Goal: Task Accomplishment & Management: Manage account settings

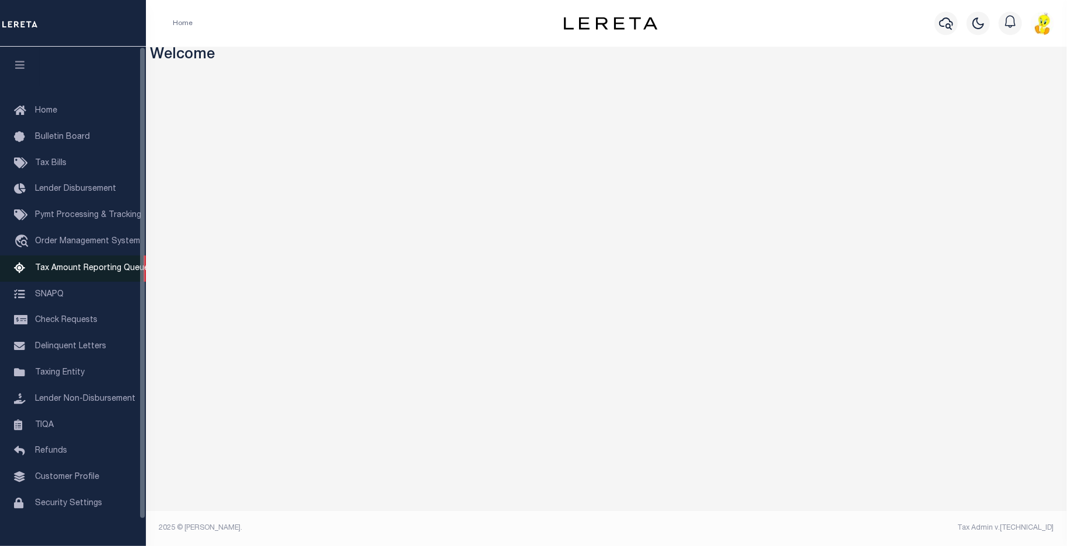
click at [47, 271] on span "Tax Amount Reporting Queue" at bounding box center [92, 268] width 114 height 8
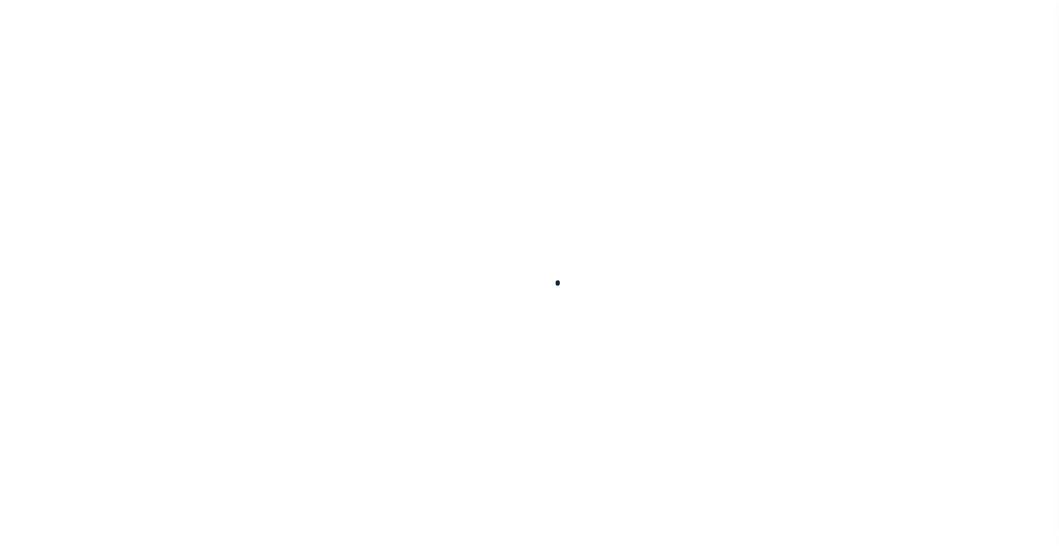
select select
select select "100"
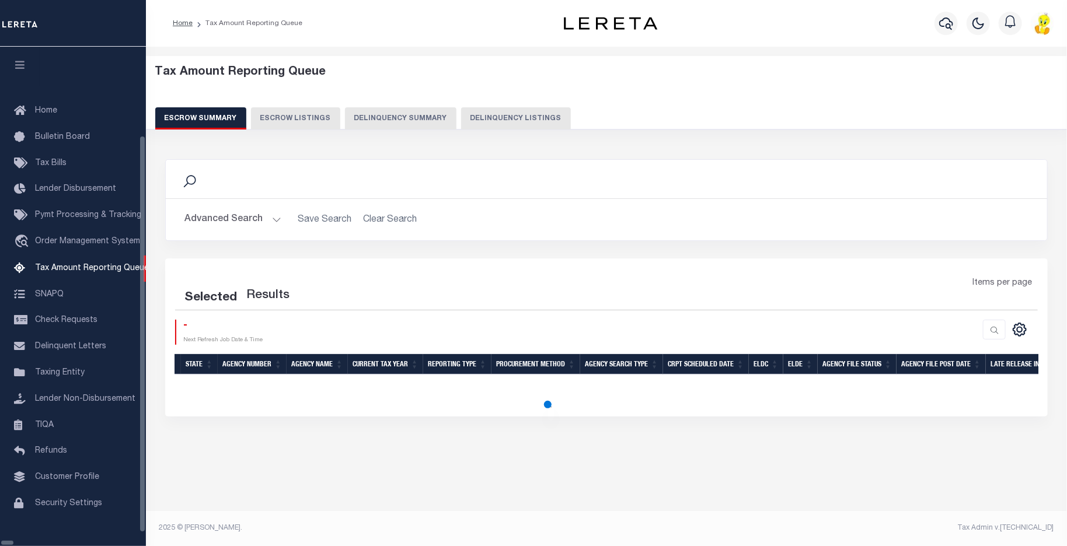
select select "100"
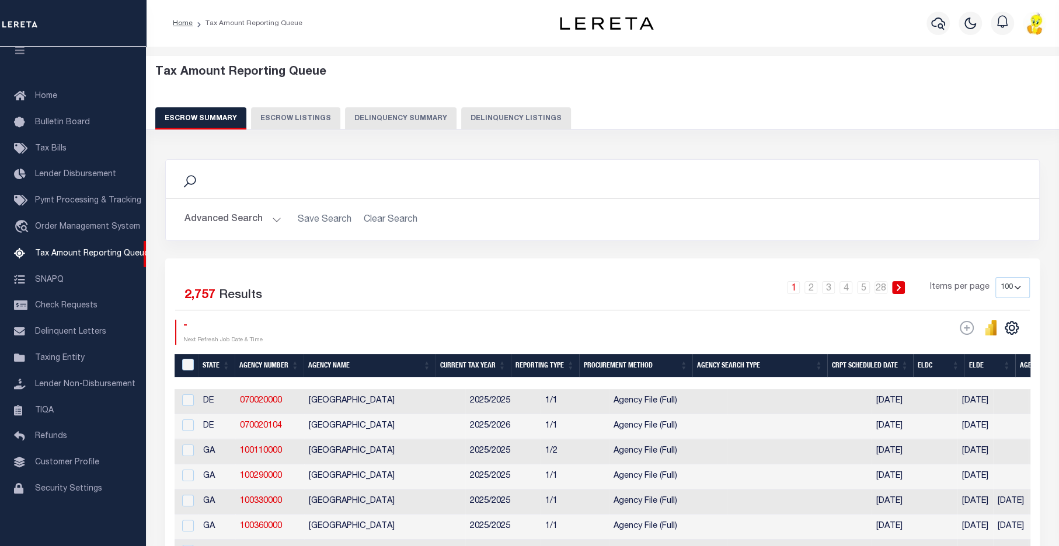
click at [227, 217] on button "Advanced Search" at bounding box center [232, 219] width 97 height 23
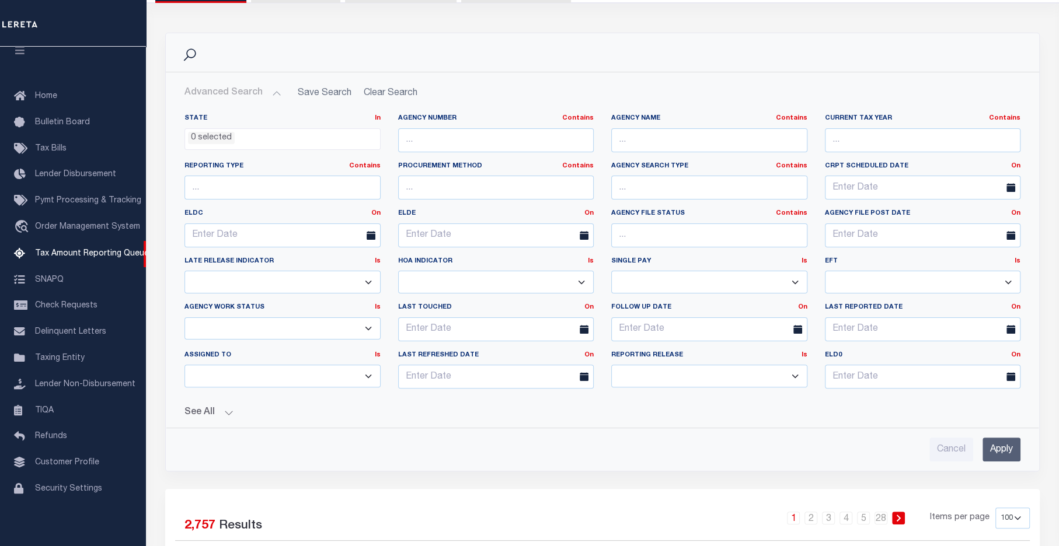
scroll to position [292, 0]
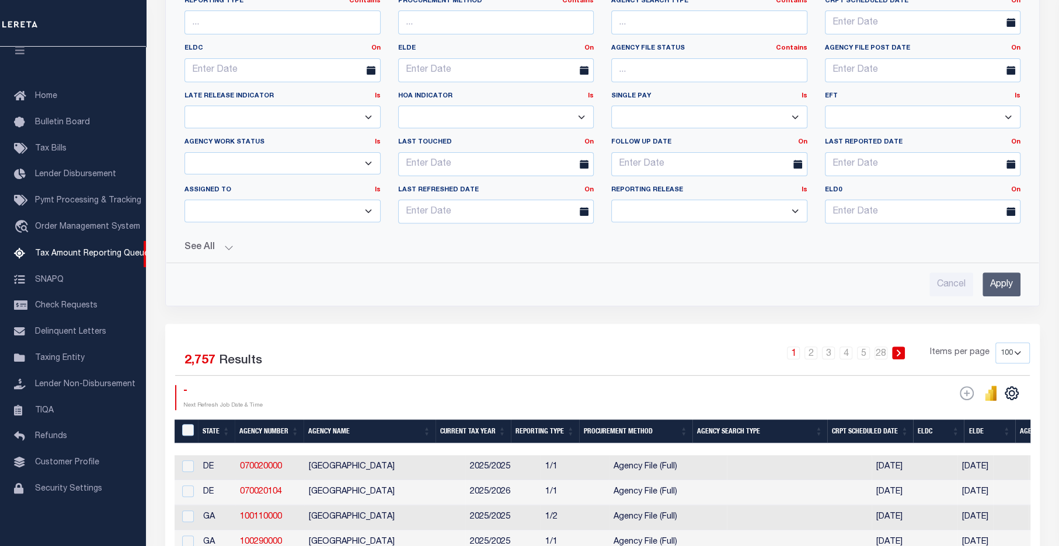
click at [245, 206] on select "--Unassigned-- --Others-- --Unassigned-- Aakash Patel Agustin Fernandez Agustin…" at bounding box center [282, 211] width 196 height 23
select select "Mariscal Dora"
click at [184, 200] on select "--Unassigned-- --Others-- --Unassigned-- Aakash Patel Agustin Fernandez Agustin…" at bounding box center [282, 211] width 196 height 23
click at [995, 280] on input "Apply" at bounding box center [1002, 285] width 38 height 24
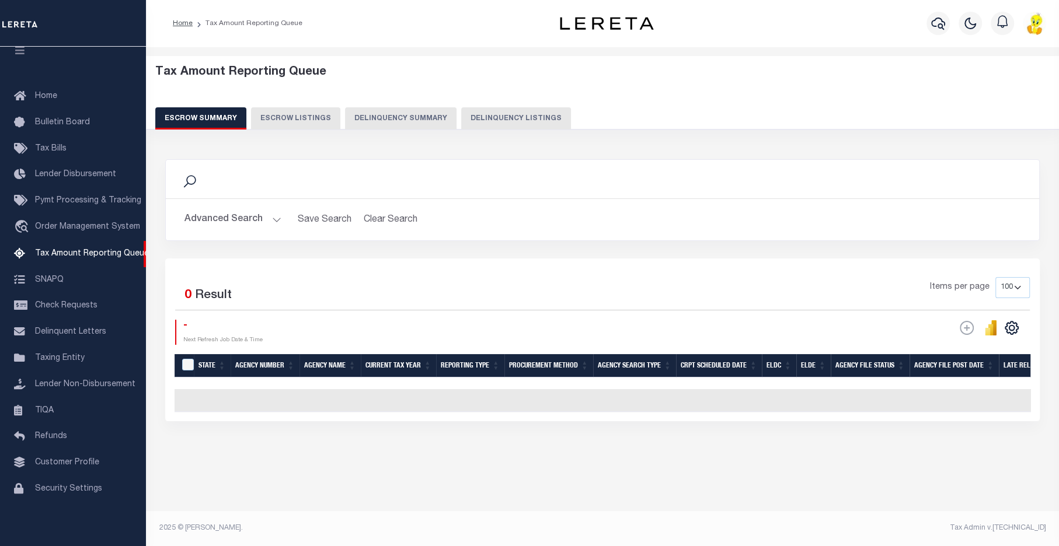
scroll to position [0, 0]
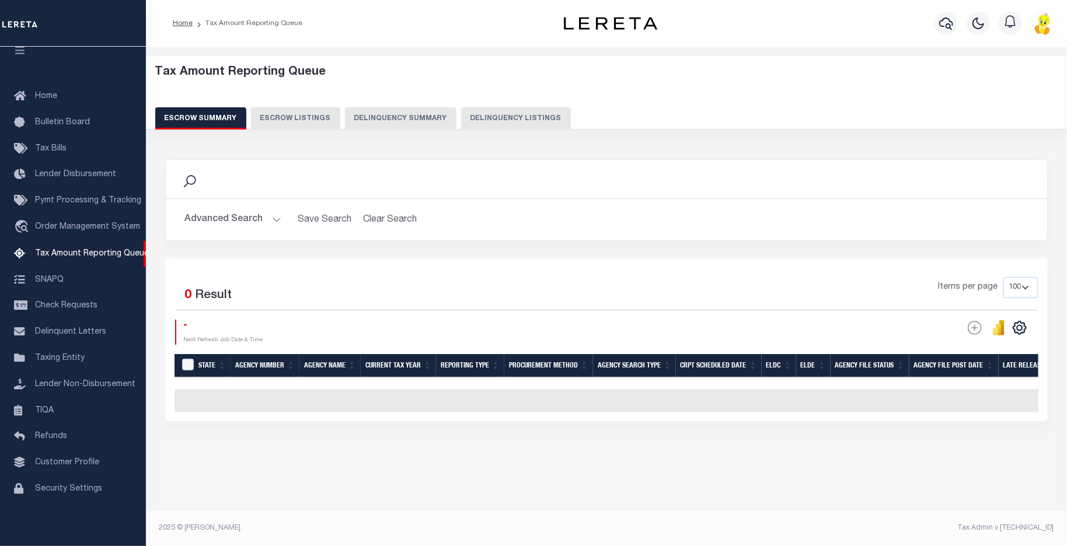
click at [405, 123] on button "Delinquency Summary" at bounding box center [401, 118] width 112 height 22
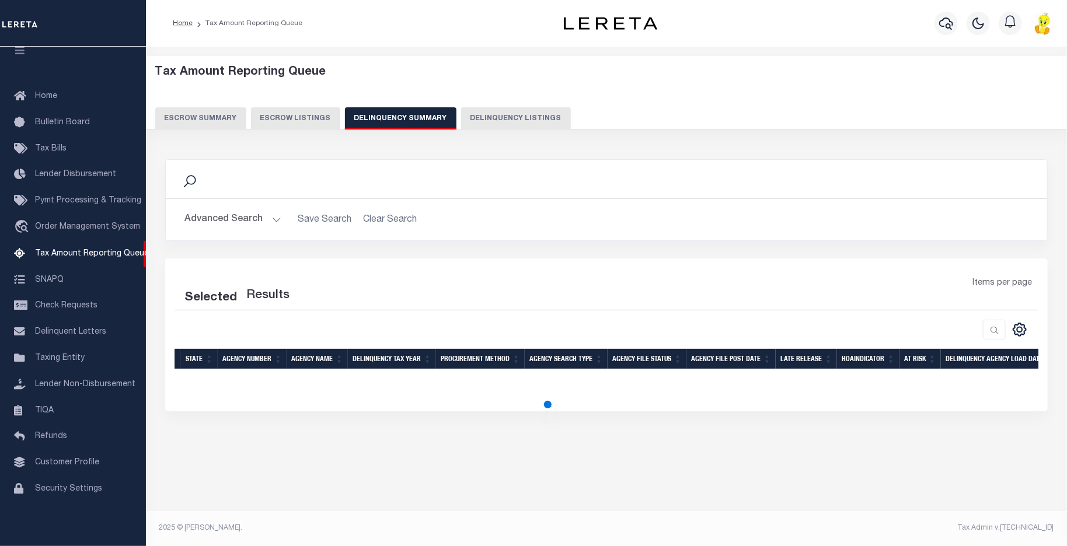
click at [386, 120] on button "Delinquency Summary" at bounding box center [401, 118] width 112 height 22
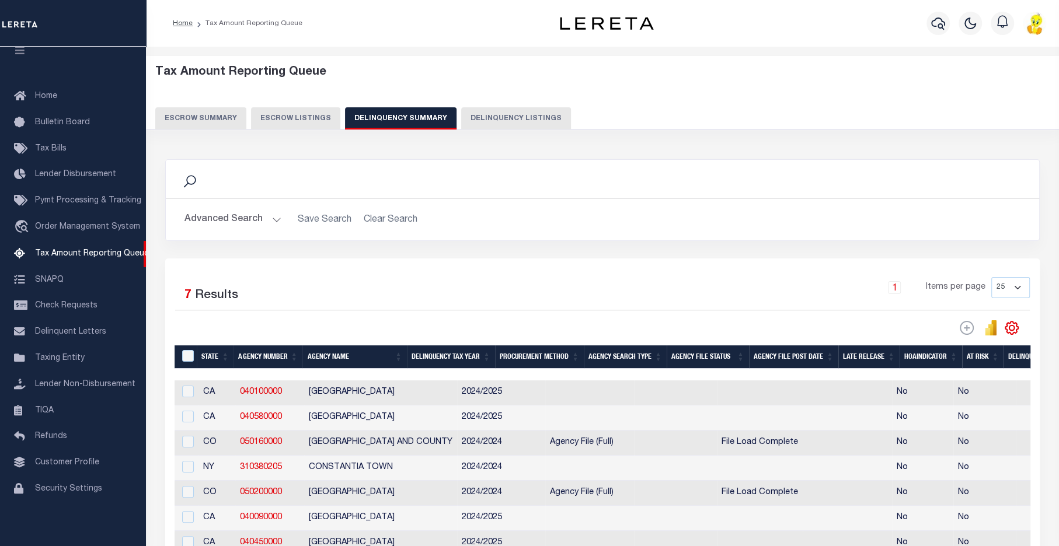
click at [201, 215] on button "Advanced Search" at bounding box center [232, 219] width 97 height 23
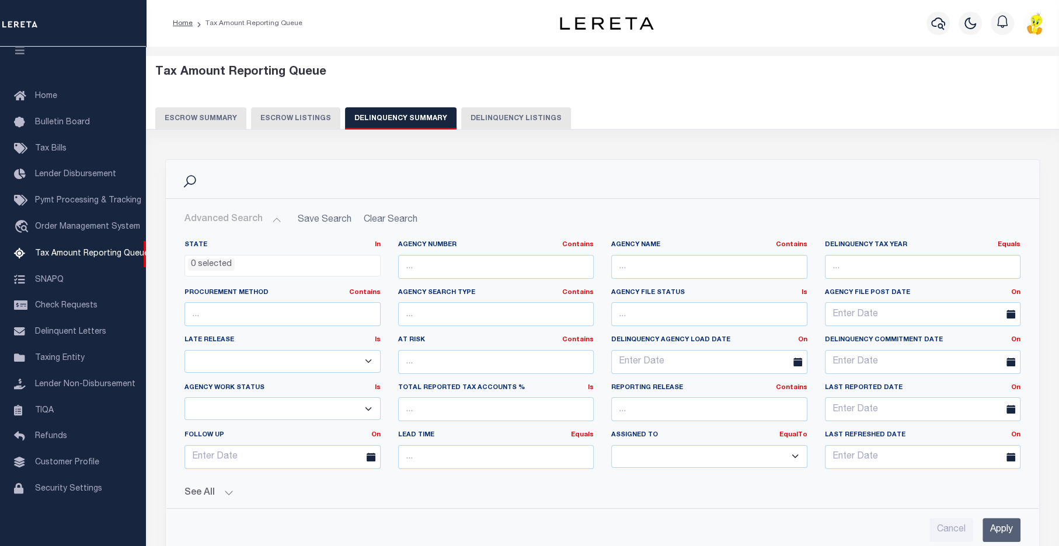
click at [1001, 521] on input "Apply" at bounding box center [1002, 530] width 38 height 24
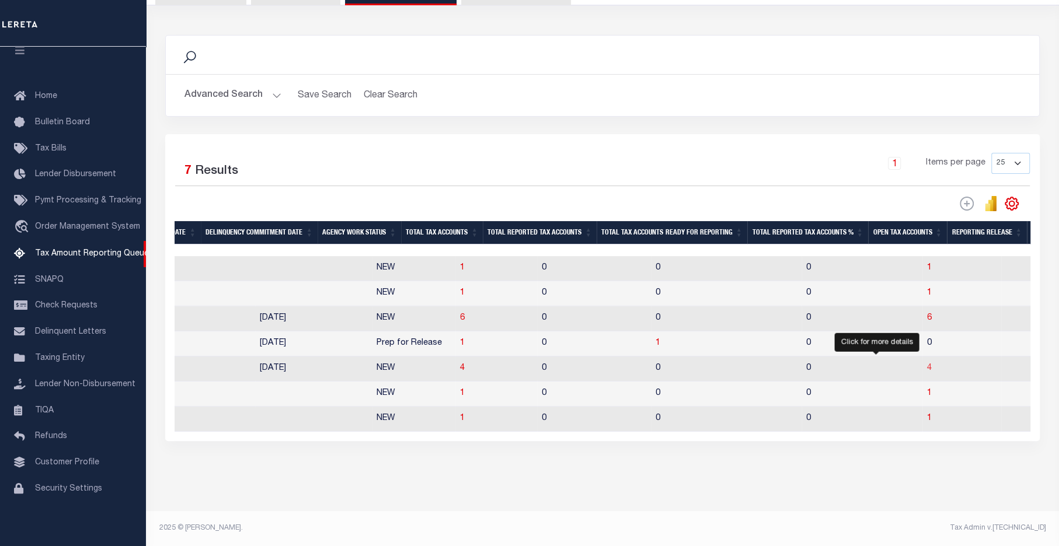
click at [927, 364] on span "4" at bounding box center [929, 368] width 5 height 8
select select "100"
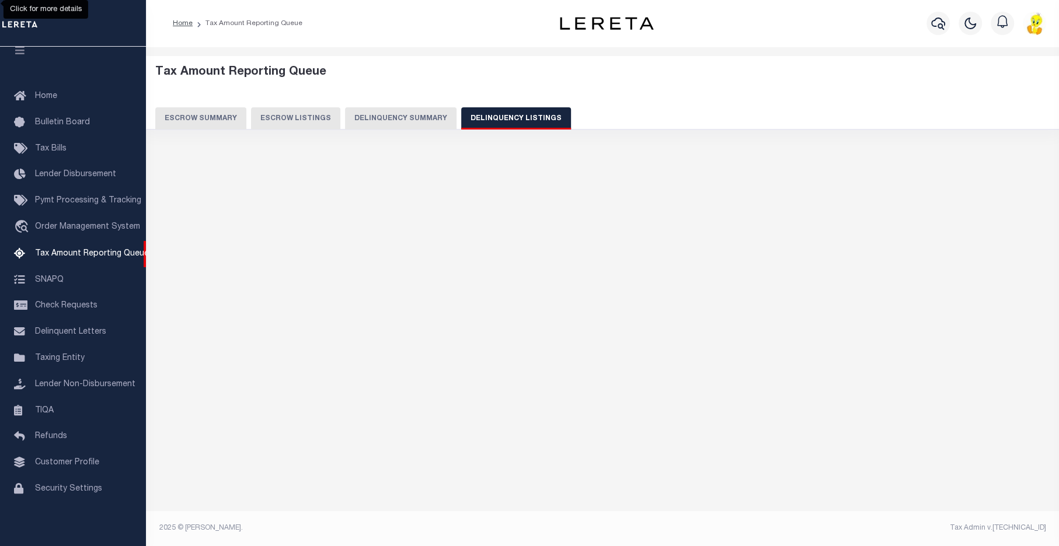
select select "100"
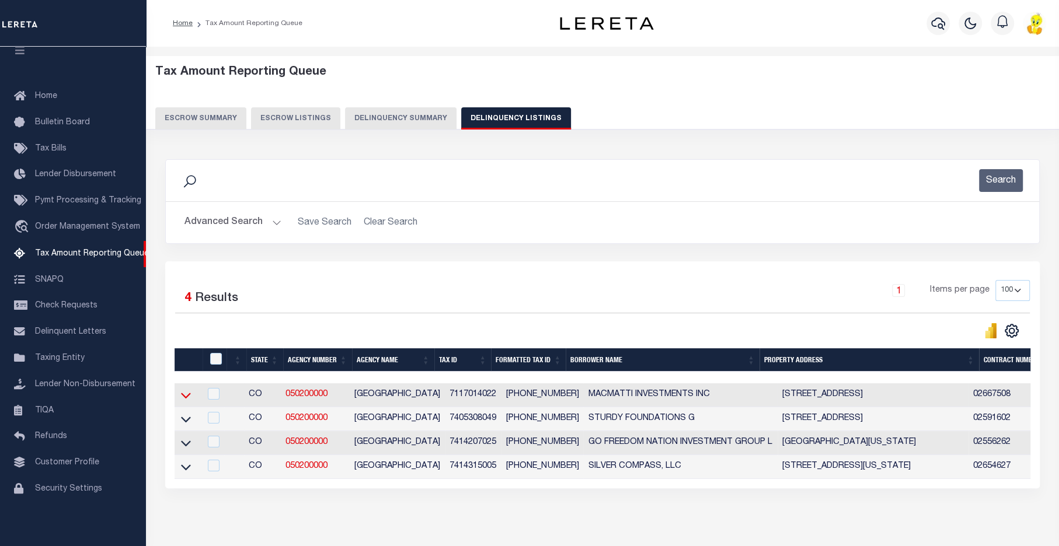
click at [186, 399] on icon at bounding box center [186, 395] width 10 height 12
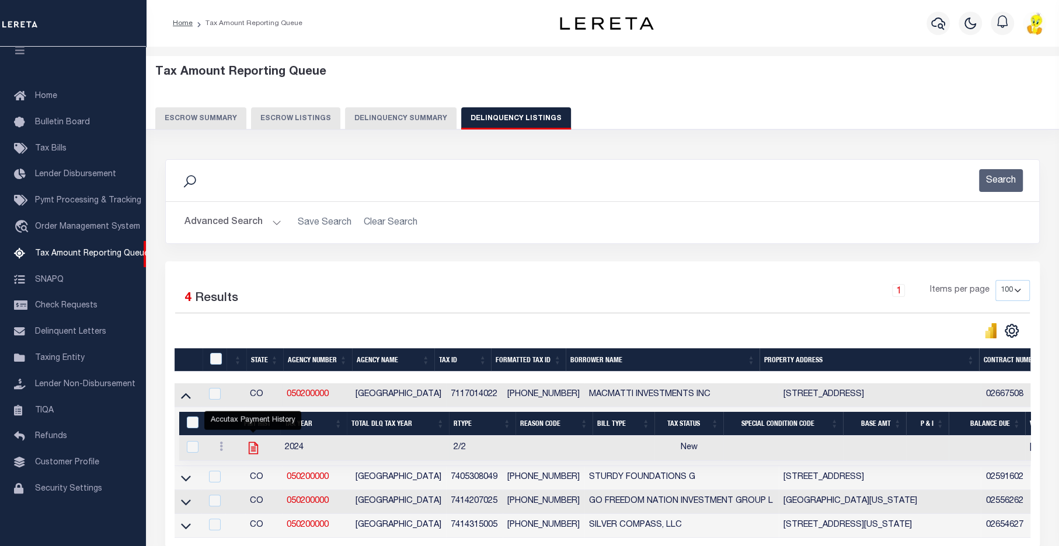
click at [250, 450] on icon "" at bounding box center [253, 448] width 15 height 15
checkbox input "true"
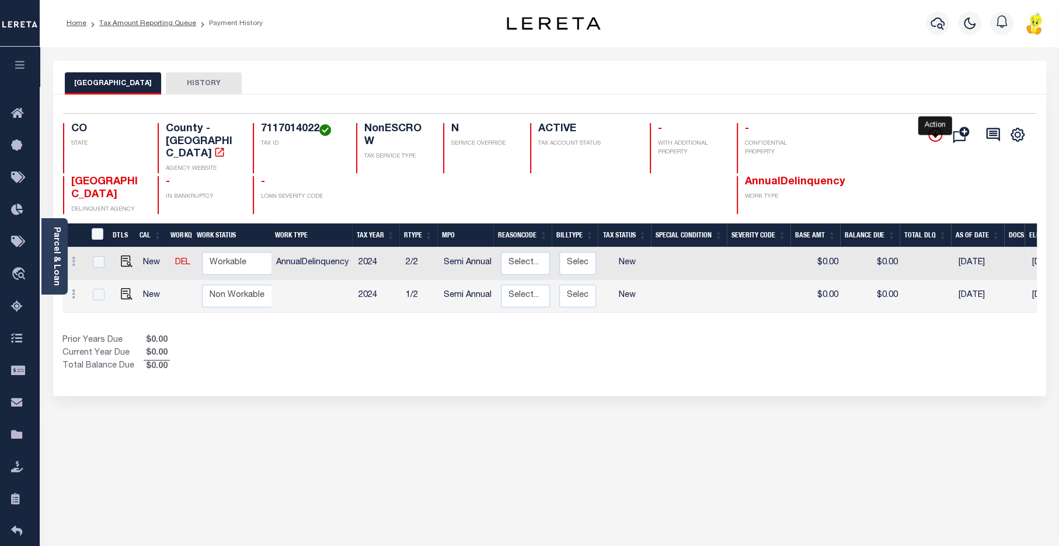
click at [932, 131] on icon "" at bounding box center [935, 135] width 14 height 14
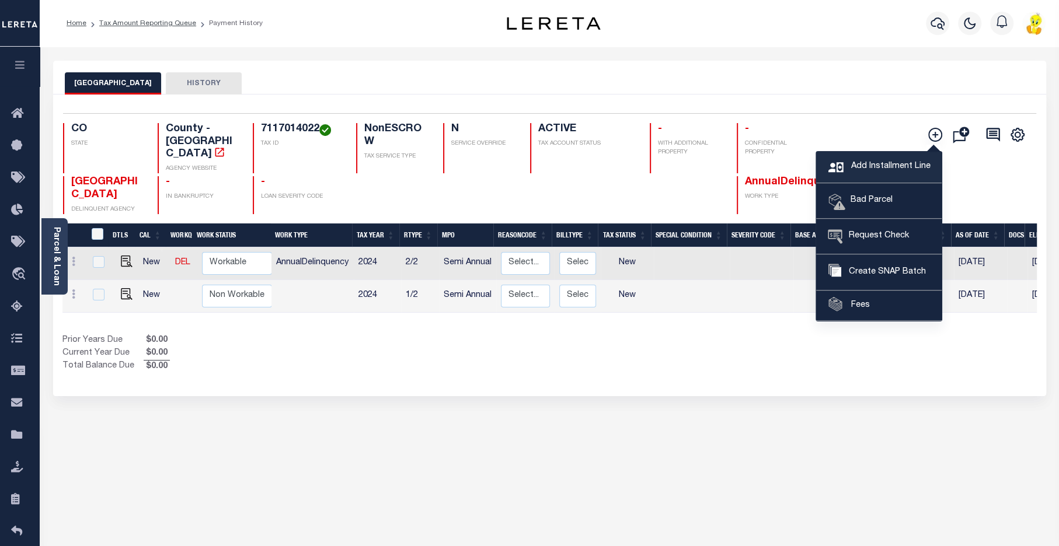
click at [844, 161] on icon at bounding box center [838, 172] width 20 height 22
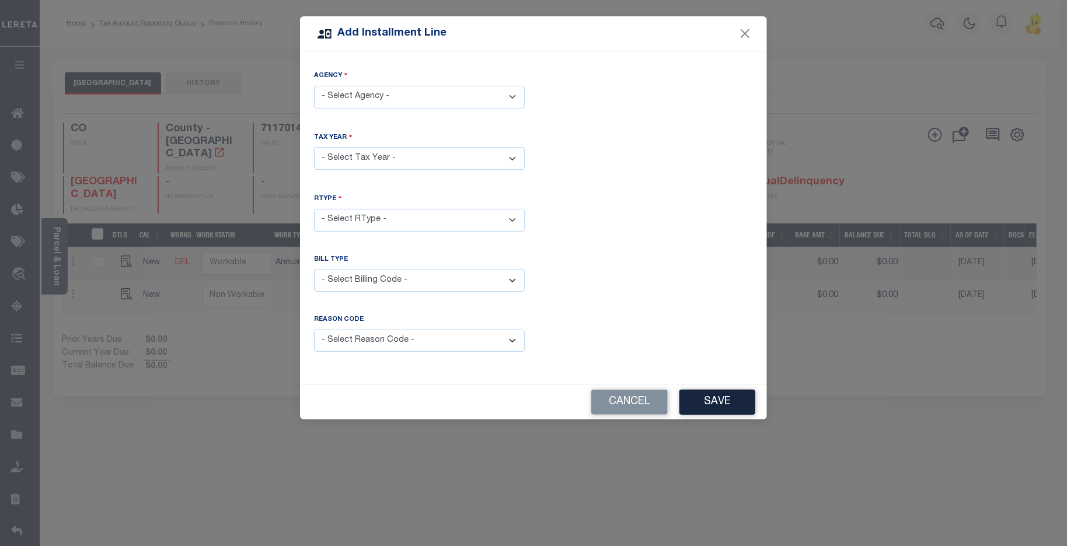
click at [485, 94] on select "- Select Agency - EL PASO COUNTY - County" at bounding box center [419, 97] width 211 height 23
select select "804100000"
click at [314, 86] on select "- Select Agency - EL PASO COUNTY - County" at bounding box center [419, 97] width 211 height 23
click at [436, 162] on select "- Select Year - 2005 2006 2007 2008 2009 2010 2011 2012 2013 2014 2015 2016 201…" at bounding box center [419, 158] width 211 height 23
select select "2023"
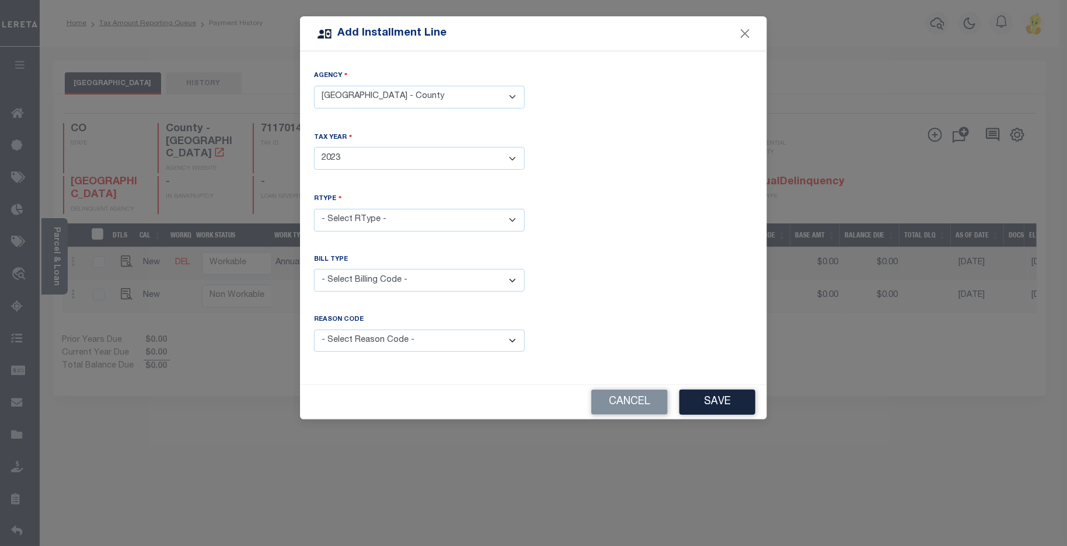
click at [314, 147] on select "- Select Year - 2005 2006 2007 2008 2009 2010 2011 2012 2013 2014 2015 2016 201…" at bounding box center [419, 158] width 211 height 23
click at [522, 215] on select "- Select RType - 1/1 1/2 2/2" at bounding box center [419, 220] width 211 height 23
select select "0"
click at [314, 209] on select "- Select RType - 1/1 1/2 2/2" at bounding box center [419, 220] width 211 height 23
click at [472, 279] on select "- Select Billing Code - Regular Delinquent Supplemental Corrected/Adjusted Bill…" at bounding box center [419, 280] width 211 height 23
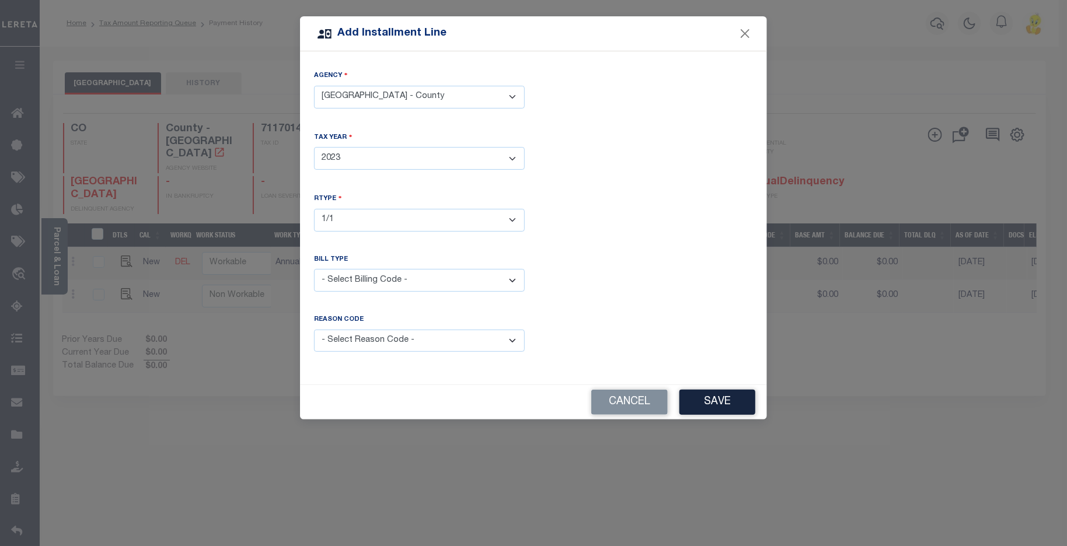
select select "2"
click at [314, 269] on select "- Select Billing Code - Regular Delinquent Supplemental Corrected/Adjusted Bill…" at bounding box center [419, 280] width 211 height 23
click at [517, 340] on select "- Select Reason Code - Payment Reversal Taxable Value Change Assessment Change …" at bounding box center [419, 341] width 211 height 23
click at [614, 322] on div "Reason Code is required" at bounding box center [648, 340] width 228 height 51
click at [724, 402] on button "Save" at bounding box center [718, 402] width 76 height 25
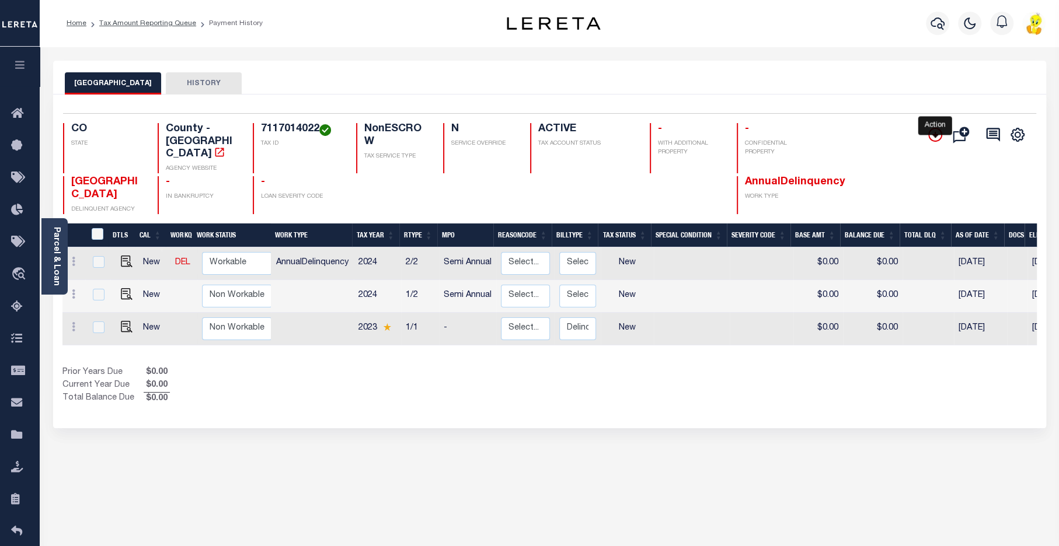
click at [936, 129] on icon "" at bounding box center [935, 135] width 14 height 14
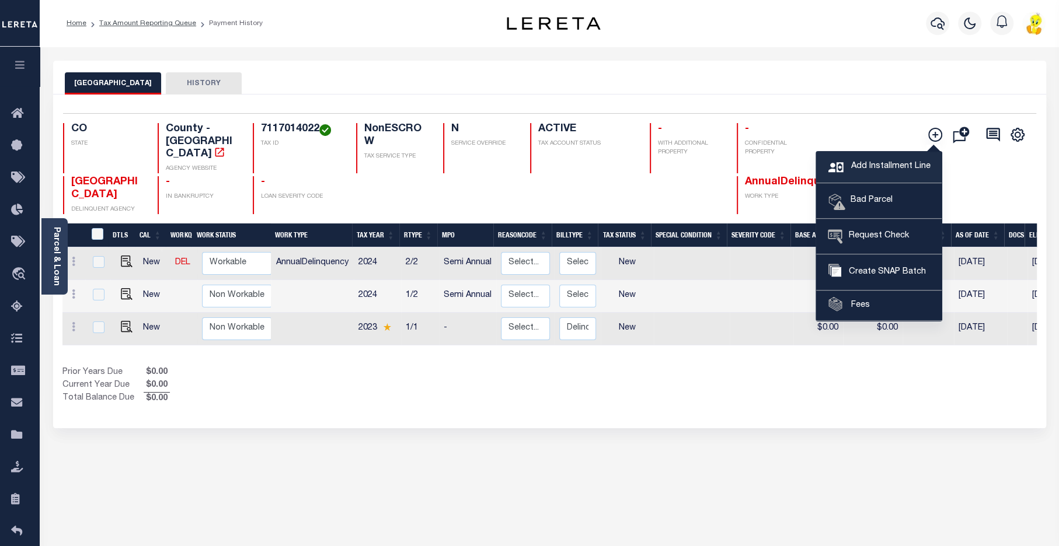
click at [862, 158] on link "Add Installment Line" at bounding box center [879, 168] width 126 height 32
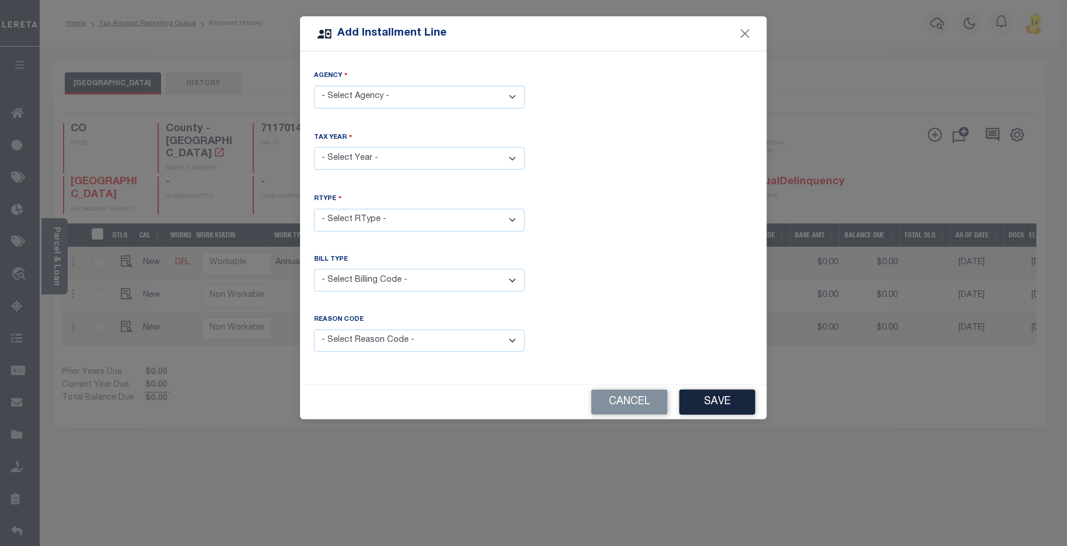
click at [388, 92] on select "- Select Agency - EL PASO COUNTY - County" at bounding box center [419, 97] width 211 height 23
select select "804100000"
click at [314, 86] on select "- Select Agency - EL PASO COUNTY - County" at bounding box center [419, 97] width 211 height 23
click at [381, 155] on select "- Select Year - 2005 2006 2007 2008 2009 2010 2011 2012 2013 2014 2015 2016 201…" at bounding box center [419, 158] width 211 height 23
select select "2022"
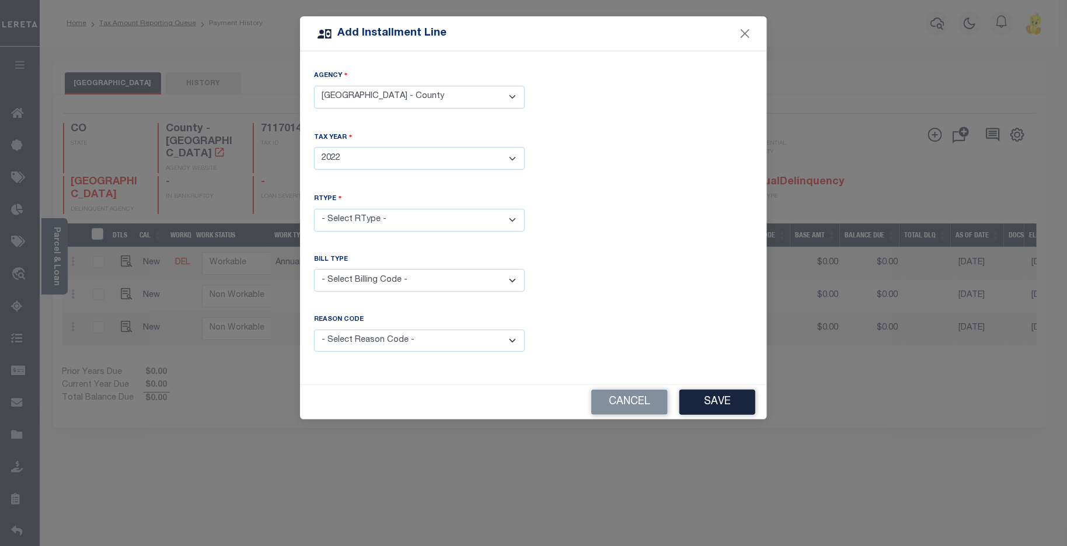
click at [314, 147] on select "- Select Year - 2005 2006 2007 2008 2009 2010 2011 2012 2013 2014 2015 2016 201…" at bounding box center [419, 158] width 211 height 23
drag, startPoint x: 379, startPoint y: 213, endPoint x: 397, endPoint y: 228, distance: 23.6
click at [379, 213] on select "- Select RType - 1/2 2/2" at bounding box center [419, 220] width 211 height 23
select select "1"
click at [314, 209] on select "- Select RType - 1/2 2/2" at bounding box center [419, 220] width 211 height 23
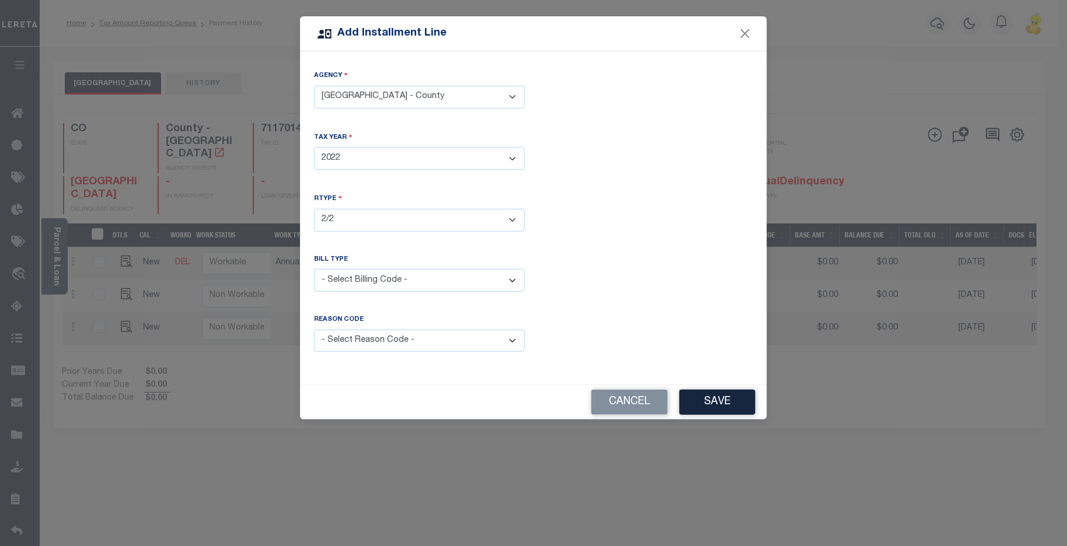
click at [445, 210] on select "- Select RType - 1/2 2/2" at bounding box center [419, 220] width 211 height 23
click at [314, 209] on select "- Select RType - 1/2 2/2" at bounding box center [419, 220] width 211 height 23
click at [441, 280] on select "- Select Billing Code - Regular Delinquent Supplemental Corrected/Adjusted Bill…" at bounding box center [419, 280] width 211 height 23
select select "2"
click at [314, 269] on select "- Select Billing Code - Regular Delinquent Supplemental Corrected/Adjusted Bill…" at bounding box center [419, 280] width 211 height 23
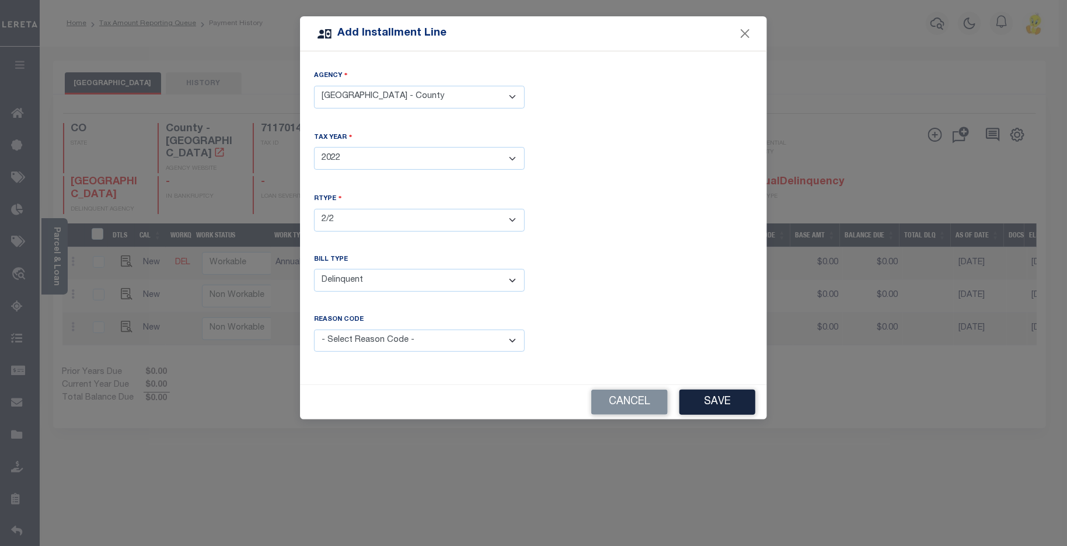
click at [723, 398] on button "Save" at bounding box center [718, 402] width 76 height 25
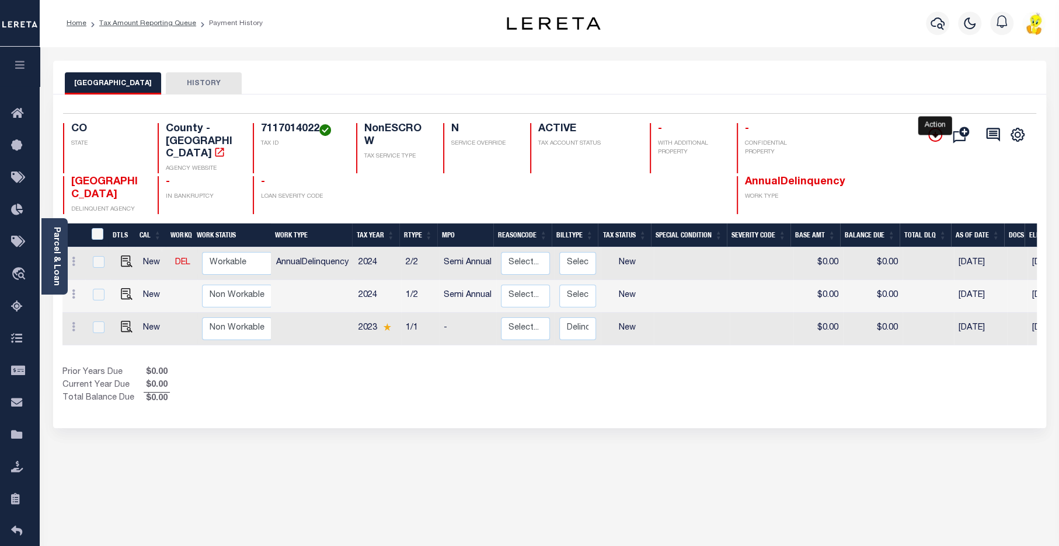
click at [938, 135] on icon "" at bounding box center [935, 135] width 14 height 14
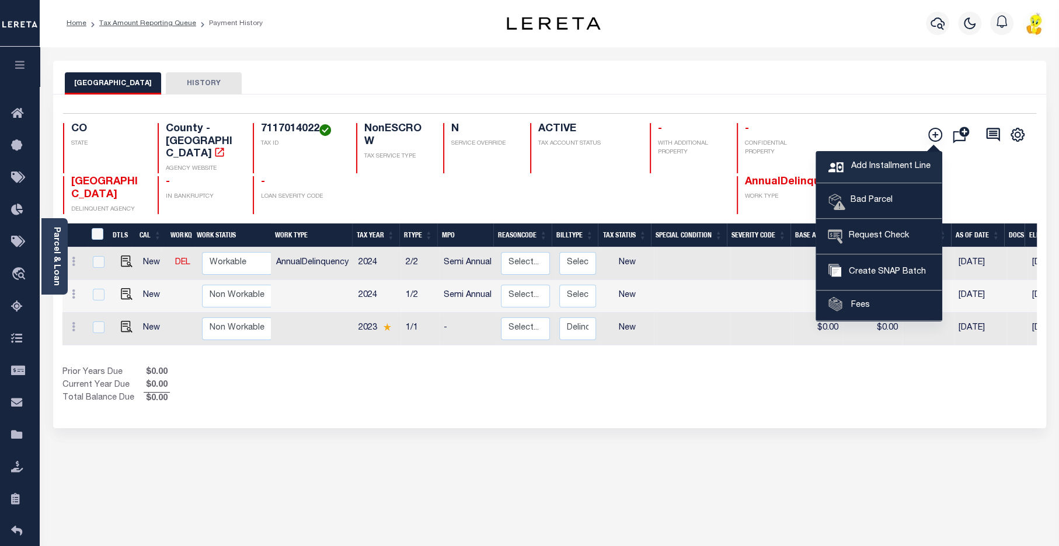
click at [868, 162] on span "Add Installment Line" at bounding box center [889, 167] width 82 height 13
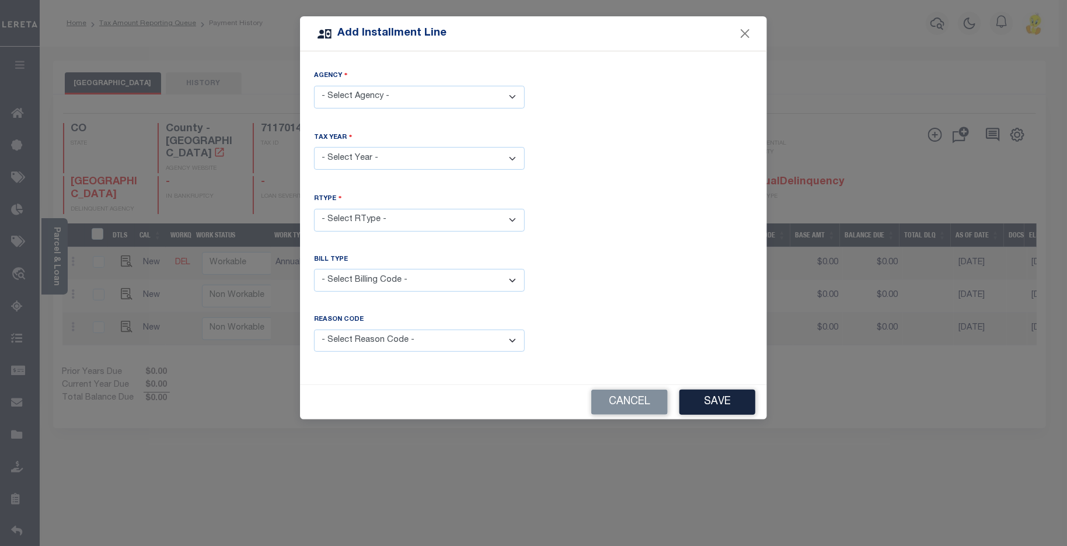
click at [493, 93] on select "- Select Agency - EL PASO COUNTY - County" at bounding box center [419, 97] width 211 height 23
select select "804100000"
click at [314, 86] on select "- Select Agency - EL PASO COUNTY - County" at bounding box center [419, 97] width 211 height 23
click at [398, 159] on select "- Select Year - 2005 2006 2007 2008 2009 2010 2011 2012 2013 2014 2015 2016 201…" at bounding box center [419, 158] width 211 height 23
select select "2021"
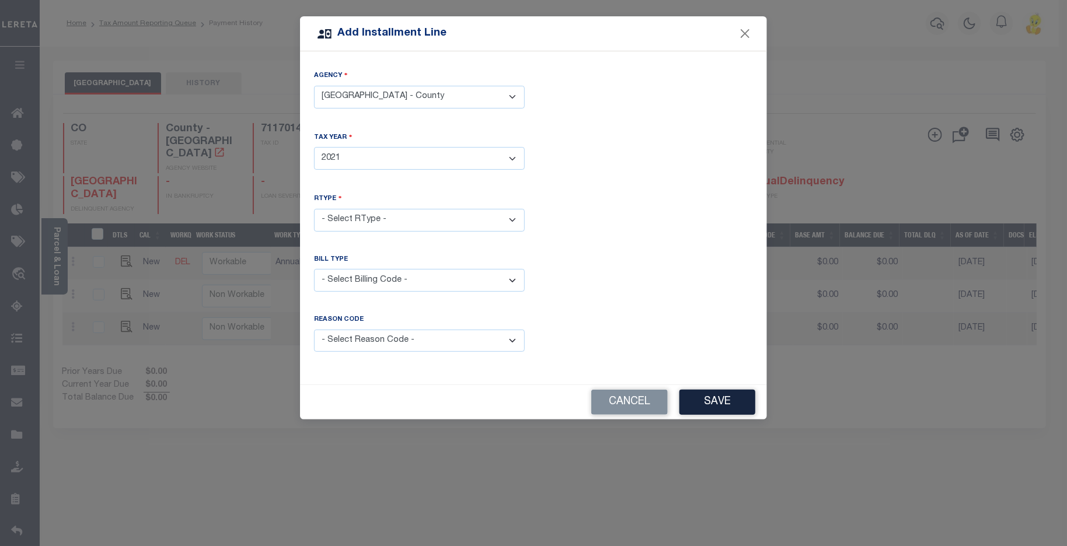
click at [314, 147] on select "- Select Year - 2005 2006 2007 2008 2009 2010 2011 2012 2013 2014 2015 2016 201…" at bounding box center [419, 158] width 211 height 23
drag, startPoint x: 392, startPoint y: 211, endPoint x: 406, endPoint y: 224, distance: 18.6
click at [392, 212] on select "- Select RType - 1/2 2/2" at bounding box center [419, 220] width 211 height 23
select select "1"
click at [314, 209] on select "- Select RType - 1/2 2/2" at bounding box center [419, 220] width 211 height 23
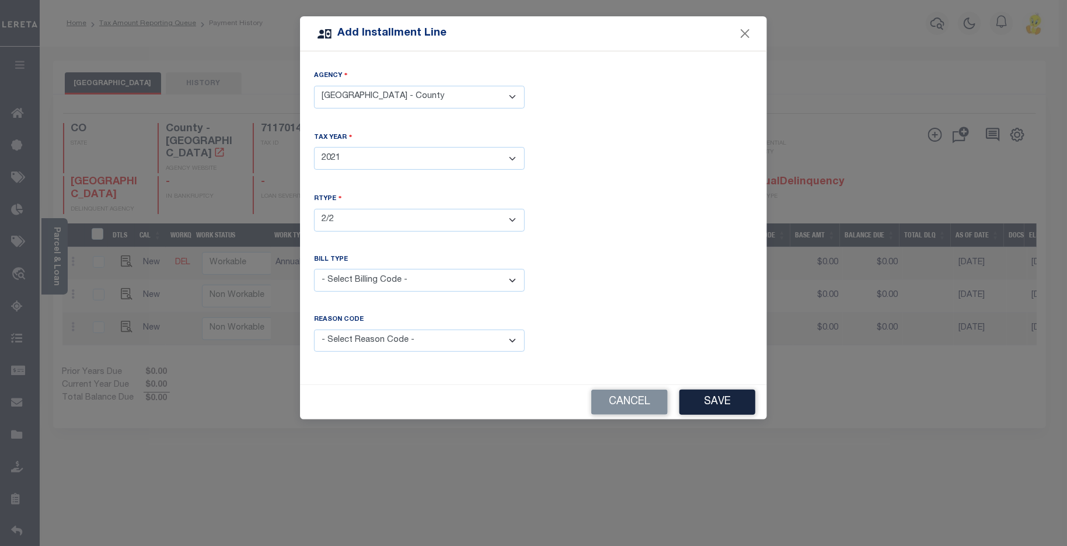
click at [407, 278] on select "- Select Billing Code - Regular Delinquent Supplemental Corrected/Adjusted Bill…" at bounding box center [419, 280] width 211 height 23
select select "1"
click at [314, 269] on select "- Select Billing Code - Regular Delinquent Supplemental Corrected/Adjusted Bill…" at bounding box center [419, 280] width 211 height 23
click at [740, 405] on button "Save" at bounding box center [718, 402] width 76 height 25
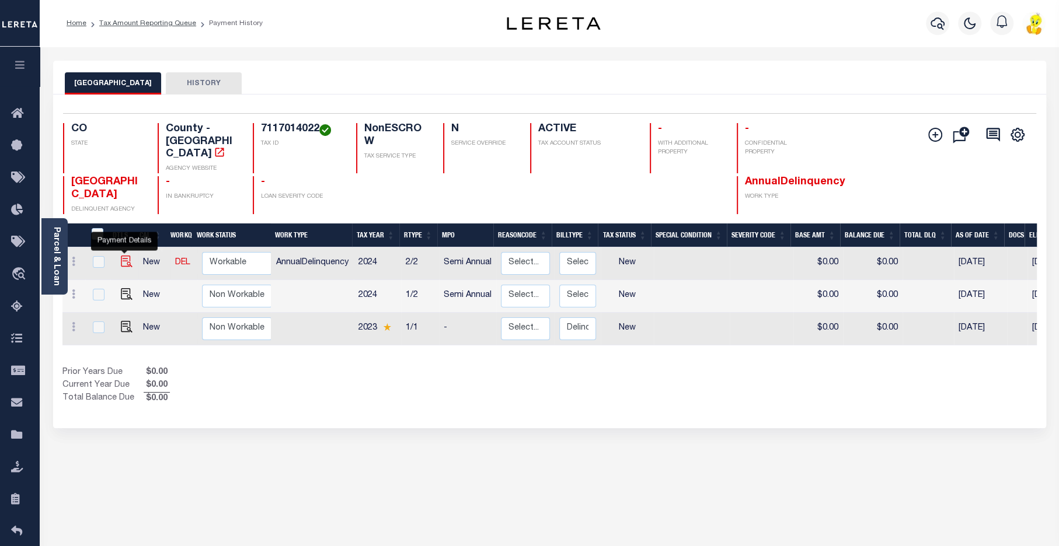
click at [121, 256] on img at bounding box center [127, 262] width 12 height 12
checkbox input "true"
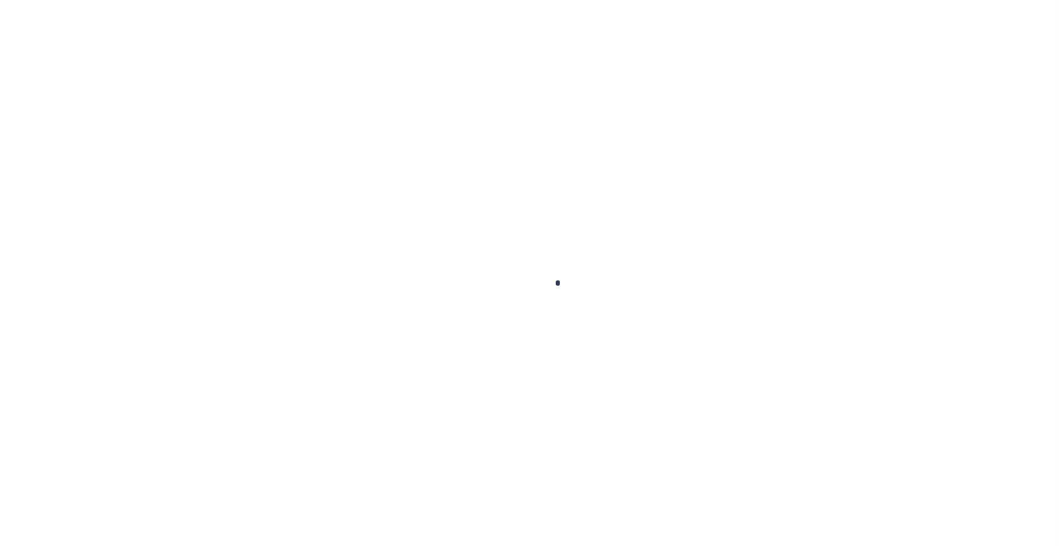
checkbox input "false"
type input "Semi Annual"
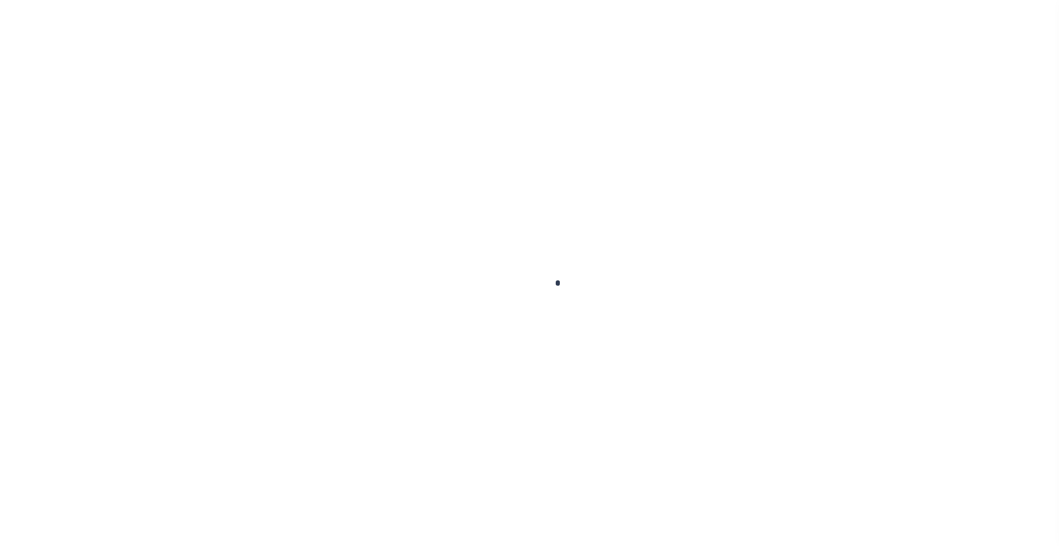
type input "07/16/2025"
select select "NW2"
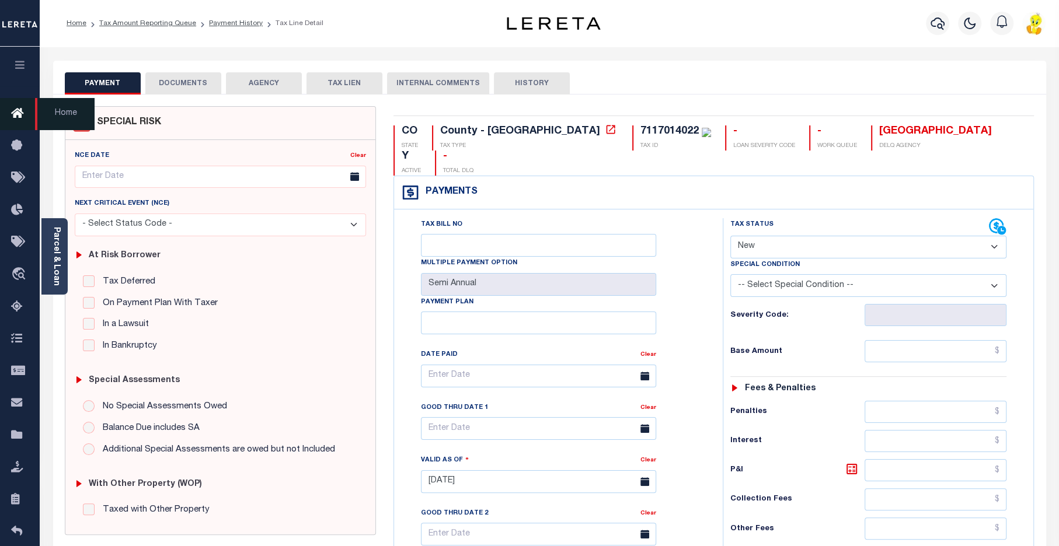
click at [17, 114] on icon at bounding box center [20, 114] width 19 height 15
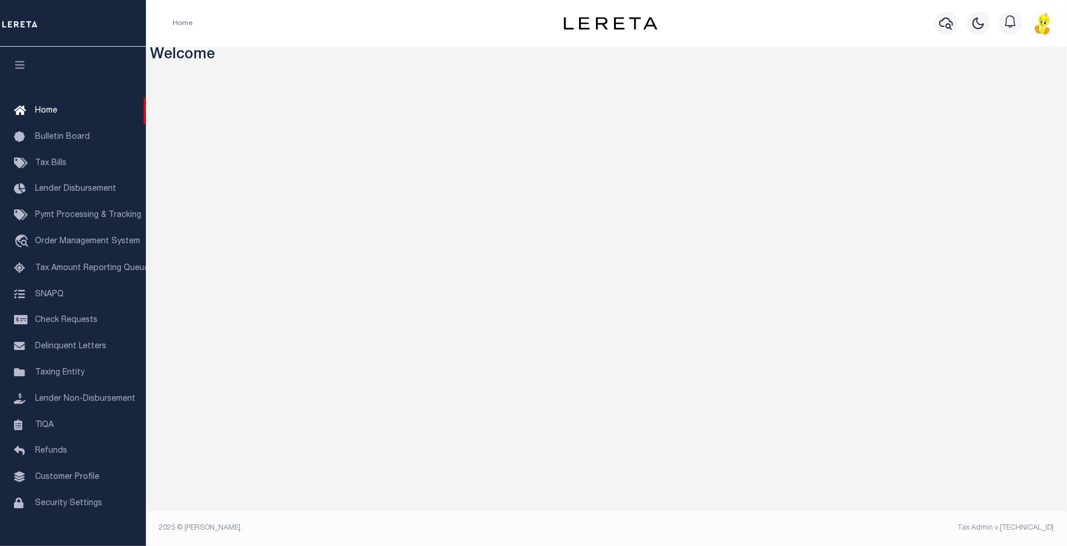
drag, startPoint x: 90, startPoint y: 272, endPoint x: 170, endPoint y: 282, distance: 80.6
click at [90, 273] on span "Tax Amount Reporting Queue" at bounding box center [92, 268] width 114 height 8
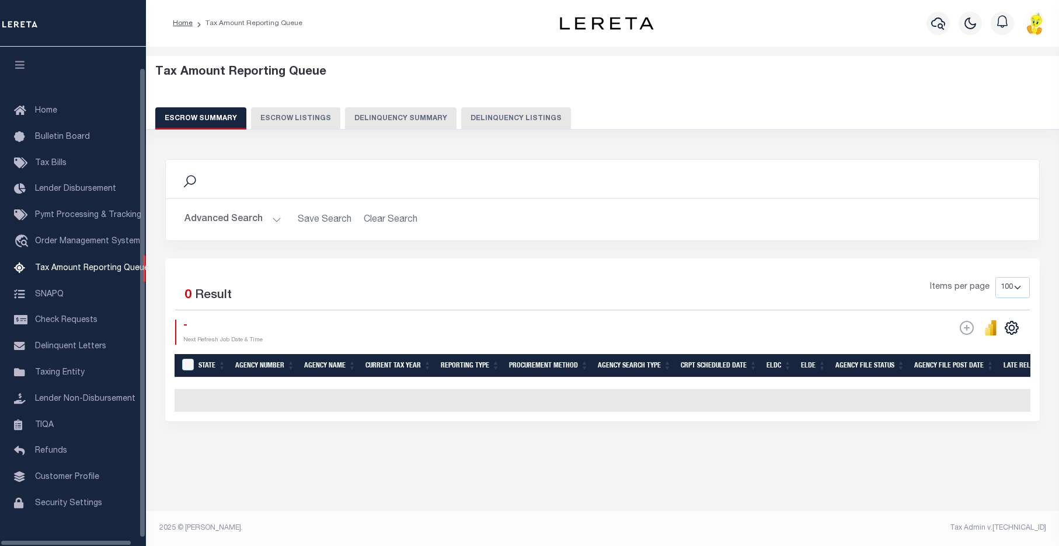
select select "100"
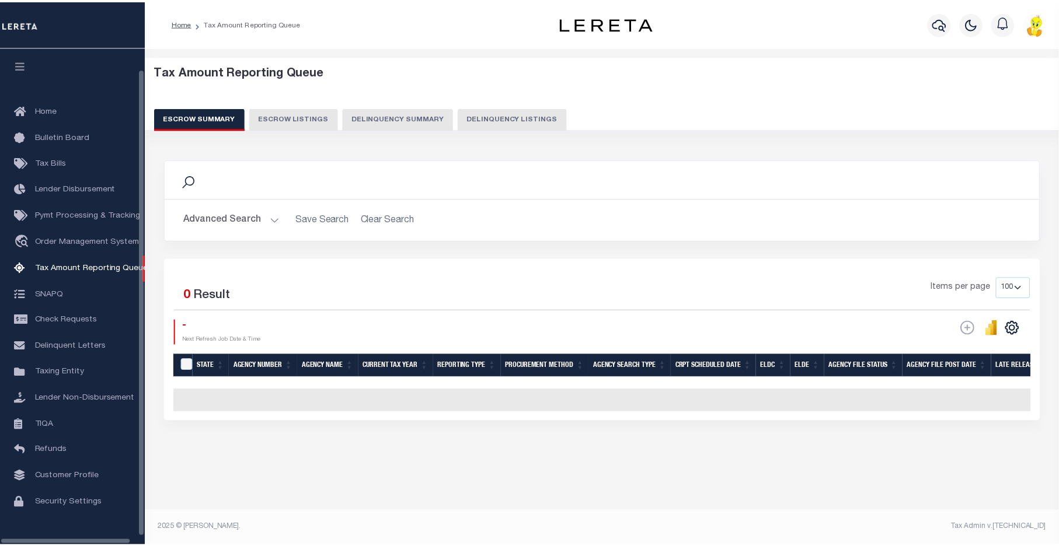
scroll to position [22, 0]
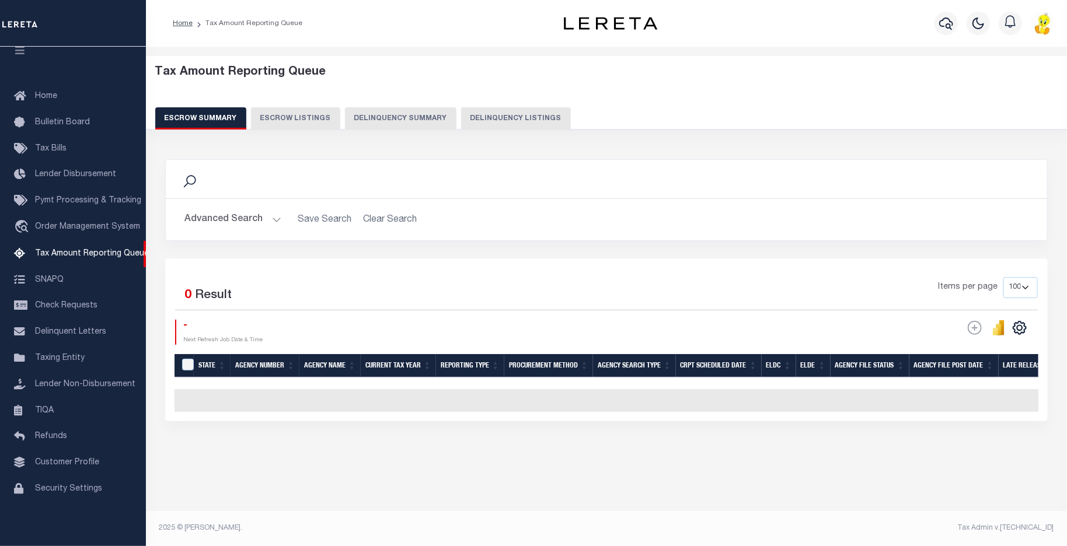
click at [392, 117] on button "Delinquency Summary" at bounding box center [401, 118] width 112 height 22
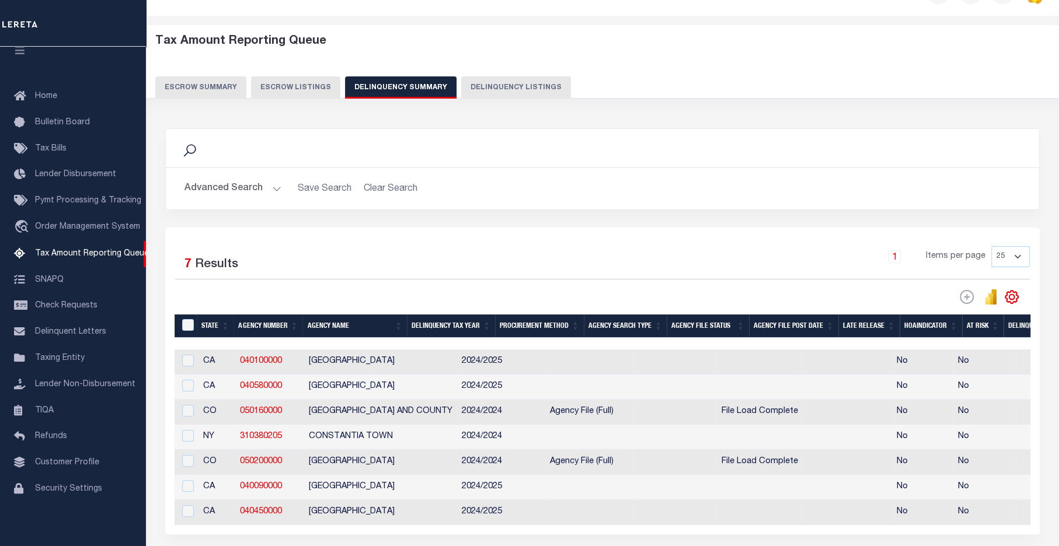
scroll to position [117, 0]
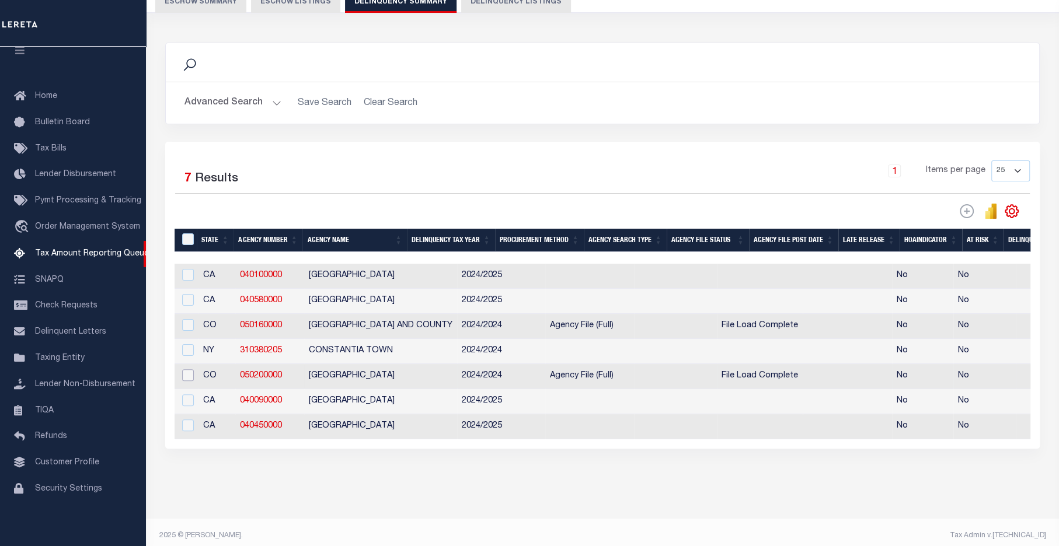
drag, startPoint x: 189, startPoint y: 379, endPoint x: 237, endPoint y: 382, distance: 48.5
click at [189, 380] on input "checkbox" at bounding box center [188, 376] width 12 height 12
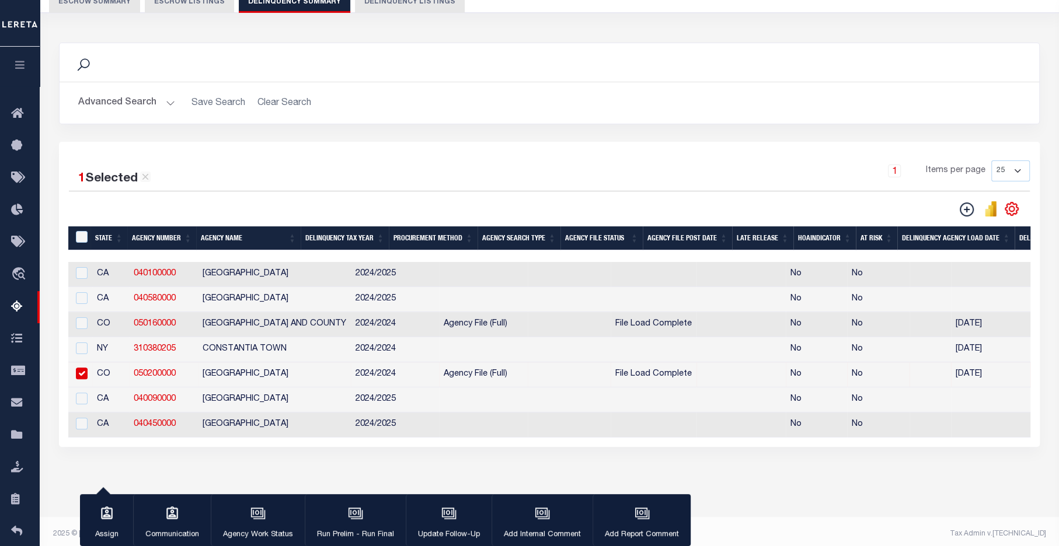
click at [82, 372] on input "checkbox" at bounding box center [82, 374] width 12 height 12
checkbox input "false"
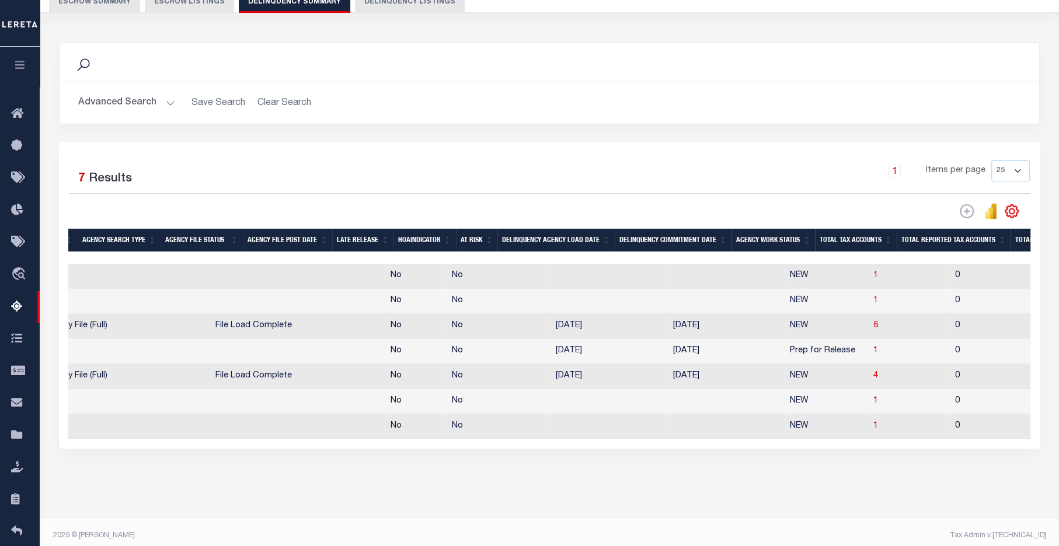
scroll to position [0, 0]
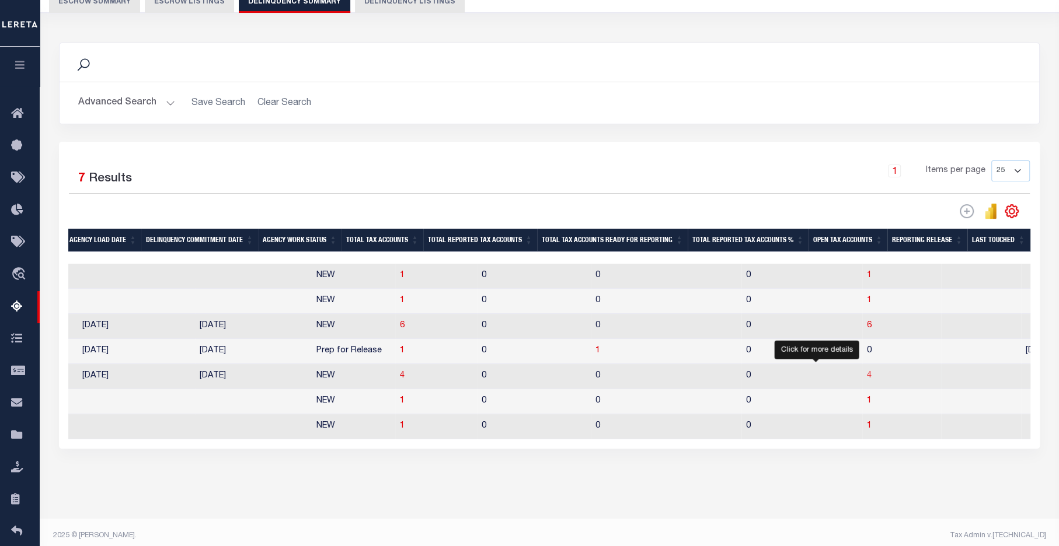
click at [867, 380] on span "4" at bounding box center [869, 376] width 5 height 8
select select "100"
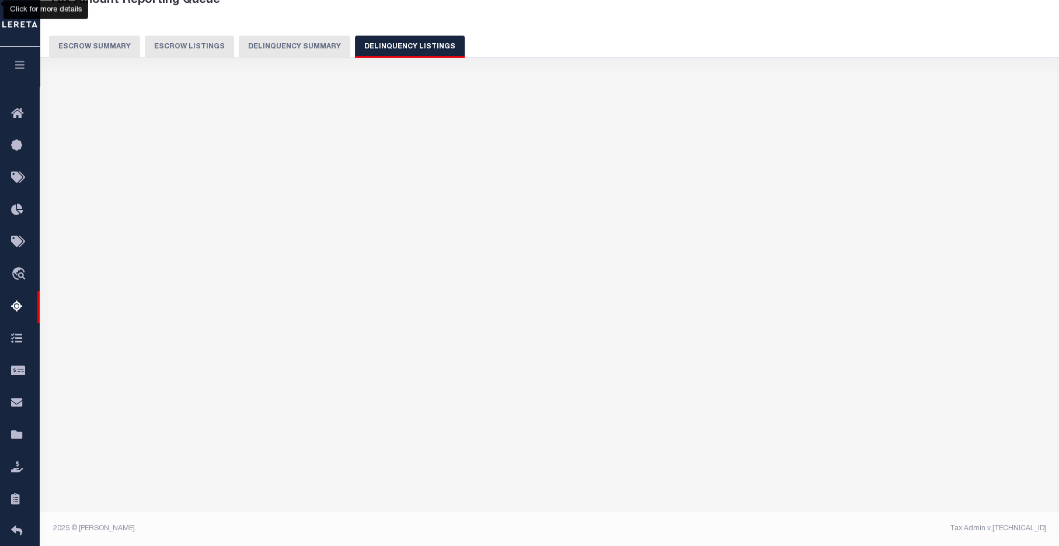
select select "100"
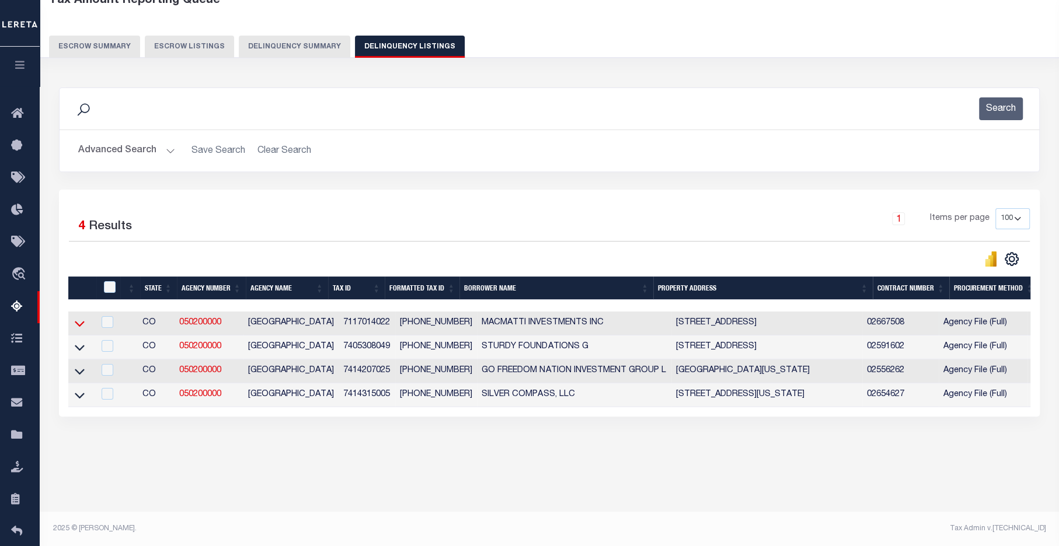
click at [75, 324] on icon at bounding box center [80, 324] width 10 height 12
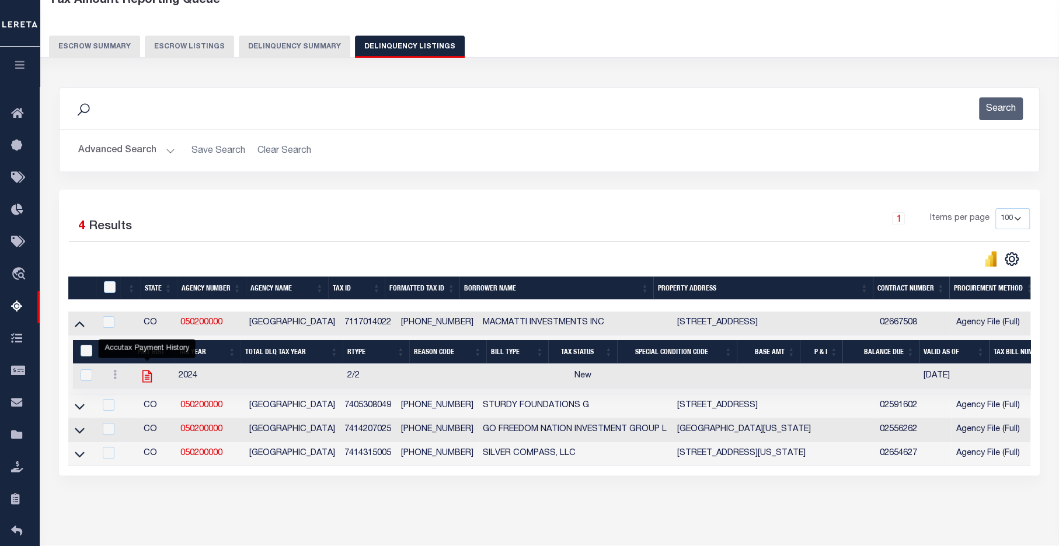
click at [147, 377] on icon "" at bounding box center [147, 376] width 15 height 15
checkbox input "true"
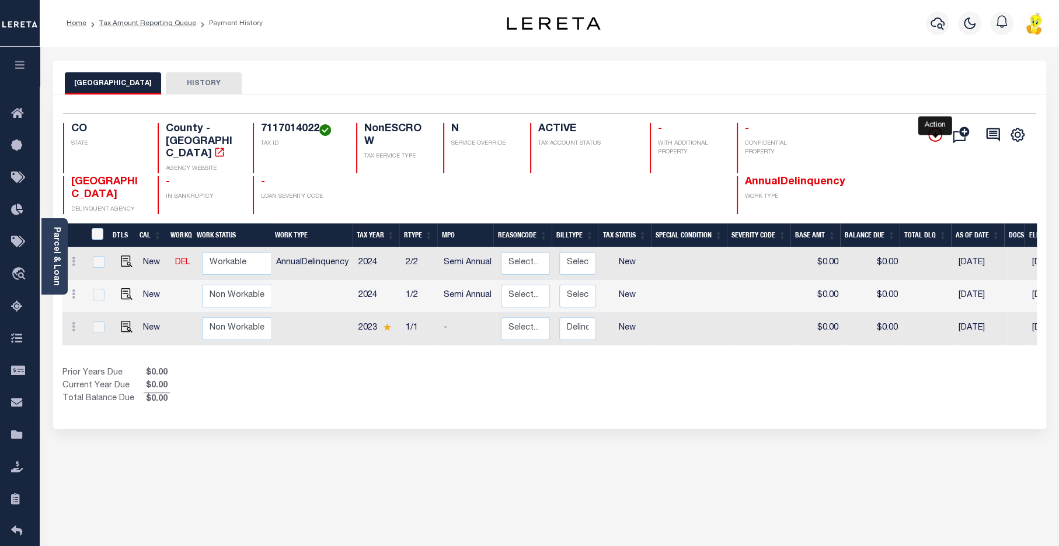
click at [934, 135] on icon "" at bounding box center [935, 135] width 6 height 6
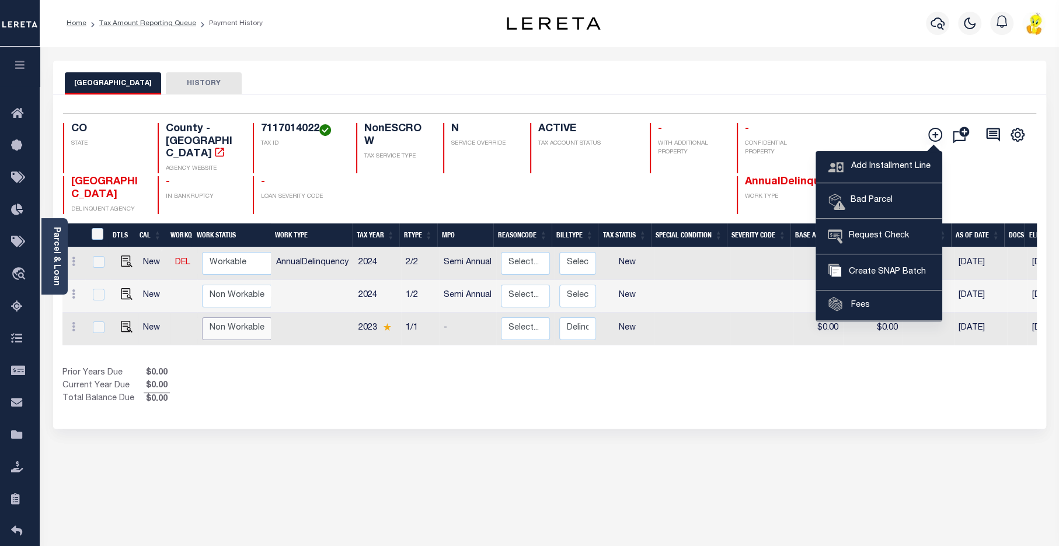
click at [231, 318] on select "Non Workable Workable" at bounding box center [237, 329] width 70 height 23
checkbox input "true"
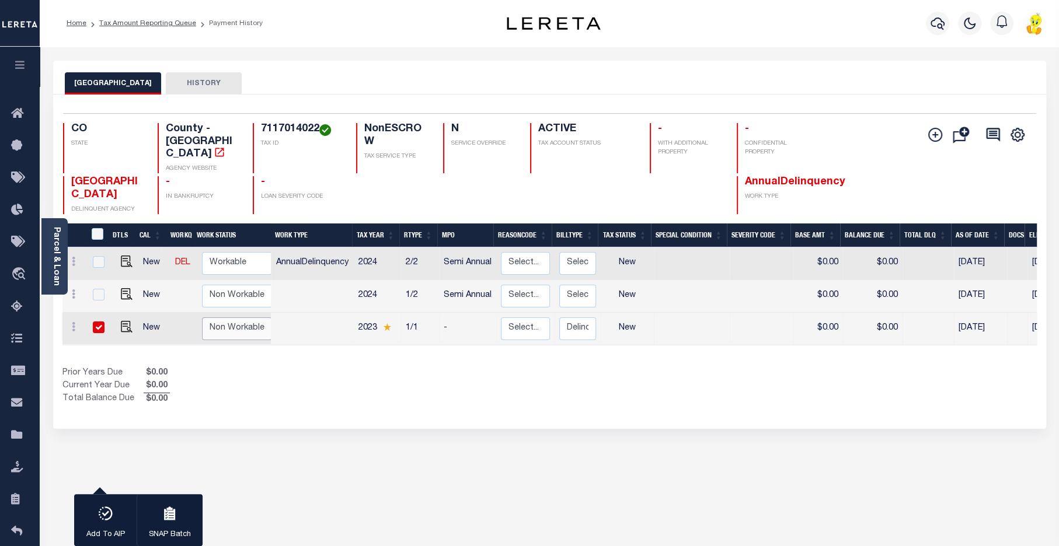
click at [231, 318] on select "Non Workable Workable" at bounding box center [237, 329] width 70 height 23
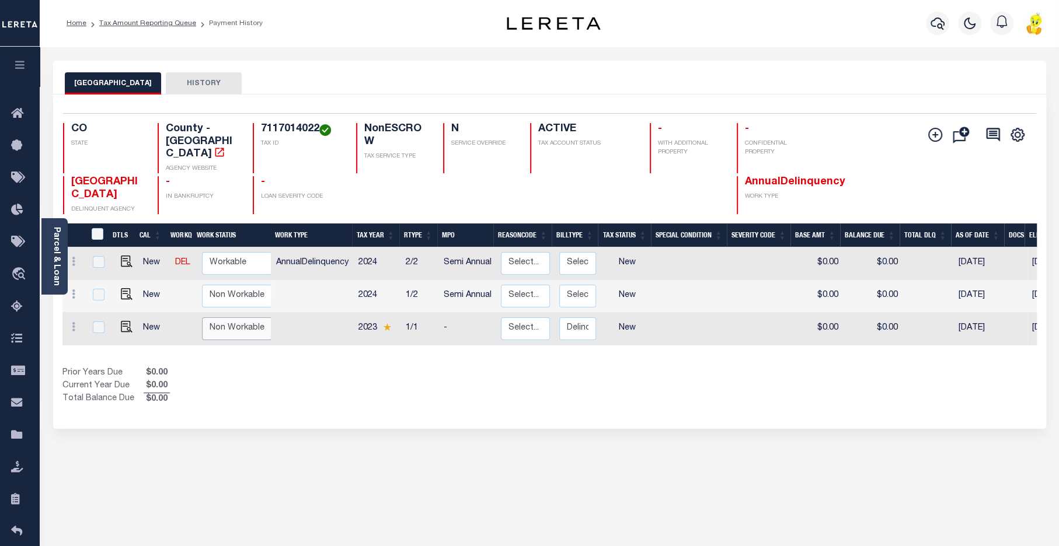
checkbox input "false"
select select "false"
click at [202, 318] on select "Non Workable Workable" at bounding box center [237, 329] width 70 height 23
checkbox input "true"
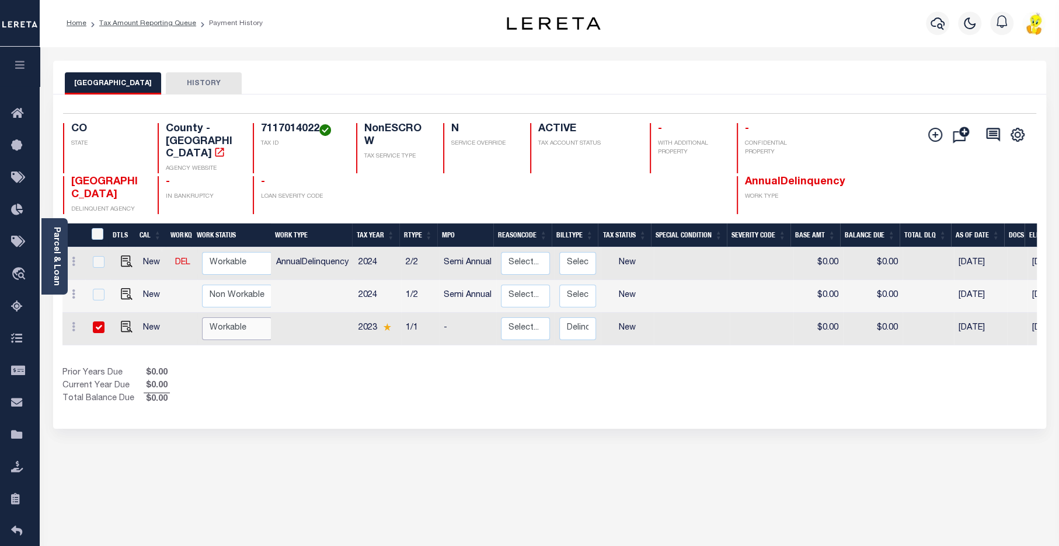
checkbox input "true"
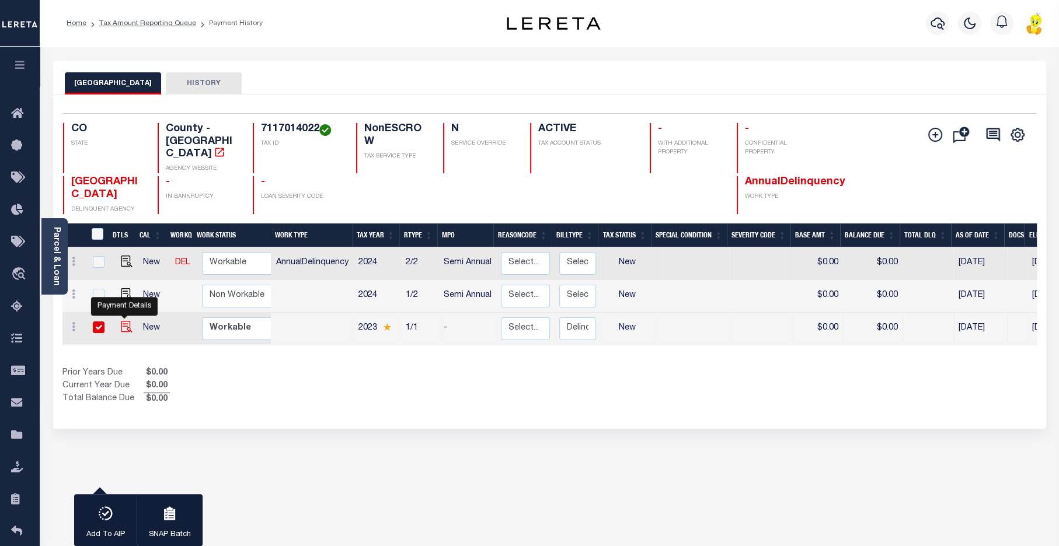
click at [124, 321] on img "" at bounding box center [127, 327] width 12 height 12
checkbox input "false"
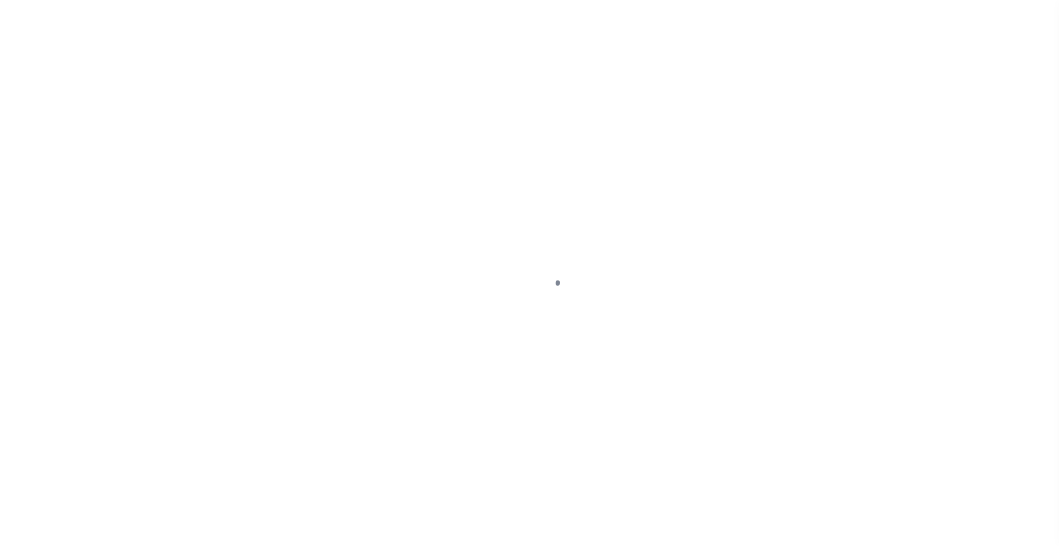
select select "NW2"
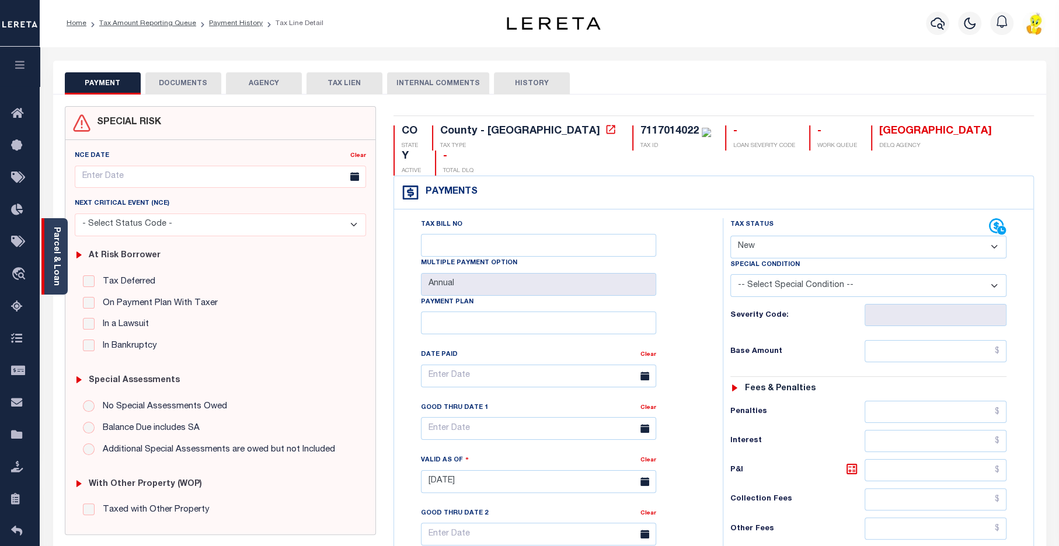
click at [57, 260] on link "Parcel & Loan" at bounding box center [56, 256] width 8 height 59
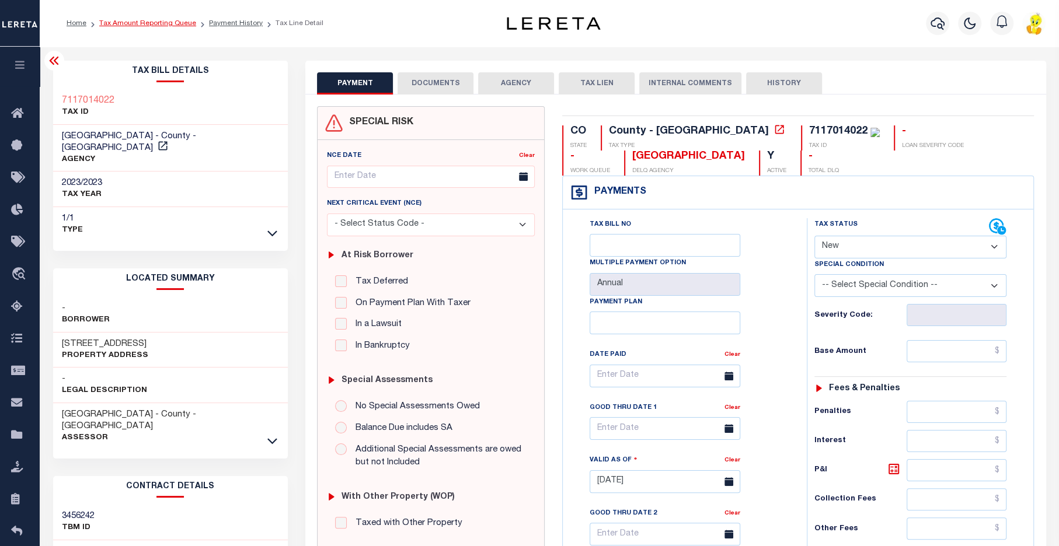
click at [152, 22] on link "Tax Amount Reporting Queue" at bounding box center [147, 23] width 97 height 7
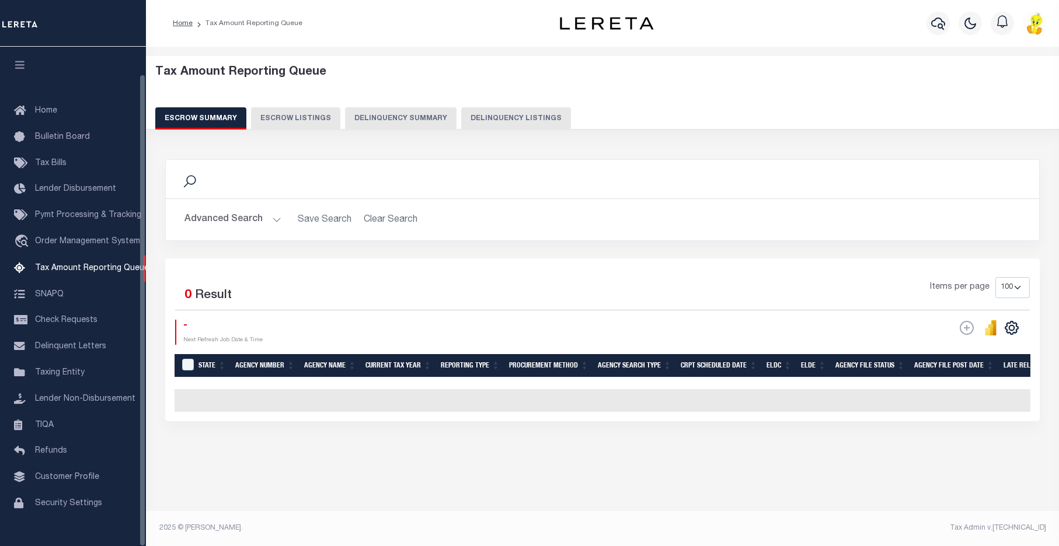
select select "100"
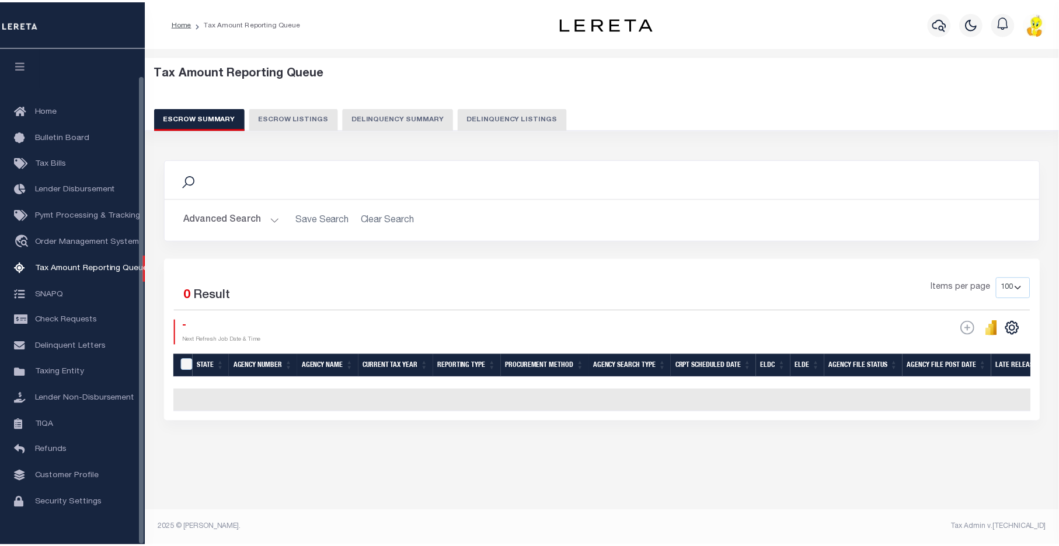
scroll to position [29, 0]
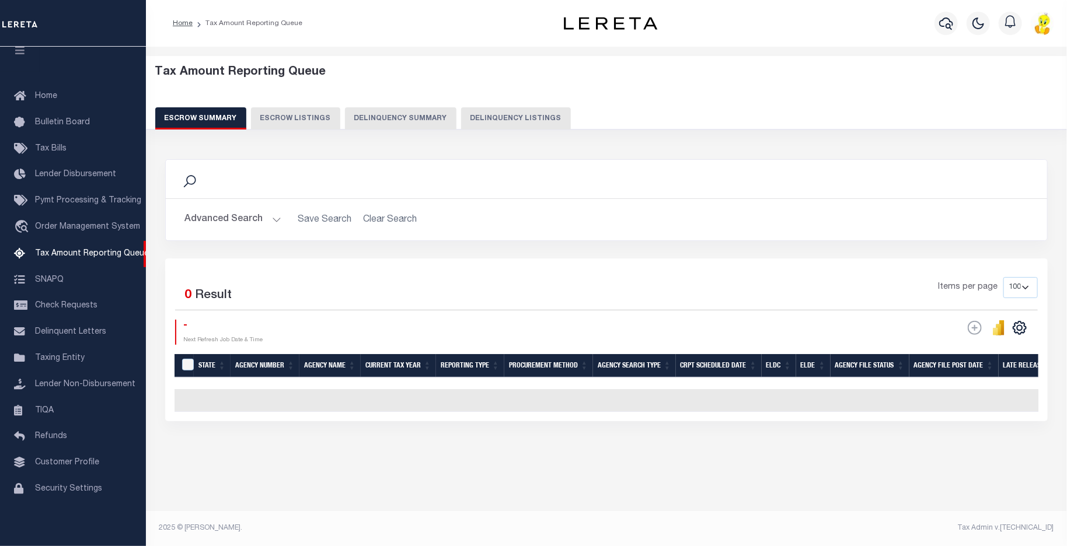
click at [417, 119] on button "Delinquency Summary" at bounding box center [401, 118] width 112 height 22
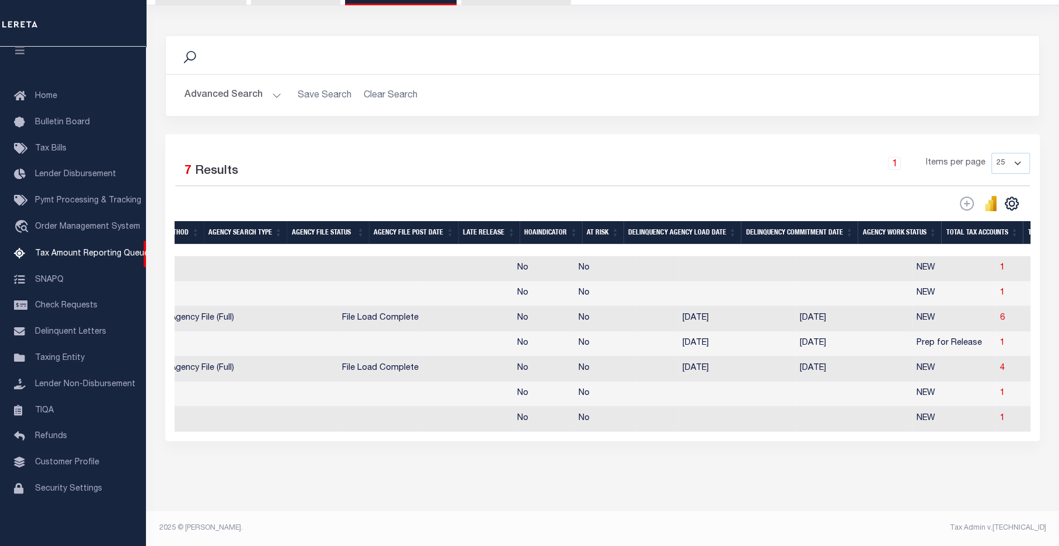
scroll to position [0, 0]
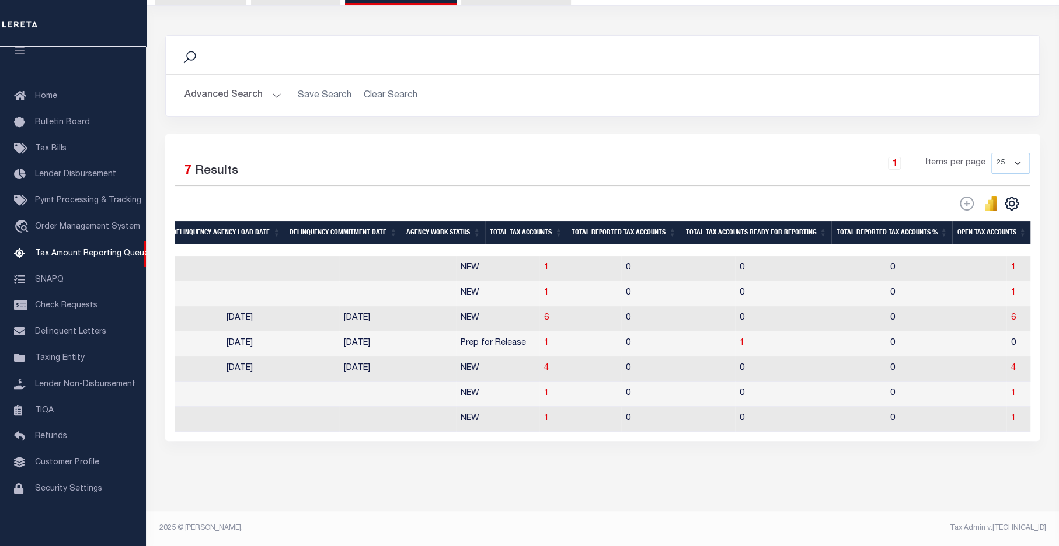
click at [1007, 360] on td "4" at bounding box center [1046, 369] width 79 height 25
checkbox input "true"
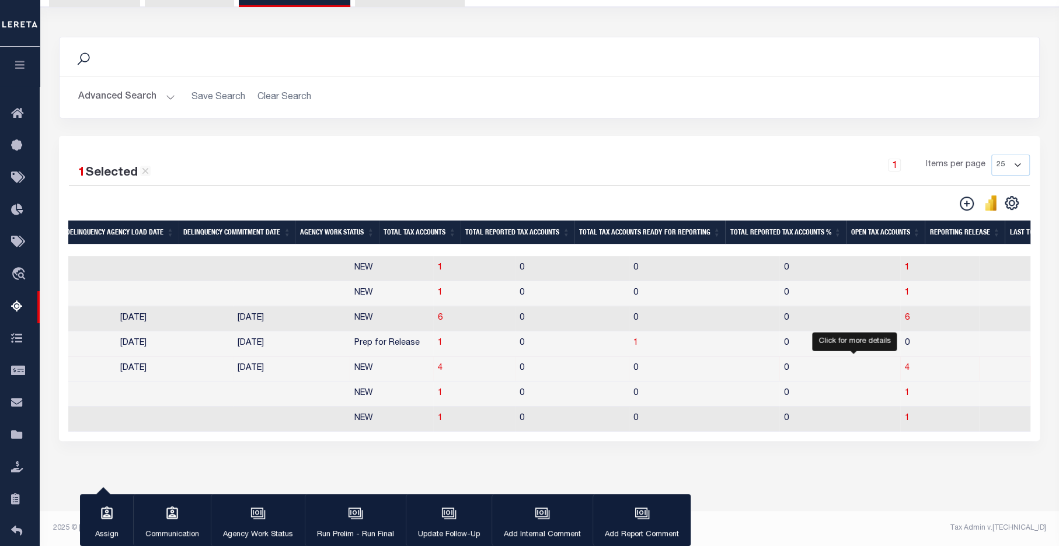
click at [905, 364] on span "4" at bounding box center [907, 368] width 5 height 8
select select "100"
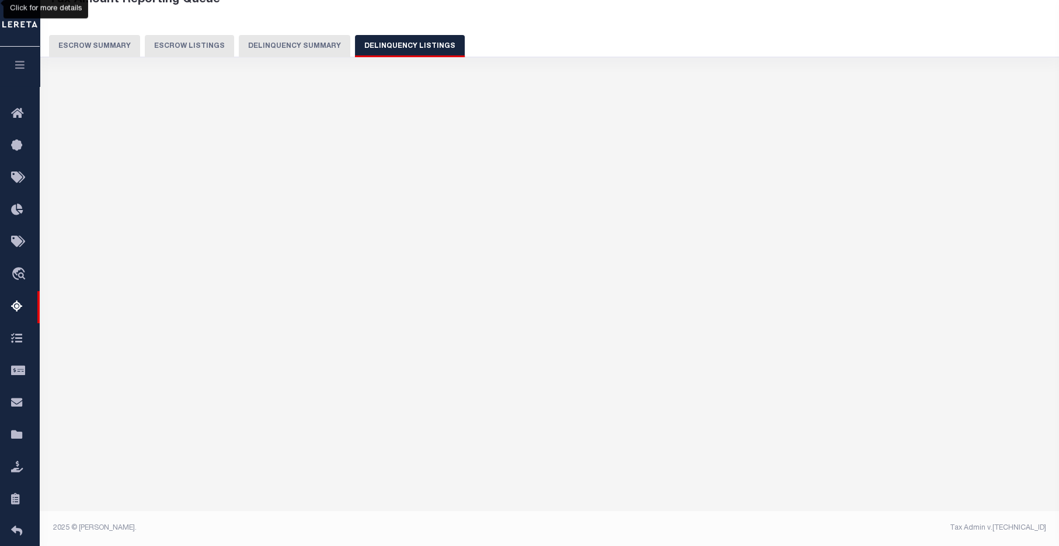
select select "100"
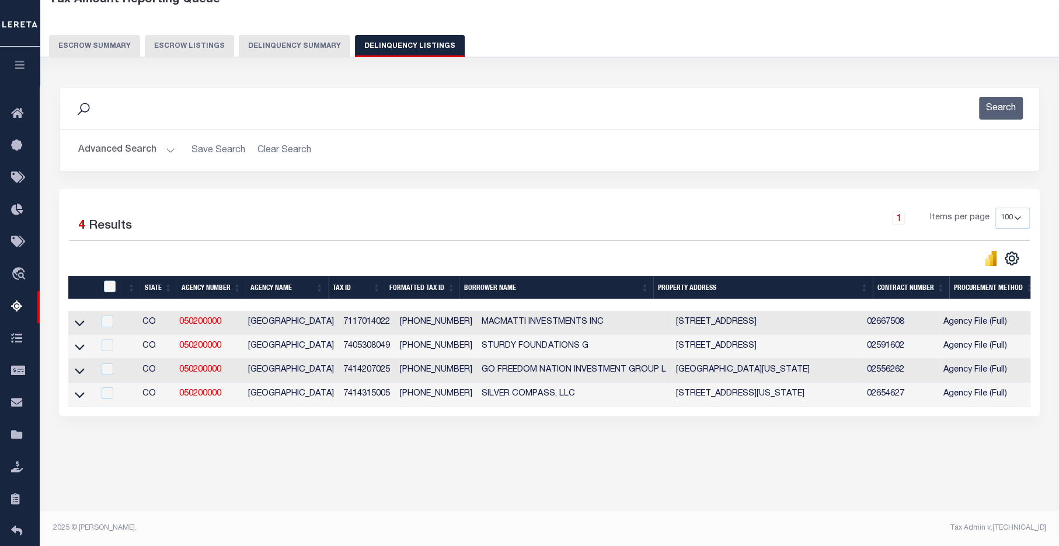
scroll to position [72, 0]
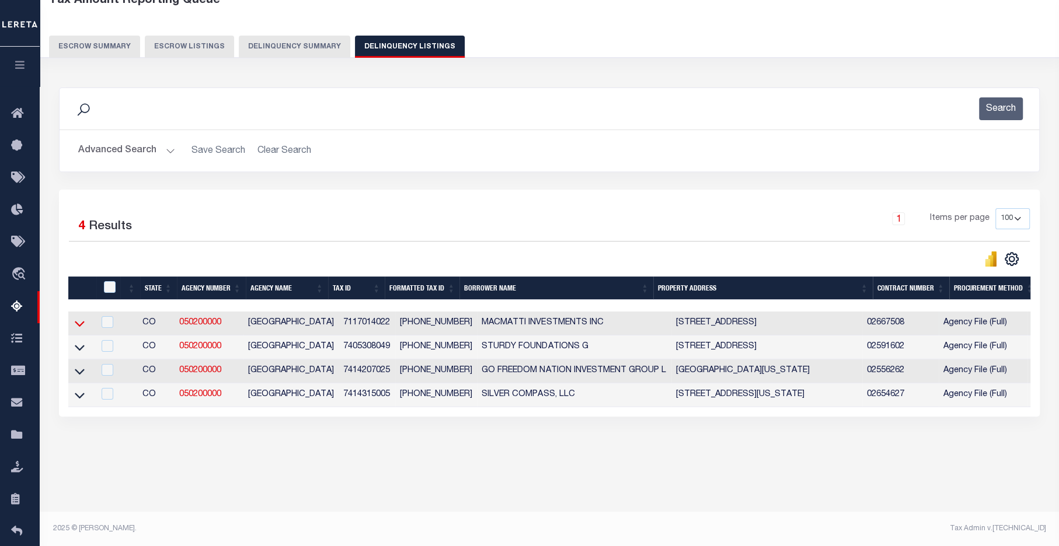
click at [78, 328] on icon at bounding box center [80, 325] width 10 height 6
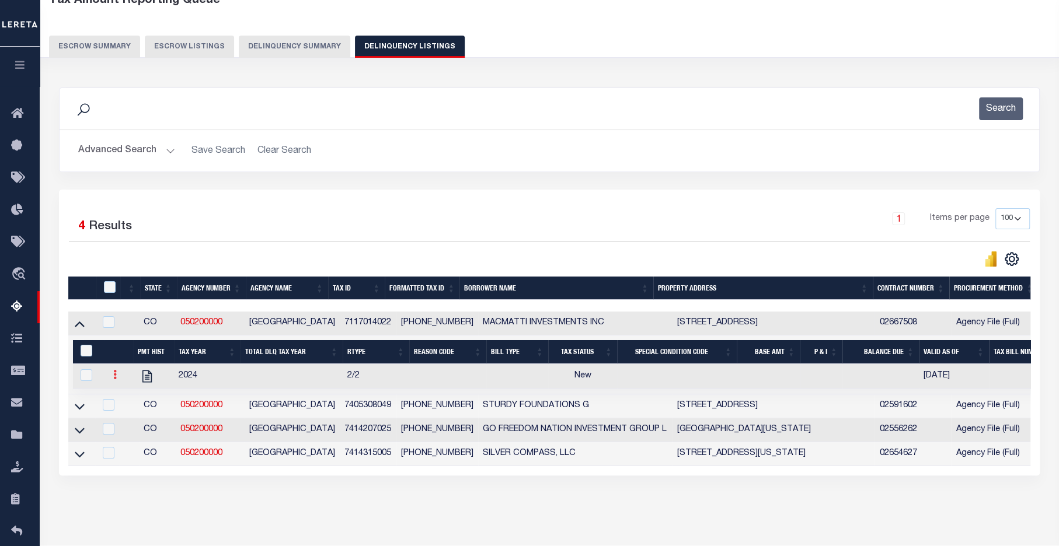
click at [113, 379] on icon at bounding box center [115, 374] width 4 height 9
click at [127, 417] on ul at bounding box center [129, 404] width 41 height 40
checkbox input "true"
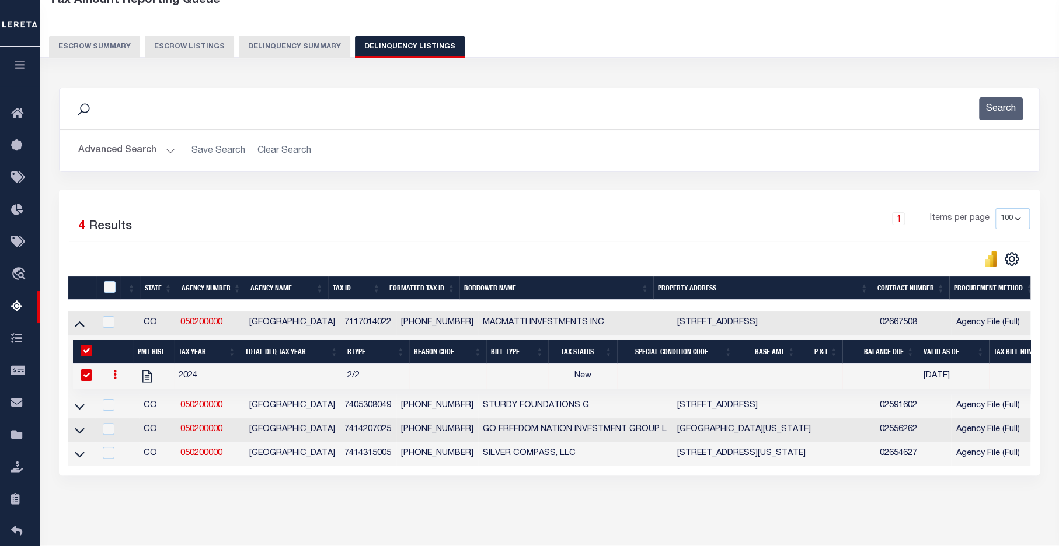
click at [115, 378] on icon at bounding box center [115, 374] width 4 height 9
click at [131, 416] on img "" at bounding box center [129, 414] width 12 height 12
select select "NW2"
select select
type input "[DATE]"
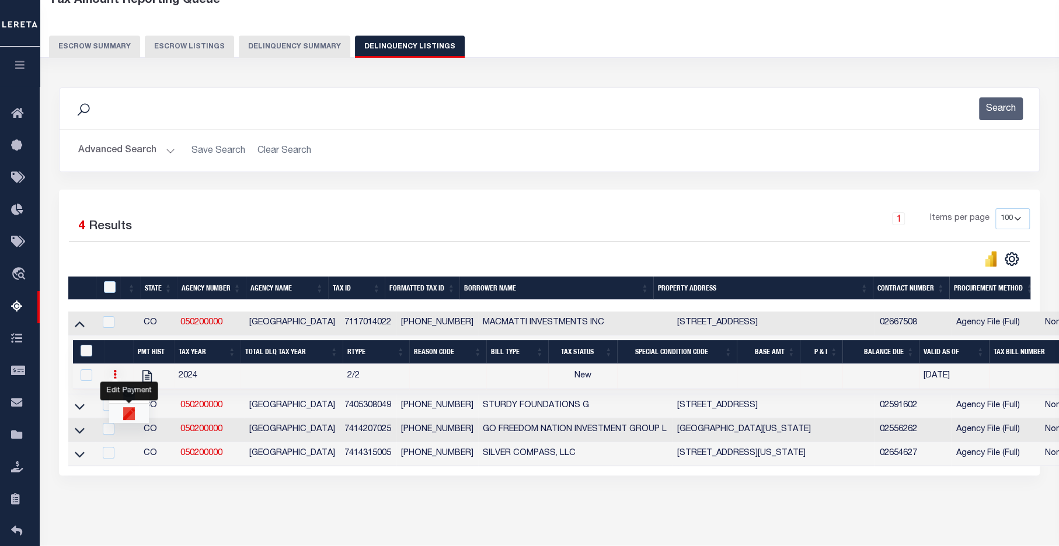
checkbox input "false"
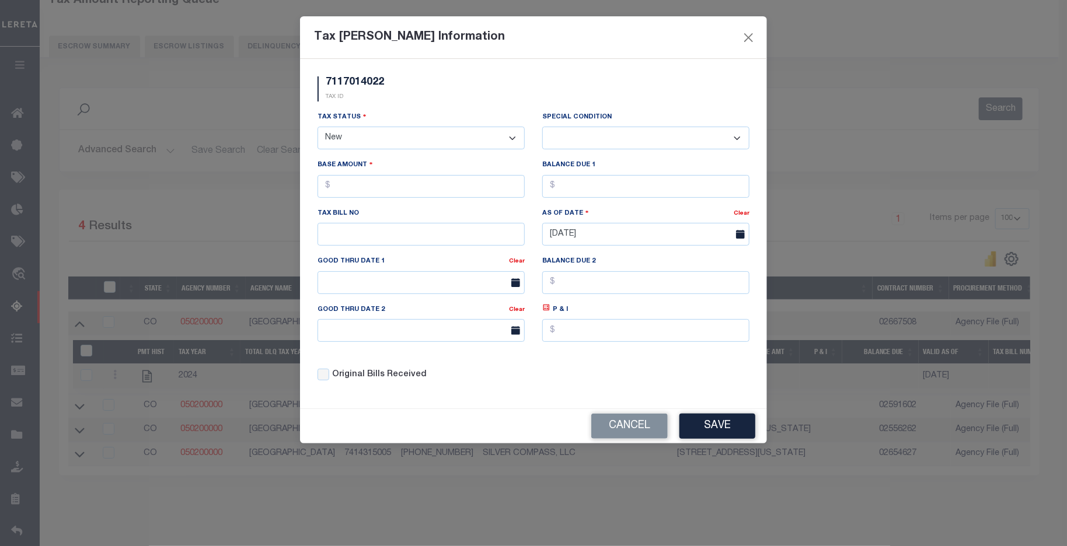
click at [145, 378] on div "Tax Bill Amount Information 7117014022 TAX ID Installment: TaxID: 7117014022 Ta…" at bounding box center [533, 273] width 1067 height 546
click at [609, 430] on button "Cancel" at bounding box center [629, 426] width 76 height 25
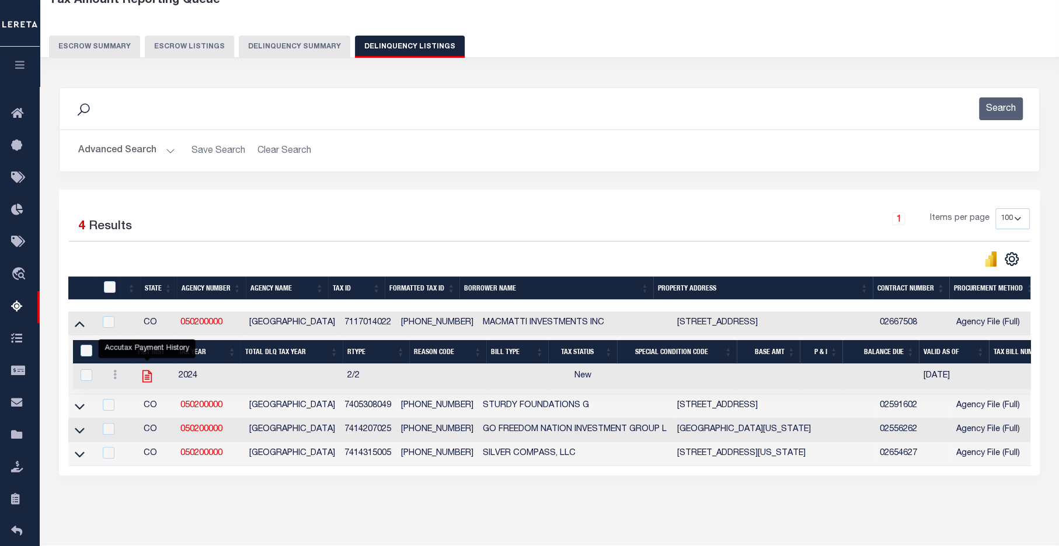
click at [148, 377] on icon "" at bounding box center [147, 376] width 15 height 15
checkbox input "true"
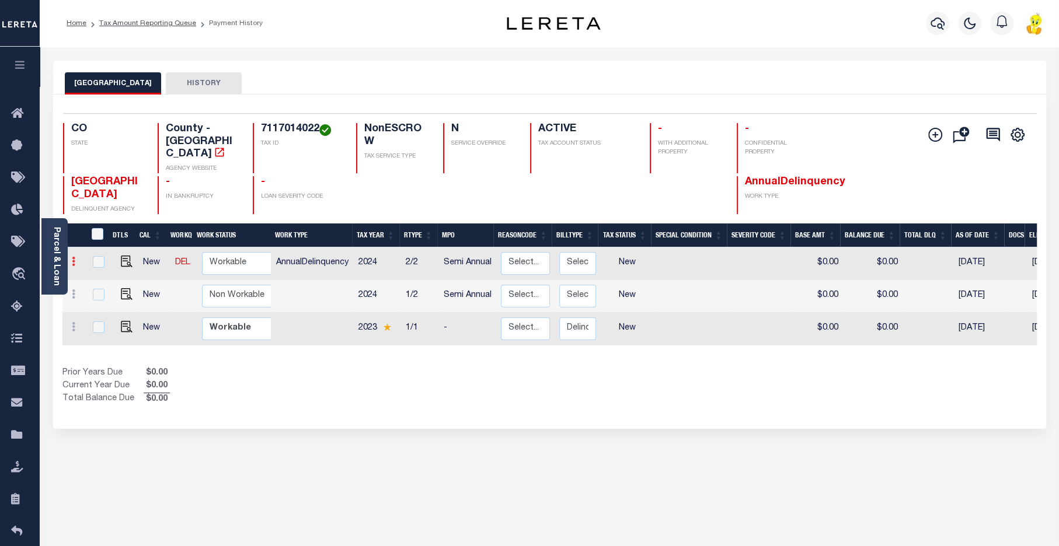
click at [72, 257] on icon at bounding box center [74, 261] width 4 height 9
click at [103, 295] on img at bounding box center [101, 301] width 12 height 12
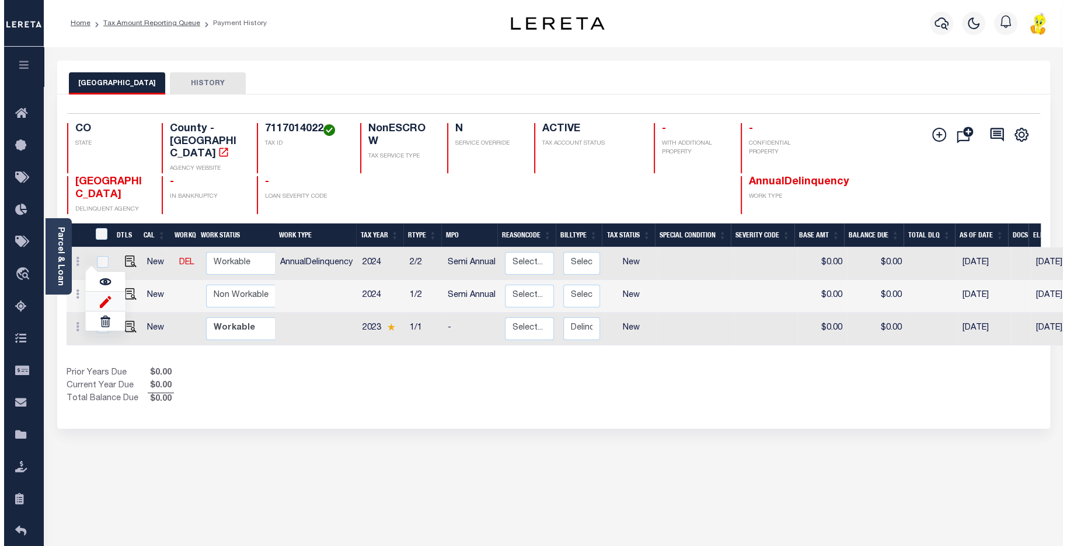
select select "NW2"
type input "$0.00"
type input "[DATE]"
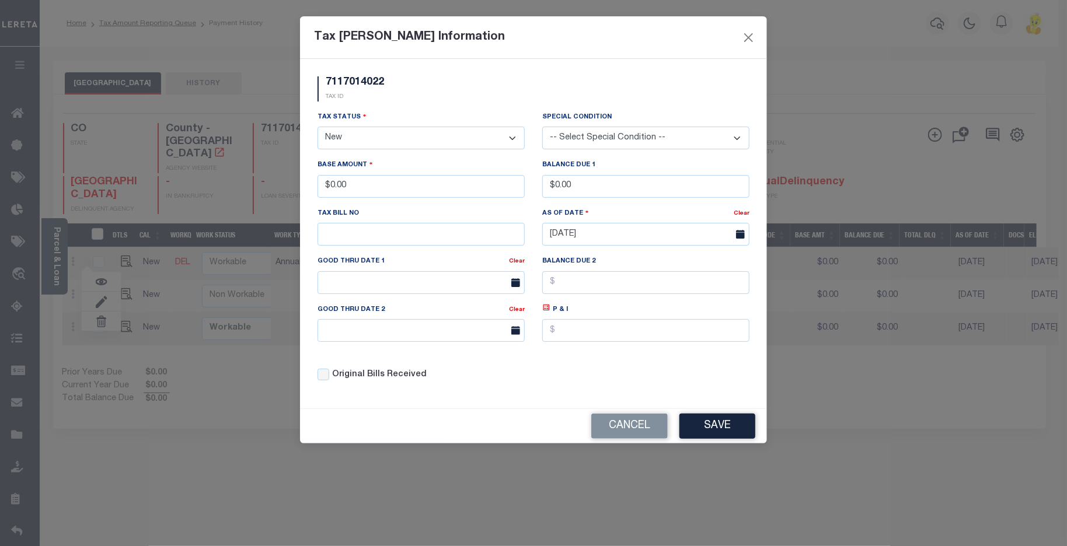
click at [488, 139] on select "- Select Status - Open Due/Unpaid Paid Incomplete No Tax Due Internal Refund Pr…" at bounding box center [421, 138] width 207 height 23
click at [368, 131] on select "- Select Status - Open Due/Unpaid Paid Incomplete No Tax Due Internal Refund Pr…" at bounding box center [421, 138] width 207 height 23
select select "DUE"
click at [318, 127] on select "- Select Status - Open Due/Unpaid Paid Incomplete No Tax Due Internal Refund Pr…" at bounding box center [421, 138] width 207 height 23
drag, startPoint x: 353, startPoint y: 187, endPoint x: 309, endPoint y: 194, distance: 44.3
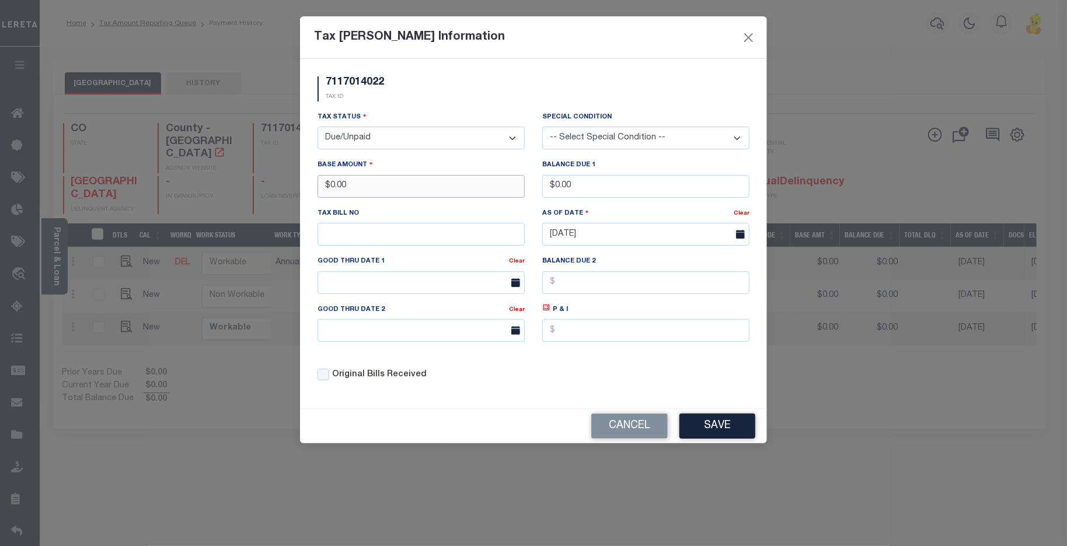
click at [276, 182] on div "Tax Bill Amount Information 7117014022 TAX ID Installment: TaxID: 7117014022 Ta…" at bounding box center [533, 273] width 1067 height 546
click at [660, 140] on select "-- Select Special Condition -- 3RD PARTY TAX LIEN AGENCY TAX LIEN (A.K.A Inside…" at bounding box center [645, 138] width 207 height 23
click at [563, 86] on div "7117014022 TAX ID" at bounding box center [534, 93] width 450 height 34
click at [713, 429] on button "Save" at bounding box center [718, 426] width 76 height 25
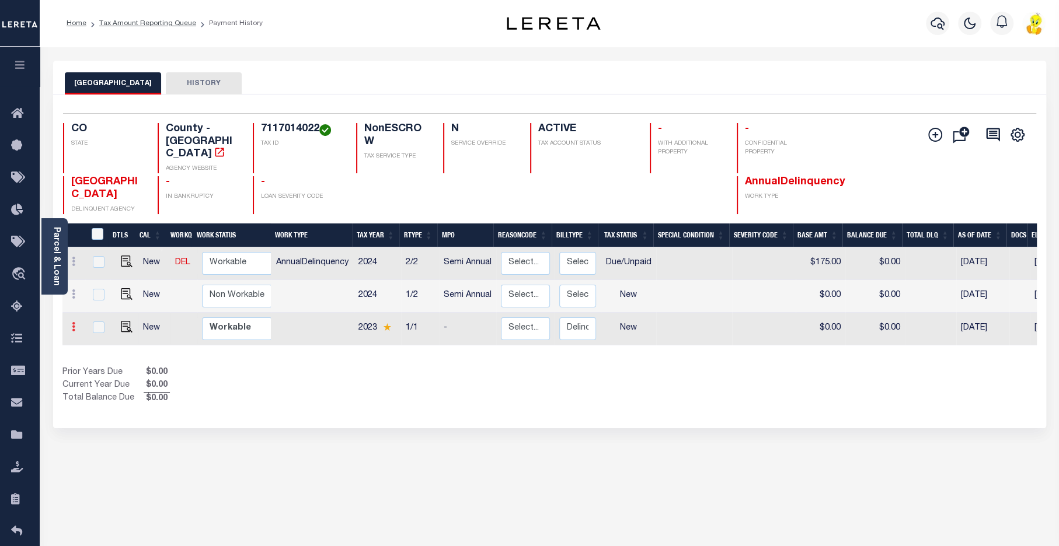
click at [72, 322] on icon at bounding box center [74, 326] width 4 height 9
click at [105, 298] on img at bounding box center [101, 304] width 12 height 12
type input "$0.00"
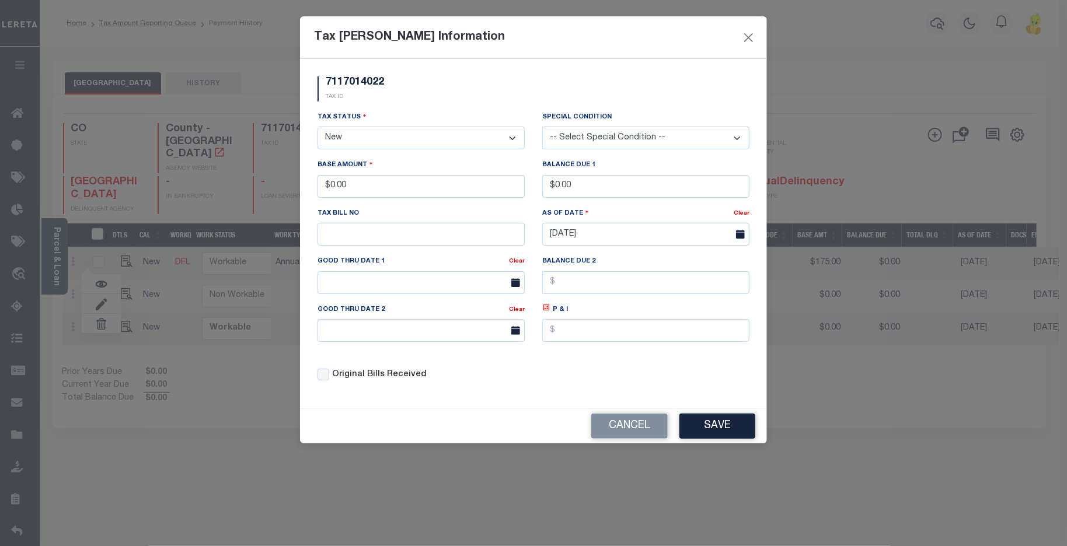
click at [409, 141] on select "- Select Status - Open Due/Unpaid Paid Incomplete No Tax Due Internal Refund Pr…" at bounding box center [421, 138] width 207 height 23
click at [358, 133] on select "- Select Status - Open Due/Unpaid Paid Incomplete No Tax Due Internal Refund Pr…" at bounding box center [421, 138] width 207 height 23
select select "DUE"
click at [318, 127] on select "- Select Status - Open Due/Unpaid Paid Incomplete No Tax Due Internal Refund Pr…" at bounding box center [421, 138] width 207 height 23
click at [386, 191] on input "$0.00" at bounding box center [421, 186] width 207 height 23
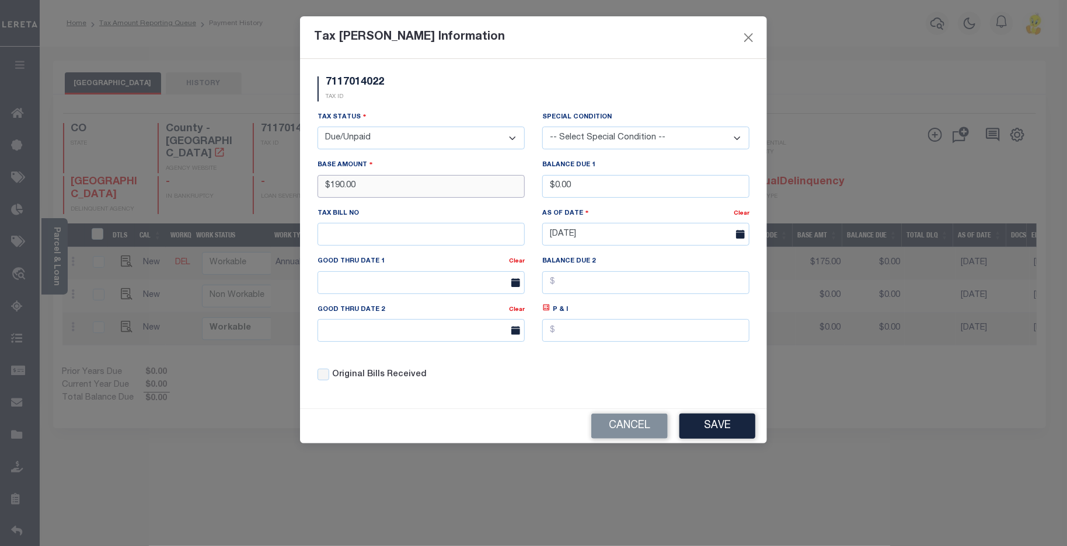
type input "$190.00"
click at [720, 131] on select "-- Select Special Condition -- 3RD PARTY TAX LIEN AGENCY TAX LIEN (A.K.A Inside…" at bounding box center [645, 138] width 207 height 23
click at [542, 127] on select "-- Select Special Condition -- 3RD PARTY TAX LIEN AGENCY TAX LIEN (A.K.A Inside…" at bounding box center [645, 138] width 207 height 23
click at [664, 139] on select "-- Select Special Condition -- 3RD PARTY TAX LIEN AGENCY TAX LIEN (A.K.A Inside…" at bounding box center [645, 138] width 207 height 23
click at [542, 127] on select "-- Select Special Condition -- 3RD PARTY TAX LIEN AGENCY TAX LIEN (A.K.A Inside…" at bounding box center [645, 138] width 207 height 23
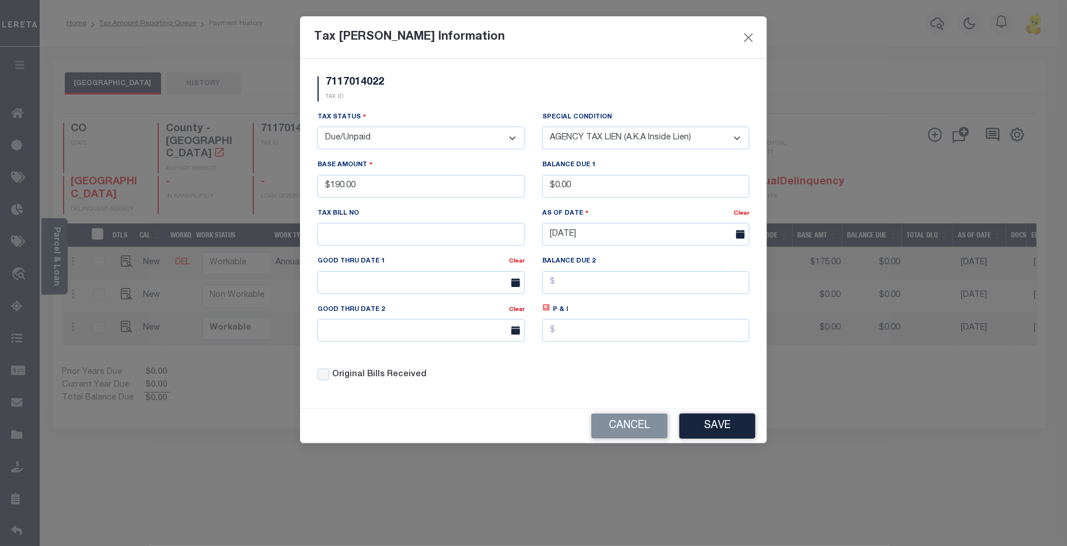
click at [702, 143] on select "-- Select Special Condition -- 3RD PARTY TAX LIEN AGENCY TAX LIEN (A.K.A Inside…" at bounding box center [645, 138] width 207 height 23
click at [542, 127] on select "-- Select Special Condition -- 3RD PARTY TAX LIEN AGENCY TAX LIEN (A.K.A Inside…" at bounding box center [645, 138] width 207 height 23
click at [692, 133] on select "-- Select Special Condition -- 3RD PARTY TAX LIEN AGENCY TAX LIEN (A.K.A Inside…" at bounding box center [645, 138] width 207 height 23
select select "22"
click at [542, 127] on select "-- Select Special Condition -- 3RD PARTY TAX LIEN AGENCY TAX LIEN (A.K.A Inside…" at bounding box center [645, 138] width 207 height 23
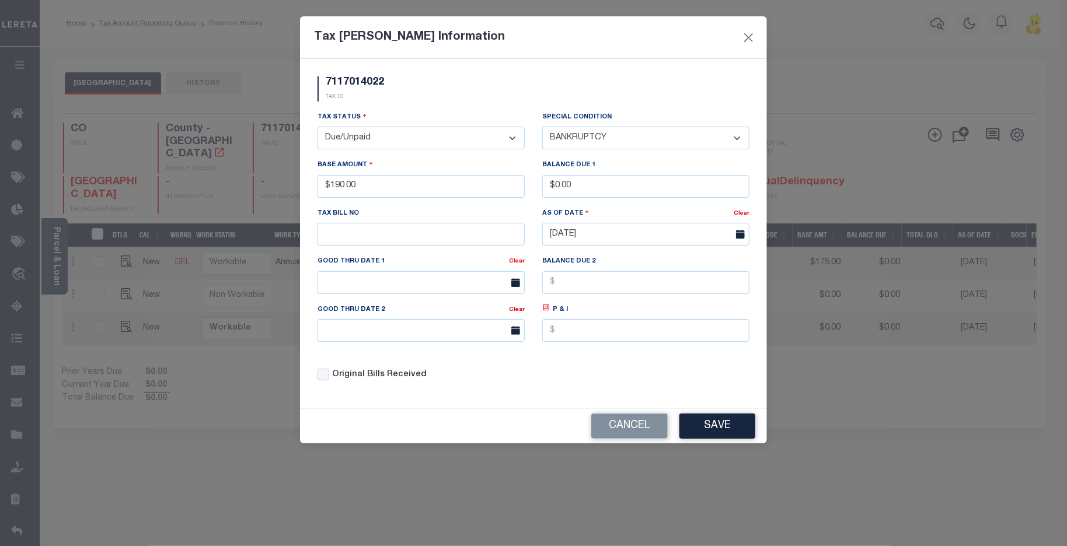
click at [685, 141] on select "-- Select Special Condition -- 3RD PARTY TAX LIEN AGENCY TAX LIEN (A.K.A Inside…" at bounding box center [645, 138] width 207 height 23
click at [626, 133] on select "-- Select Special Condition -- 3RD PARTY TAX LIEN AGENCY TAX LIEN (A.K.A Inside…" at bounding box center [645, 138] width 207 height 23
click at [722, 424] on button "Save" at bounding box center [718, 426] width 76 height 25
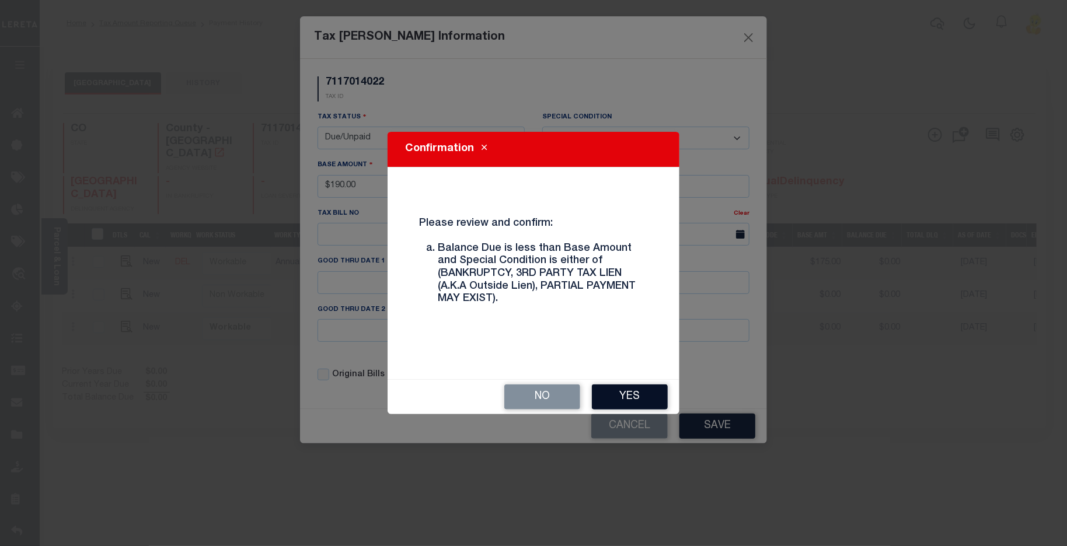
click at [642, 391] on button "Yes" at bounding box center [630, 397] width 76 height 25
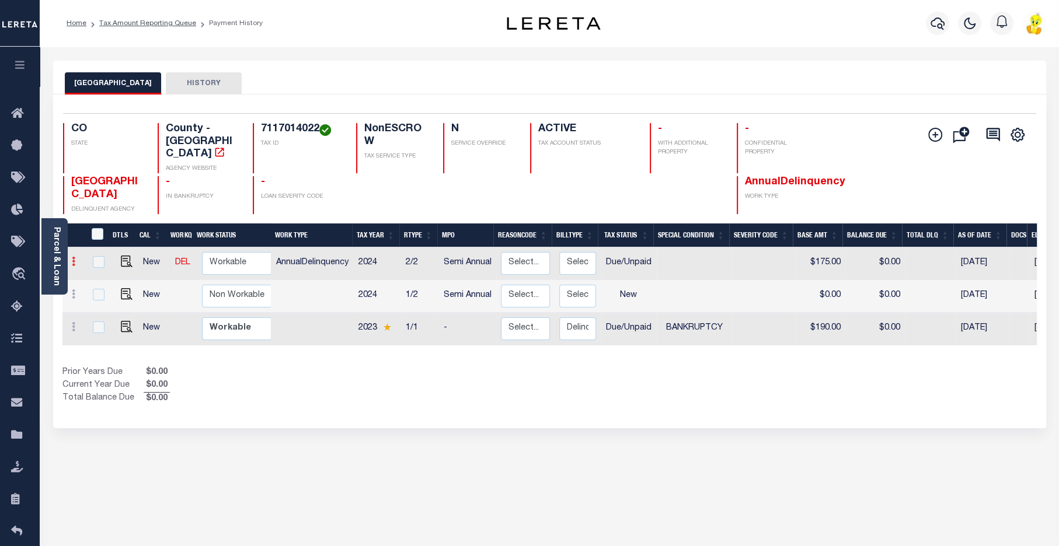
click at [75, 257] on icon at bounding box center [74, 261] width 4 height 9
click at [107, 292] on link at bounding box center [101, 301] width 40 height 19
select select "DUE"
type input "$175.00"
type input "$0.00"
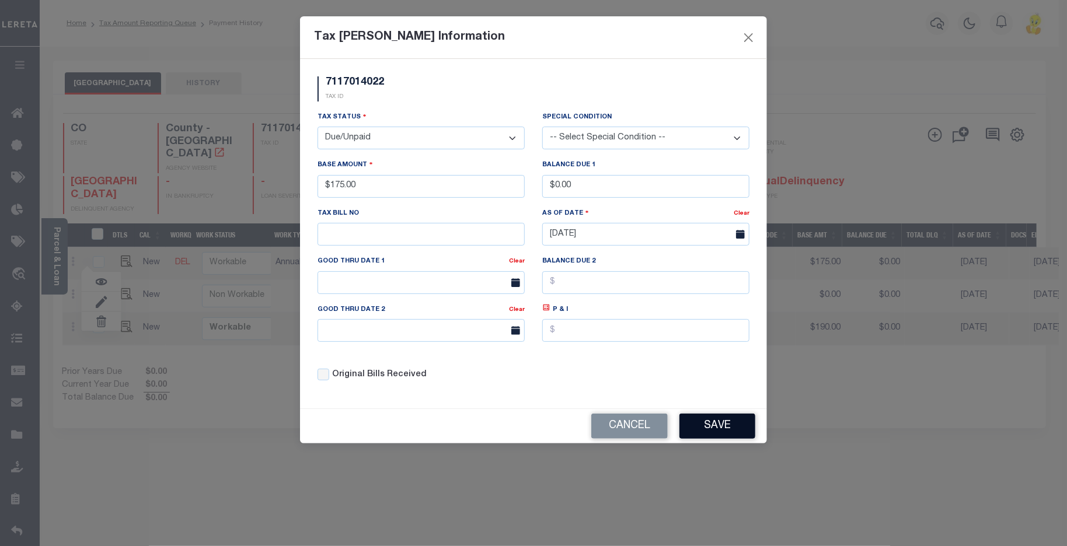
click at [723, 426] on button "Save" at bounding box center [718, 426] width 76 height 25
click at [722, 431] on div "Cancel" at bounding box center [533, 426] width 467 height 34
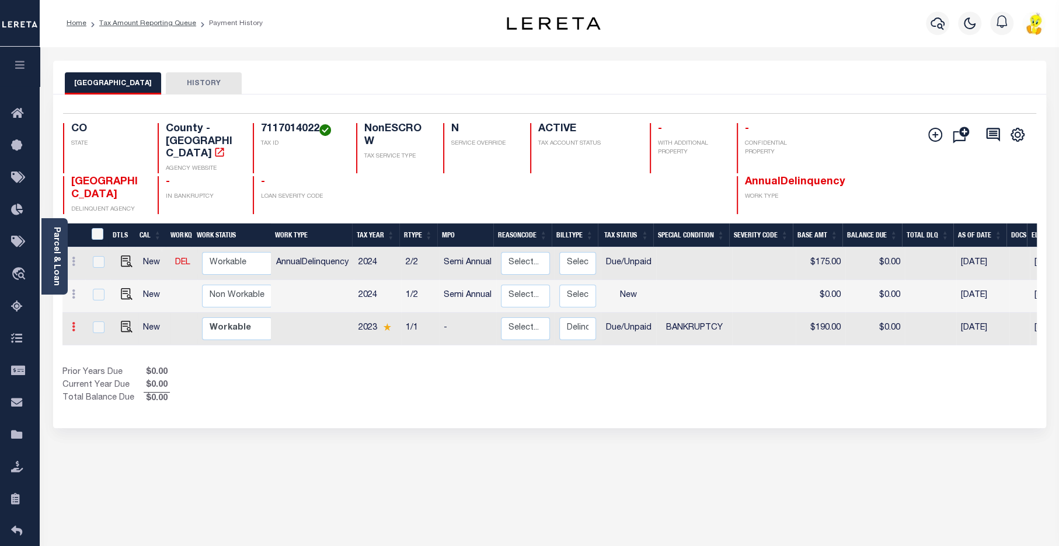
click at [72, 322] on icon at bounding box center [74, 326] width 4 height 9
click at [105, 298] on img at bounding box center [101, 304] width 12 height 12
select select "22"
type input "$190.00"
type input "$0.00"
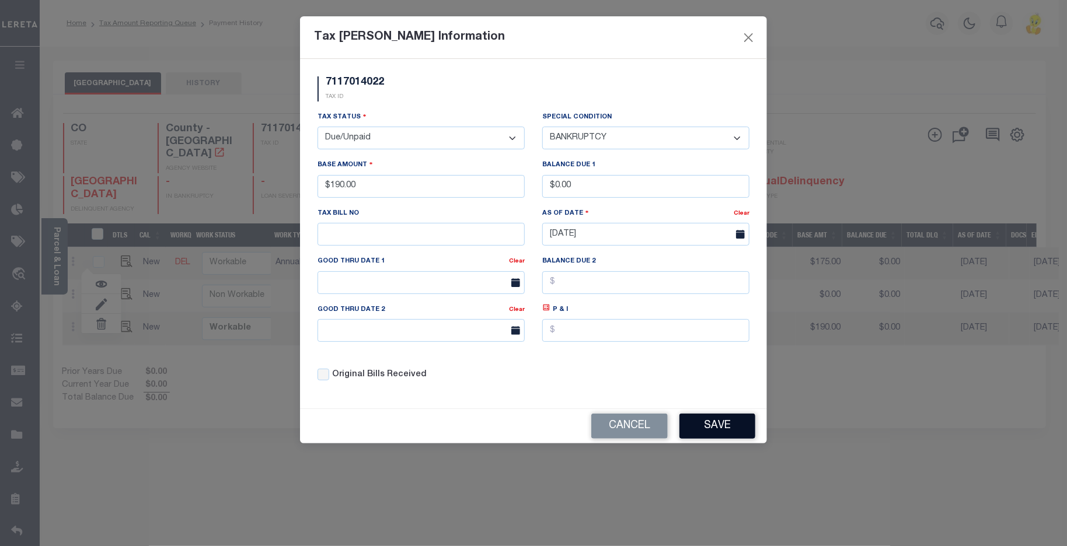
click at [724, 429] on button "Save" at bounding box center [718, 426] width 76 height 25
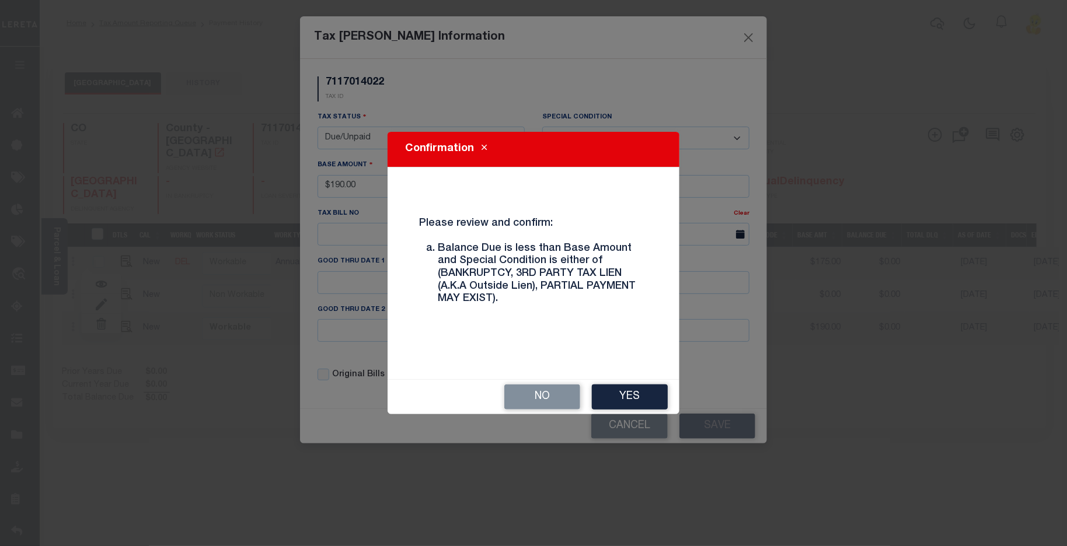
click at [620, 398] on button "Yes" at bounding box center [630, 397] width 76 height 25
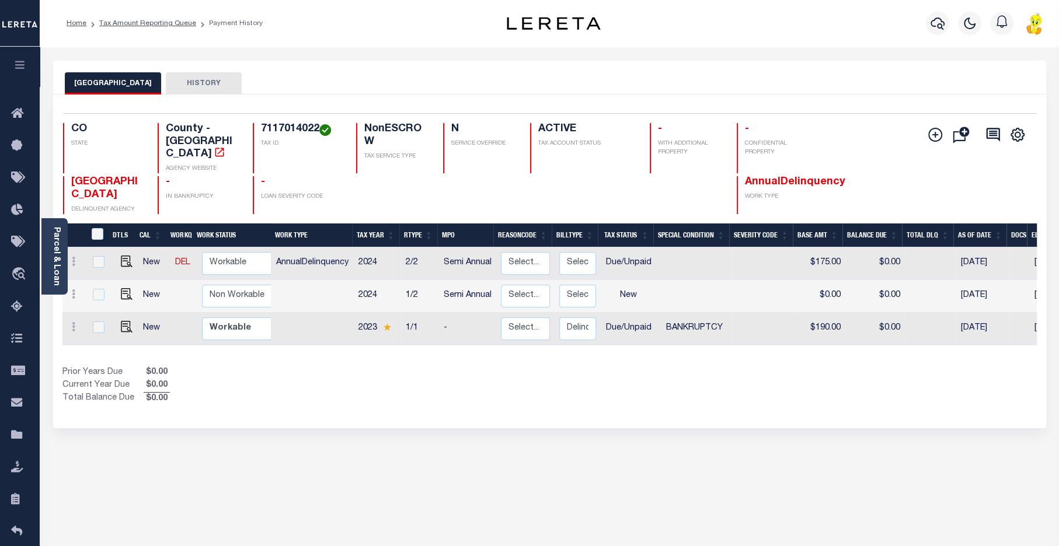
click at [124, 85] on button "[GEOGRAPHIC_DATA]" at bounding box center [113, 83] width 96 height 22
click at [18, 114] on icon at bounding box center [20, 114] width 19 height 15
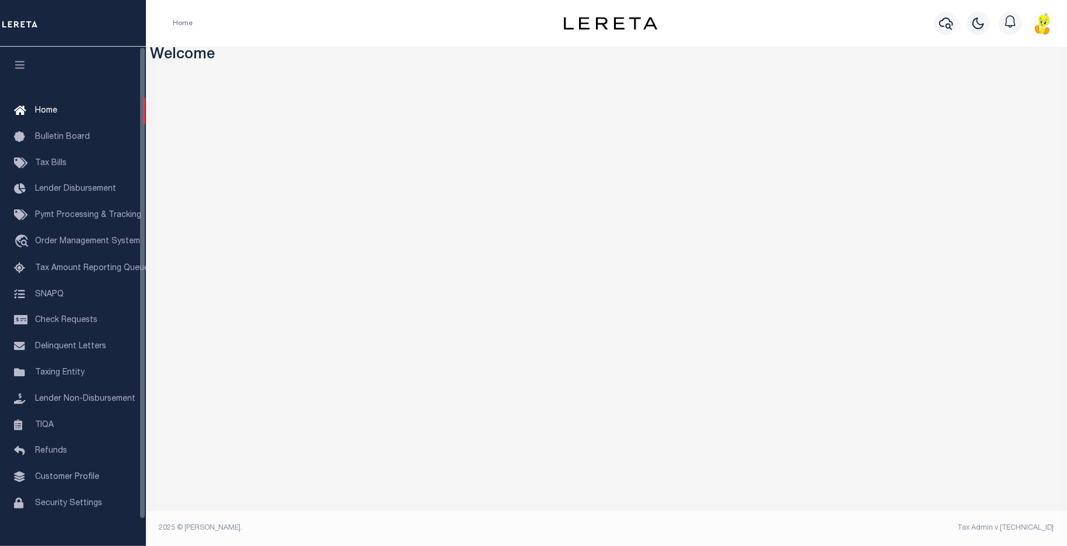
drag, startPoint x: 74, startPoint y: 271, endPoint x: 155, endPoint y: 273, distance: 81.2
click at [75, 271] on span "Tax Amount Reporting Queue" at bounding box center [92, 268] width 114 height 8
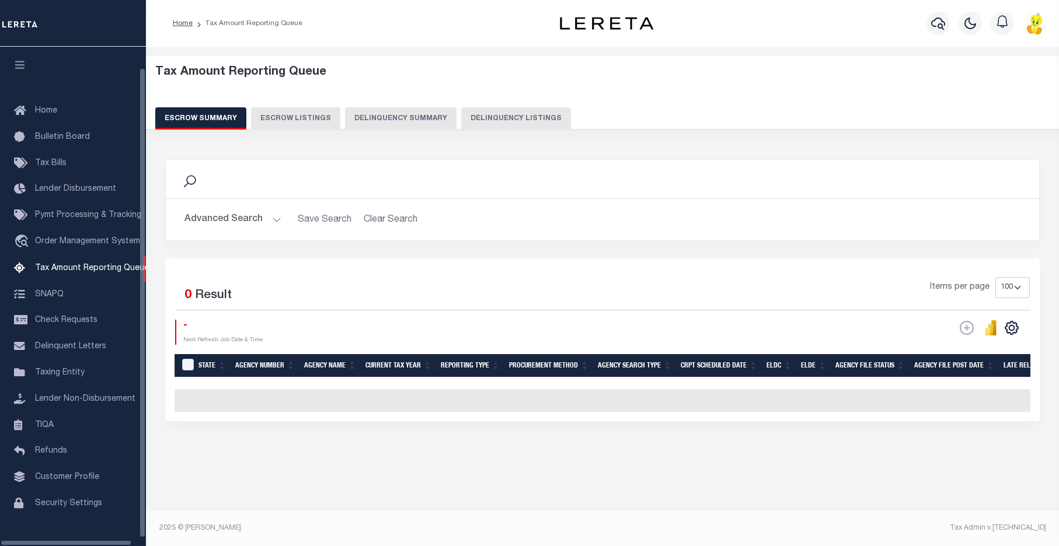
select select "100"
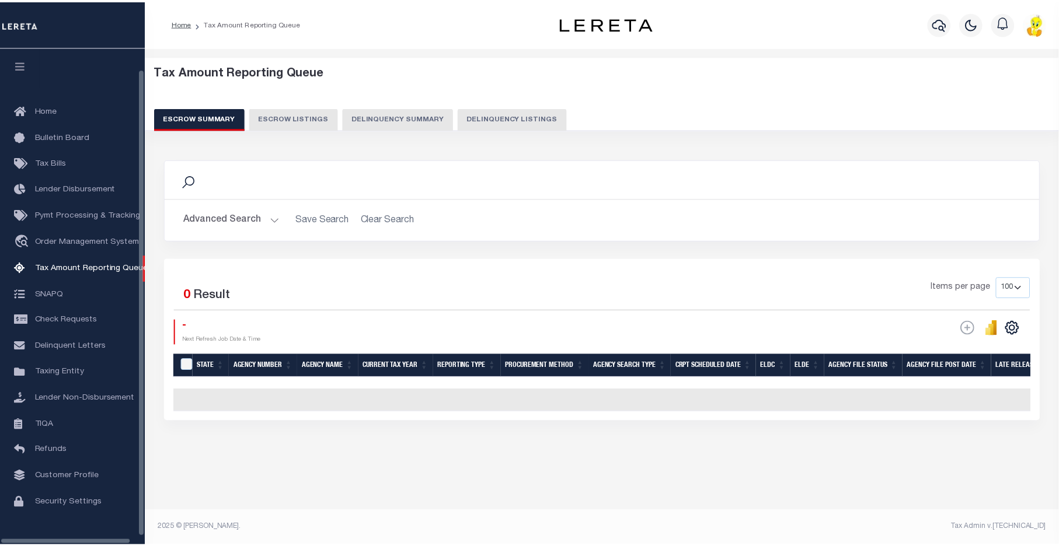
scroll to position [22, 0]
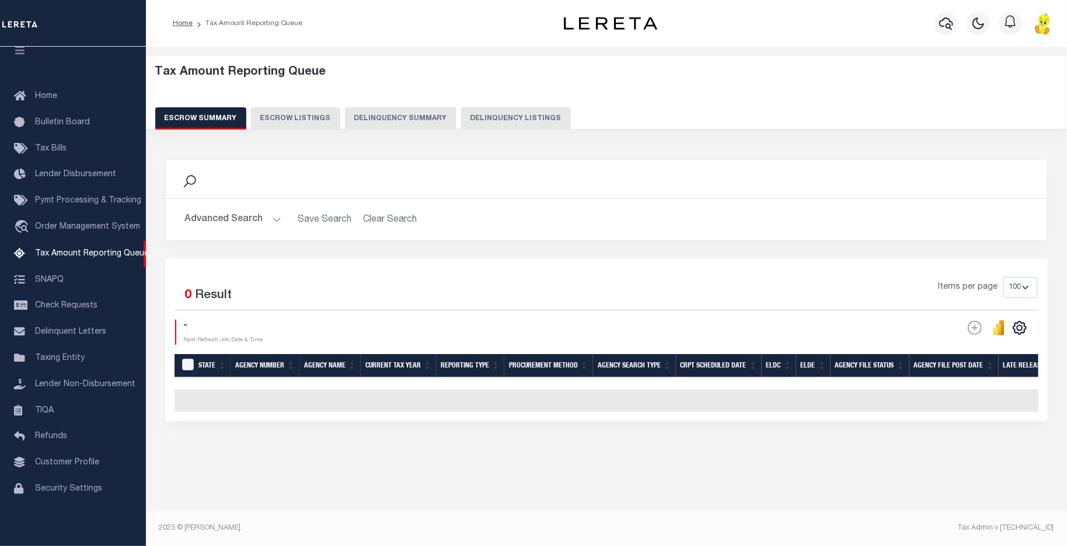
click at [406, 113] on button "Delinquency Summary" at bounding box center [401, 118] width 112 height 22
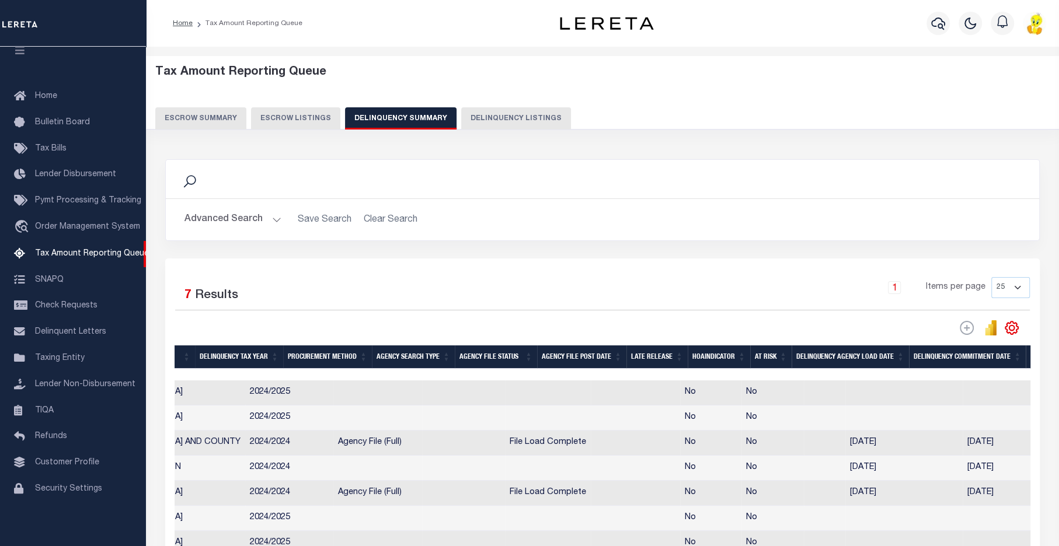
scroll to position [0, 0]
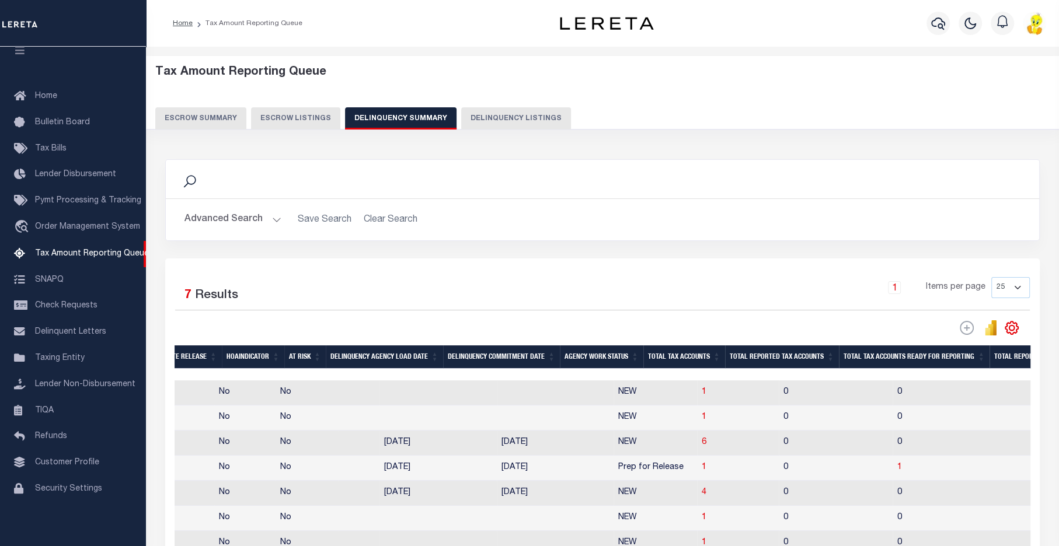
drag, startPoint x: 620, startPoint y: 374, endPoint x: 727, endPoint y: 374, distance: 106.8
click at [727, 374] on div at bounding box center [739, 375] width 2484 height 12
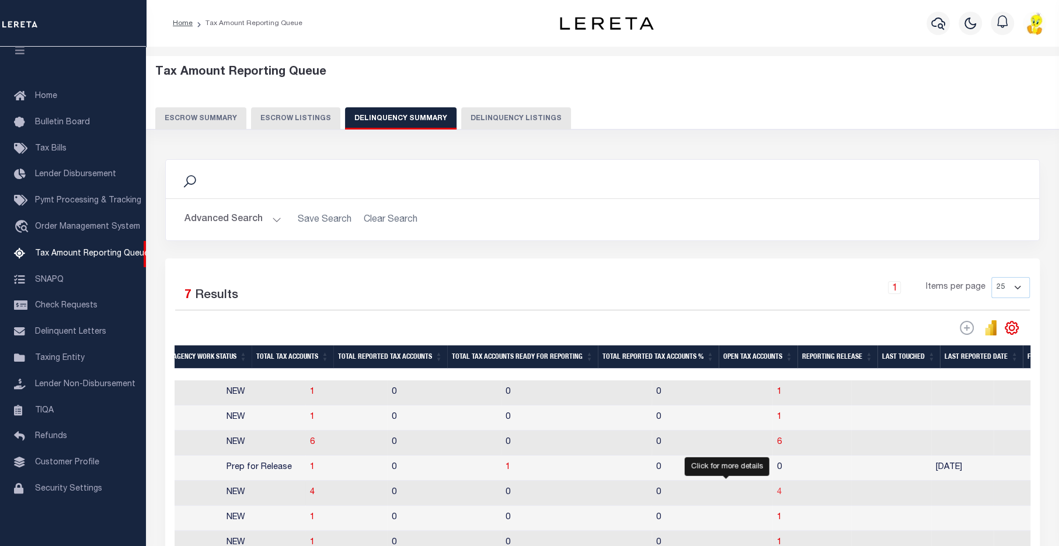
click at [777, 496] on span "4" at bounding box center [779, 493] width 5 height 8
select select "100"
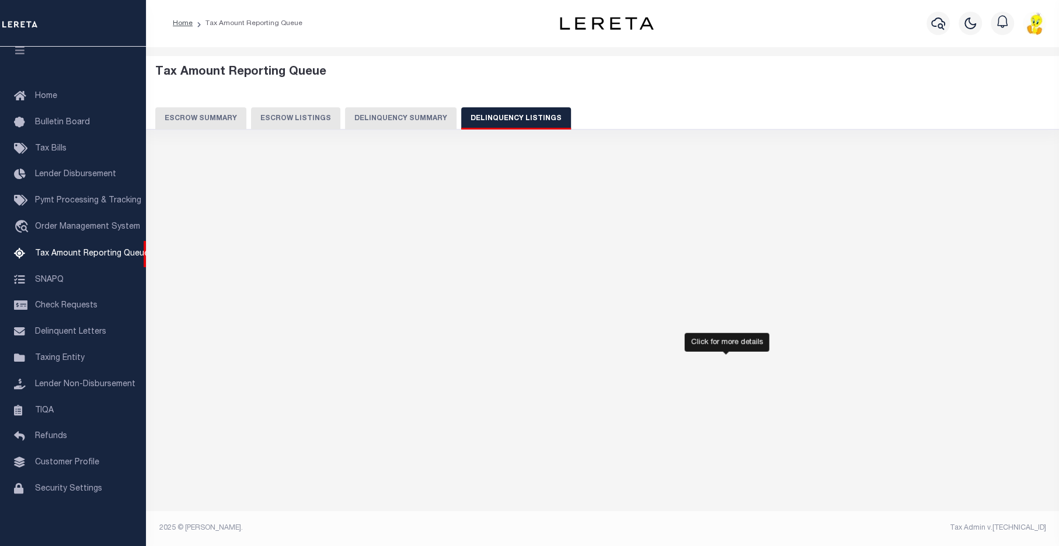
select select "100"
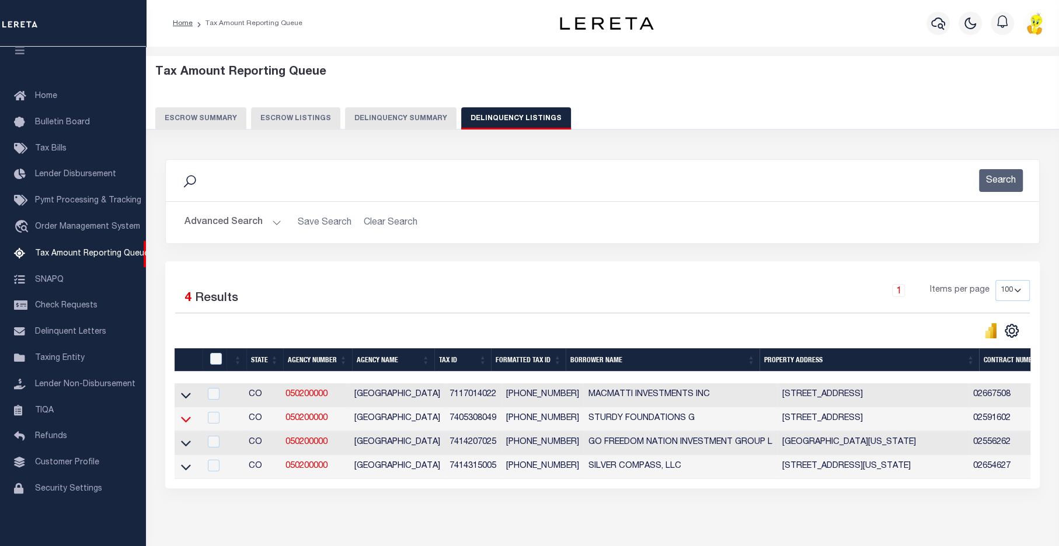
click at [185, 420] on icon at bounding box center [186, 419] width 10 height 12
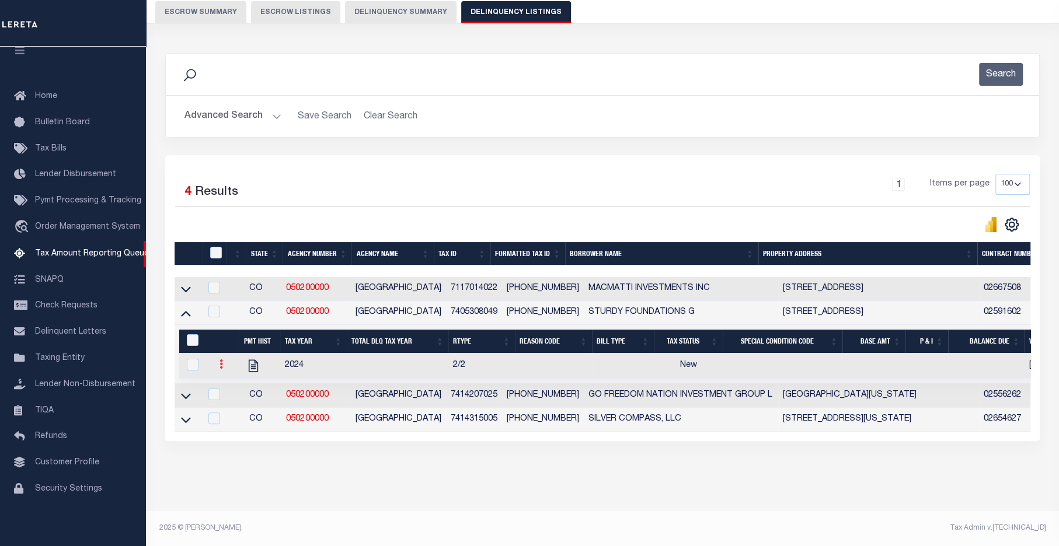
click at [222, 360] on icon at bounding box center [222, 364] width 4 height 9
click at [237, 403] on img "" at bounding box center [235, 403] width 12 height 12
select select "NW2"
select select
type input "09/15/2025"
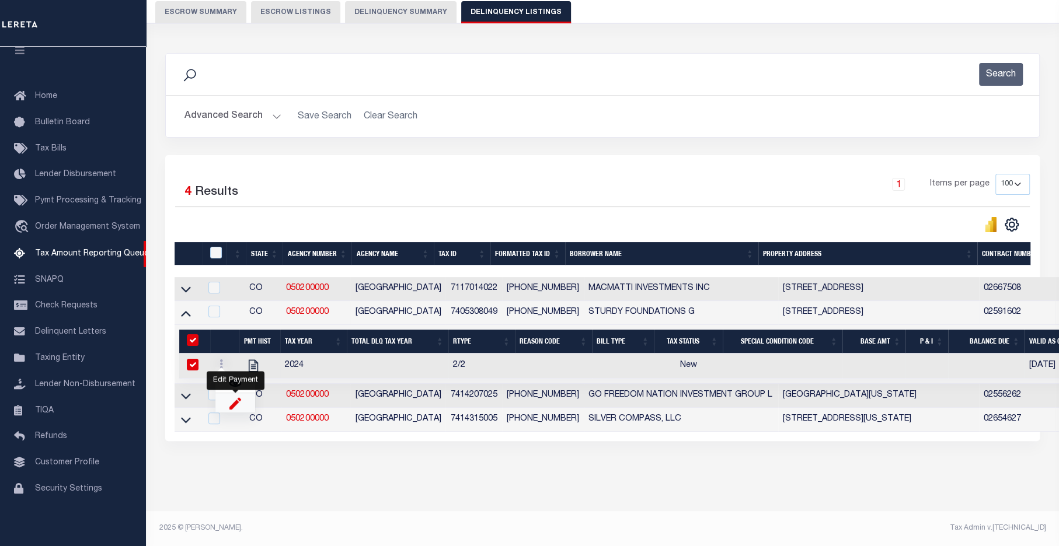
checkbox input "true"
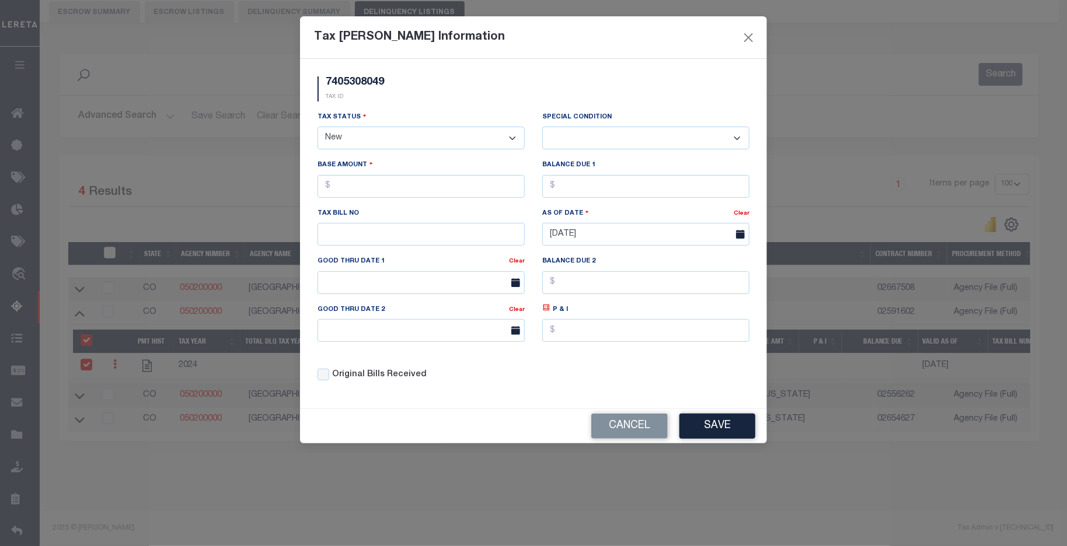
click at [463, 138] on select "- Select Status - Open Due/Unpaid Paid Incomplete No Tax Due Internal Refund Pr…" at bounding box center [421, 138] width 207 height 23
select select "PYD"
click at [318, 127] on select "- Select Status - Open Due/Unpaid Paid Incomplete No Tax Due Internal Refund Pr…" at bounding box center [421, 138] width 207 height 23
click at [729, 135] on select "-- Select Special Condition -- 3RD PARTY TAX LIEN AGENCY TAX LIEN (A.K.A Inside…" at bounding box center [645, 138] width 207 height 23
select select "5"
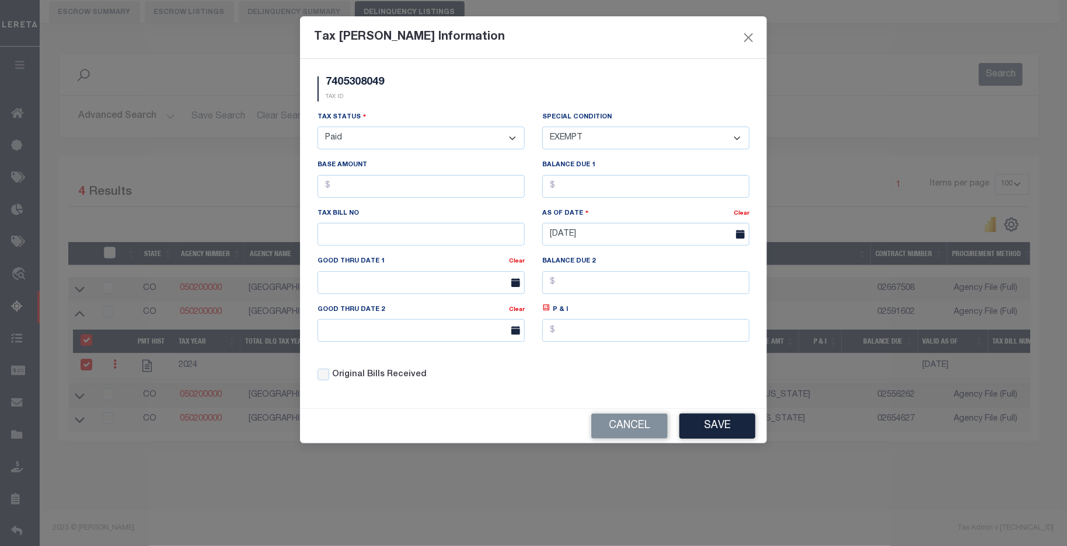
click at [542, 127] on select "-- Select Special Condition -- 3RD PARTY TAX LIEN AGENCY TAX LIEN (A.K.A Inside…" at bounding box center [645, 138] width 207 height 23
click at [730, 424] on button "Save" at bounding box center [718, 426] width 76 height 25
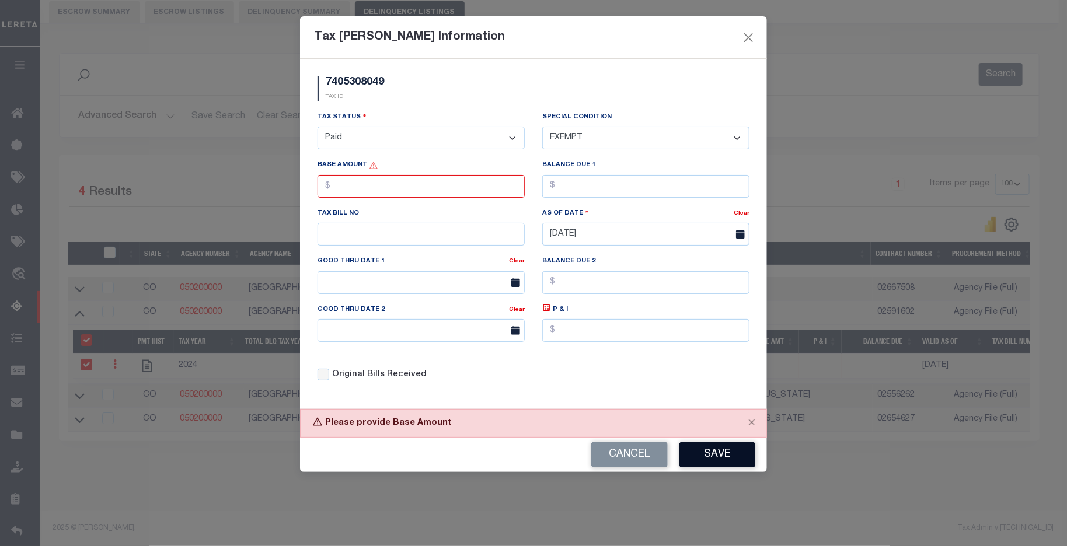
click at [712, 464] on button "Save" at bounding box center [718, 455] width 76 height 25
click at [350, 187] on input "text" at bounding box center [421, 186] width 207 height 23
click at [341, 189] on input "text" at bounding box center [421, 186] width 207 height 23
click at [349, 189] on input "text" at bounding box center [421, 186] width 207 height 23
type input "$0.00"
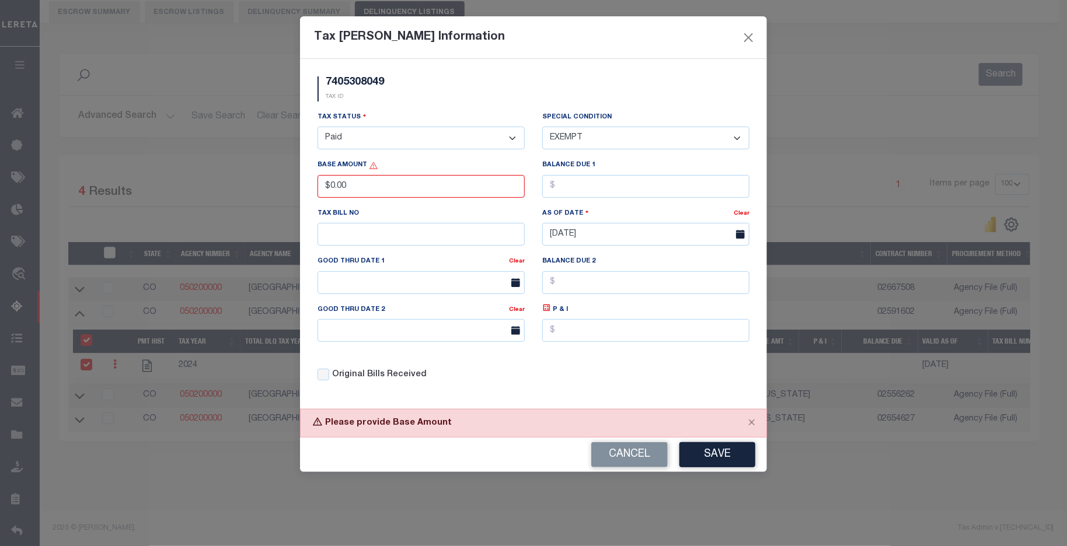
click at [729, 462] on button "Save" at bounding box center [718, 455] width 76 height 25
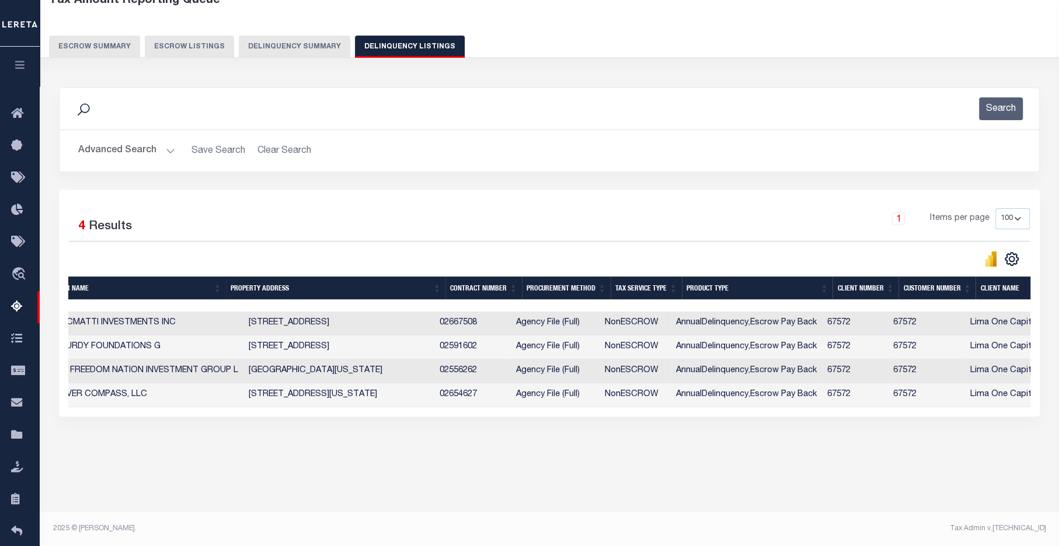
scroll to position [0, 507]
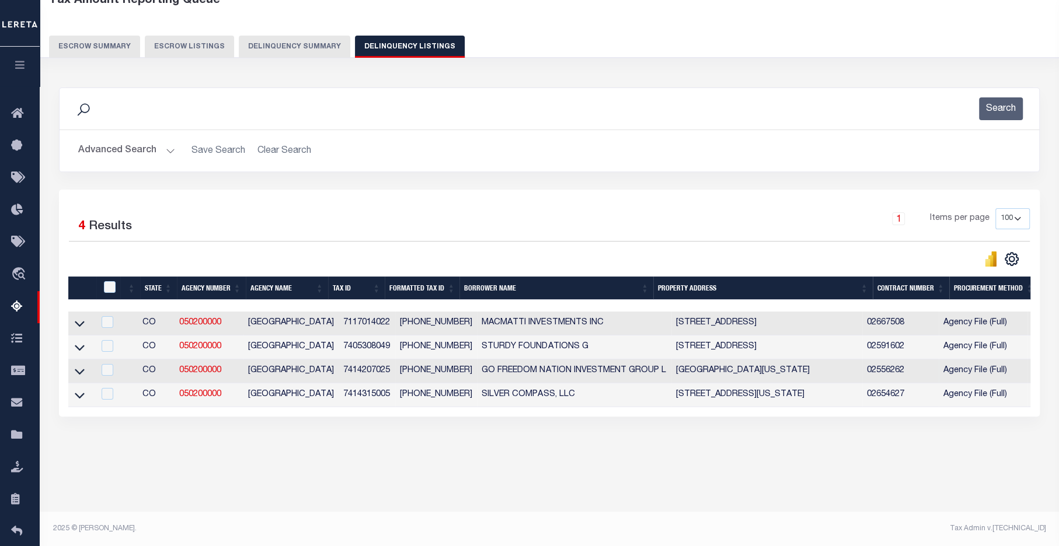
drag, startPoint x: 79, startPoint y: 371, endPoint x: 110, endPoint y: 374, distance: 31.0
click at [80, 371] on icon at bounding box center [80, 371] width 10 height 12
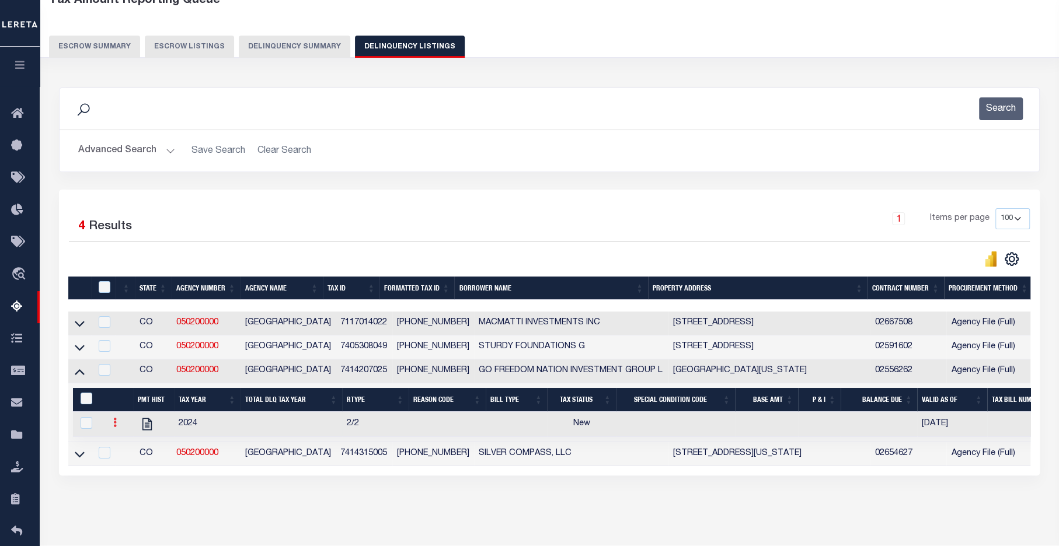
click at [113, 426] on icon at bounding box center [115, 422] width 4 height 9
click at [120, 471] on link "" at bounding box center [129, 461] width 40 height 19
select select
checkbox input "true"
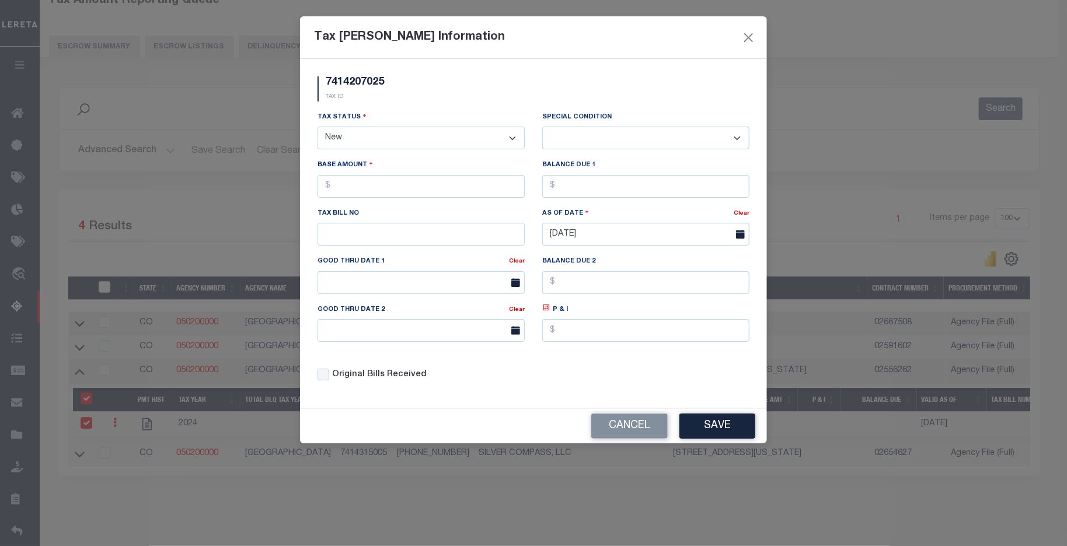
click at [512, 135] on select "- Select Status - Open Due/Unpaid Paid Incomplete No Tax Due Internal Refund Pr…" at bounding box center [421, 138] width 207 height 23
select select "NTX"
click at [318, 127] on select "- Select Status - Open Due/Unpaid Paid Incomplete No Tax Due Internal Refund Pr…" at bounding box center [421, 138] width 207 height 23
select select "0"
click at [371, 191] on input "text" at bounding box center [421, 186] width 207 height 23
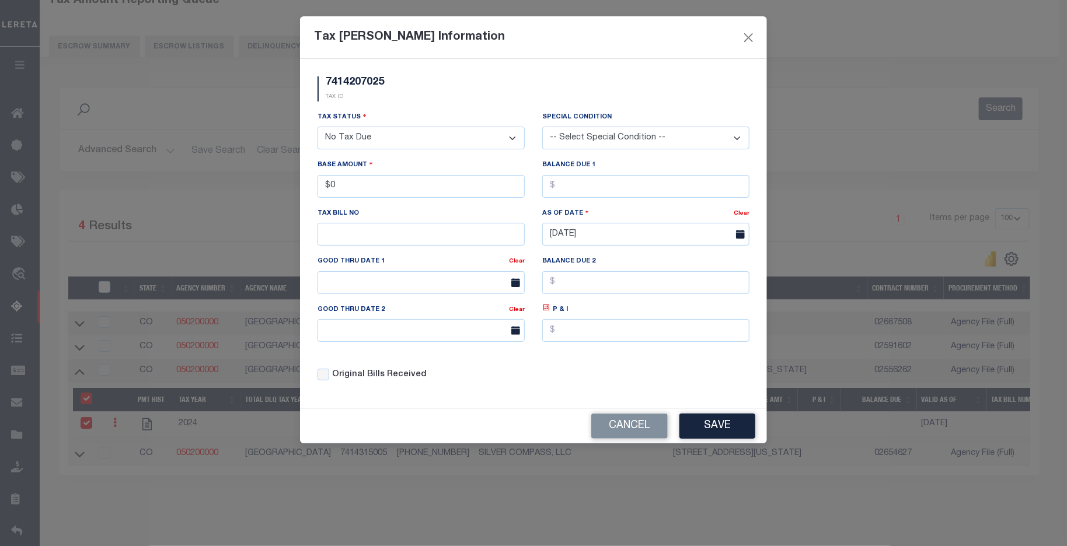
type input "$0.00"
click at [688, 143] on select "-- Select Special Condition -- 3RD PARTY TAX LIEN AGENCY TAX LIEN (A.K.A Inside…" at bounding box center [645, 138] width 207 height 23
select select "7"
click at [542, 127] on select "-- Select Special Condition -- 3RD PARTY TAX LIEN AGENCY TAX LIEN (A.K.A Inside…" at bounding box center [645, 138] width 207 height 23
click at [726, 430] on button "Save" at bounding box center [718, 426] width 76 height 25
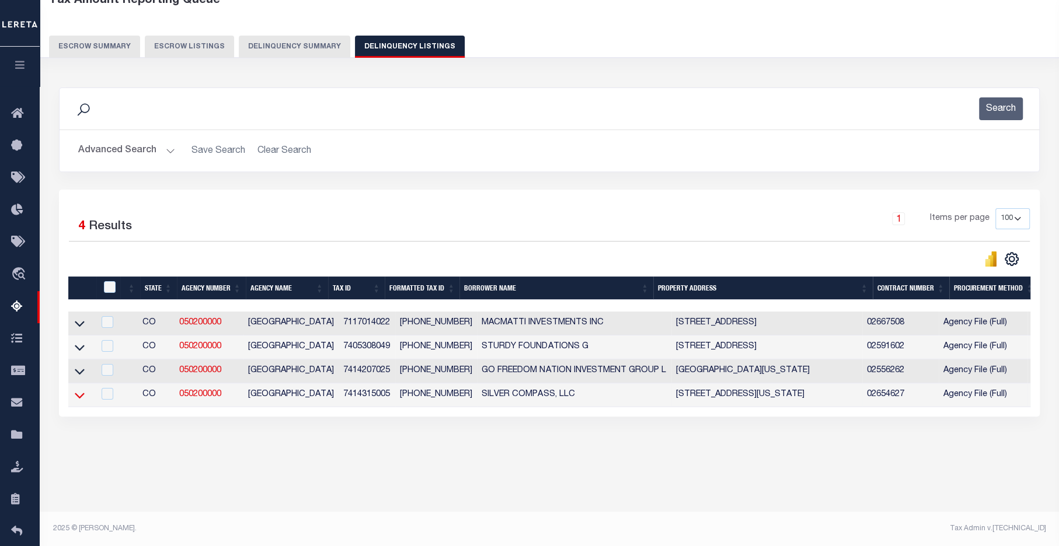
click at [79, 399] on icon at bounding box center [80, 395] width 10 height 12
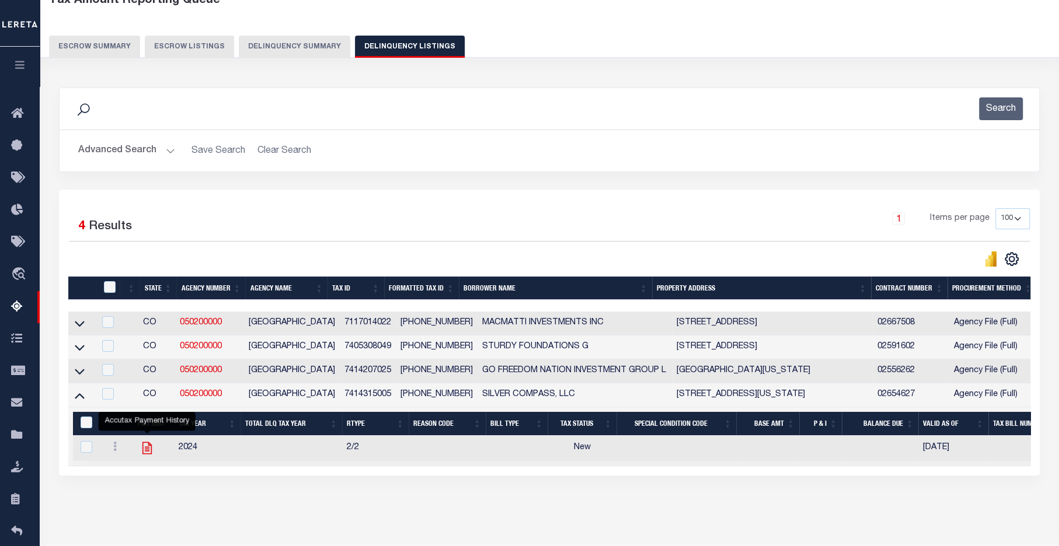
click at [148, 452] on icon "" at bounding box center [147, 448] width 15 height 15
checkbox input "true"
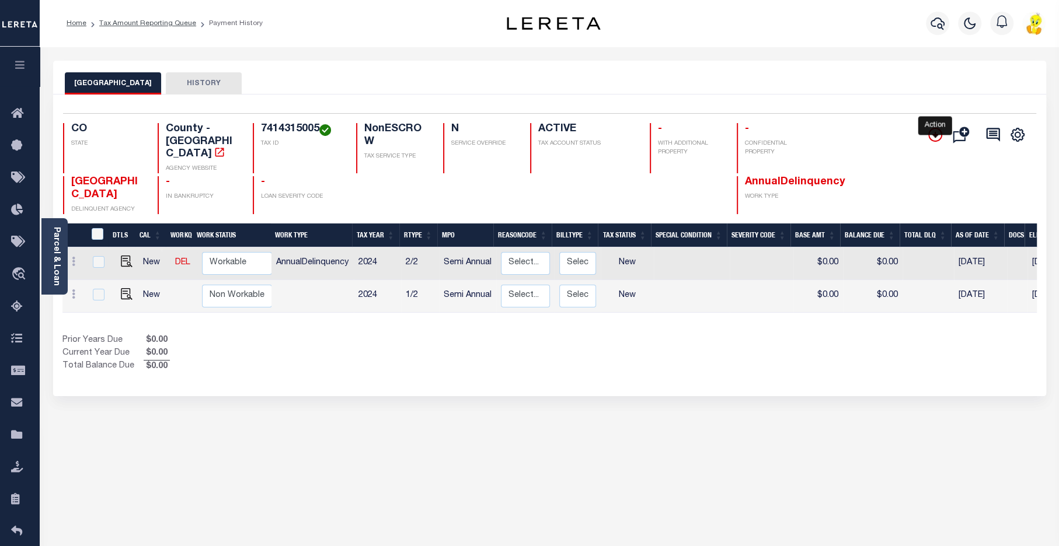
click at [936, 133] on icon "" at bounding box center [935, 135] width 14 height 14
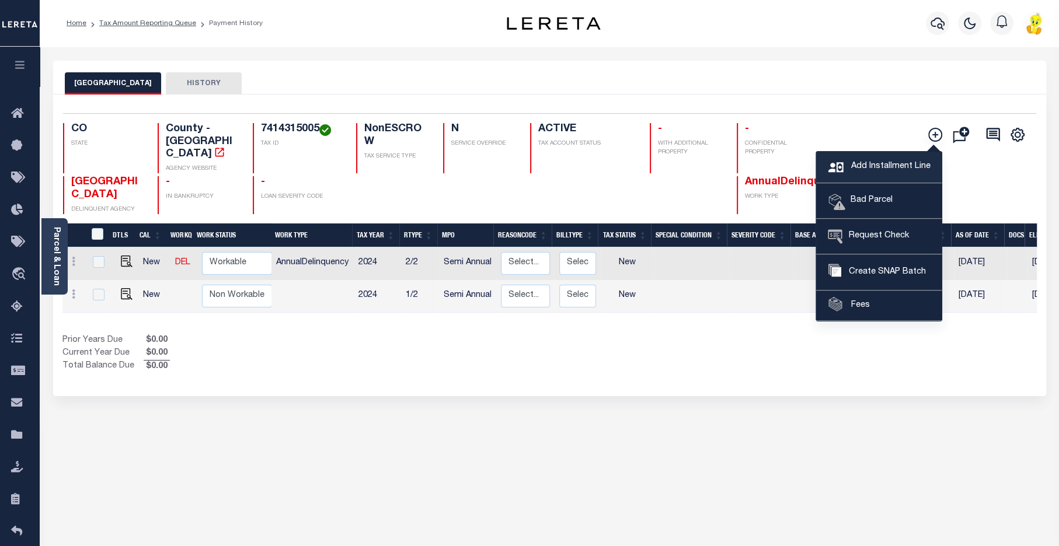
click at [868, 168] on span "Add Installment Line" at bounding box center [889, 167] width 82 height 13
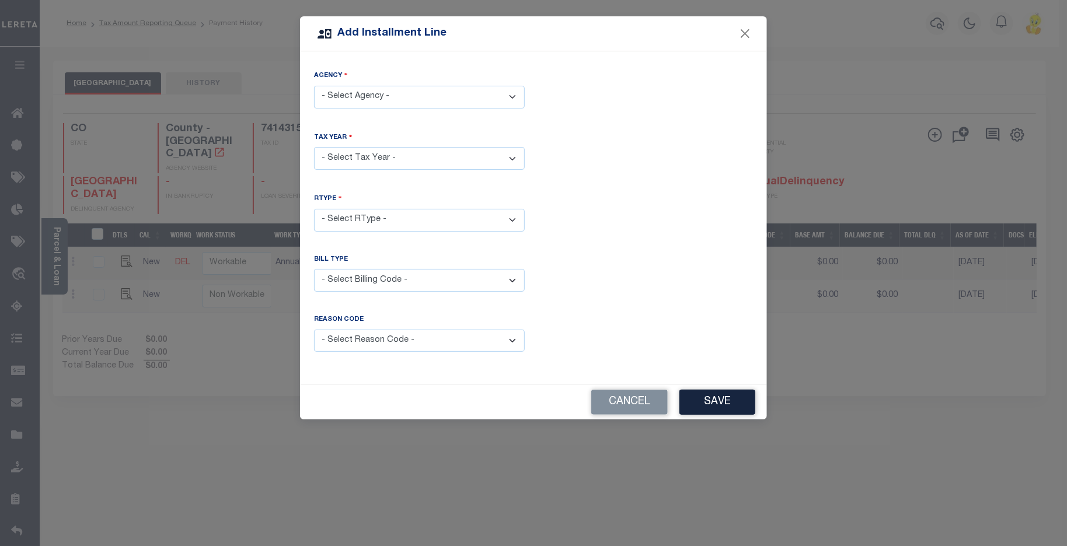
click at [471, 95] on select "- Select Agency - EL PASO COUNTY - County" at bounding box center [419, 97] width 211 height 23
select select "804100000"
click at [314, 86] on select "- Select Agency - EL PASO COUNTY - County" at bounding box center [419, 97] width 211 height 23
click at [413, 161] on select "- Select Year - 2005 2006 2007 2008 2009 2010 2011 2012 2013 2014 2015 2016 201…" at bounding box center [419, 158] width 211 height 23
select select "2021"
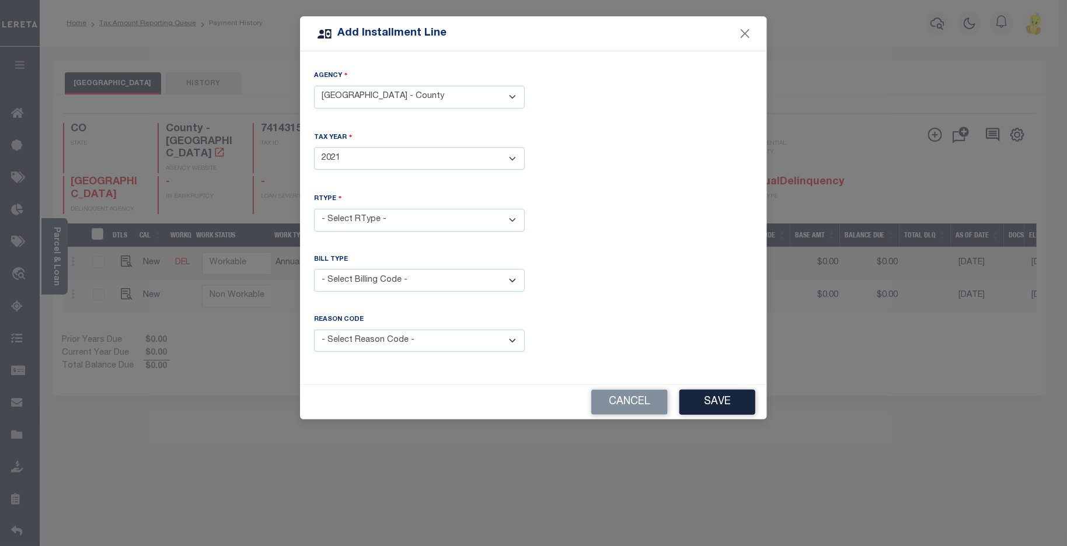
click at [314, 147] on select "- Select Year - 2005 2006 2007 2008 2009 2010 2011 2012 2013 2014 2015 2016 201…" at bounding box center [419, 158] width 211 height 23
click at [408, 219] on select "- Select RType - 1/2 2/2" at bounding box center [419, 220] width 211 height 23
select select "0"
click at [314, 209] on select "- Select RType - 1/2 2/2" at bounding box center [419, 220] width 211 height 23
click at [395, 279] on select "- Select Billing Code - Regular Delinquent Supplemental Corrected/Adjusted Bill…" at bounding box center [419, 280] width 211 height 23
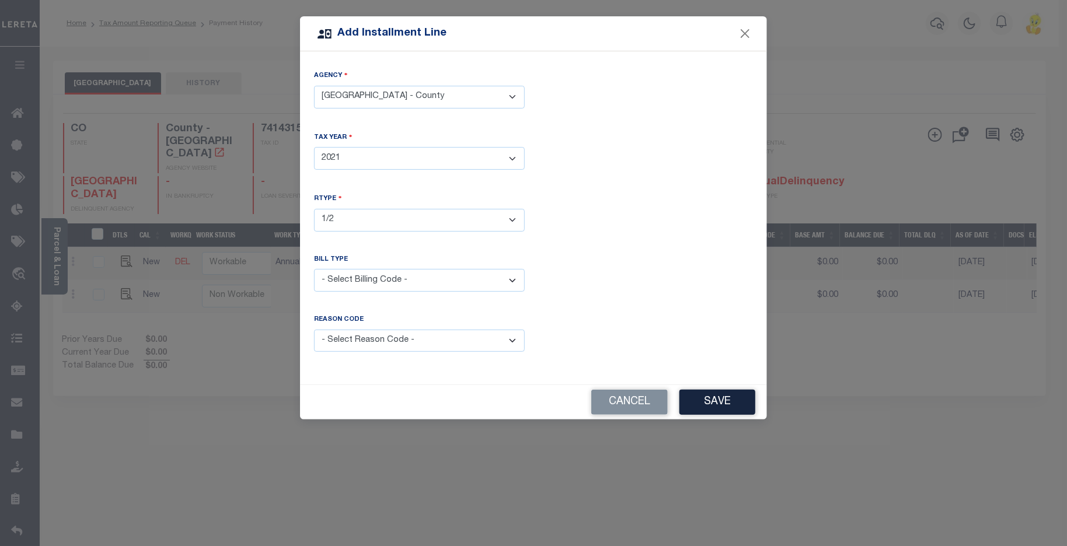
select select "1"
click at [314, 269] on select "- Select Billing Code - Regular Delinquent Supplemental Corrected/Adjusted Bill…" at bounding box center [419, 280] width 211 height 23
click at [734, 398] on button "Save" at bounding box center [718, 402] width 76 height 25
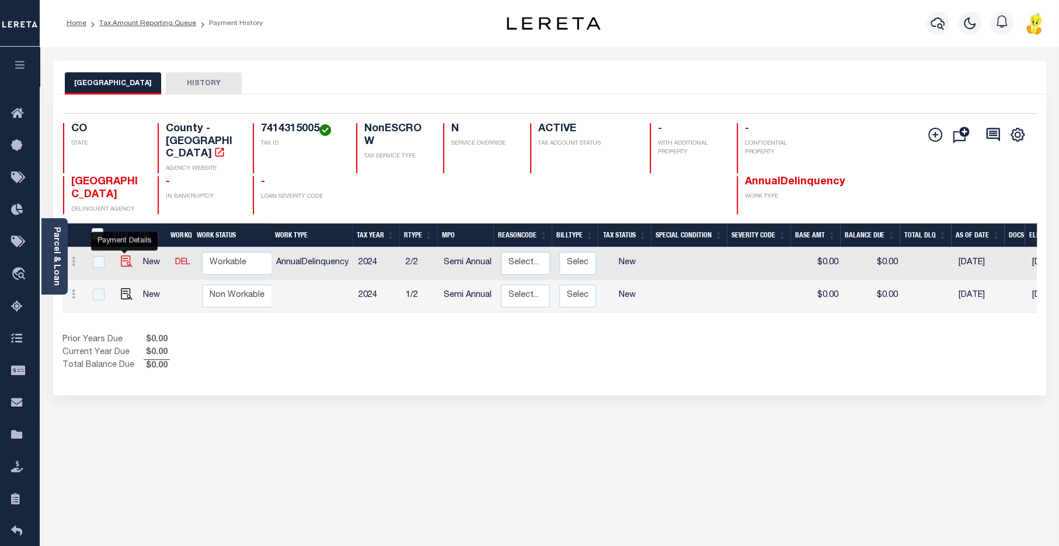
click at [124, 256] on img at bounding box center [127, 262] width 12 height 12
checkbox input "true"
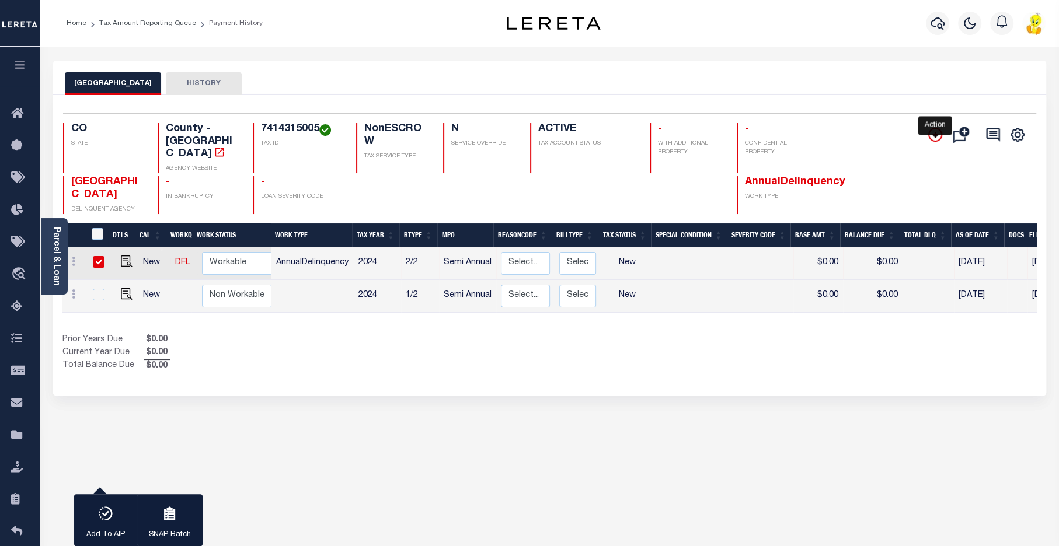
click at [934, 135] on icon "" at bounding box center [935, 135] width 6 height 6
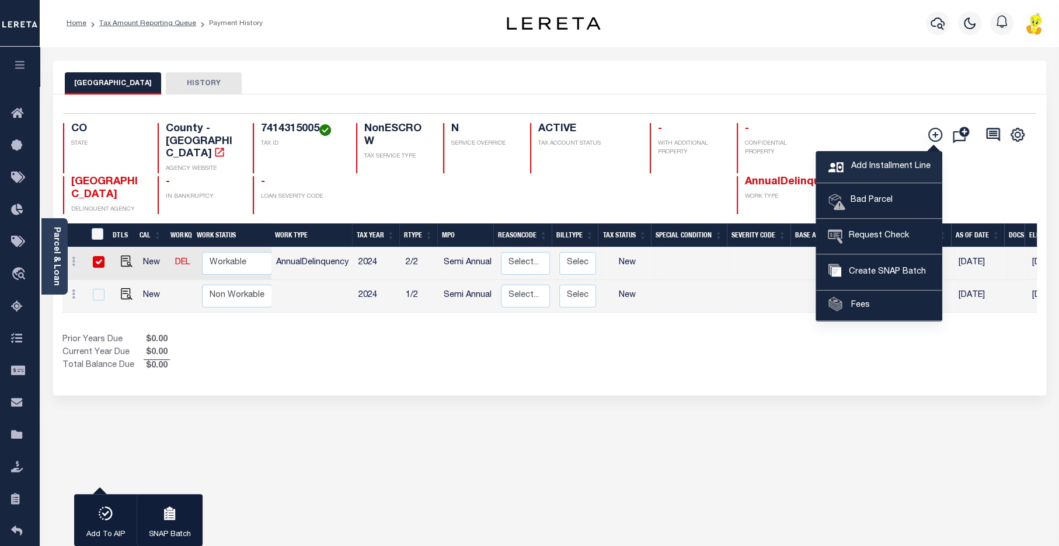
click at [857, 167] on span "Add Installment Line" at bounding box center [889, 167] width 82 height 13
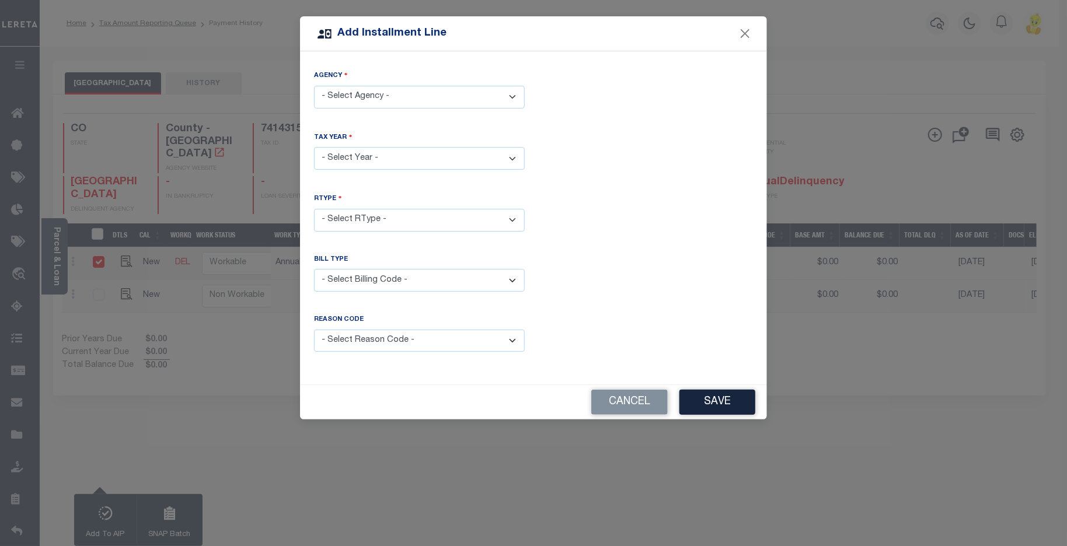
click at [377, 89] on select "- Select Agency - EL PASO COUNTY - County" at bounding box center [419, 97] width 211 height 23
select select "804100000"
click at [314, 86] on select "- Select Agency - EL PASO COUNTY - County" at bounding box center [419, 97] width 211 height 23
click at [389, 157] on select "- Select Year - 2005 2006 2007 2008 2009 2010 2011 2012 2013 2014 2015 2016 201…" at bounding box center [419, 158] width 211 height 23
select select "2023"
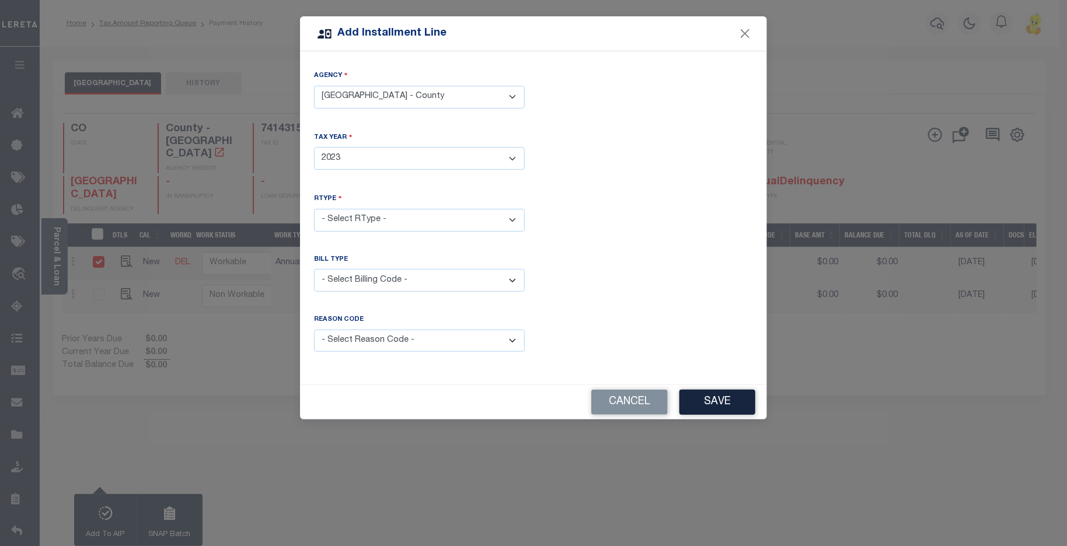
click at [314, 147] on select "- Select Year - 2005 2006 2007 2008 2009 2010 2011 2012 2013 2014 2015 2016 201…" at bounding box center [419, 158] width 211 height 23
click at [361, 218] on select "- Select RType - 1/1 1/2 2/2" at bounding box center [419, 220] width 211 height 23
select select "0"
click at [314, 209] on select "- Select RType - 1/1 1/2 2/2" at bounding box center [419, 220] width 211 height 23
click at [508, 279] on select "- Select Billing Code - Regular Delinquent Supplemental Corrected/Adjusted Bill…" at bounding box center [419, 280] width 211 height 23
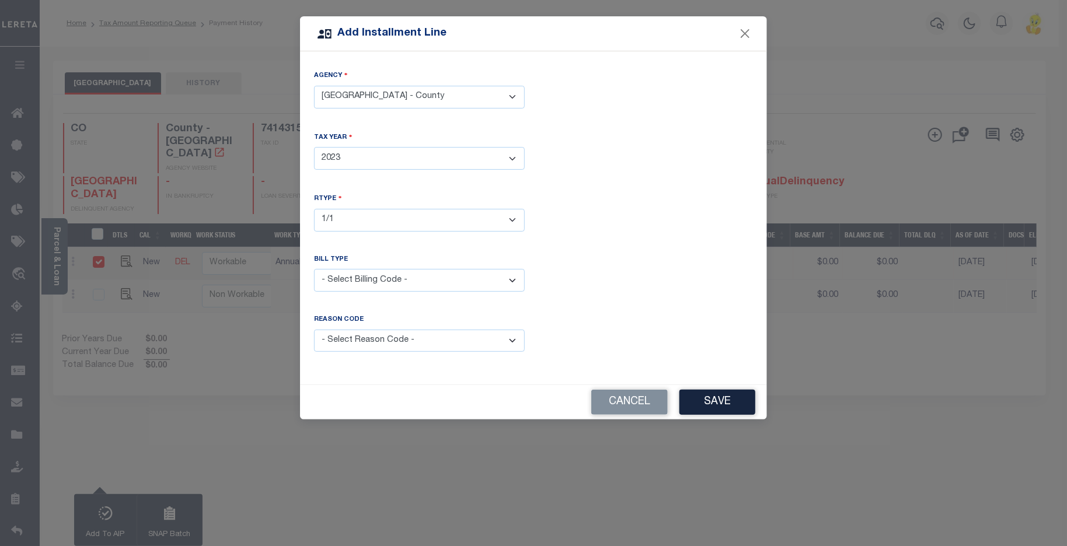
select select "2"
click at [314, 269] on select "- Select Billing Code - Regular Delinquent Supplemental Corrected/Adjusted Bill…" at bounding box center [419, 280] width 211 height 23
click at [727, 401] on button "Save" at bounding box center [718, 402] width 76 height 25
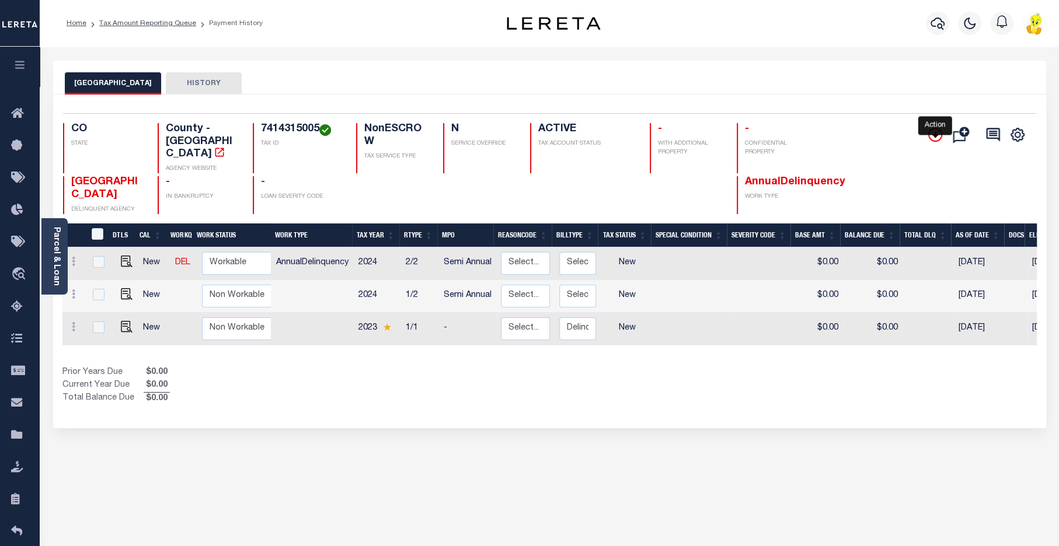
click at [931, 134] on icon "" at bounding box center [935, 135] width 14 height 14
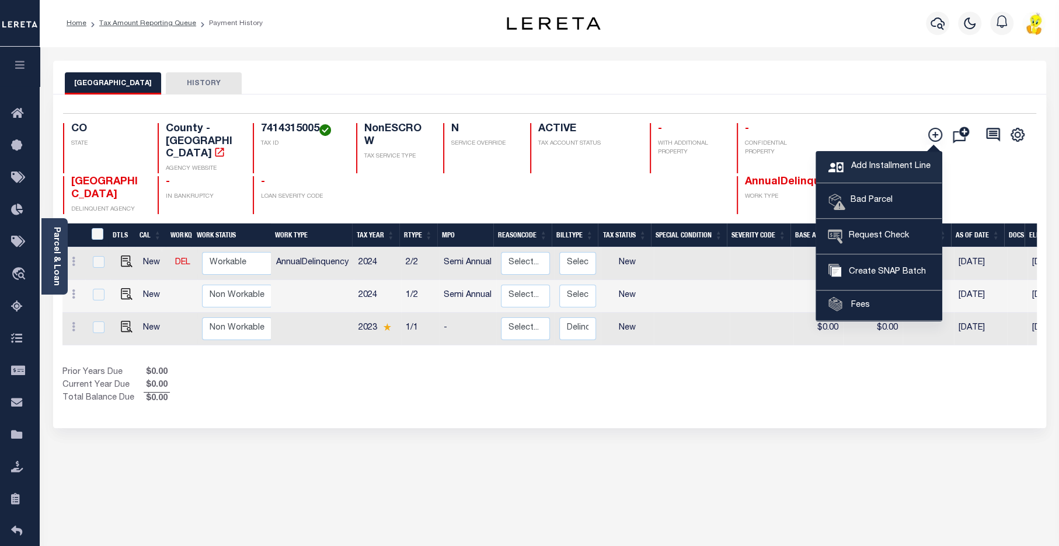
click at [863, 166] on span "Add Installment Line" at bounding box center [889, 167] width 82 height 13
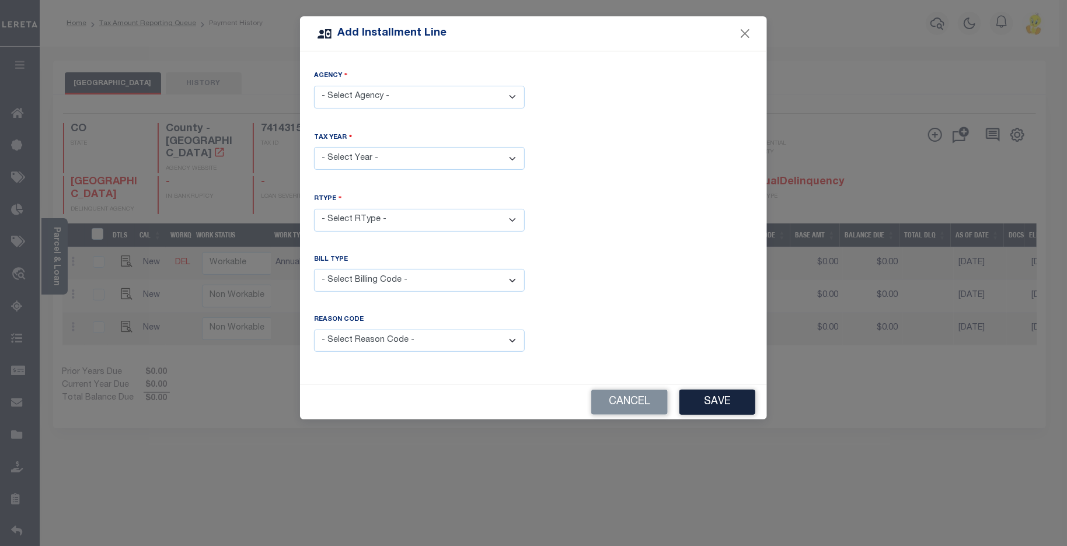
click at [504, 275] on select "- Select Billing Code - Regular Delinquent Supplemental Corrected/Adjusted Bill…" at bounding box center [419, 280] width 211 height 23
click at [482, 217] on select "- Select RType - 1/1 1/2 2/2" at bounding box center [419, 220] width 211 height 23
click at [482, 218] on select "- Select RType - 1/1 1/2 2/2" at bounding box center [419, 220] width 211 height 23
select select "0"
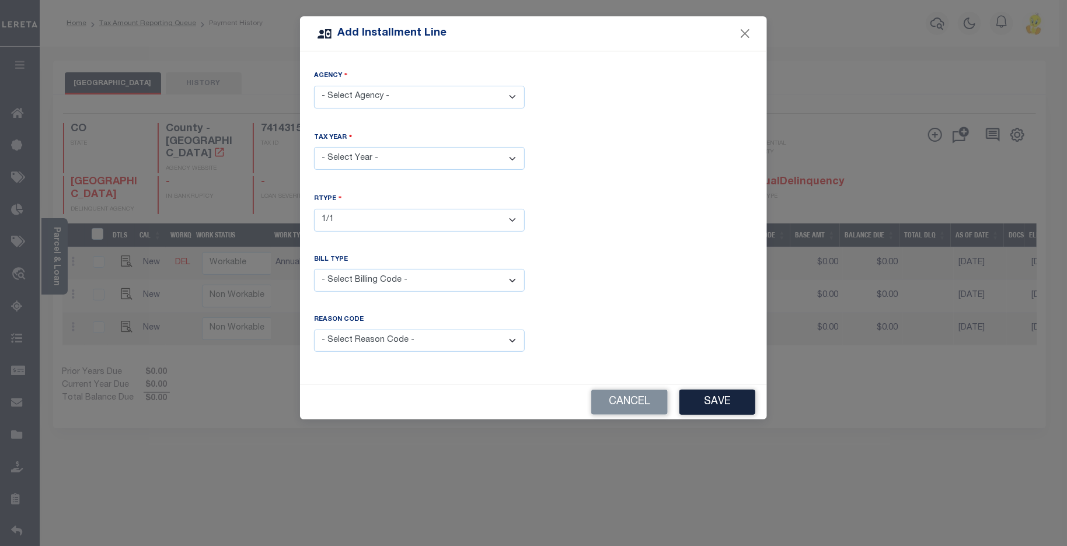
click at [314, 209] on select "- Select RType - 1/1 1/2 2/2" at bounding box center [419, 220] width 211 height 23
click at [447, 160] on select "- Select Year - 2005 2006 2007 2008 2009 2010 2011 2012 2013 2014 2015 2016 201…" at bounding box center [419, 158] width 211 height 23
click at [314, 147] on select "- Select Year - 2005 2006 2007 2008 2009 2010 2011 2012 2013 2014 2015 2016 201…" at bounding box center [419, 158] width 211 height 23
click at [452, 214] on select "- Select RType -" at bounding box center [419, 220] width 211 height 23
click at [314, 209] on select "- Select RType -" at bounding box center [419, 220] width 211 height 23
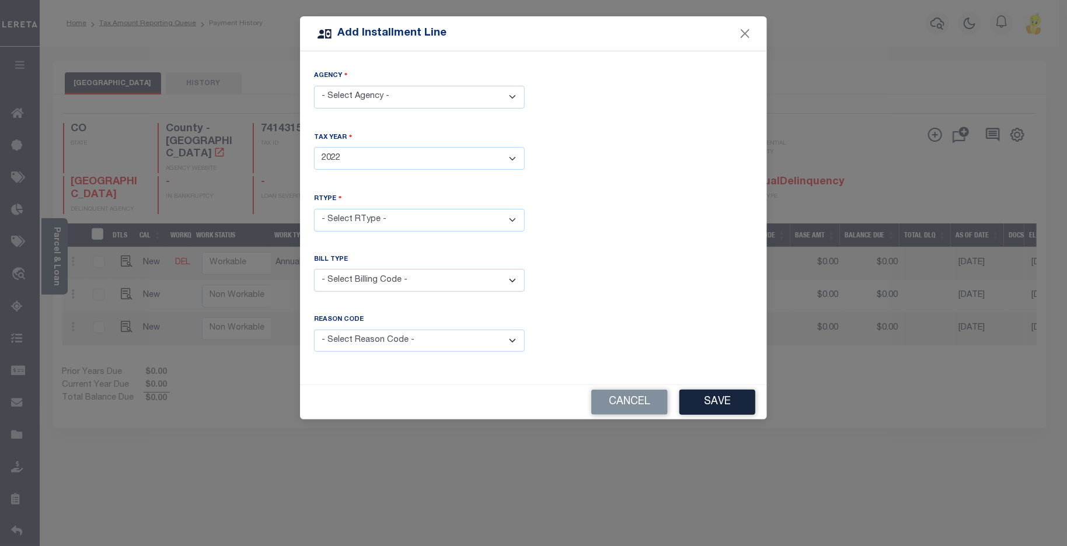
click at [419, 234] on div "RType - Select RType -" at bounding box center [419, 219] width 228 height 52
click at [366, 151] on select "- Select Year - 2005 2006 2007 2008 2009 2010 2011 2012 2013 2014 2015 2016 201…" at bounding box center [419, 158] width 211 height 23
select select "2023"
click at [314, 147] on select "- Select Year - 2005 2006 2007 2008 2009 2010 2011 2012 2013 2014 2015 2016 201…" at bounding box center [419, 158] width 211 height 23
click at [398, 218] on select "- Select RType -" at bounding box center [419, 220] width 211 height 23
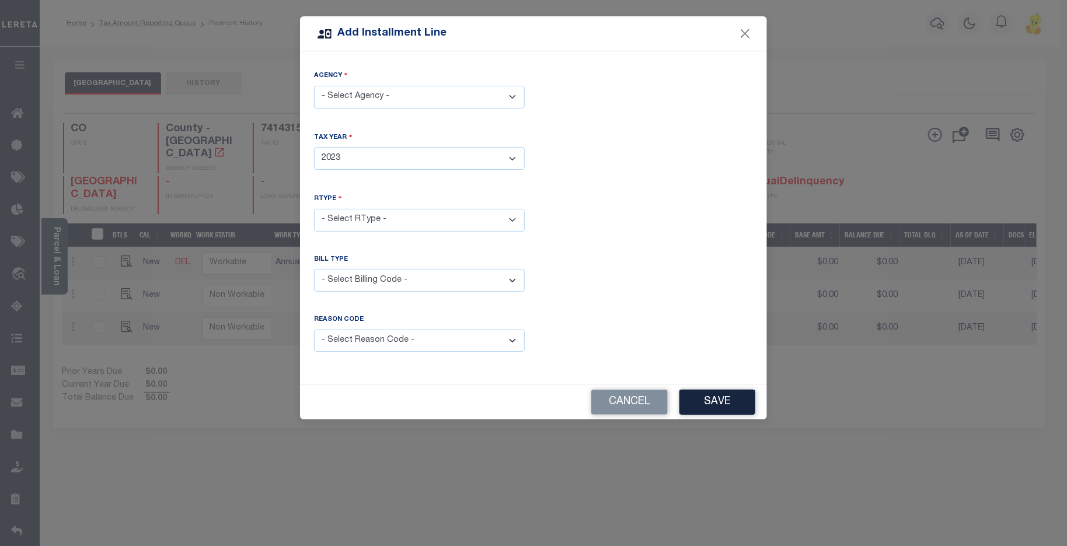
click at [314, 209] on select "- Select RType -" at bounding box center [419, 220] width 211 height 23
click at [404, 276] on select "- Select Billing Code - Regular Delinquent Supplemental Corrected/Adjusted Bill…" at bounding box center [419, 280] width 211 height 23
click at [438, 219] on select "- Select RType -" at bounding box center [419, 220] width 211 height 23
click at [438, 218] on select "- Select RType -" at bounding box center [419, 220] width 211 height 23
click at [639, 402] on button "Cancel" at bounding box center [629, 402] width 76 height 25
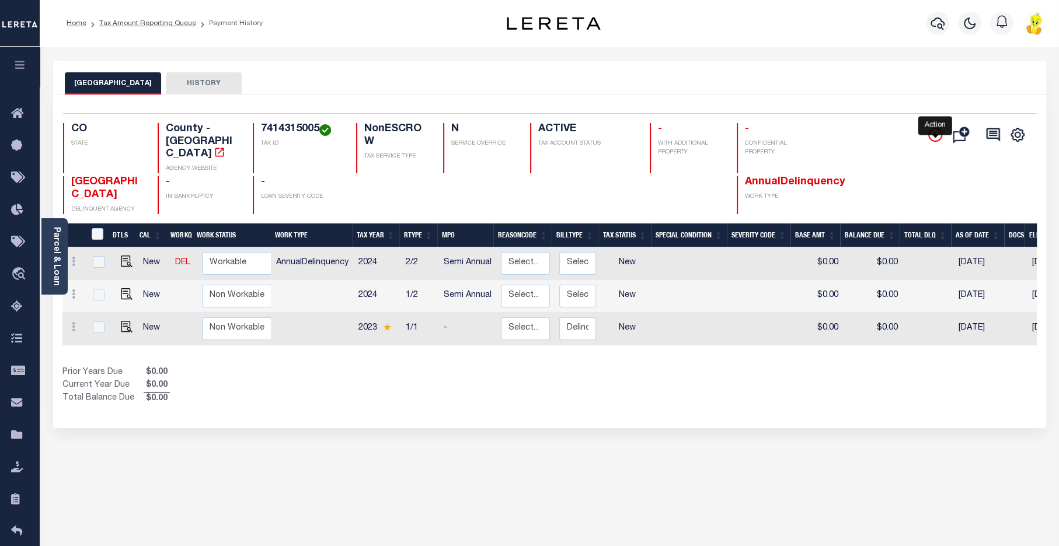
click at [934, 131] on icon "" at bounding box center [935, 135] width 14 height 14
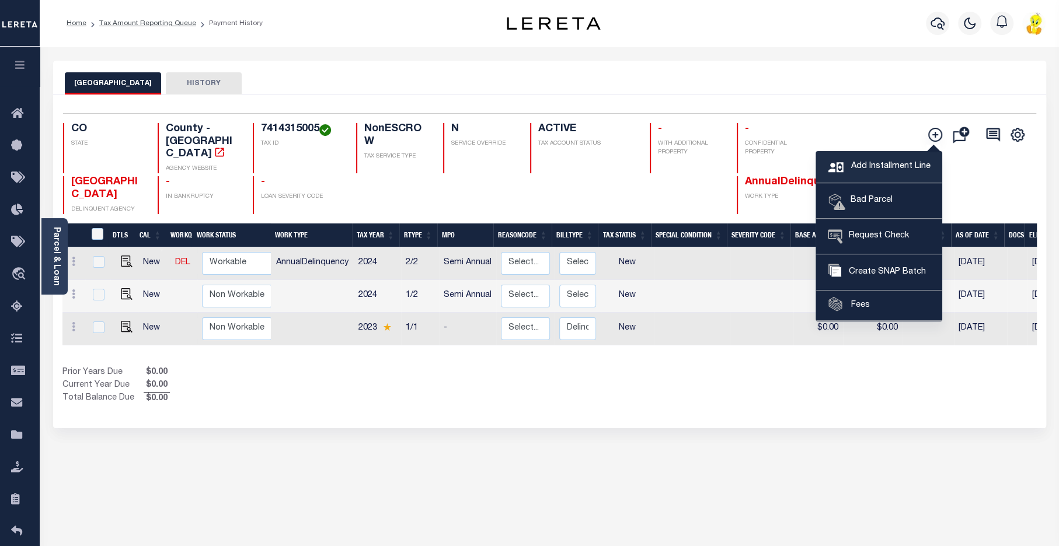
click at [872, 163] on span "Add Installment Line" at bounding box center [889, 167] width 82 height 13
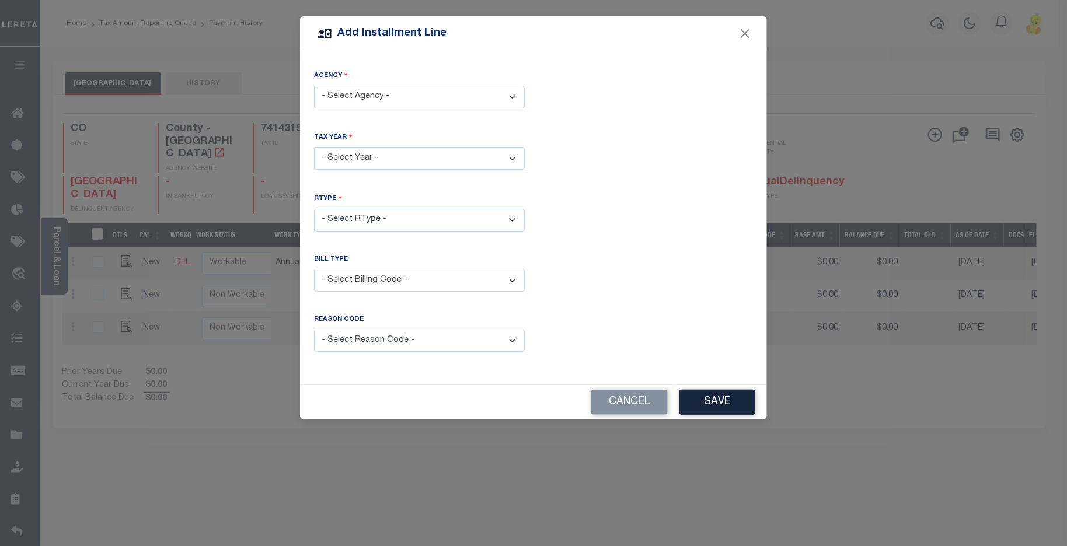
click at [433, 210] on select "- Select RType -" at bounding box center [419, 220] width 211 height 23
click at [439, 217] on select "- Select RType -" at bounding box center [419, 220] width 211 height 23
click at [438, 217] on select "- Select RType -" at bounding box center [419, 220] width 211 height 23
click at [314, 209] on select "- Select RType -" at bounding box center [419, 220] width 211 height 23
click at [631, 392] on button "Cancel" at bounding box center [629, 402] width 76 height 25
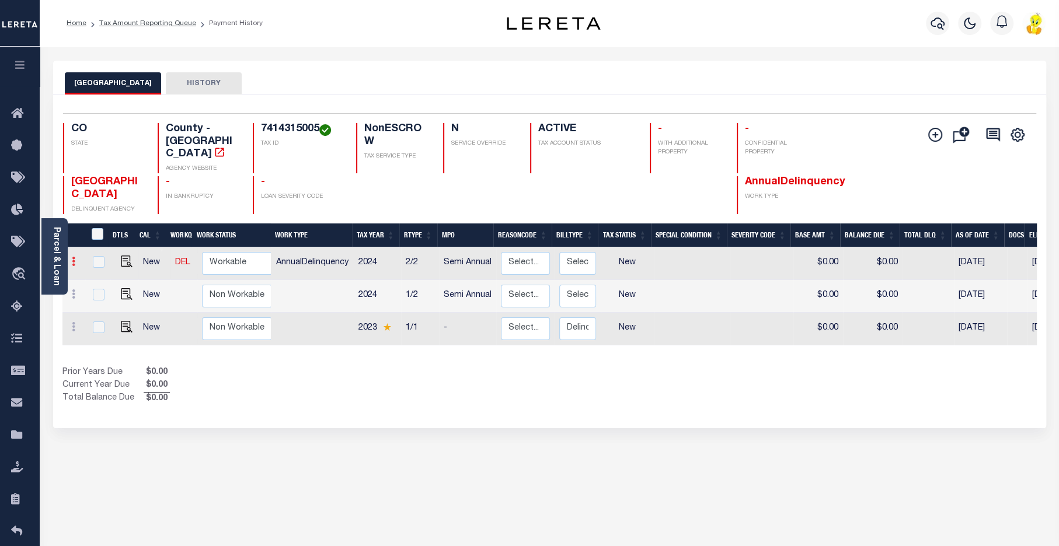
click at [70, 259] on link at bounding box center [73, 263] width 13 height 9
click at [102, 295] on img at bounding box center [101, 301] width 12 height 12
select select "NW2"
type input "$0.00"
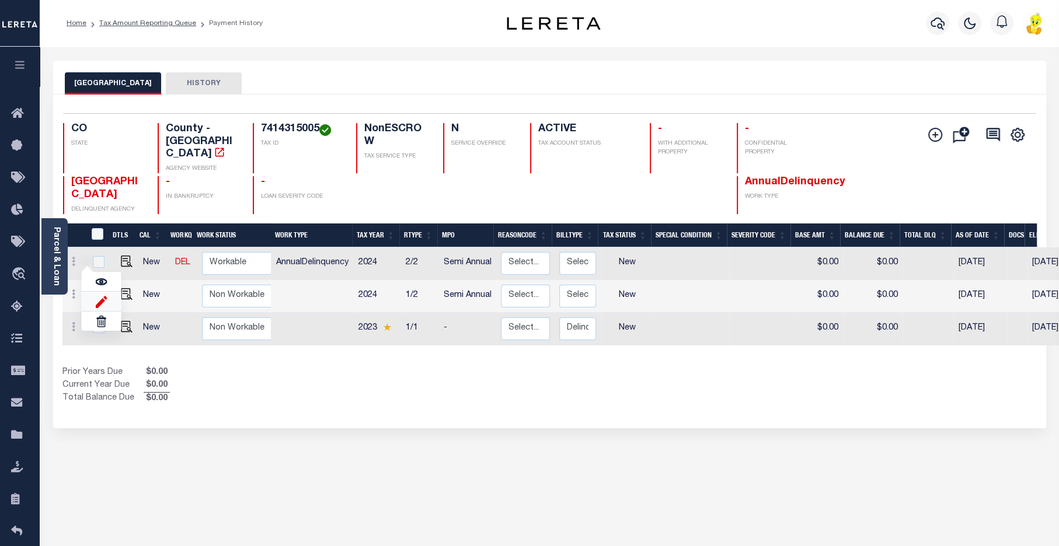
type input "[DATE]"
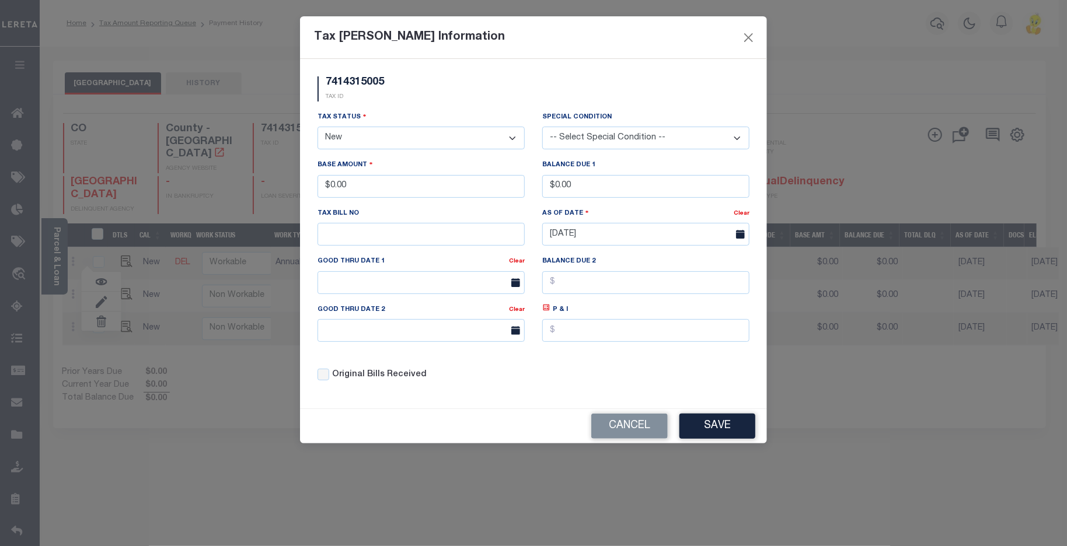
click at [357, 141] on select "- Select Status - Open Due/Unpaid Paid Incomplete No Tax Due Internal Refund Pr…" at bounding box center [421, 138] width 207 height 23
click at [360, 135] on select "- Select Status - Open Due/Unpaid Paid Incomplete No Tax Due Internal Refund Pr…" at bounding box center [421, 138] width 207 height 23
select select "PYD"
click at [318, 127] on select "- Select Status - Open Due/Unpaid Paid Incomplete No Tax Due Internal Refund Pr…" at bounding box center [421, 138] width 207 height 23
drag, startPoint x: 351, startPoint y: 189, endPoint x: 285, endPoint y: 176, distance: 66.8
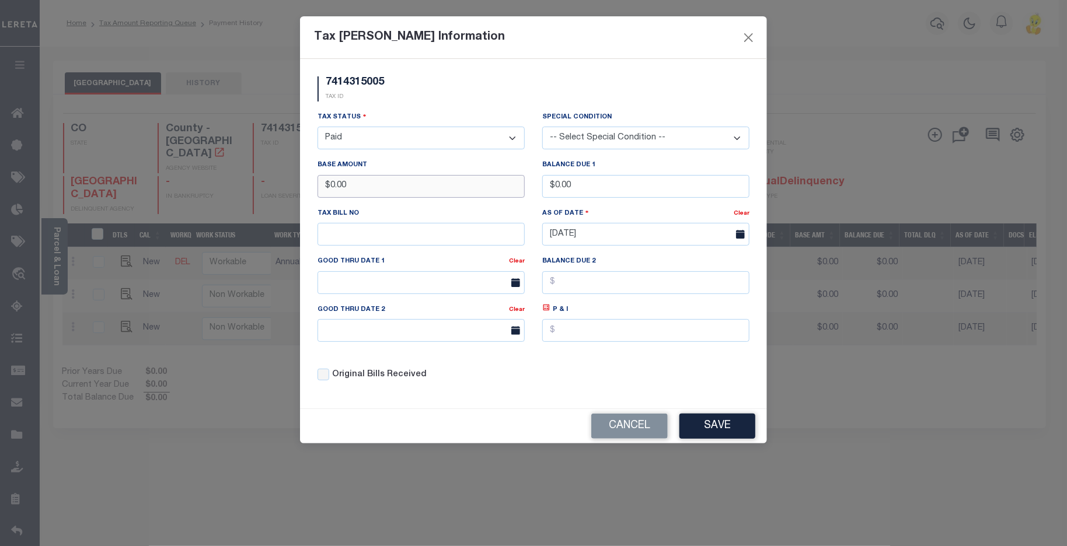
click at [285, 176] on div "Tax Bill Amount Information 7414315005 TAX ID Installment: TaxID: 7414315005 Ta…" at bounding box center [533, 273] width 1067 height 546
click at [441, 261] on div "Good Thru Date 1" at bounding box center [413, 263] width 191 height 16
click at [724, 433] on button "Save" at bounding box center [718, 426] width 76 height 25
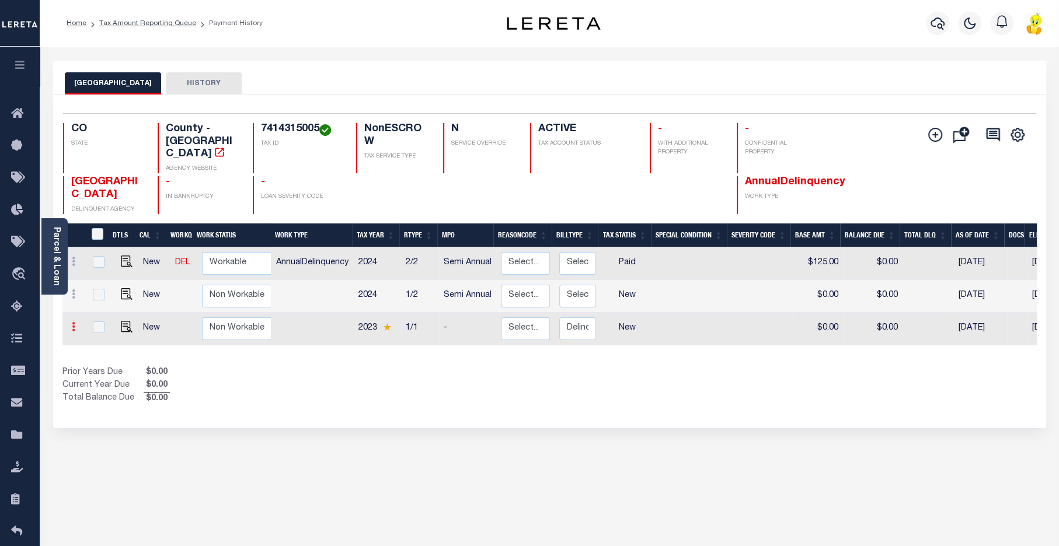
click at [72, 322] on icon at bounding box center [74, 326] width 4 height 9
click at [99, 298] on img at bounding box center [101, 304] width 12 height 12
type input "$0.00"
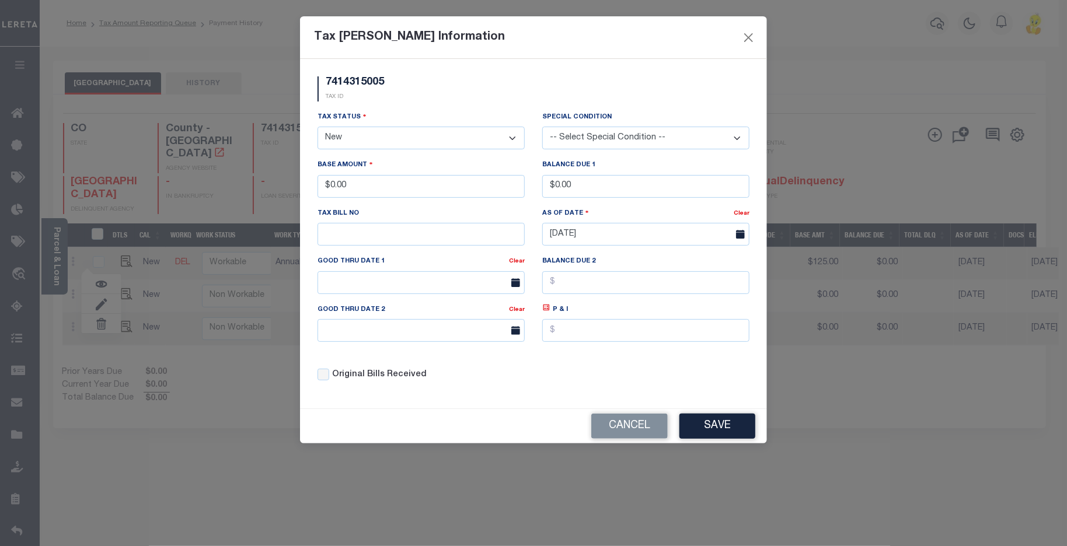
click at [388, 133] on select "- Select Status - Open Due/Unpaid Paid Incomplete No Tax Due Internal Refund Pr…" at bounding box center [421, 138] width 207 height 23
click at [360, 134] on select "- Select Status - Open Due/Unpaid Paid Incomplete No Tax Due Internal Refund Pr…" at bounding box center [421, 138] width 207 height 23
select select "DUE"
click at [318, 127] on select "- Select Status - Open Due/Unpaid Paid Incomplete No Tax Due Internal Refund Pr…" at bounding box center [421, 138] width 207 height 23
click at [590, 137] on select "-- Select Special Condition -- 3RD PARTY TAX LIEN AGENCY TAX LIEN (A.K.A Inside…" at bounding box center [645, 138] width 207 height 23
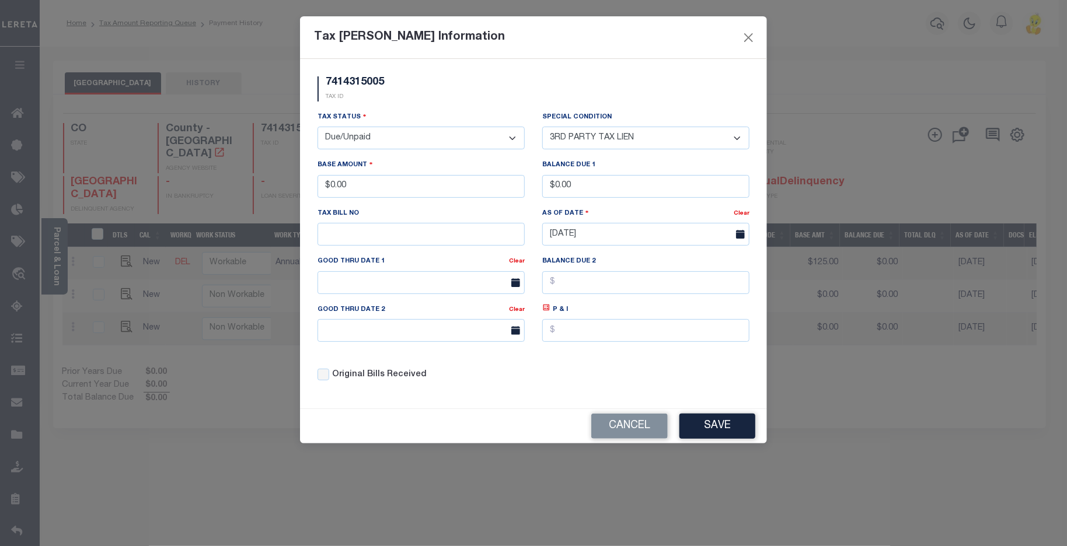
click at [542, 127] on select "-- Select Special Condition -- 3RD PARTY TAX LIEN AGENCY TAX LIEN (A.K.A Inside…" at bounding box center [645, 138] width 207 height 23
click at [720, 133] on select "-- Select Special Condition -- 3RD PARTY TAX LIEN AGENCY TAX LIEN (A.K.A Inside…" at bounding box center [645, 138] width 207 height 23
select select "30"
click at [542, 127] on select "-- Select Special Condition -- 3RD PARTY TAX LIEN AGENCY TAX LIEN (A.K.A Inside…" at bounding box center [645, 138] width 207 height 23
drag, startPoint x: 379, startPoint y: 186, endPoint x: 308, endPoint y: 186, distance: 71.2
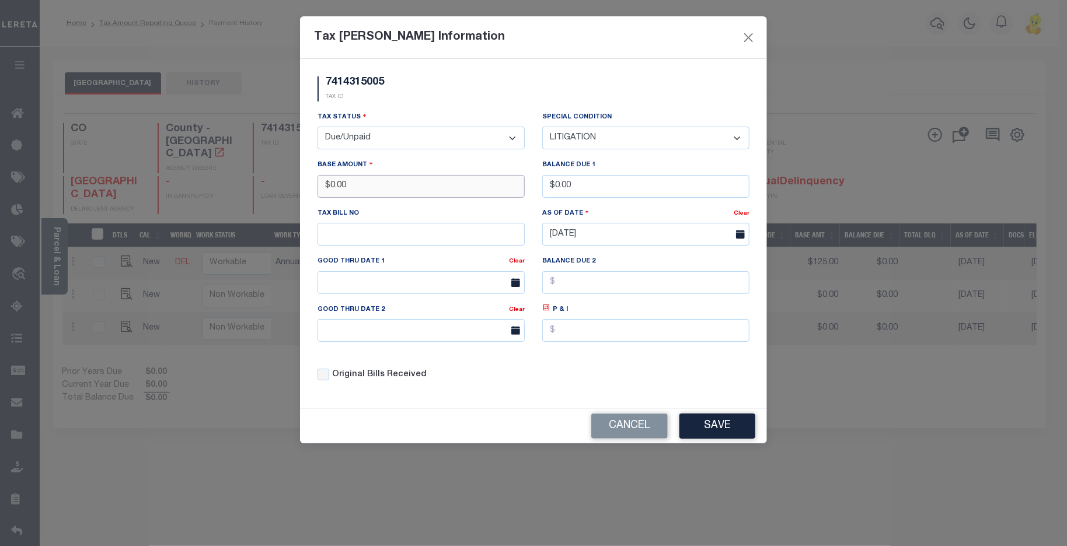
click at [302, 184] on div "7414315005 TAX ID Installment: TaxID: 7414315005 Tax Status" at bounding box center [533, 234] width 467 height 350
type input "$100.00"
click at [718, 427] on button "Save" at bounding box center [718, 426] width 76 height 25
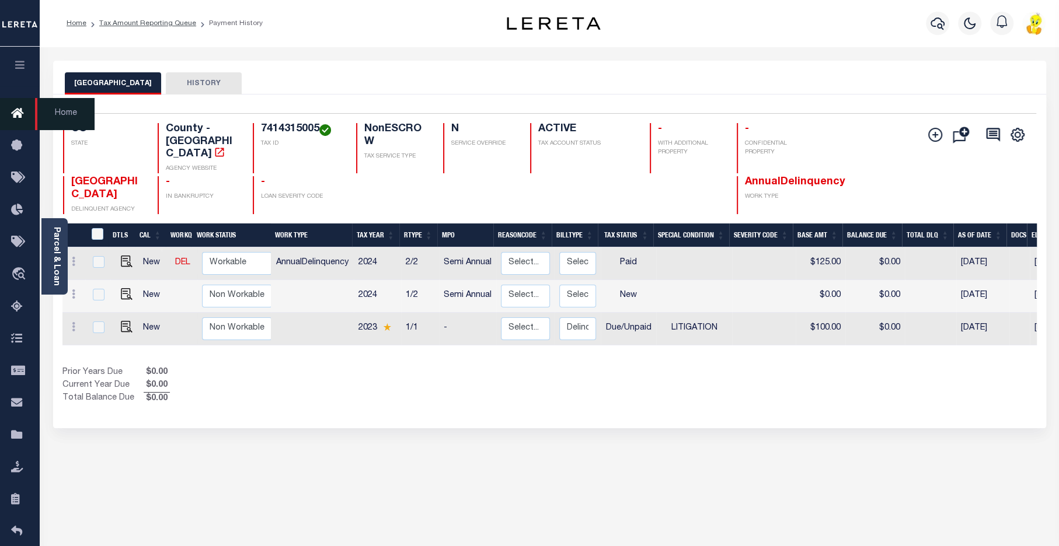
click at [14, 114] on icon at bounding box center [20, 114] width 19 height 15
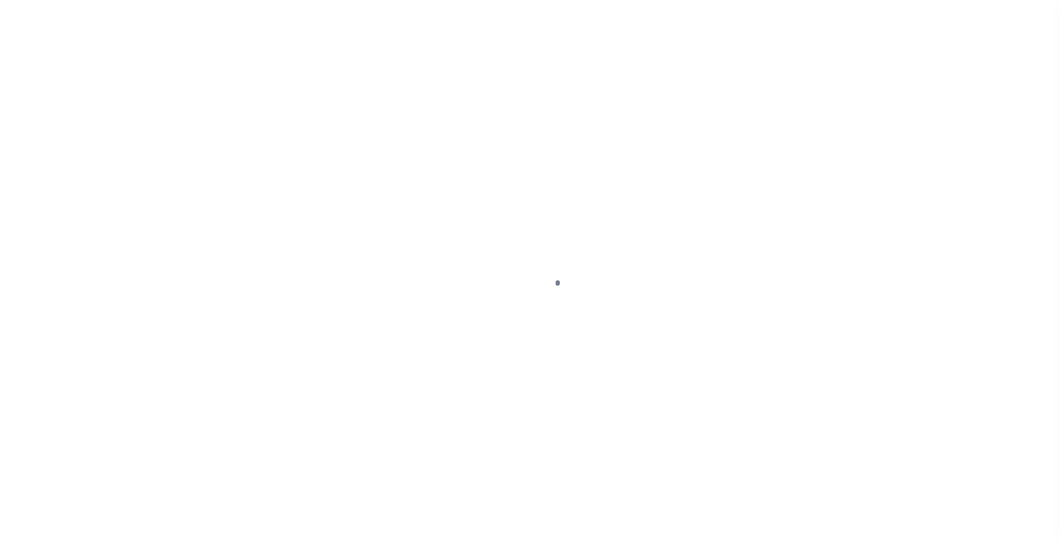
select select "NW2"
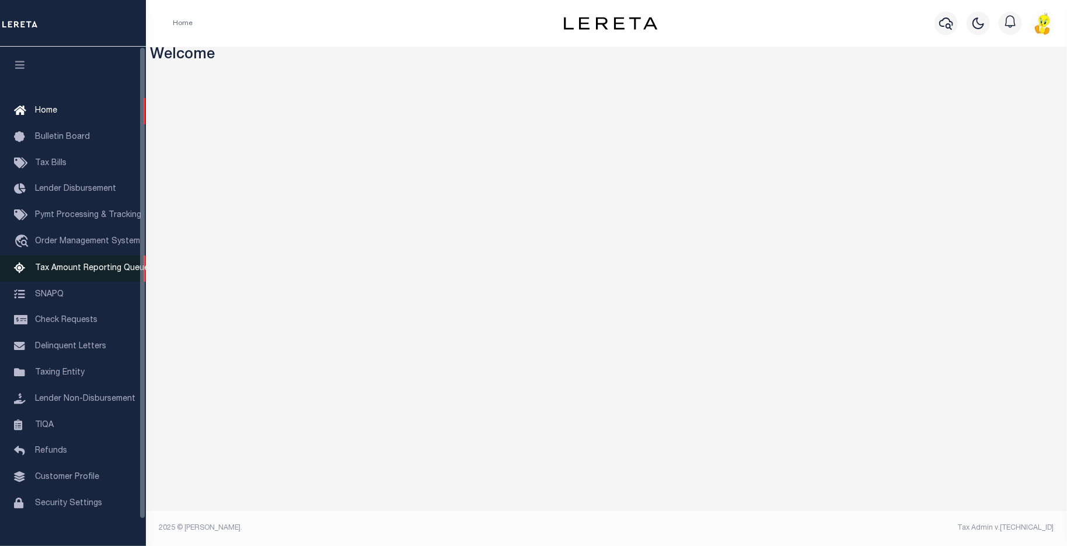
click at [67, 273] on span "Tax Amount Reporting Queue" at bounding box center [92, 268] width 114 height 8
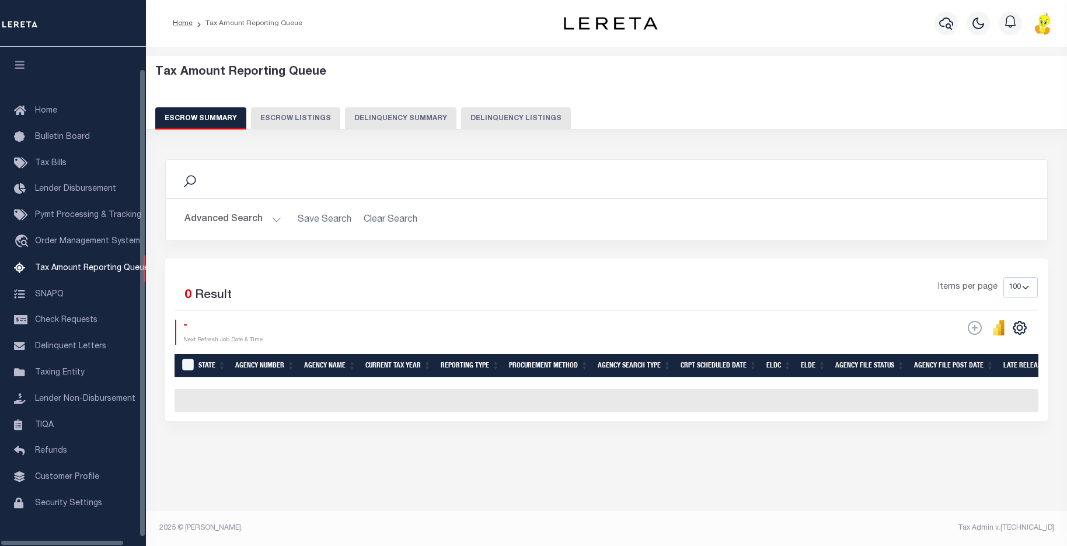
select select "100"
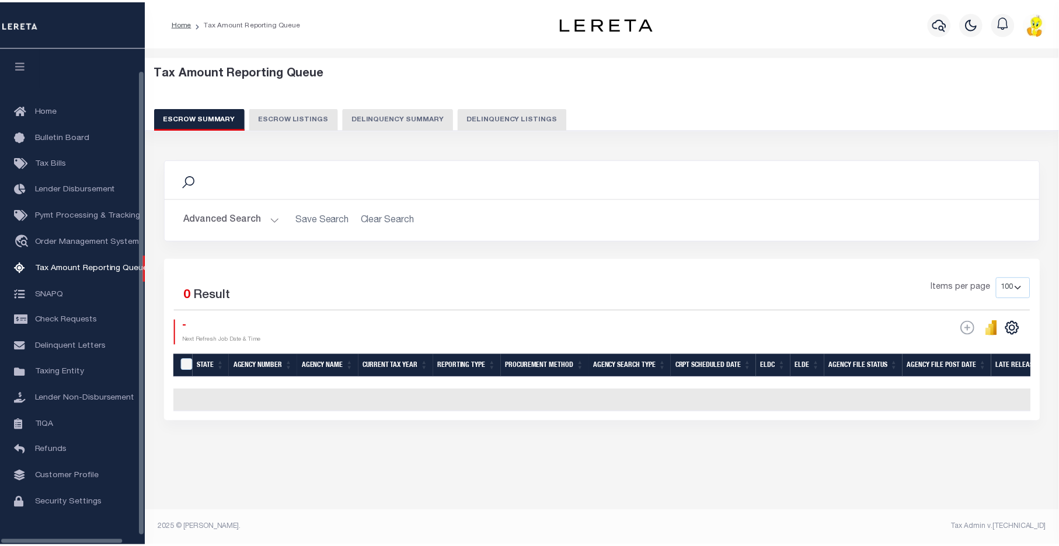
scroll to position [24, 0]
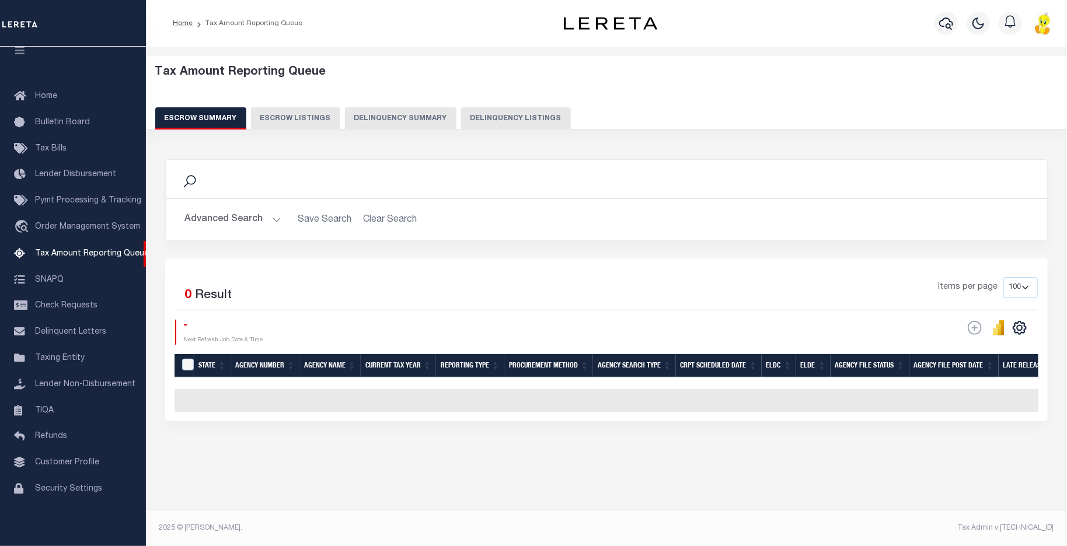
click at [402, 113] on button "Delinquency Summary" at bounding box center [401, 118] width 112 height 22
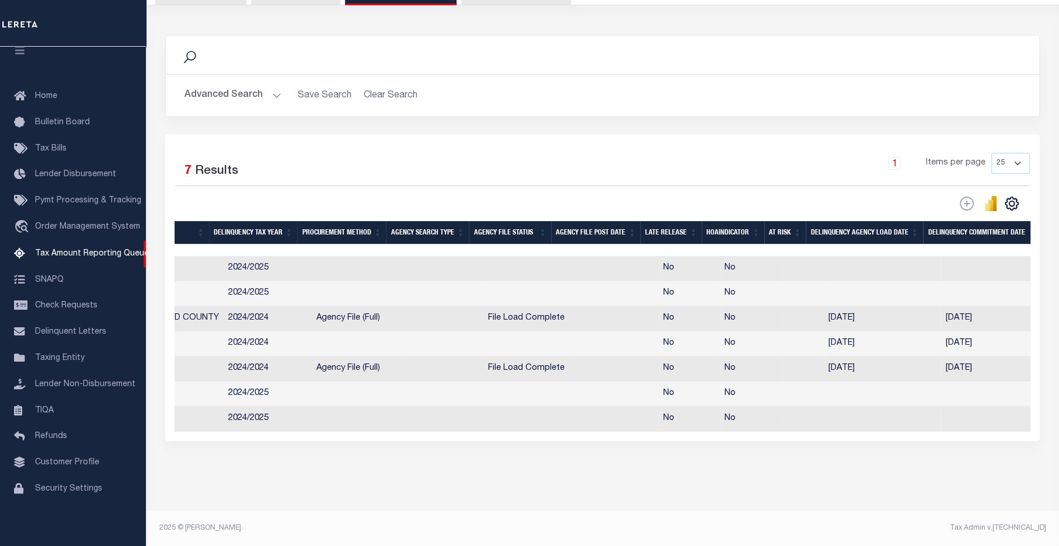
scroll to position [0, 0]
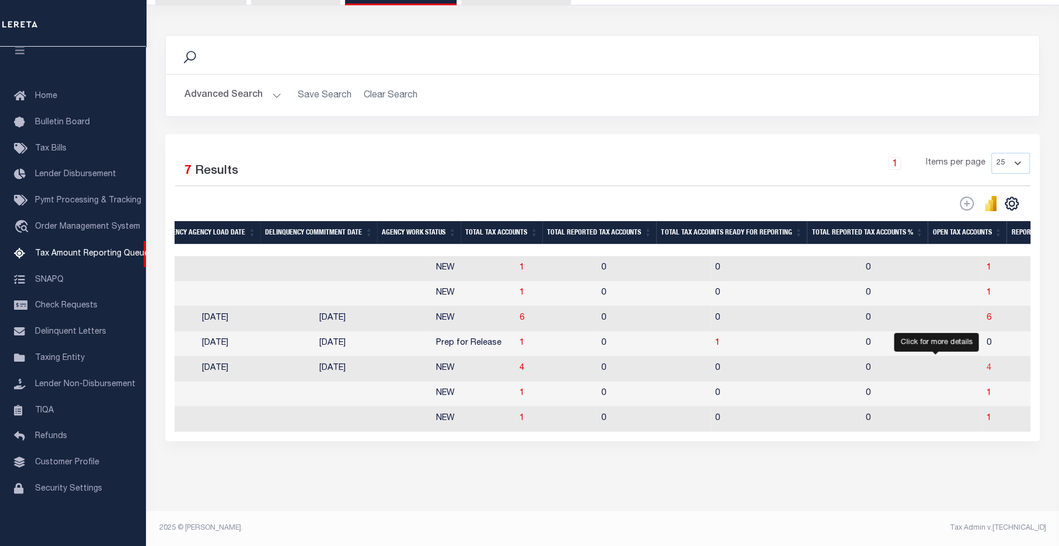
click at [987, 364] on span "4" at bounding box center [989, 368] width 5 height 8
select select "100"
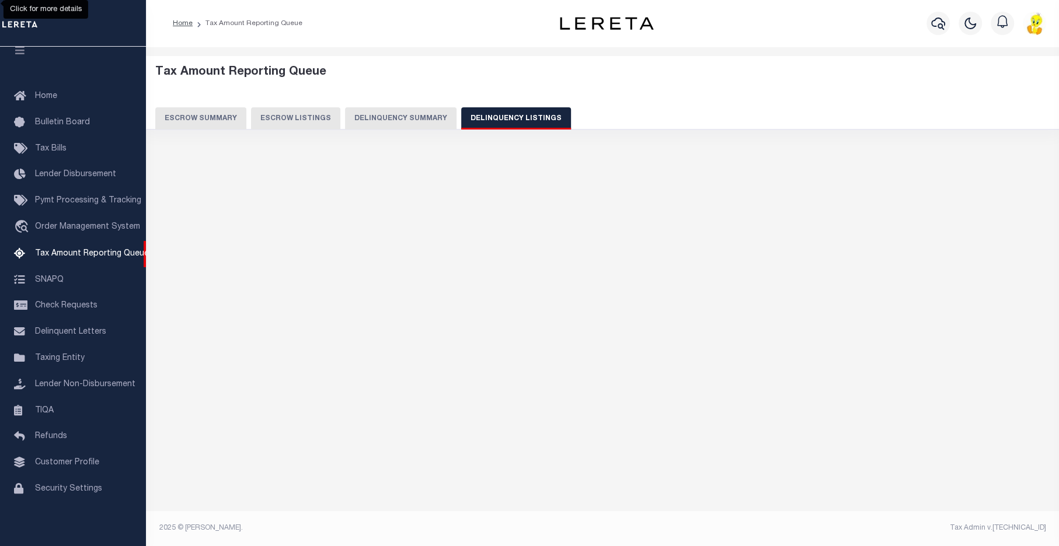
select select "100"
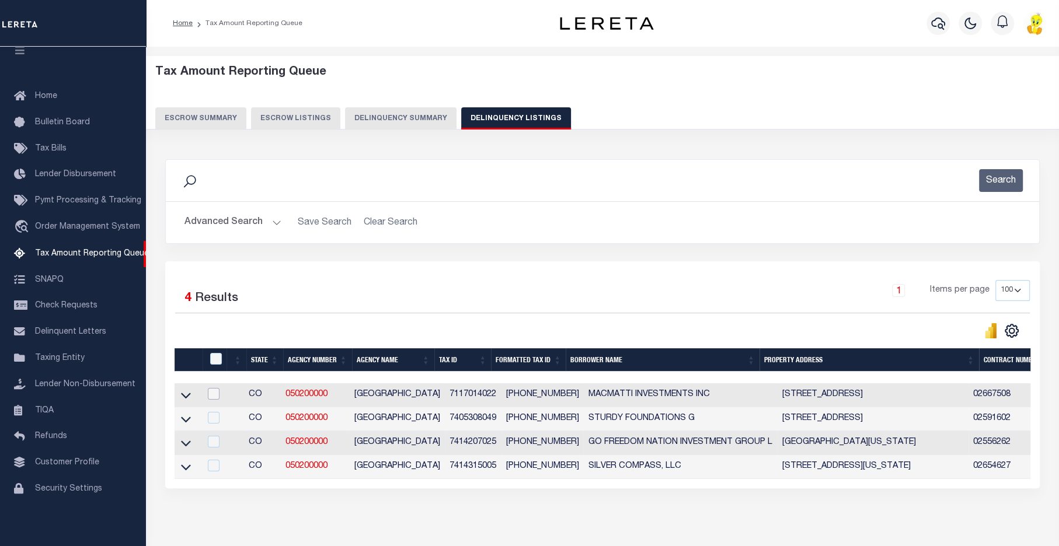
click at [218, 398] on input "checkbox" at bounding box center [214, 394] width 12 height 12
checkbox input "true"
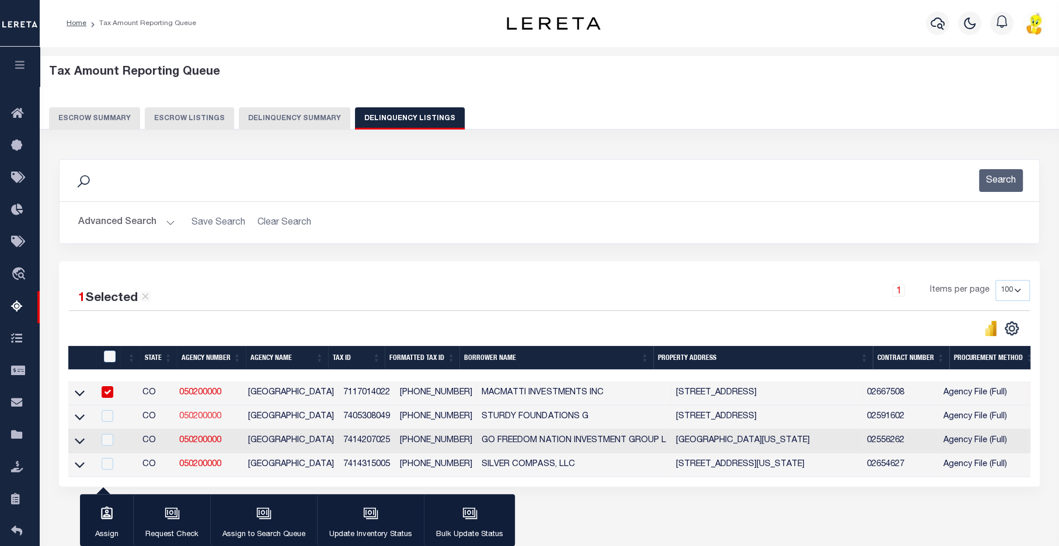
click at [220, 415] on link "050200000" at bounding box center [200, 417] width 42 height 8
checkbox input "true"
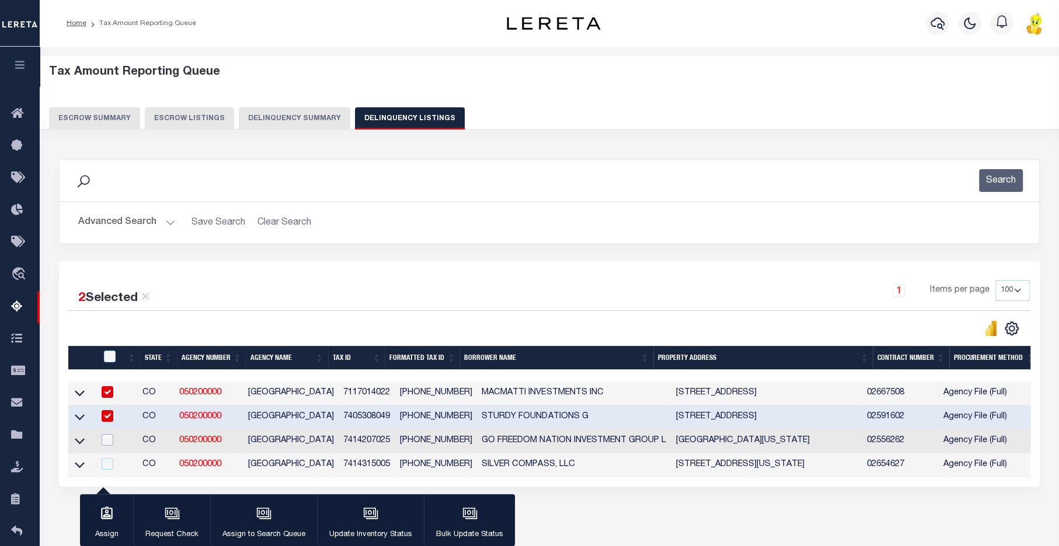
drag, startPoint x: 106, startPoint y: 440, endPoint x: 116, endPoint y: 452, distance: 16.1
click at [106, 440] on input "checkbox" at bounding box center [108, 440] width 12 height 12
checkbox input "true"
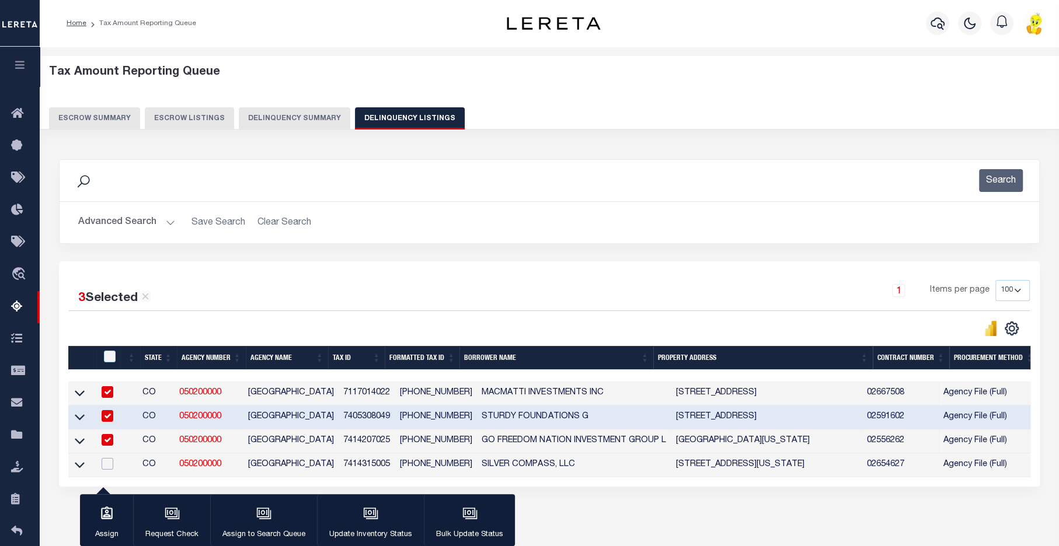
click at [110, 468] on input "checkbox" at bounding box center [108, 464] width 12 height 12
checkbox input "true"
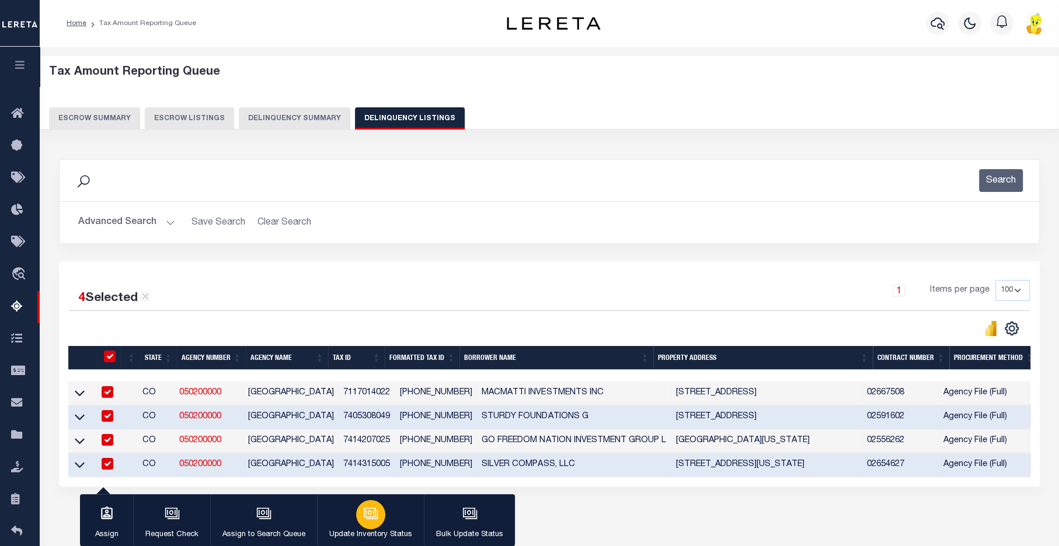
click at [372, 520] on icon "button" at bounding box center [370, 513] width 15 height 15
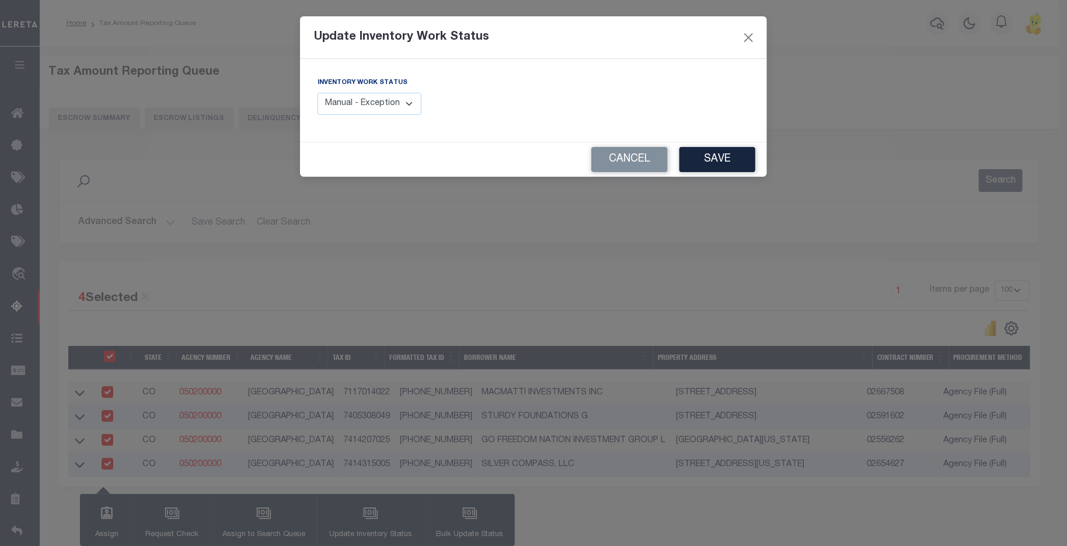
click at [411, 106] on select "Manual - Exception Pended - Awaiting Search Late Add Exception Completed" at bounding box center [370, 104] width 104 height 23
select select "4"
click at [318, 93] on select "Manual - Exception Pended - Awaiting Search Late Add Exception Completed" at bounding box center [370, 104] width 104 height 23
click at [712, 157] on button "Save" at bounding box center [718, 159] width 76 height 25
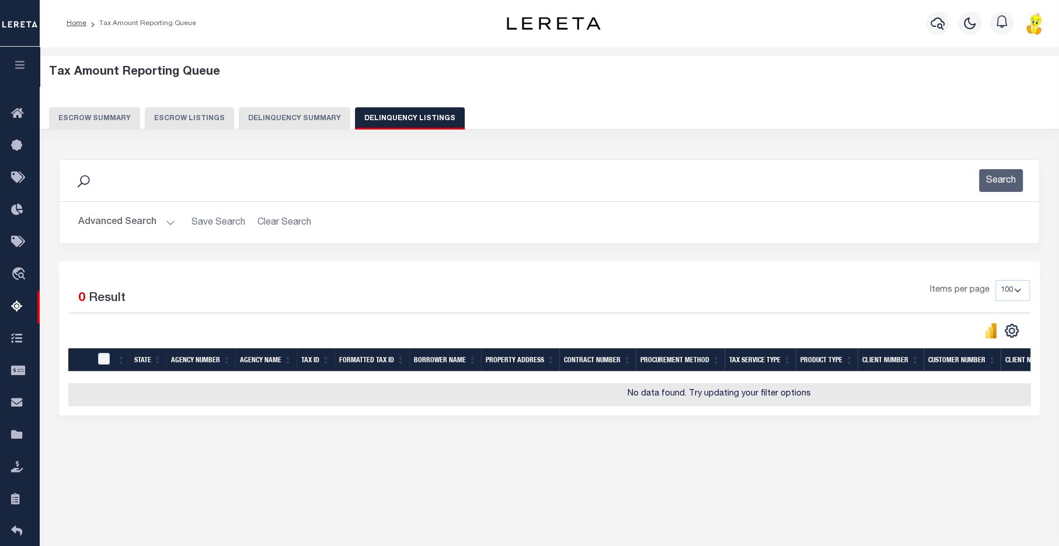
click at [273, 110] on button "Delinquency Summary" at bounding box center [295, 118] width 112 height 22
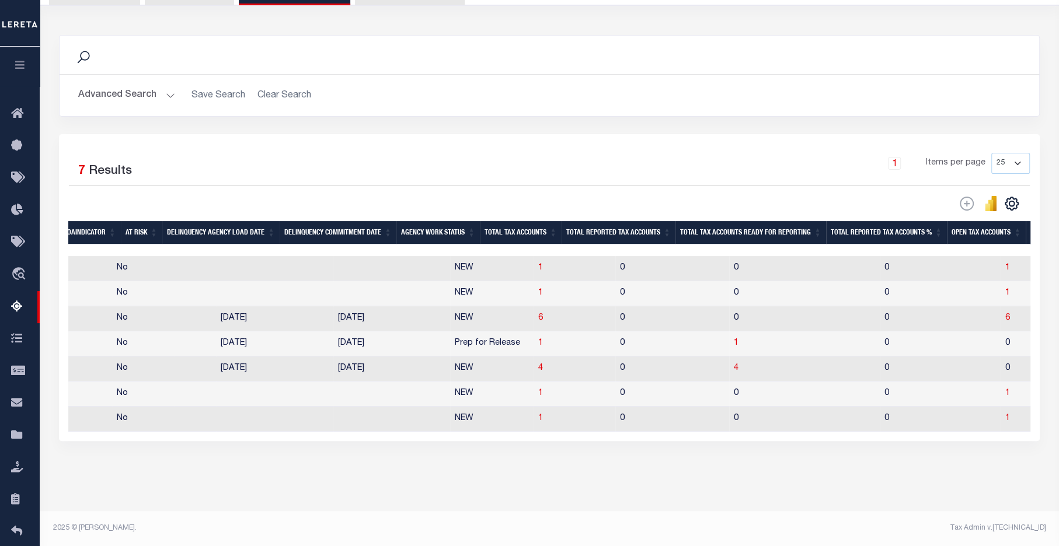
scroll to position [0, 690]
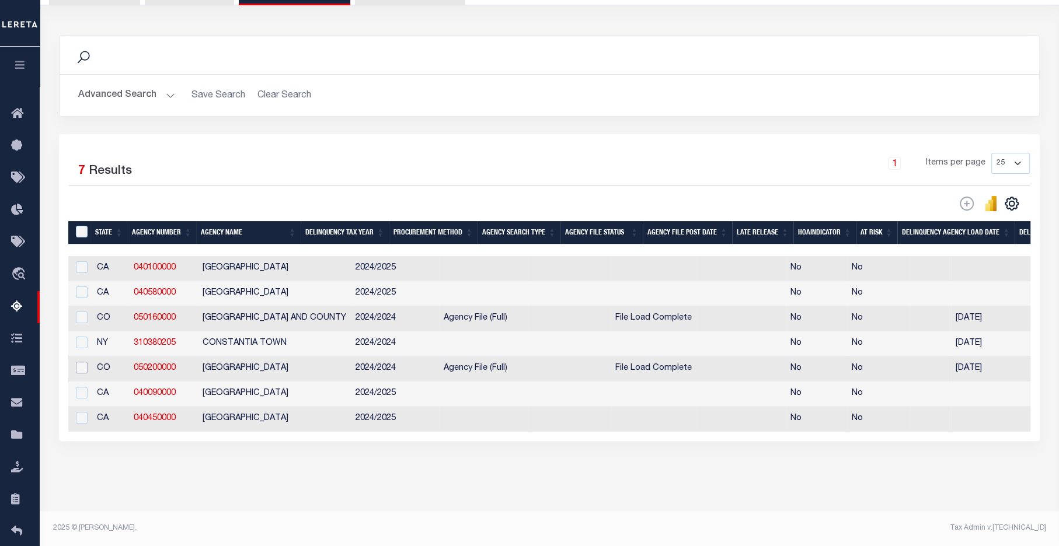
click at [80, 362] on input "checkbox" at bounding box center [82, 368] width 12 height 12
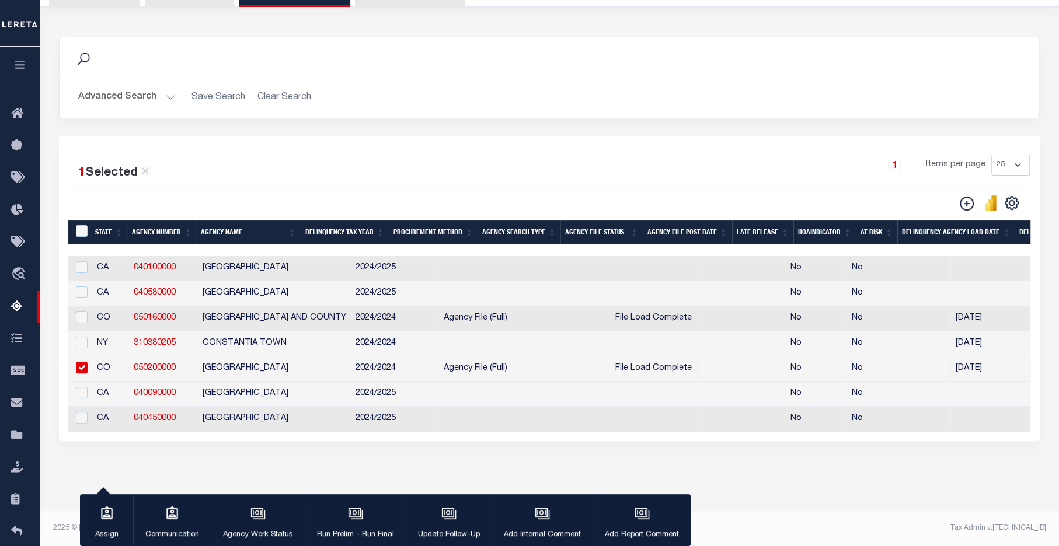
click at [79, 362] on input "checkbox" at bounding box center [82, 368] width 12 height 12
checkbox input "false"
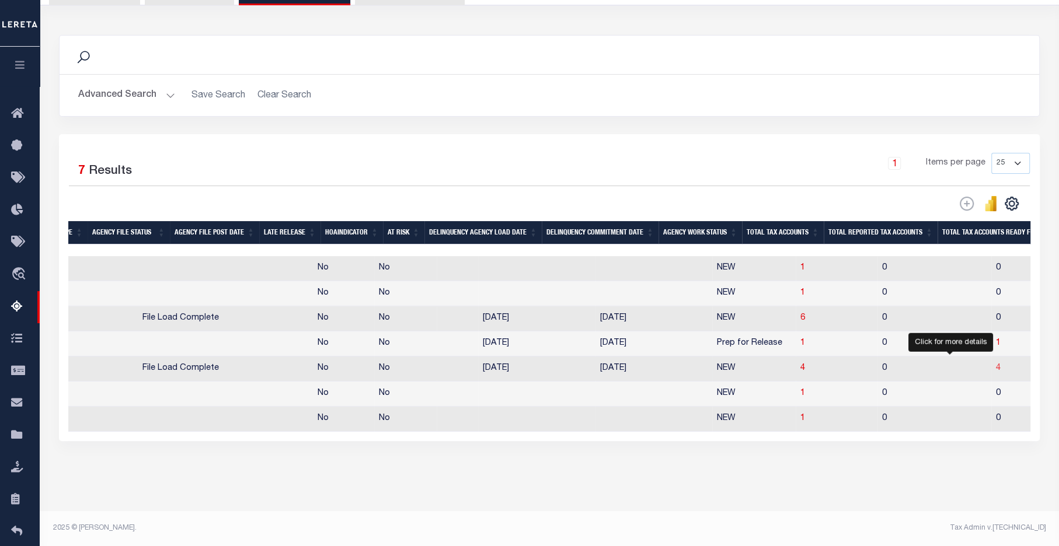
click at [996, 364] on span "4" at bounding box center [998, 368] width 5 height 8
select select "100"
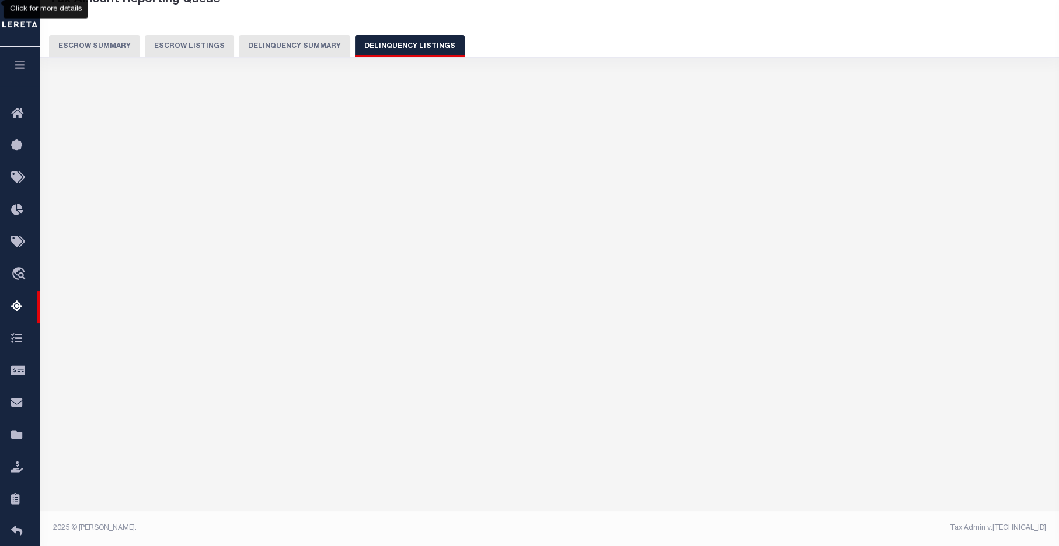
select select "100"
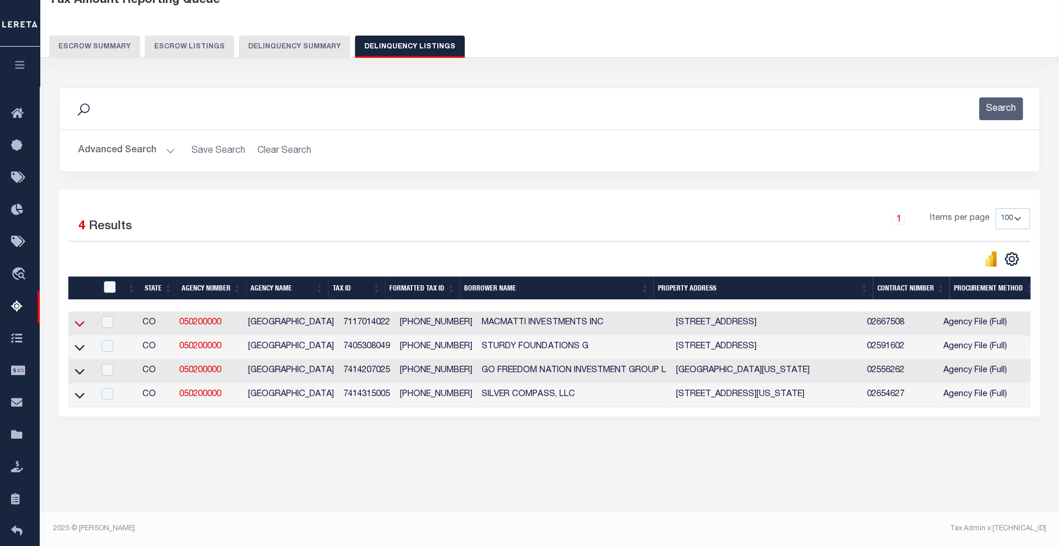
click at [78, 325] on icon at bounding box center [80, 324] width 10 height 12
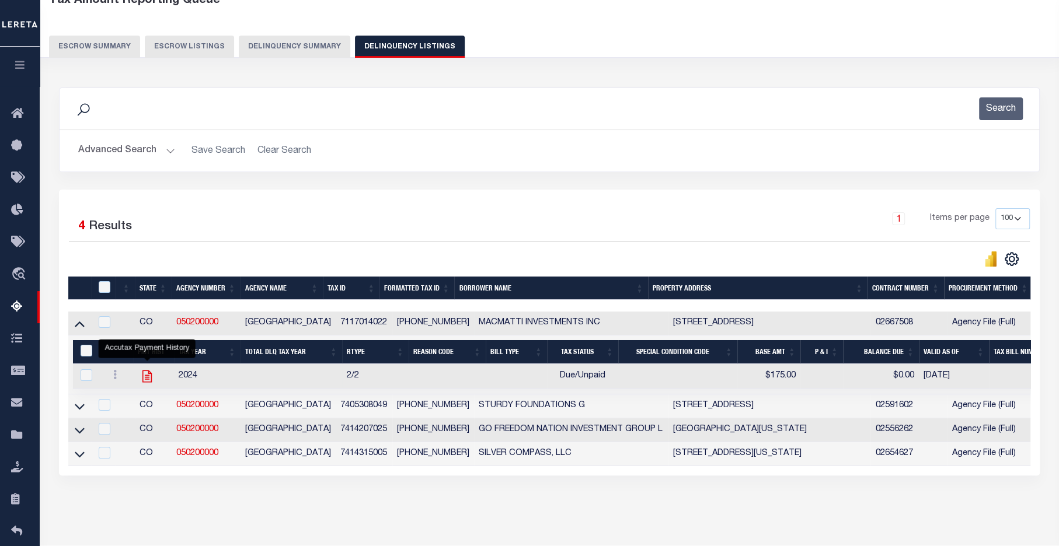
click at [147, 381] on icon "" at bounding box center [147, 376] width 15 height 15
checkbox input "true"
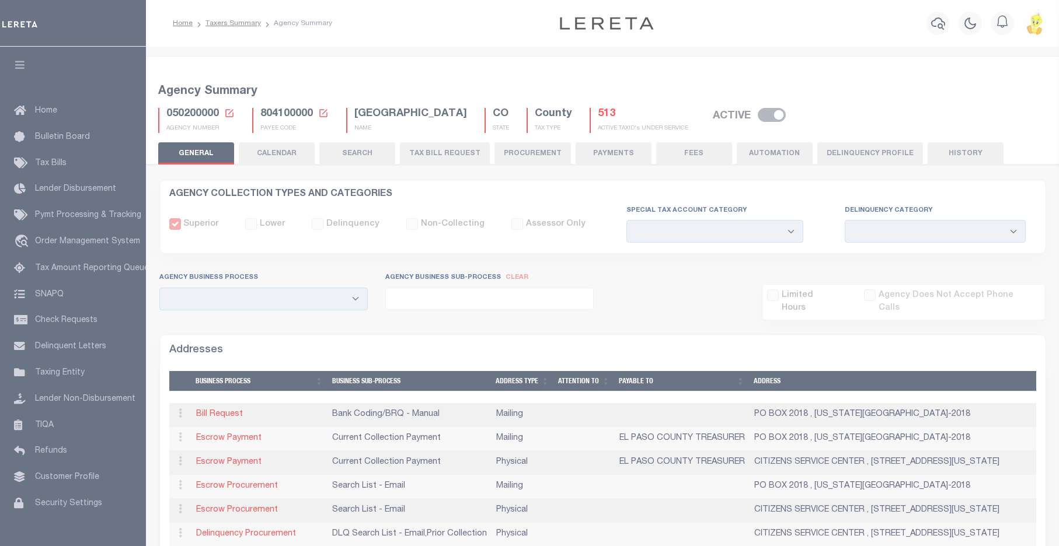
select select
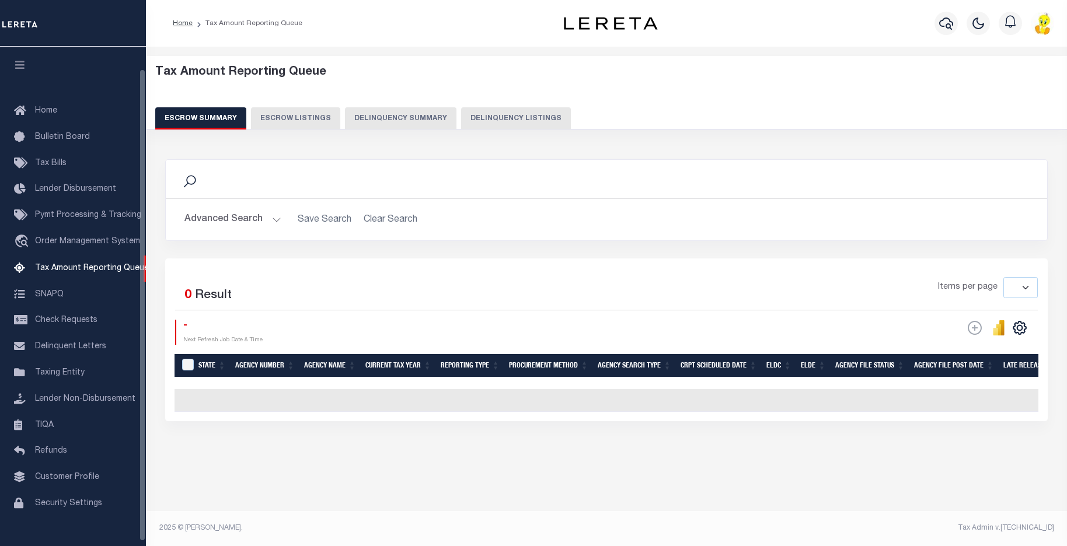
select select
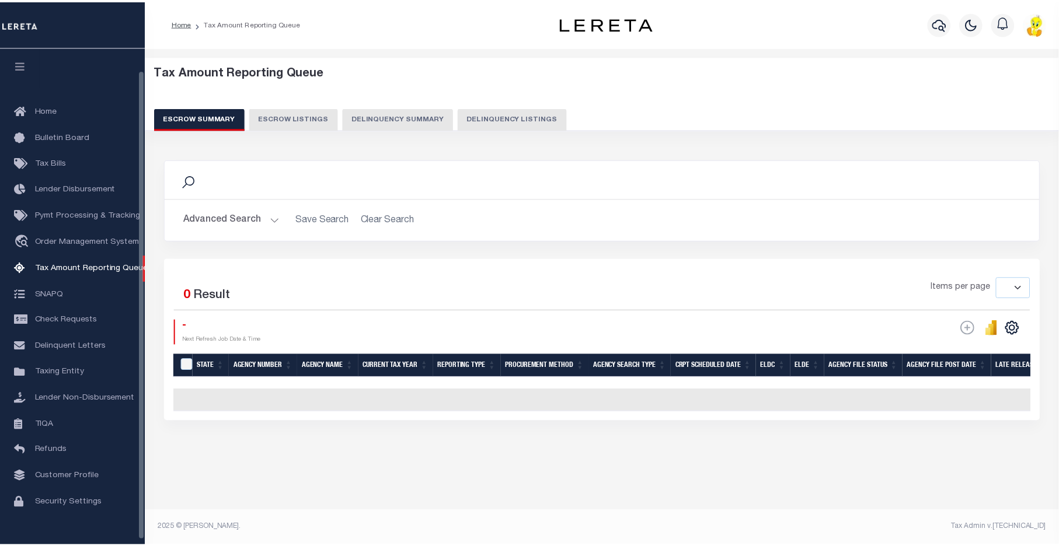
scroll to position [24, 0]
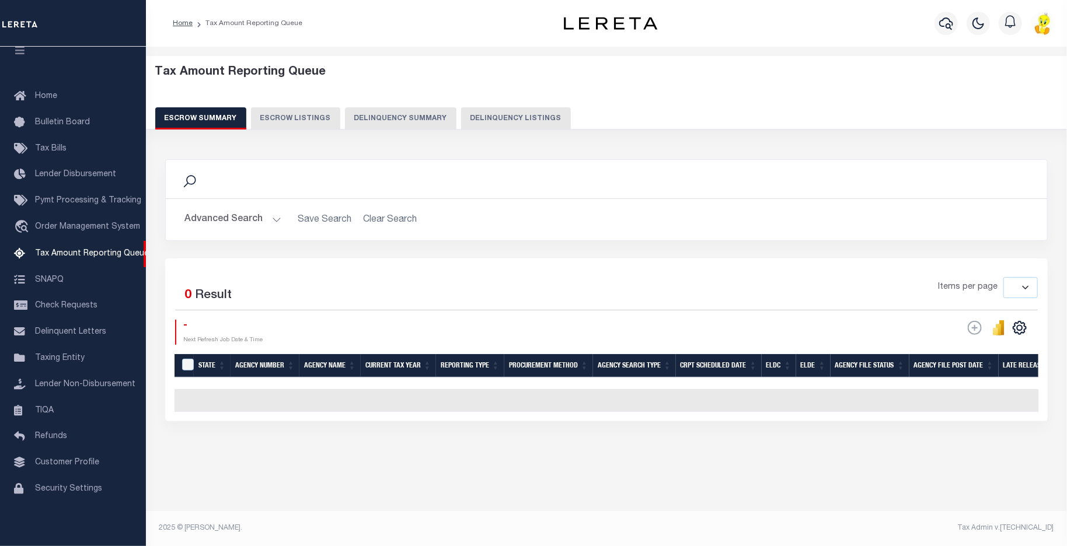
click at [405, 118] on button "Delinquency Summary" at bounding box center [401, 118] width 112 height 22
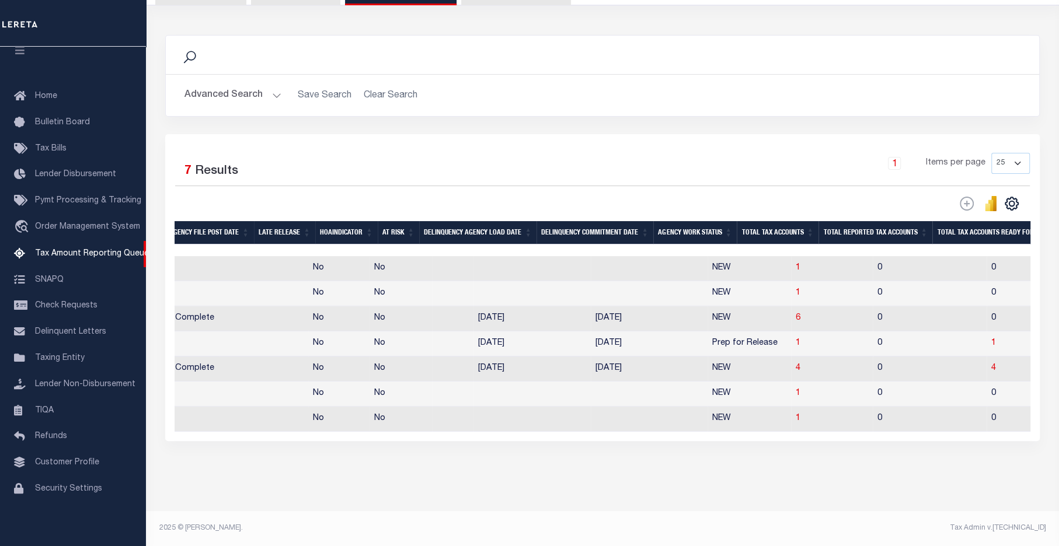
scroll to position [0, 0]
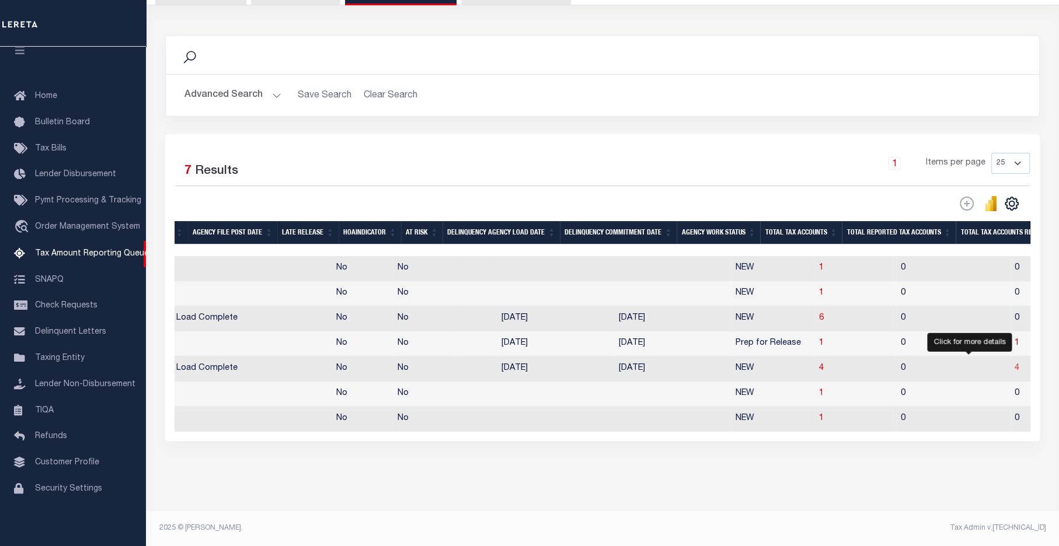
click at [1015, 364] on span "4" at bounding box center [1017, 368] width 5 height 8
select select "100"
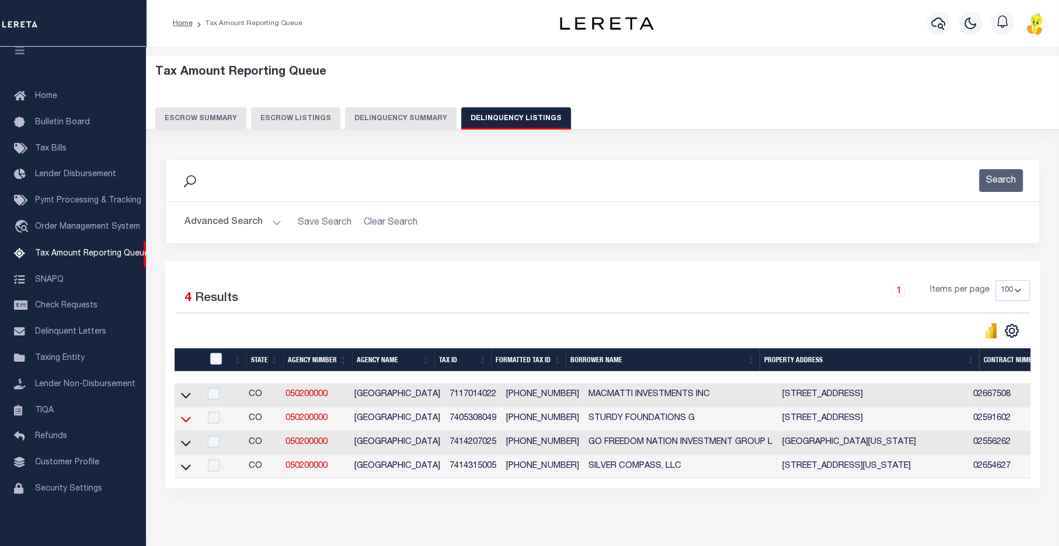
click at [190, 423] on icon at bounding box center [186, 419] width 10 height 12
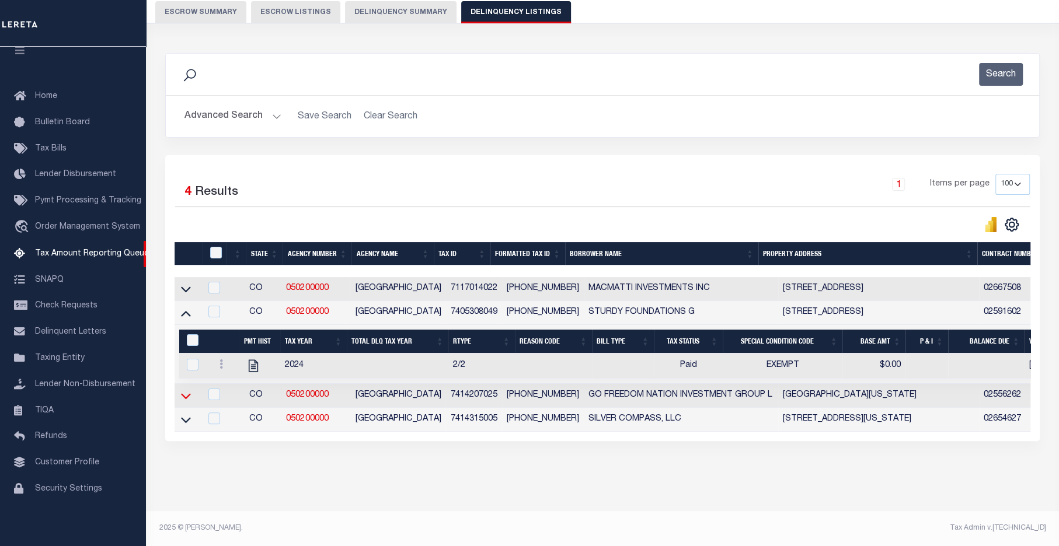
click at [183, 394] on icon at bounding box center [186, 397] width 10 height 6
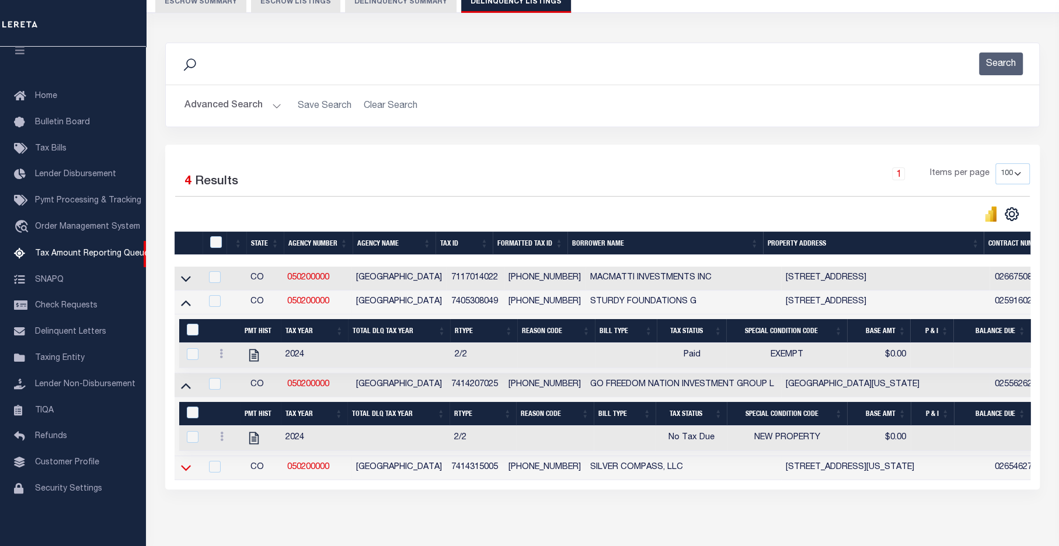
click at [184, 471] on icon at bounding box center [186, 468] width 10 height 12
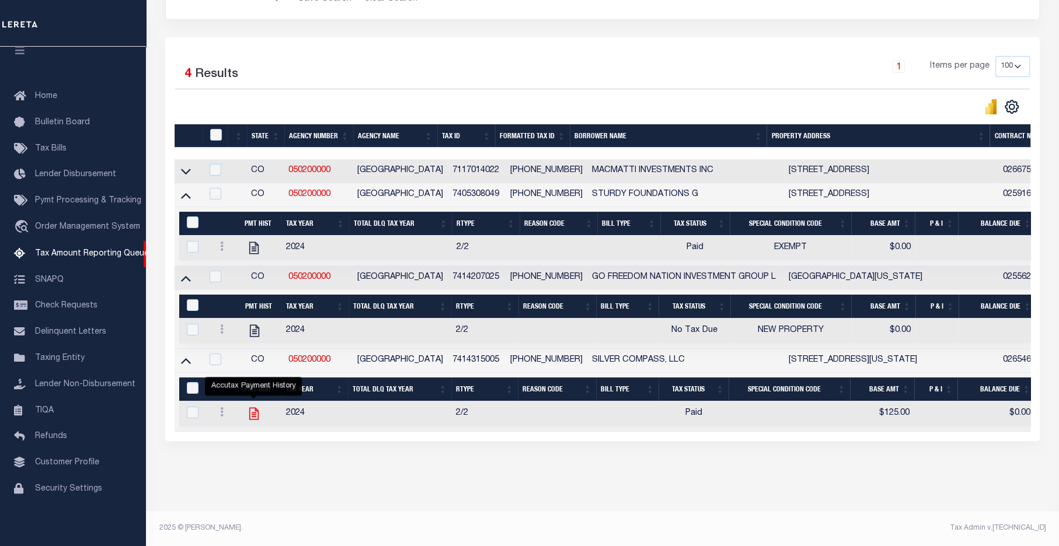
click at [252, 412] on icon "" at bounding box center [253, 414] width 9 height 12
checkbox input "true"
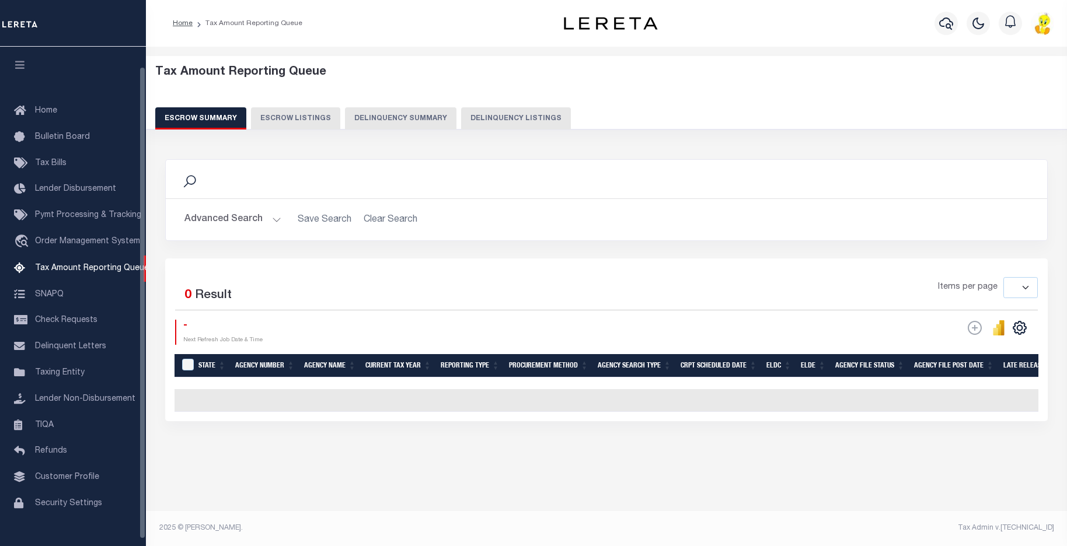
select select
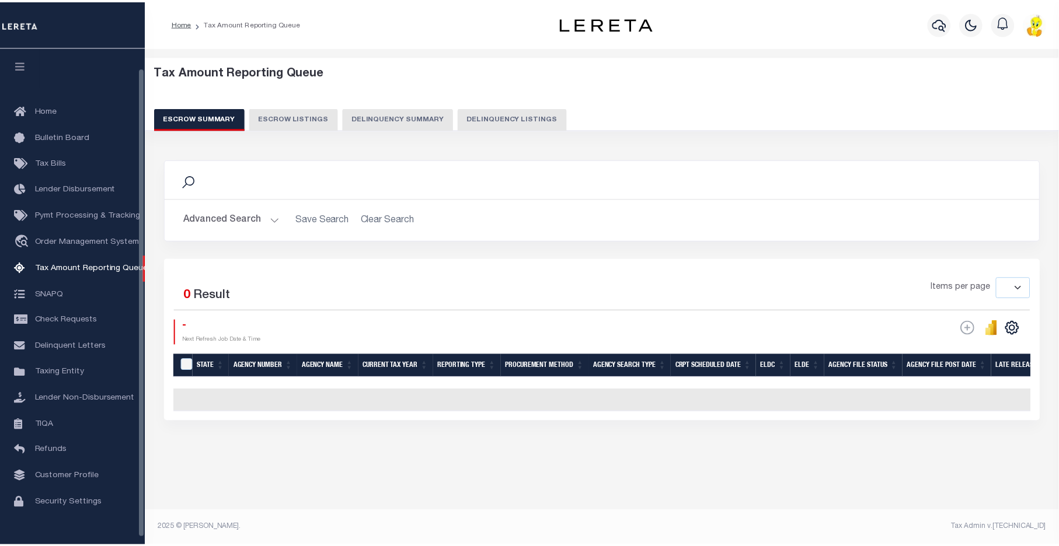
scroll to position [21, 0]
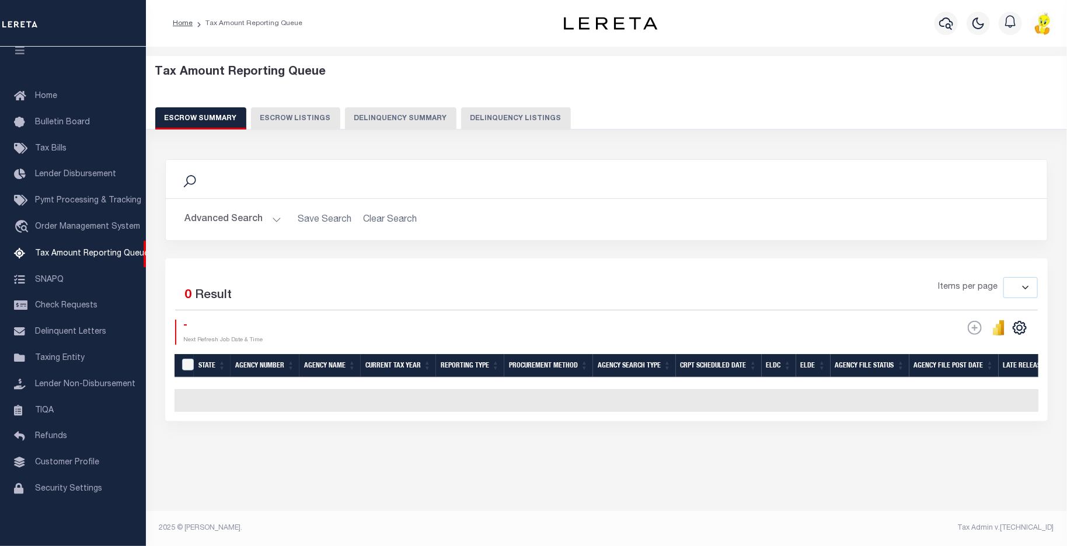
click at [408, 121] on button "Delinquency Summary" at bounding box center [401, 118] width 112 height 22
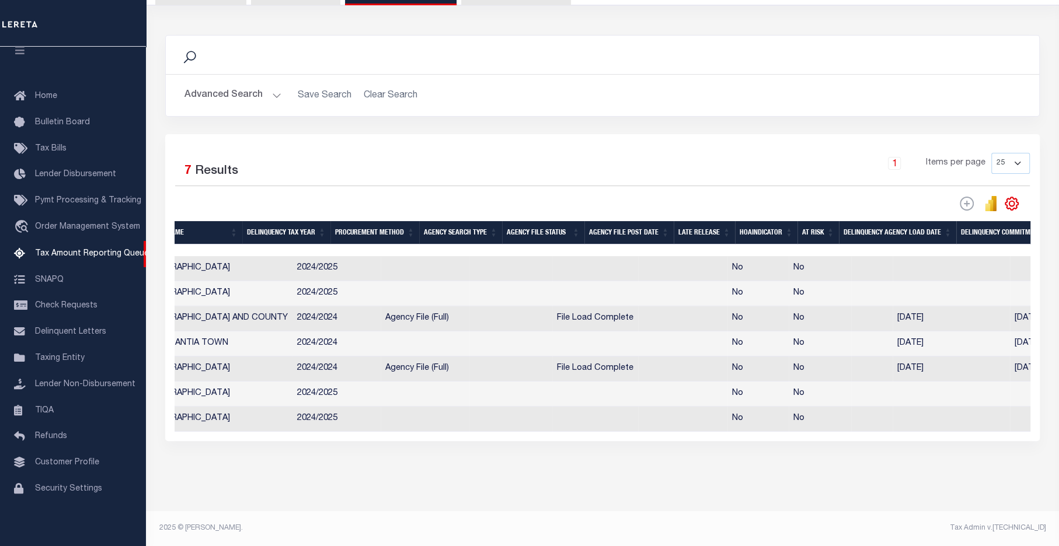
scroll to position [0, 0]
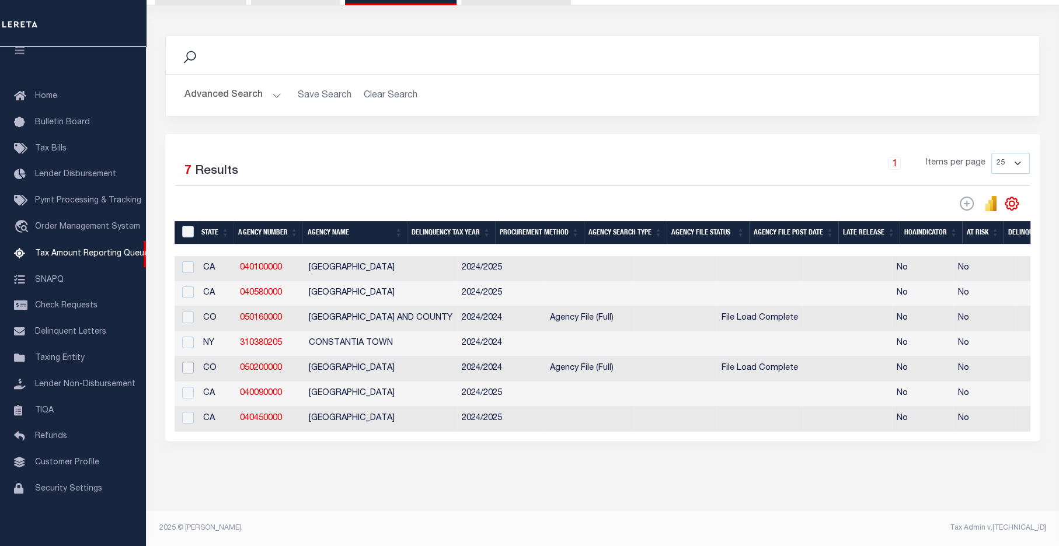
click at [189, 362] on input "checkbox" at bounding box center [188, 368] width 12 height 12
checkbox input "true"
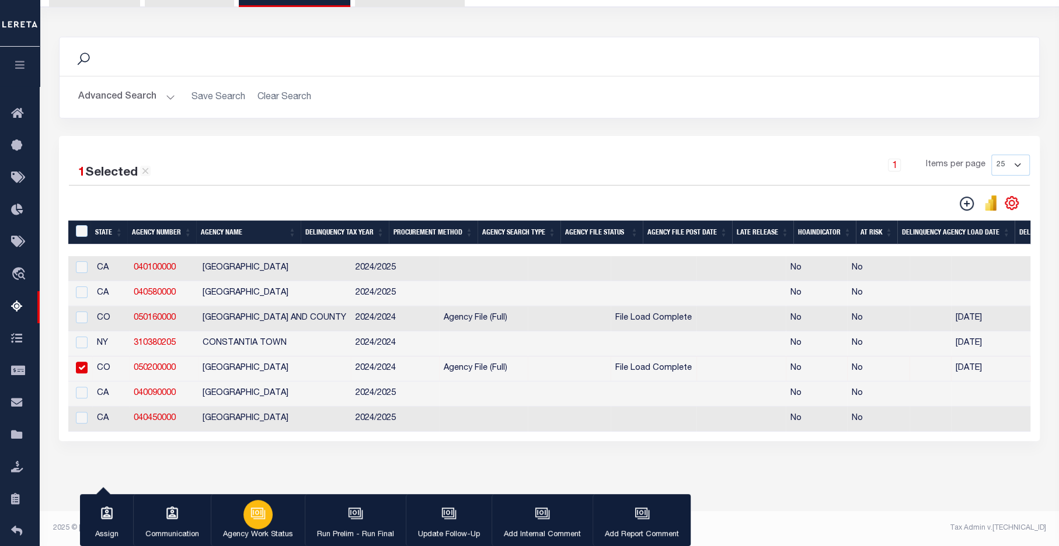
click at [250, 513] on icon "button" at bounding box center [257, 513] width 15 height 15
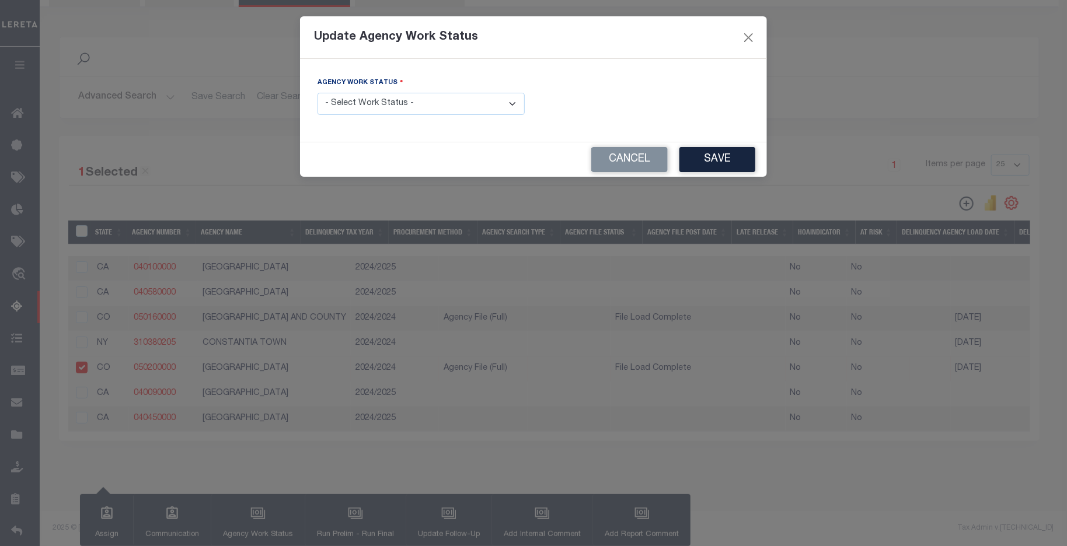
click at [506, 99] on select "- Select Work Status - In Progress Pending Agency Follow-up Pending QC Ready fo…" at bounding box center [421, 104] width 207 height 23
select select "6"
click at [318, 93] on select "- Select Work Status - In Progress Pending Agency Follow-up Pending QC Ready fo…" at bounding box center [421, 104] width 207 height 23
click at [722, 158] on button "Save" at bounding box center [718, 159] width 76 height 25
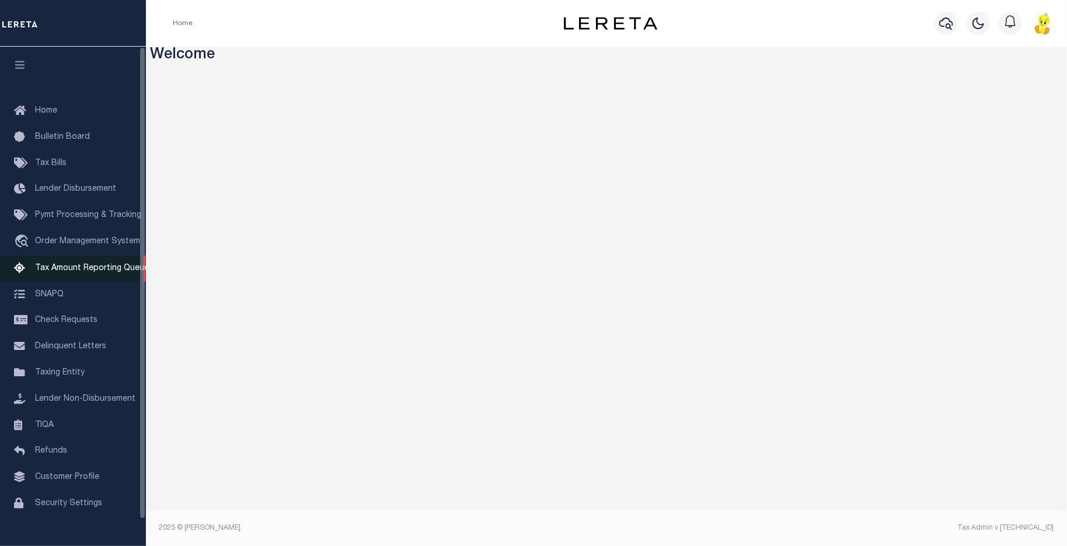
click at [82, 272] on span "Tax Amount Reporting Queue" at bounding box center [92, 268] width 114 height 8
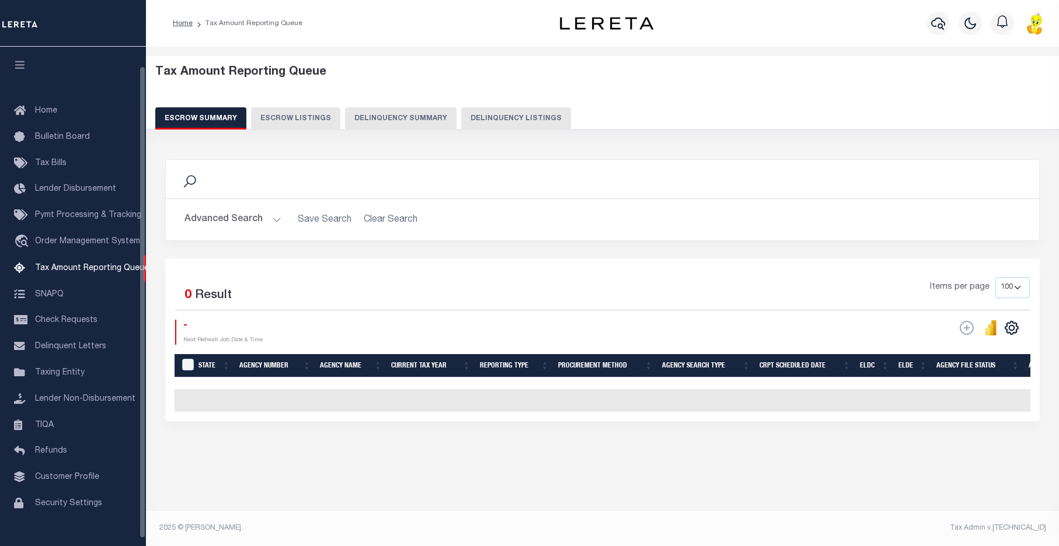
select select "100"
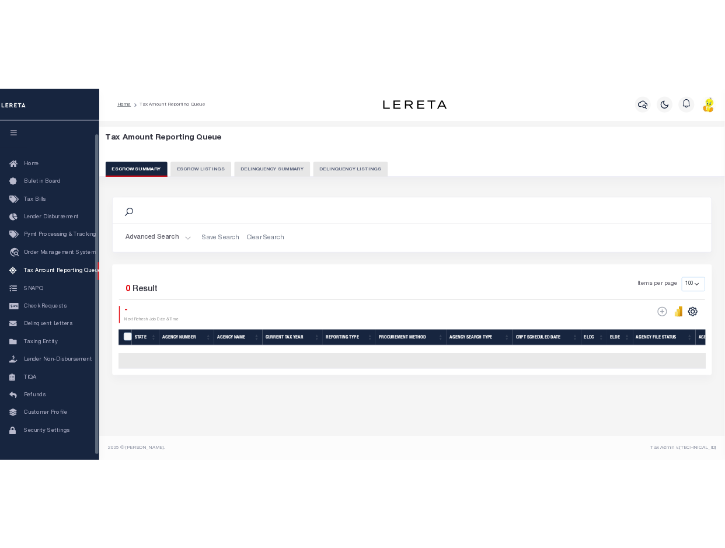
scroll to position [20, 0]
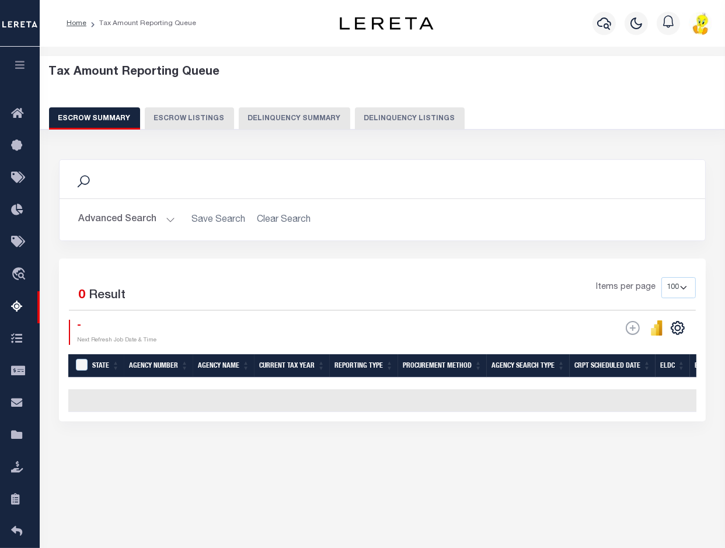
click at [295, 117] on button "Delinquency Summary" at bounding box center [295, 118] width 112 height 22
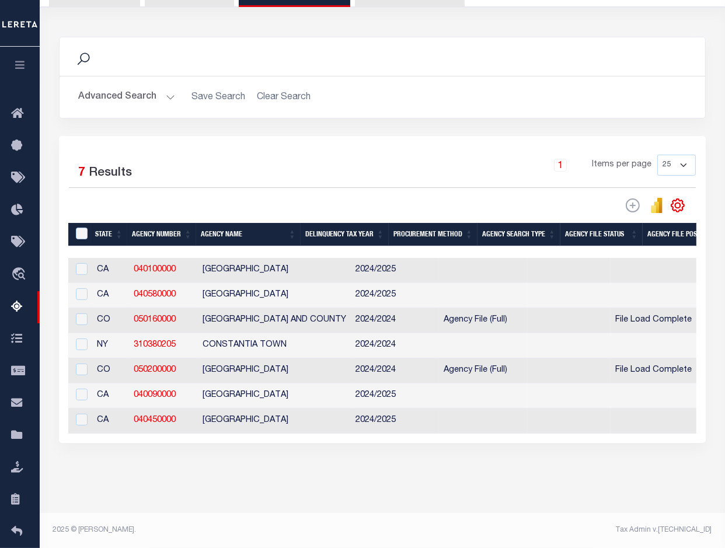
scroll to position [135, 0]
drag, startPoint x: 206, startPoint y: 438, endPoint x: 324, endPoint y: 440, distance: 118.0
click at [325, 440] on div "Selected 7 Results 1 Items per page 25 100 200 500 1000" at bounding box center [382, 289] width 647 height 307
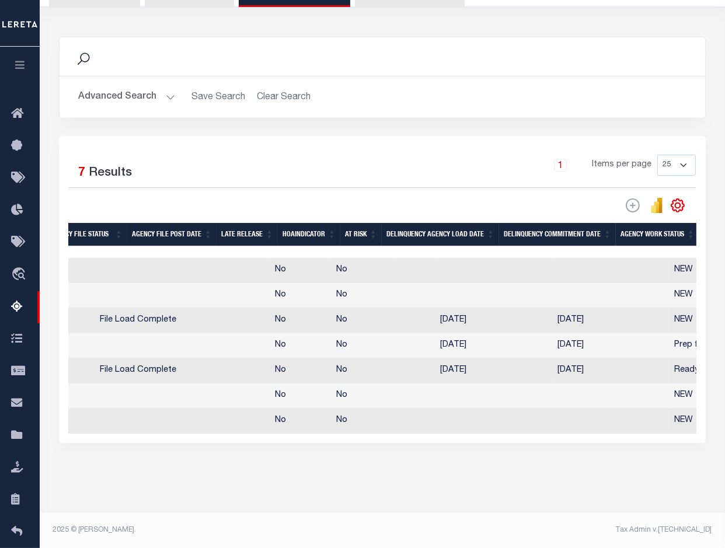
scroll to position [0, 0]
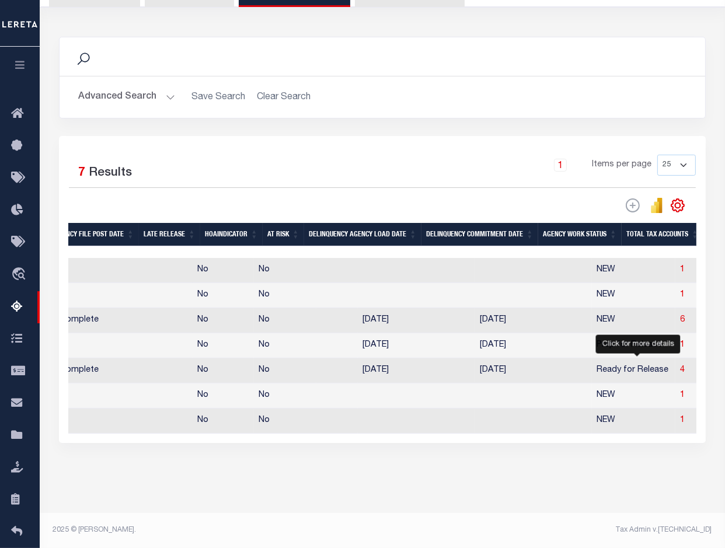
click at [680, 366] on span "4" at bounding box center [682, 370] width 5 height 8
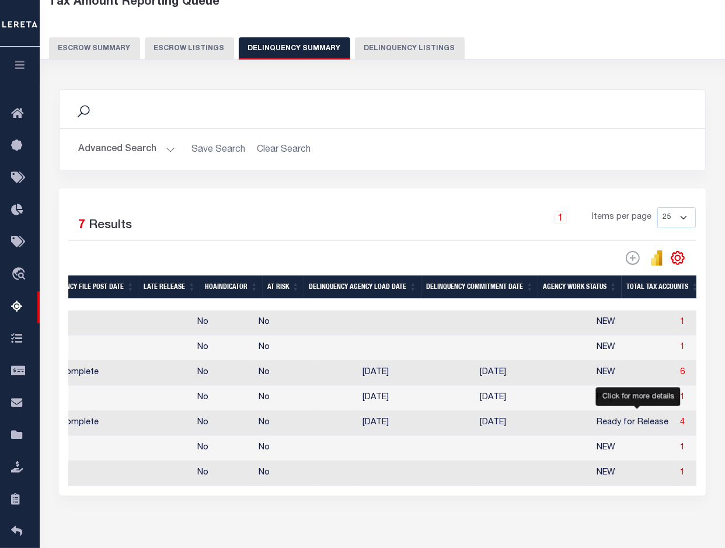
select select "100"
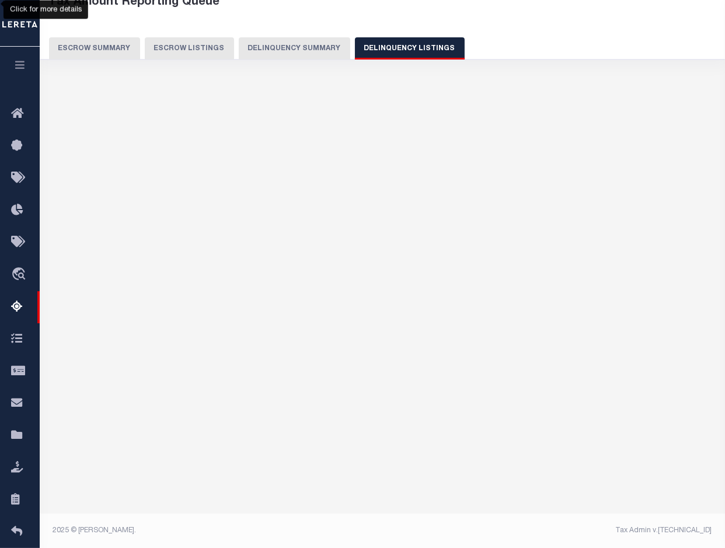
select select "100"
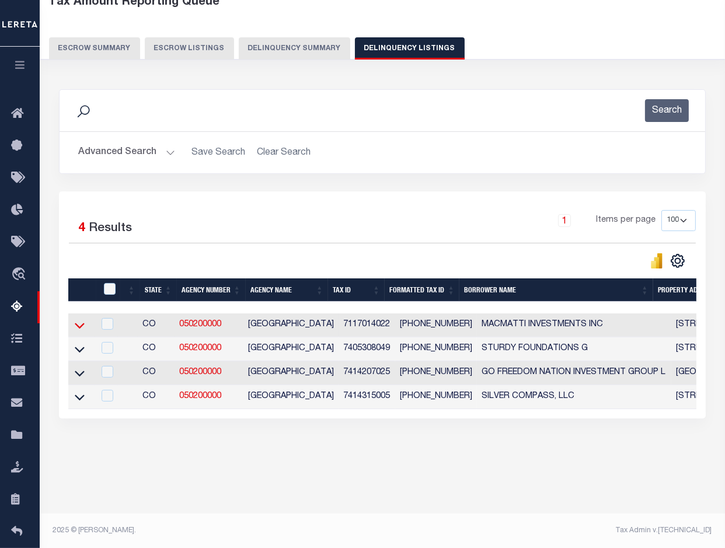
click at [77, 327] on icon at bounding box center [80, 325] width 10 height 12
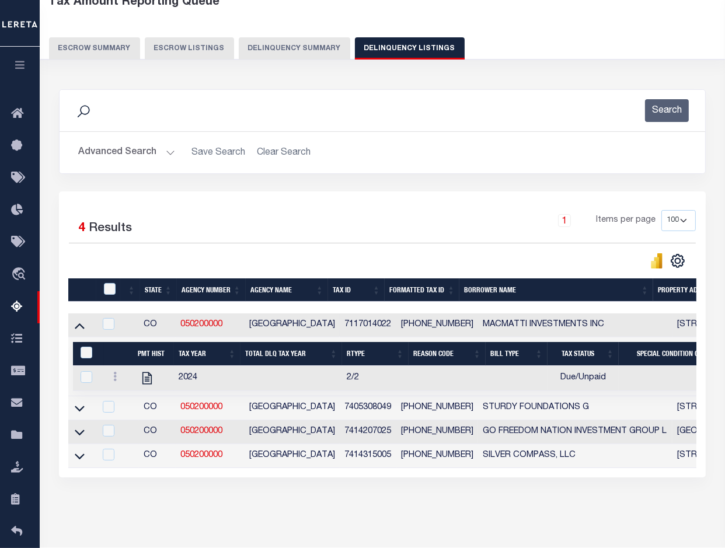
drag, startPoint x: 255, startPoint y: 479, endPoint x: 291, endPoint y: 489, distance: 37.4
click at [305, 490] on div "Data sync process is currently running, you may face some response delays. Sear…" at bounding box center [382, 295] width 663 height 435
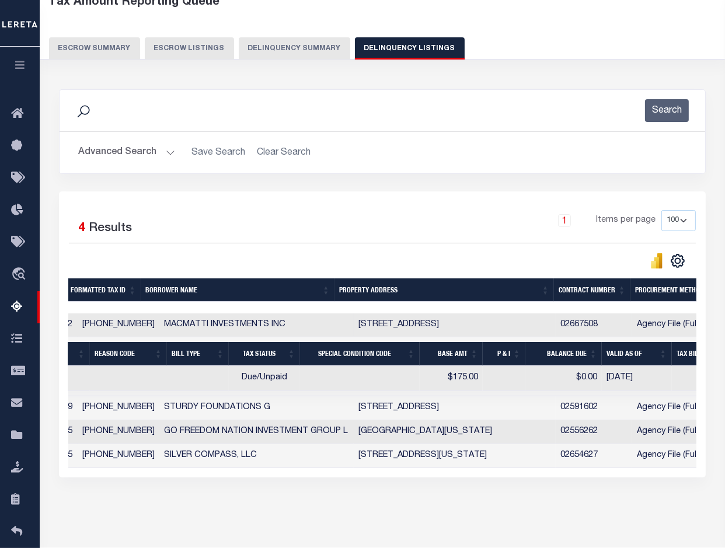
scroll to position [0, 357]
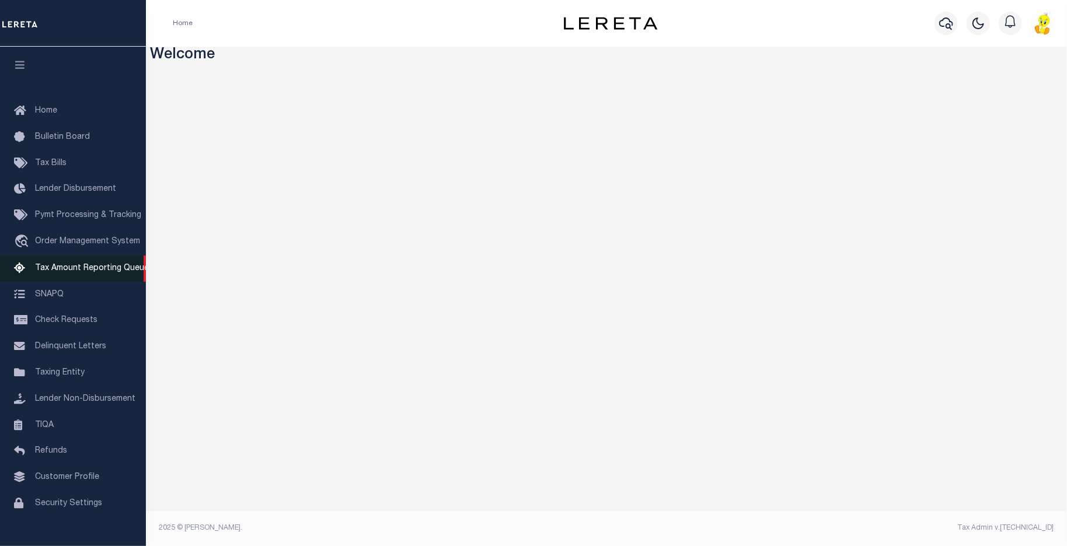
click at [114, 272] on span "Tax Amount Reporting Queue" at bounding box center [92, 268] width 114 height 8
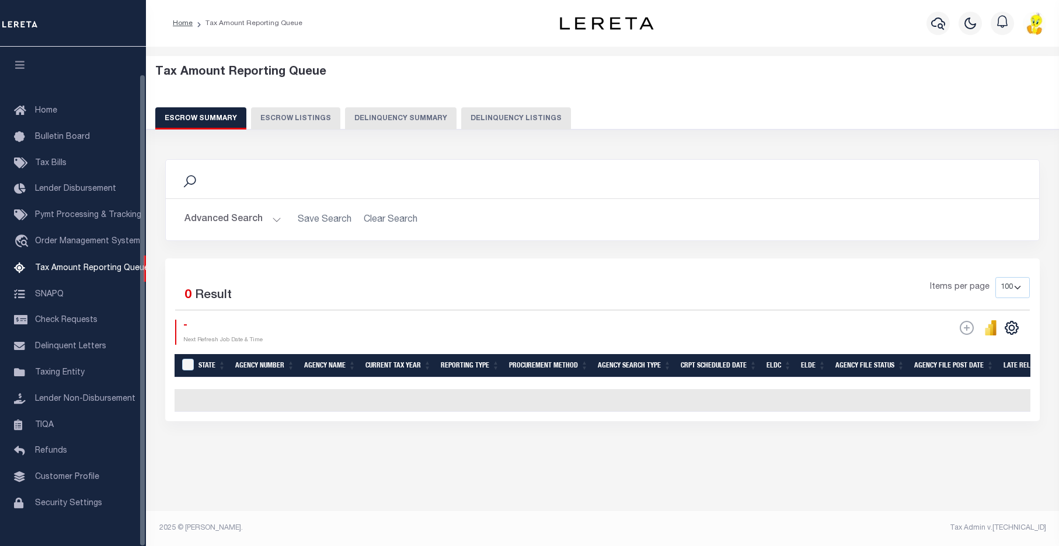
select select "100"
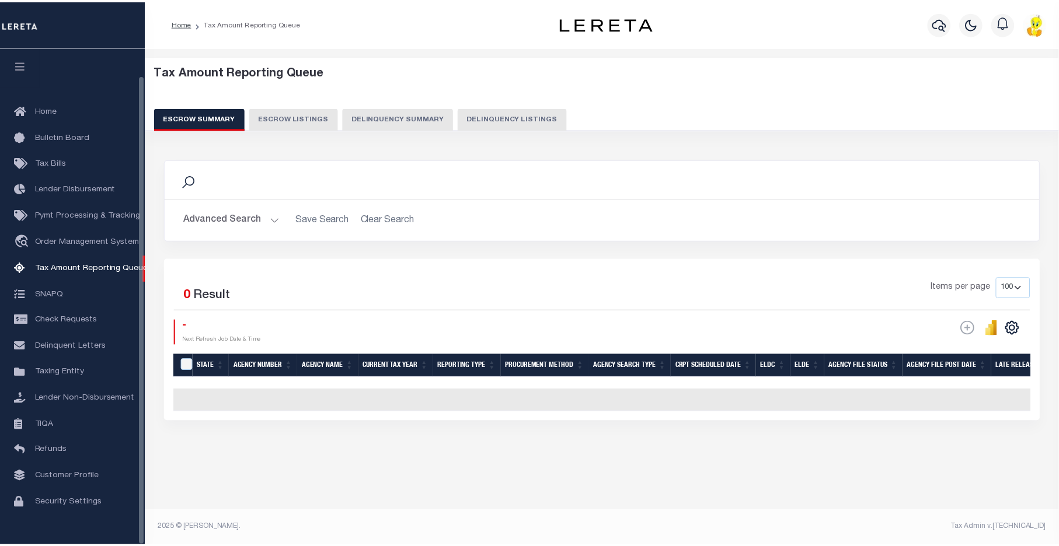
scroll to position [29, 0]
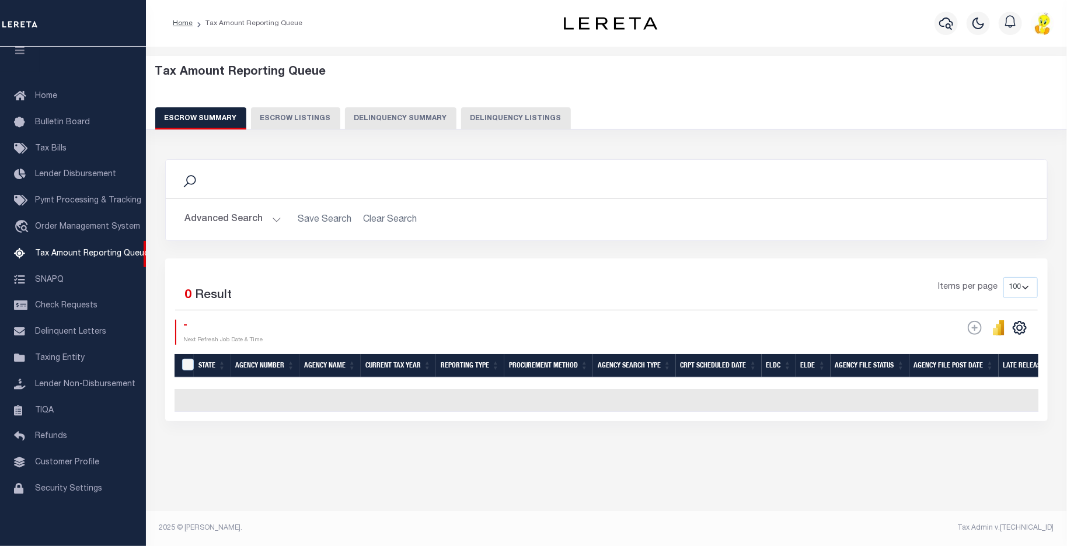
click at [386, 117] on button "Delinquency Summary" at bounding box center [401, 118] width 112 height 22
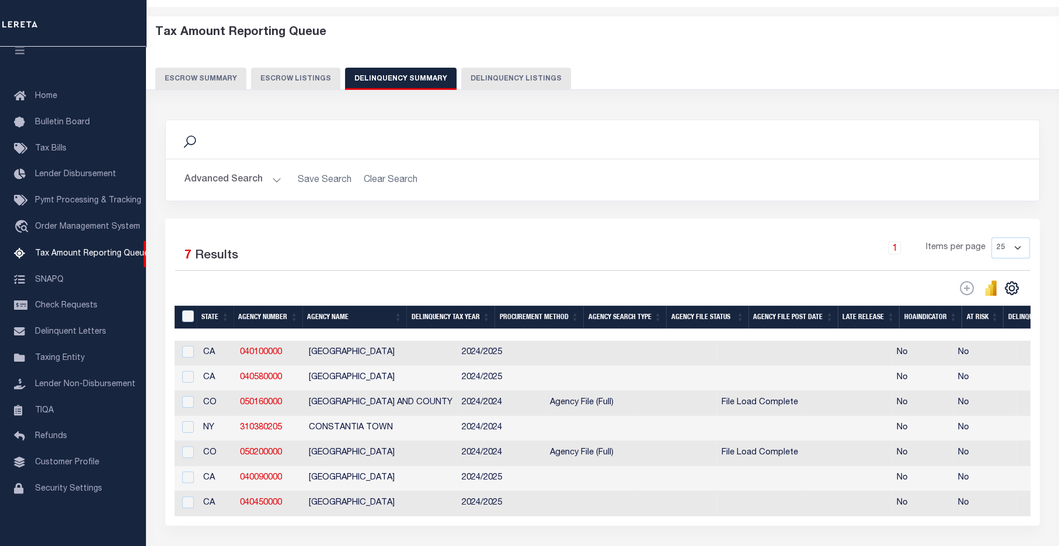
scroll to position [117, 0]
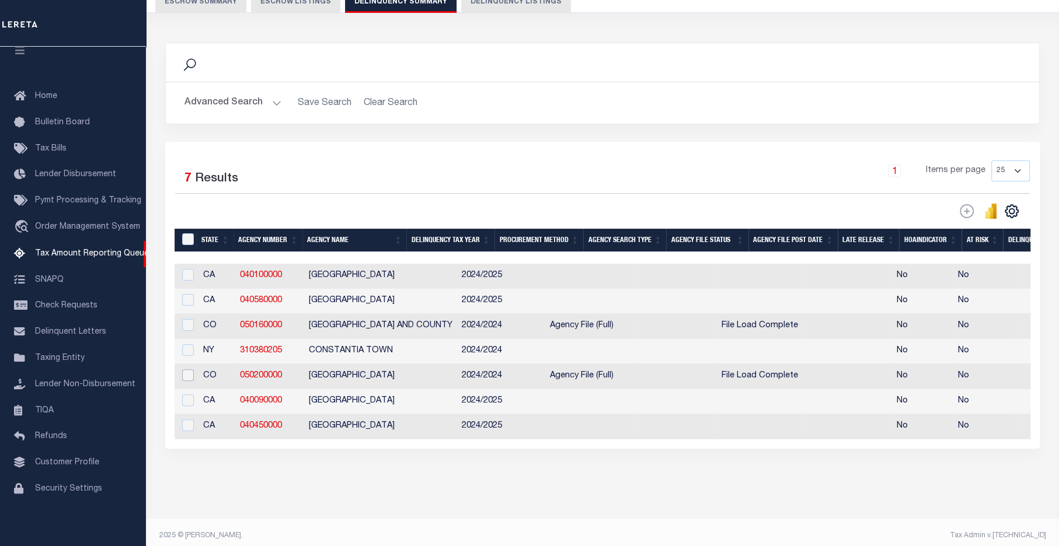
click at [186, 377] on input "checkbox" at bounding box center [188, 376] width 12 height 12
checkbox input "true"
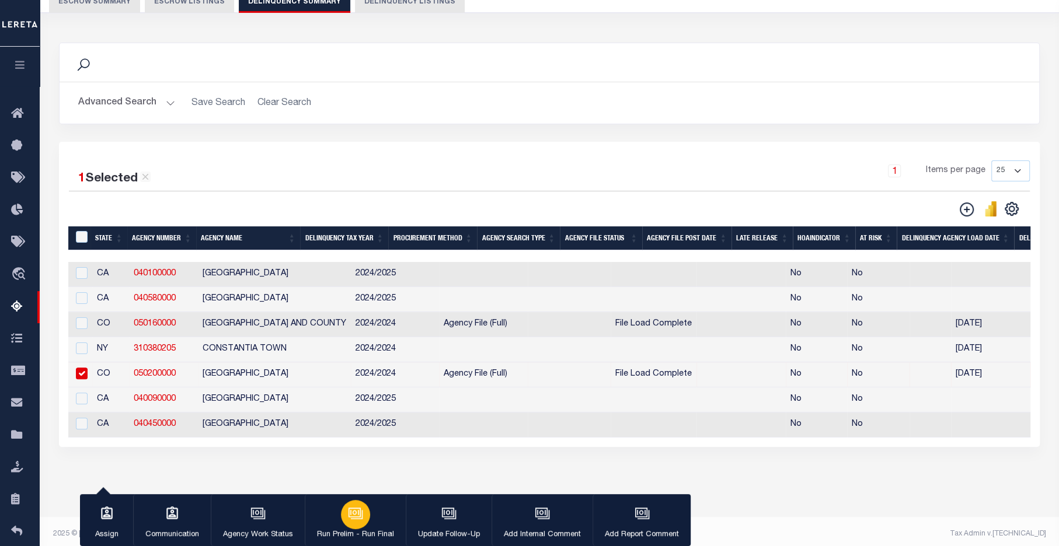
click at [346, 531] on p "Run Prelim - Run Final" at bounding box center [355, 536] width 77 height 12
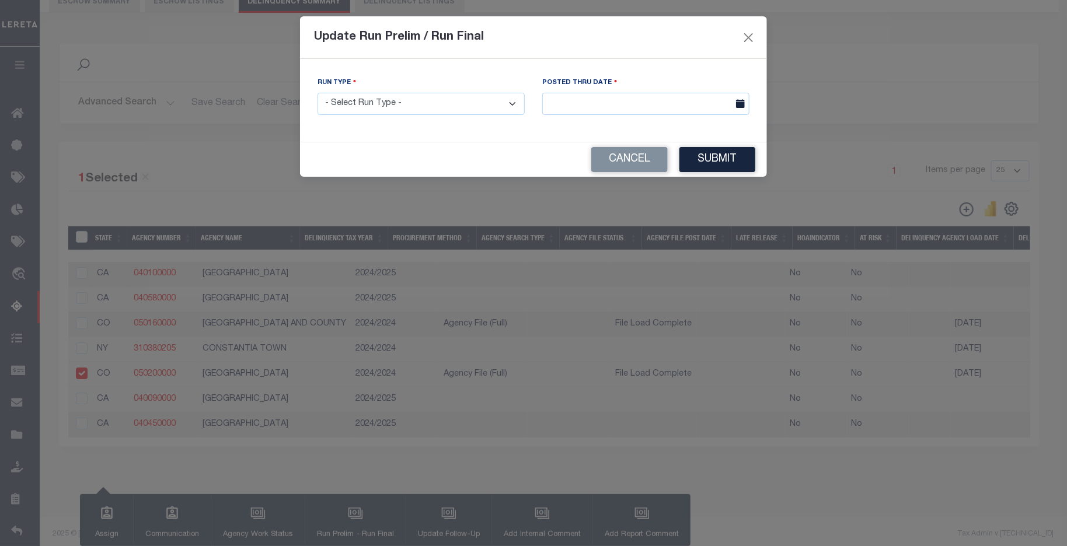
click at [496, 100] on select "- Select Run Type - Prelim Run Final Run" at bounding box center [421, 104] width 207 height 23
select select "P"
click at [318, 93] on select "- Select Run Type - Prelim Run Final Run" at bounding box center [421, 104] width 207 height 23
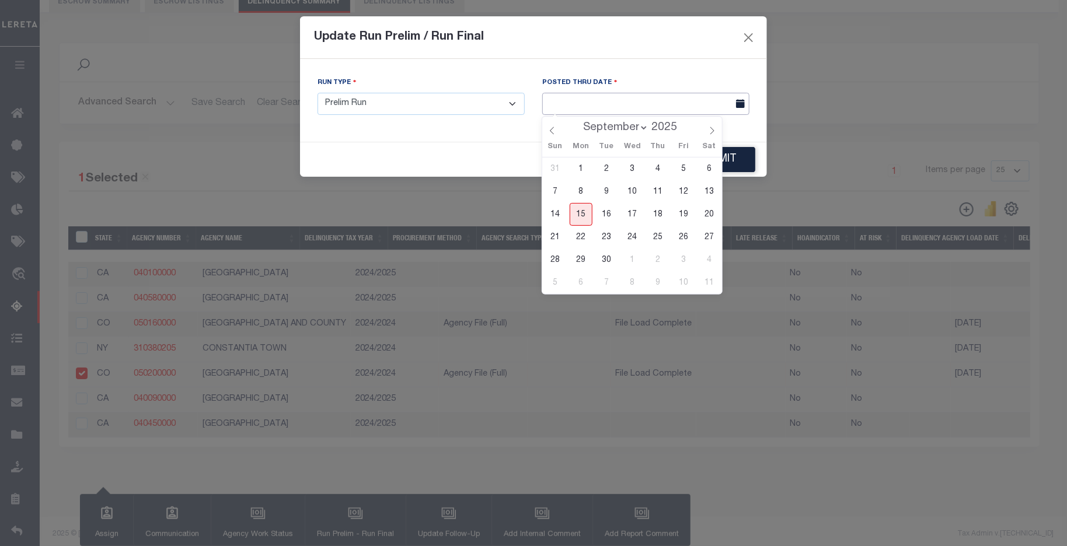
click at [671, 100] on input "text" at bounding box center [645, 104] width 207 height 23
click at [687, 196] on span "12" at bounding box center [684, 191] width 23 height 23
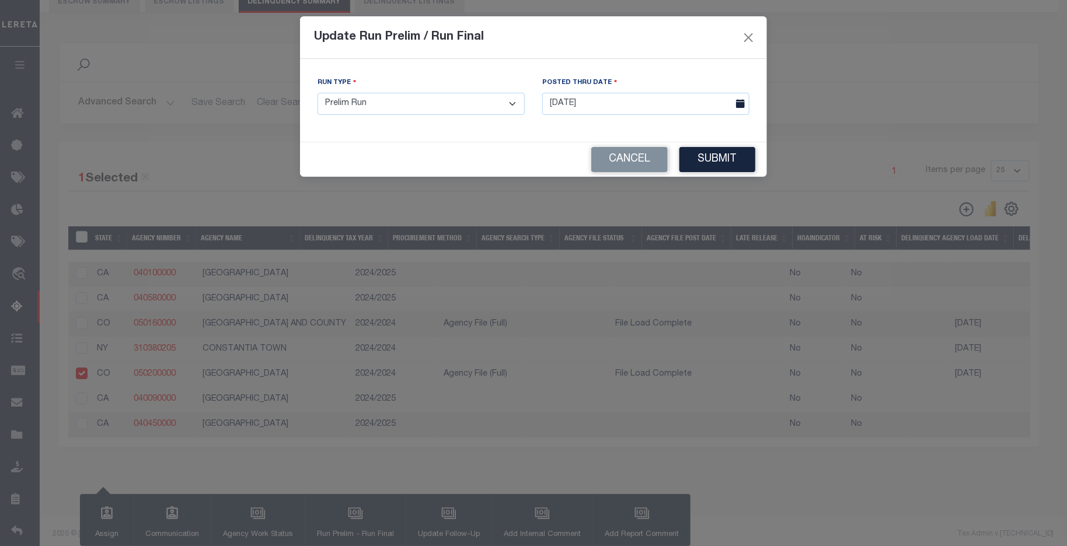
click at [741, 102] on icon at bounding box center [740, 103] width 9 height 9
click at [598, 103] on input "09/12/2025" at bounding box center [645, 104] width 207 height 23
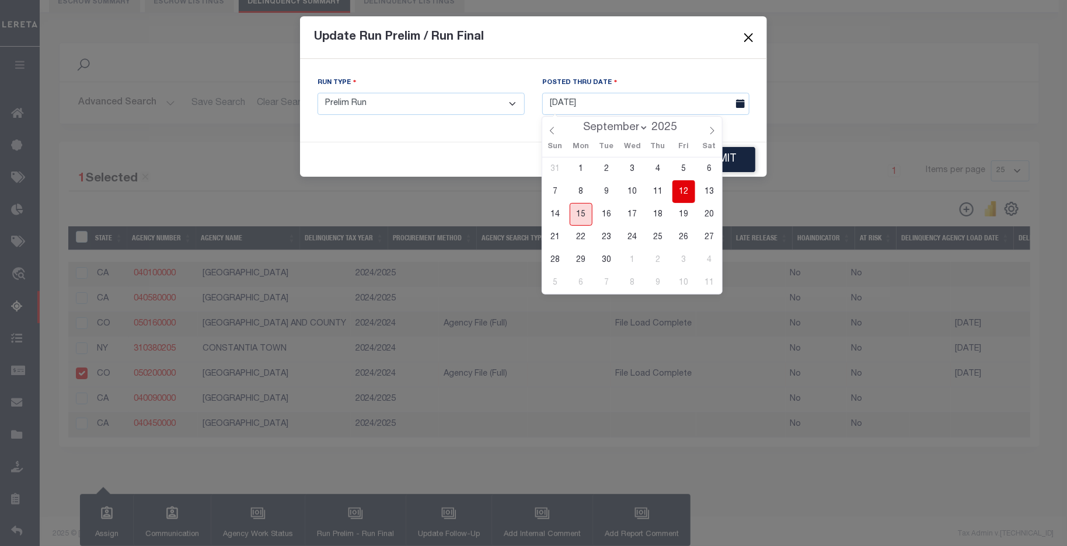
click at [583, 215] on span "15" at bounding box center [581, 214] width 23 height 23
type input "[DATE]"
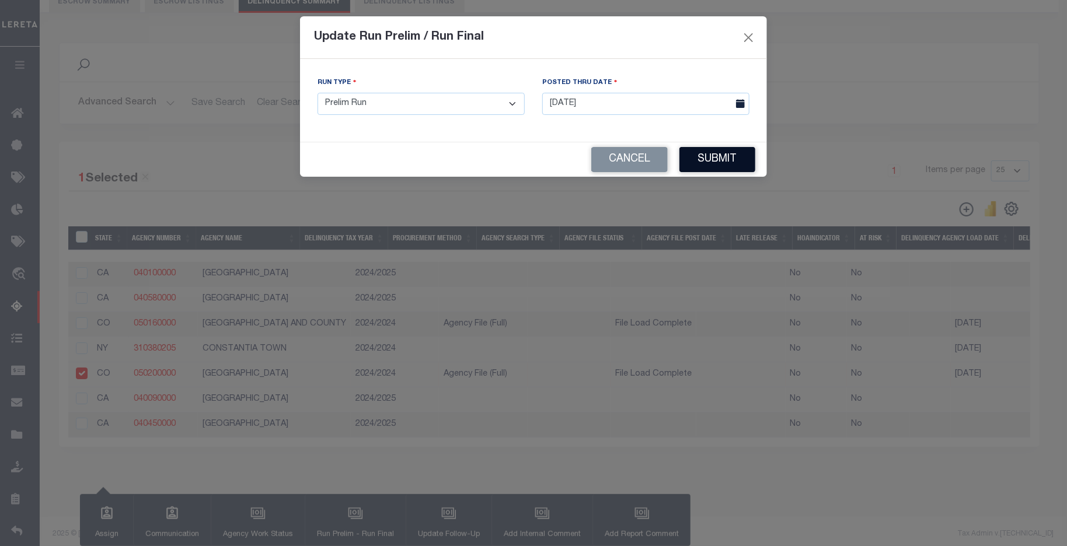
click at [714, 159] on button "Submit" at bounding box center [718, 159] width 76 height 25
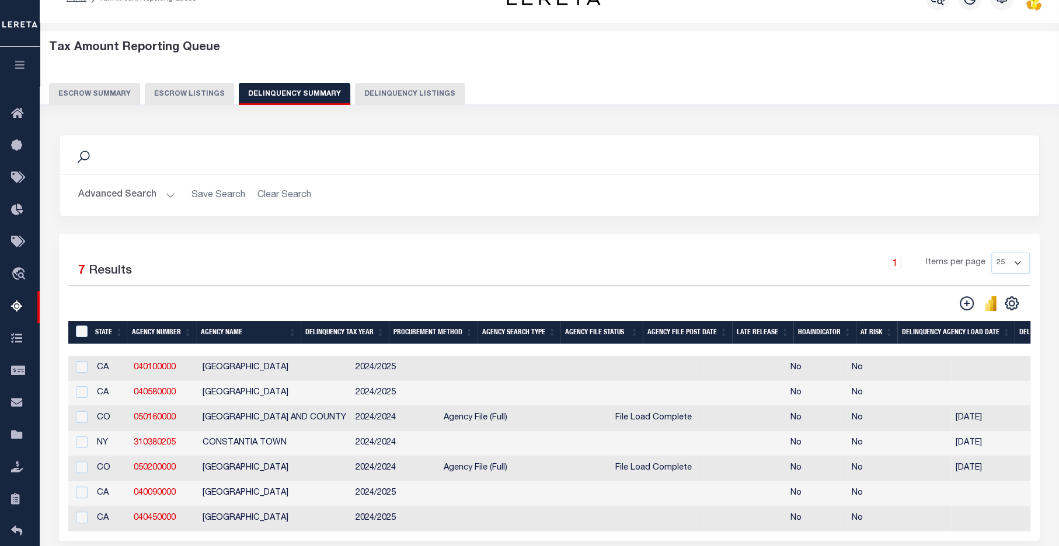
scroll to position [0, 0]
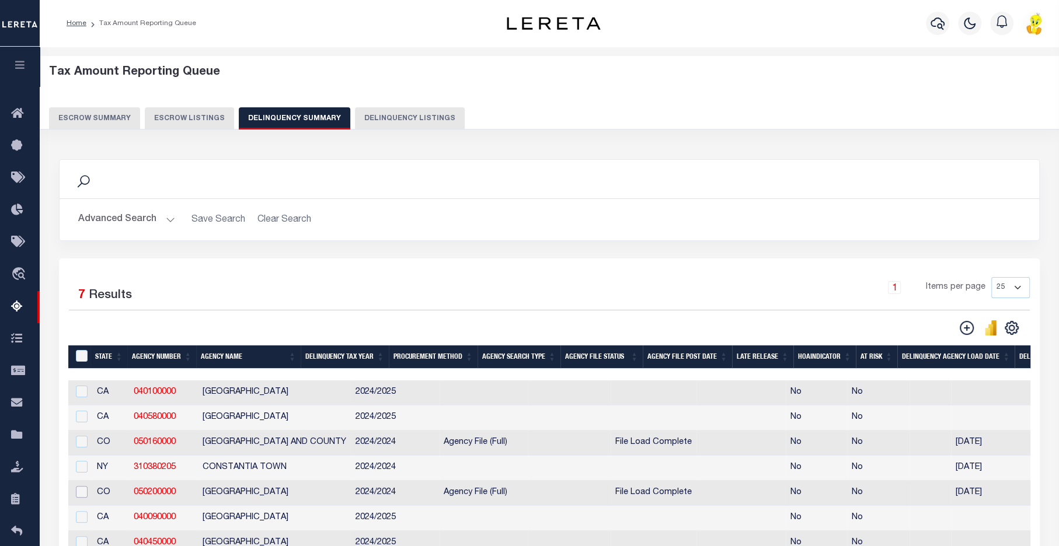
click at [79, 496] on input "checkbox" at bounding box center [82, 492] width 12 height 12
checkbox input "true"
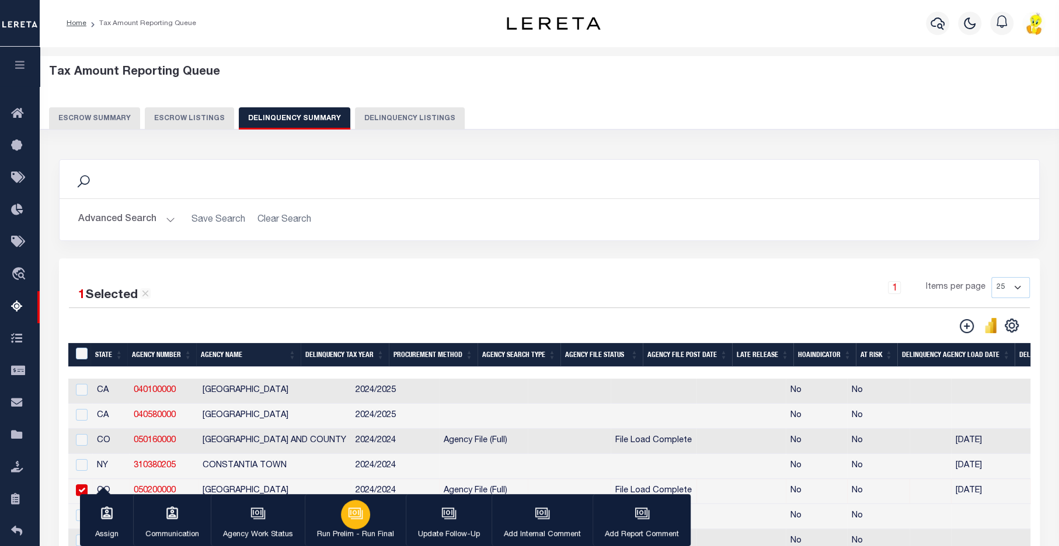
click at [353, 516] on icon "button" at bounding box center [355, 513] width 15 height 15
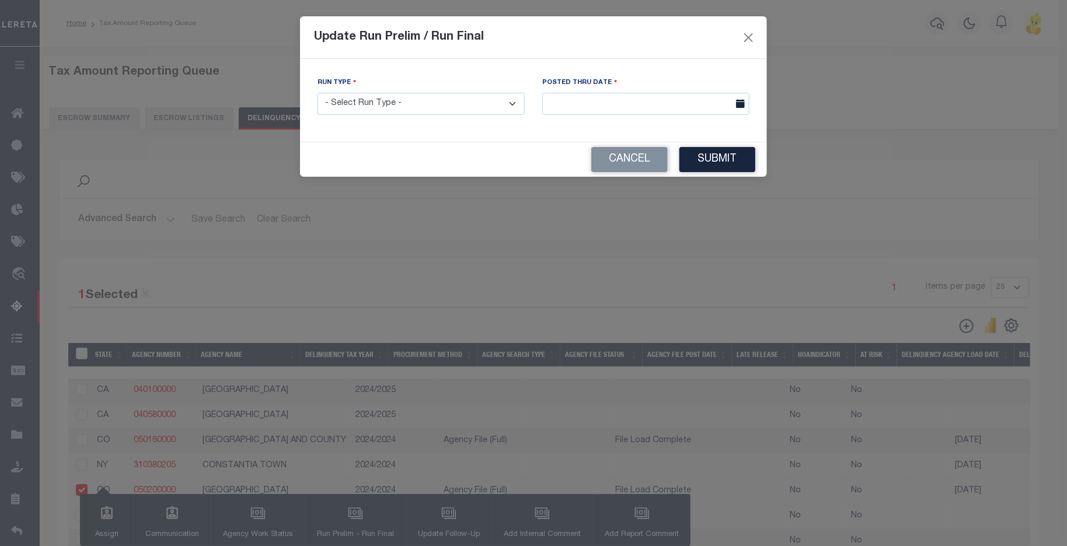
click at [430, 98] on select "- Select Run Type - Prelim Run Final Run" at bounding box center [421, 104] width 207 height 23
select select "P"
click at [318, 93] on select "- Select Run Type - Prelim Run Final Run" at bounding box center [421, 104] width 207 height 23
click at [733, 159] on button "Submit" at bounding box center [718, 159] width 76 height 25
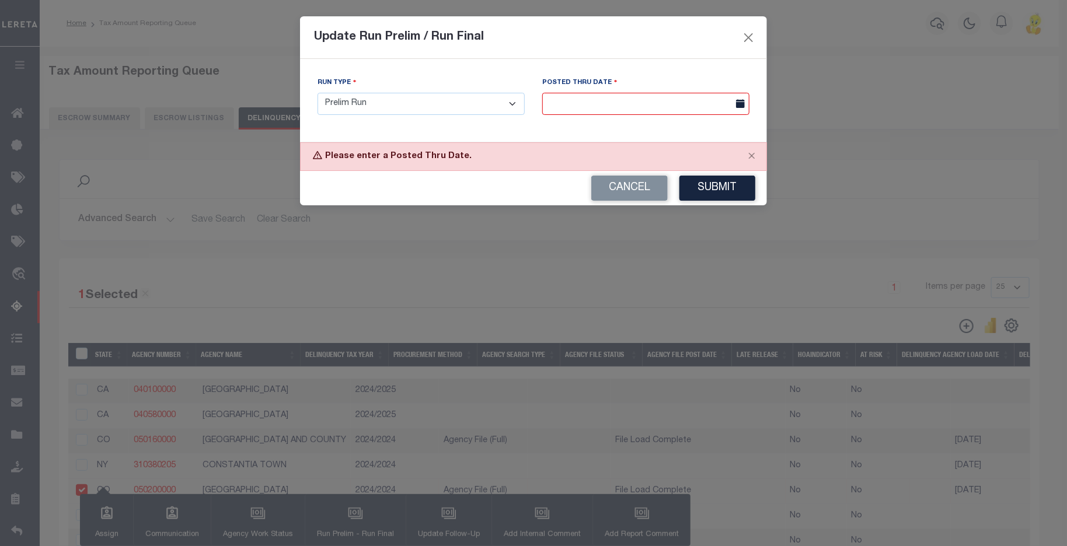
click at [744, 100] on icon at bounding box center [740, 103] width 9 height 9
click at [739, 103] on icon at bounding box center [740, 103] width 9 height 9
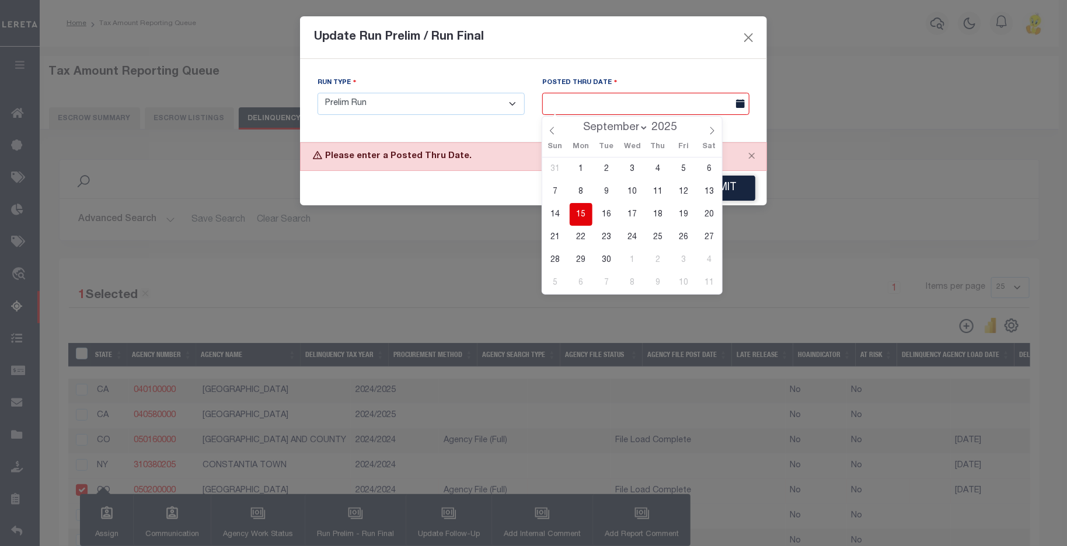
click at [559, 100] on input "text" at bounding box center [645, 104] width 207 height 23
click at [580, 216] on span "15" at bounding box center [581, 214] width 23 height 23
type input "[DATE]"
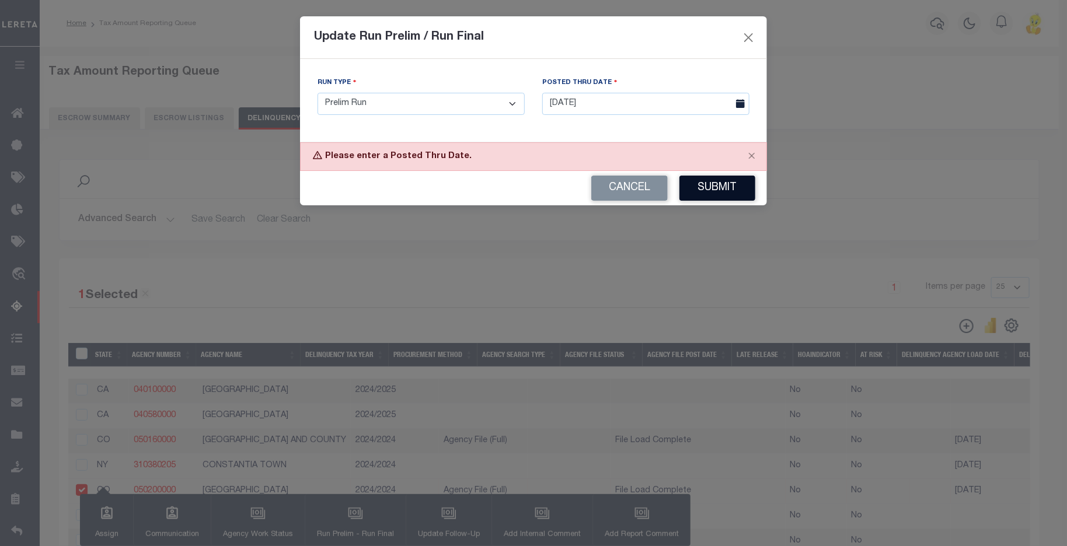
click at [711, 181] on button "Submit" at bounding box center [718, 188] width 76 height 25
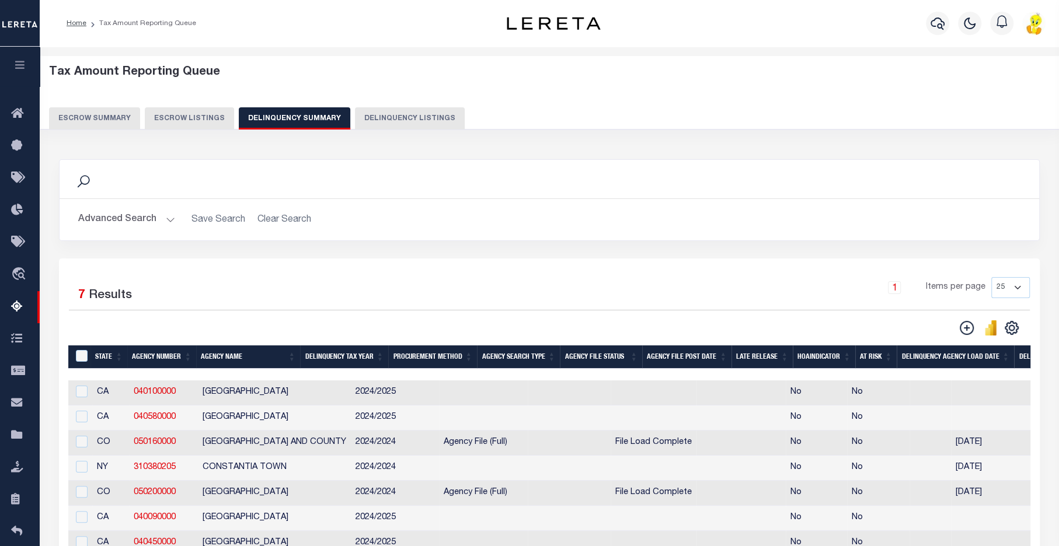
click at [576, 90] on div "Tax Amount Reporting Queue Escrow Summary Escrow Listings Delinquency Summary" at bounding box center [549, 97] width 1001 height 64
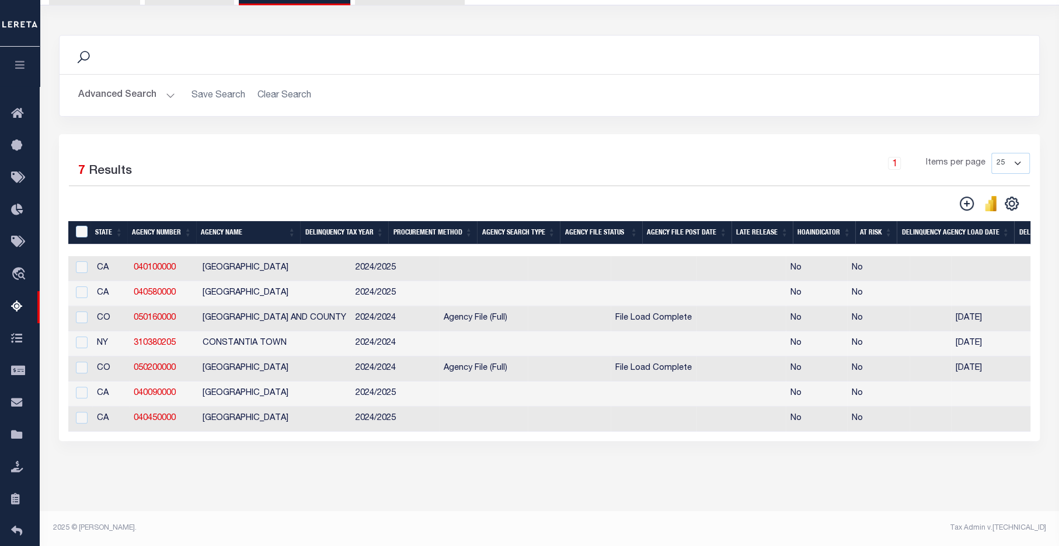
scroll to position [137, 0]
drag, startPoint x: 418, startPoint y: 432, endPoint x: 531, endPoint y: 431, distance: 112.7
click at [531, 431] on div "1 Selected 7 Results 1 Items per page 25 100 200 500 1000" at bounding box center [549, 287] width 981 height 307
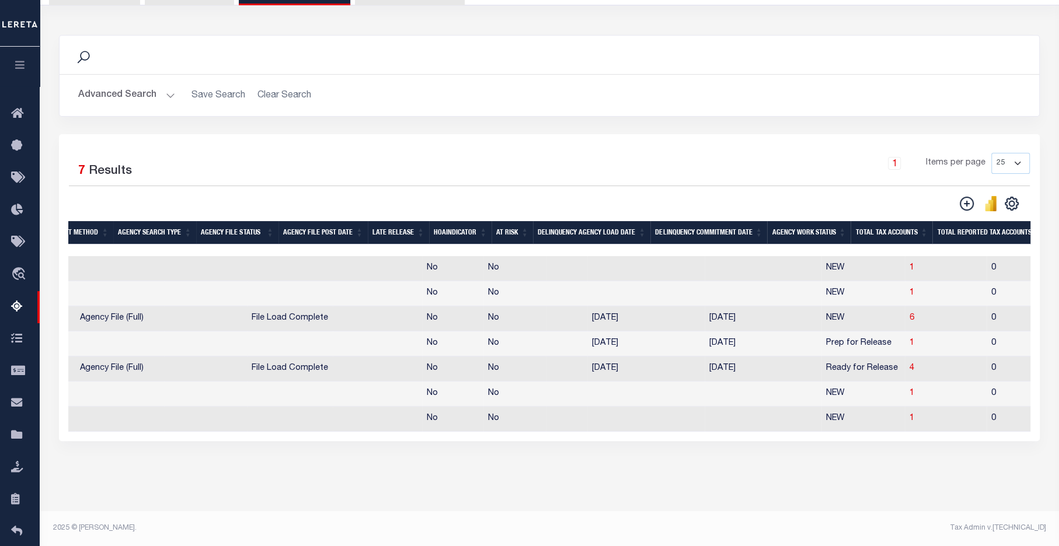
scroll to position [0, 0]
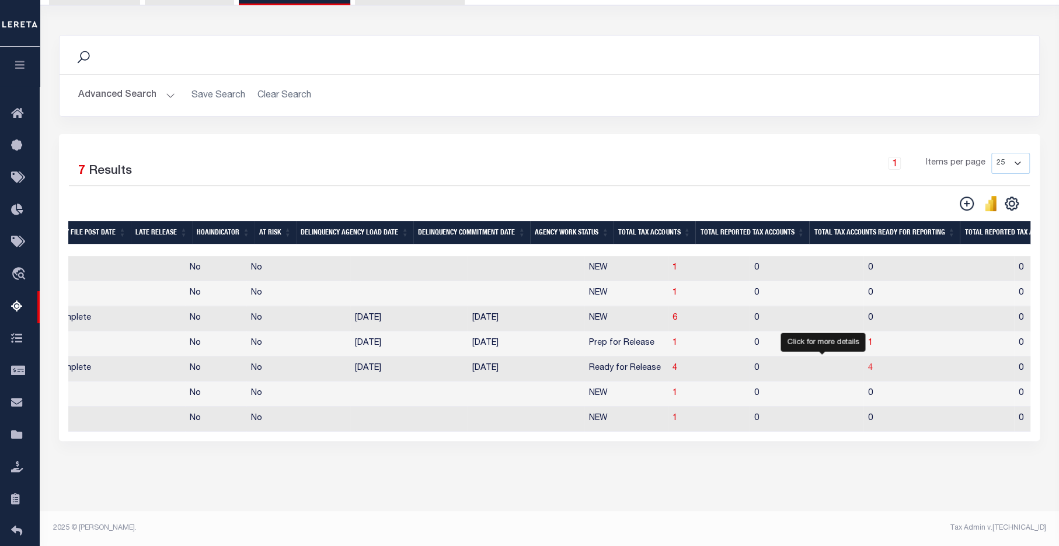
click at [868, 364] on span "4" at bounding box center [870, 368] width 5 height 8
select select "100"
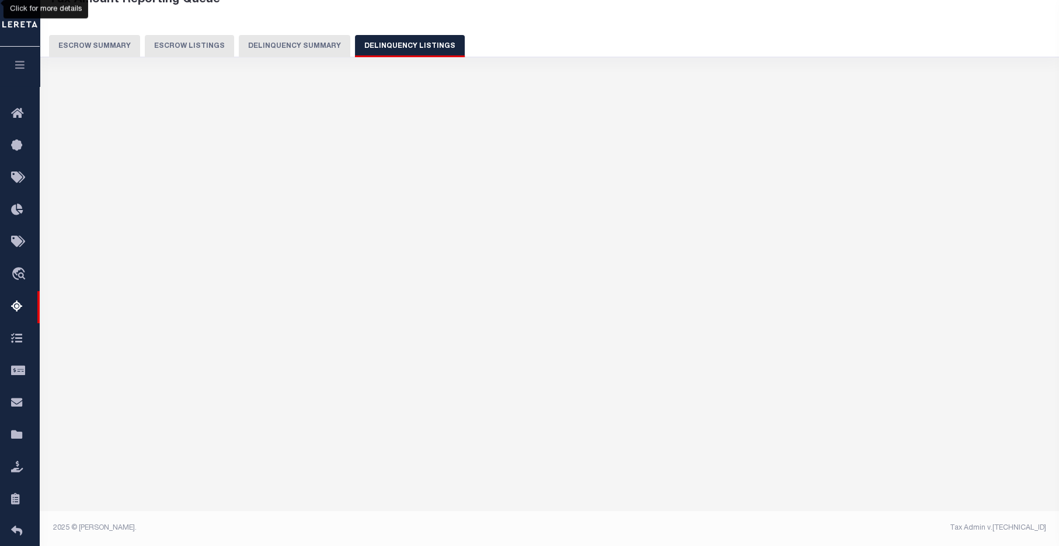
select select "100"
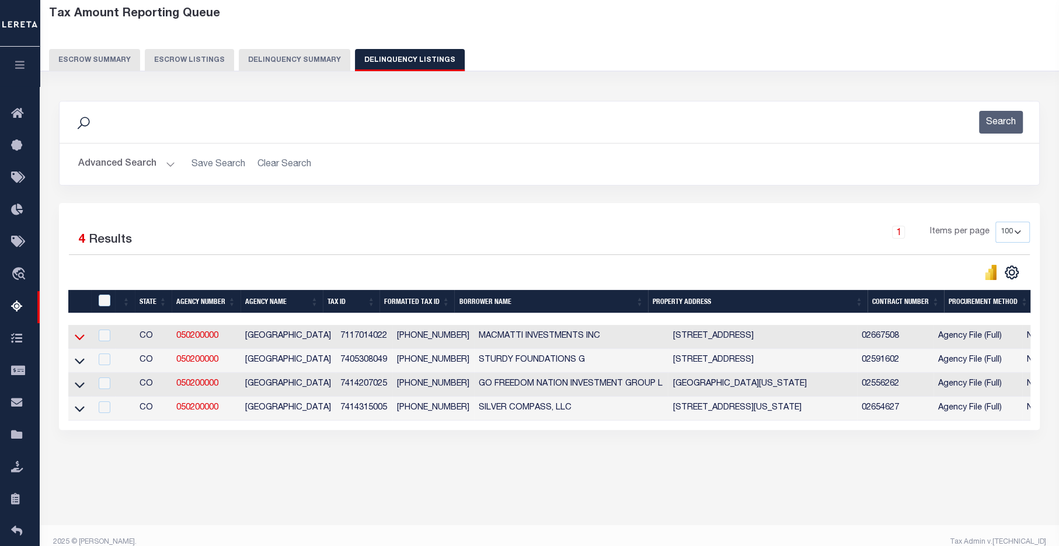
click at [80, 340] on icon at bounding box center [80, 337] width 10 height 12
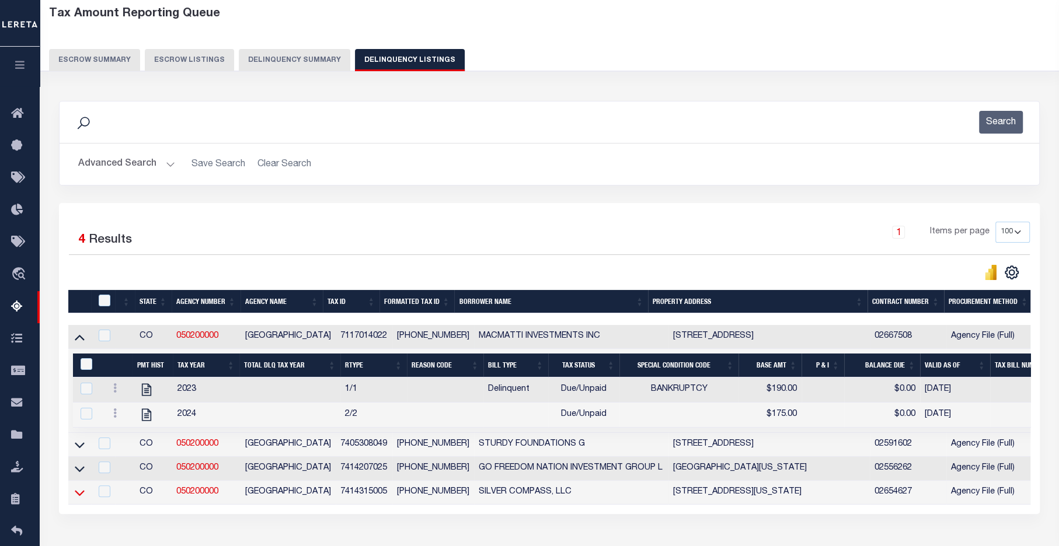
click at [79, 495] on icon at bounding box center [80, 493] width 10 height 12
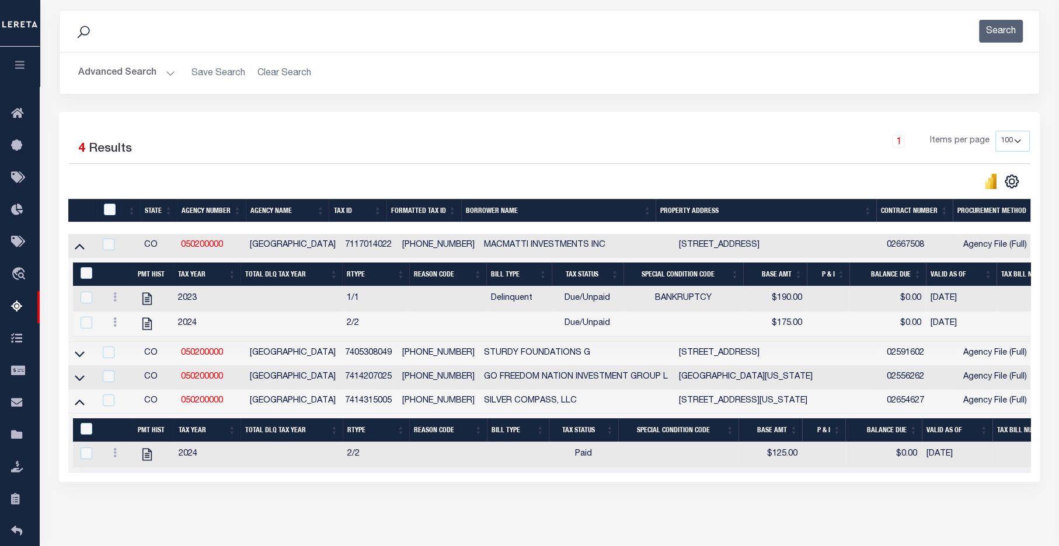
scroll to position [202, 0]
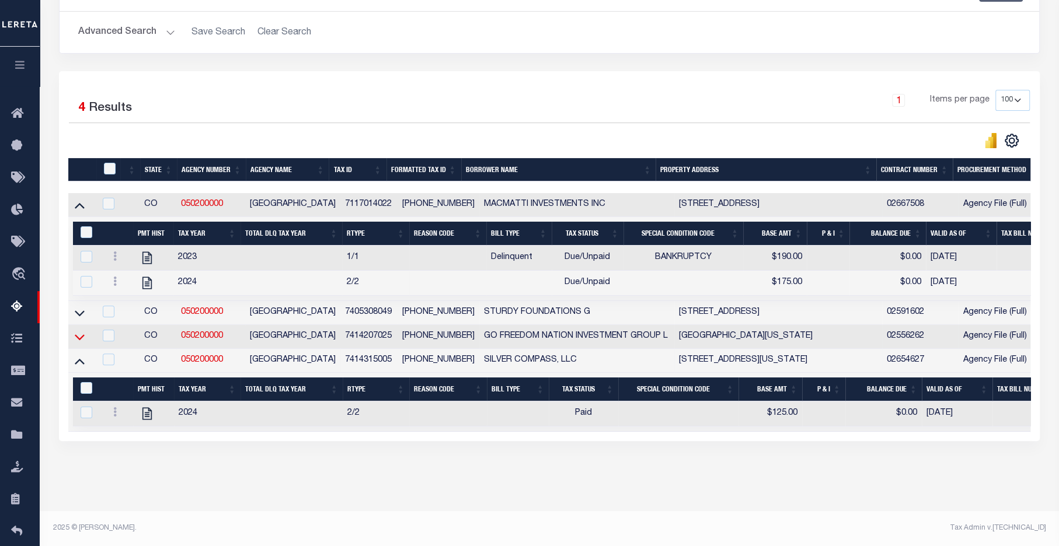
click at [80, 331] on icon at bounding box center [80, 337] width 10 height 12
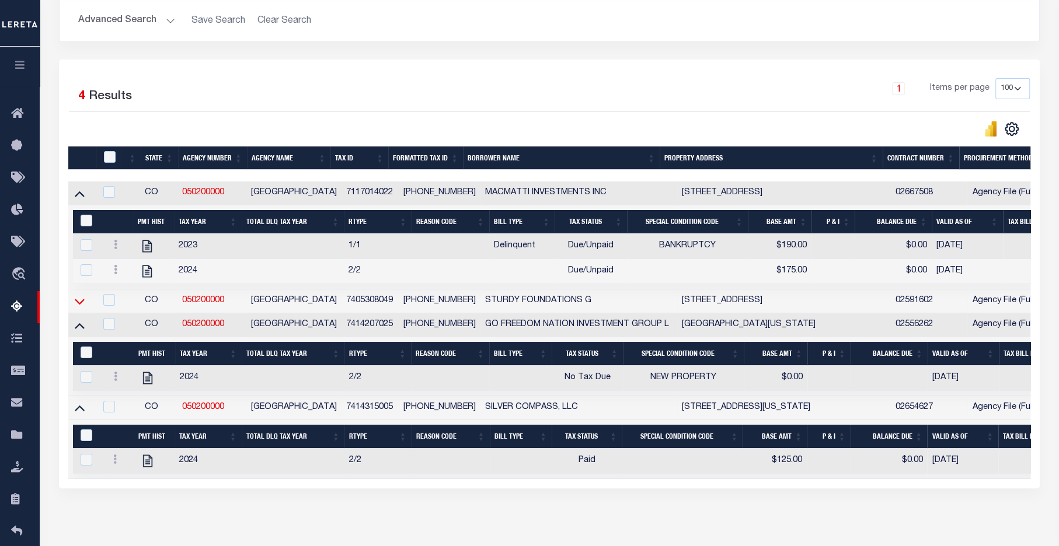
click at [79, 305] on icon at bounding box center [80, 301] width 10 height 12
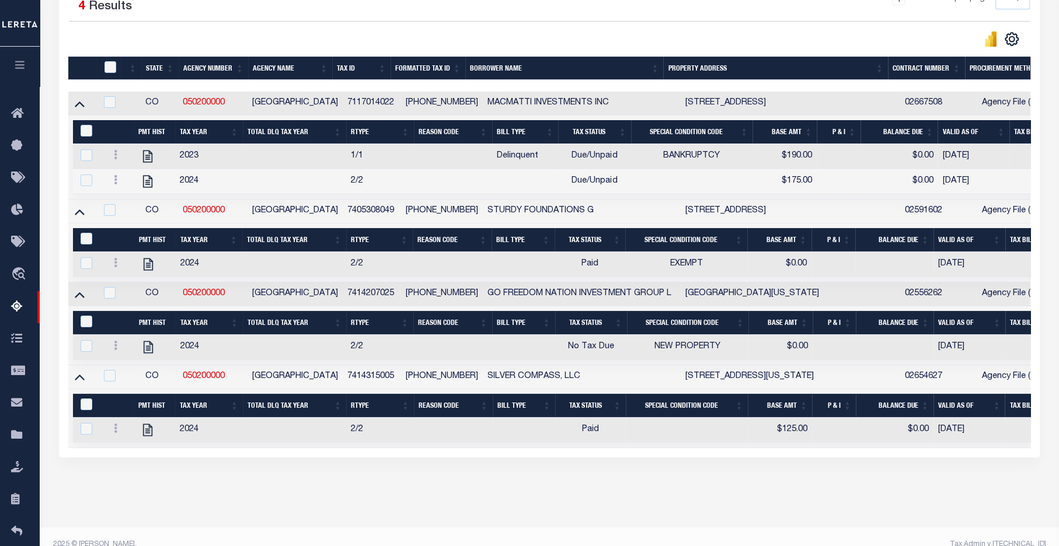
scroll to position [321, 0]
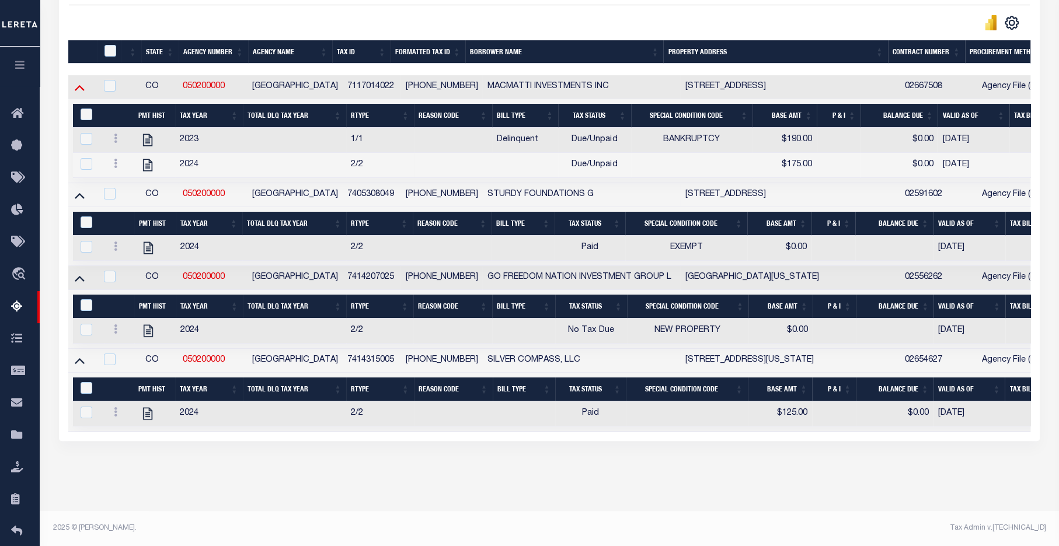
click at [78, 85] on icon at bounding box center [80, 88] width 10 height 6
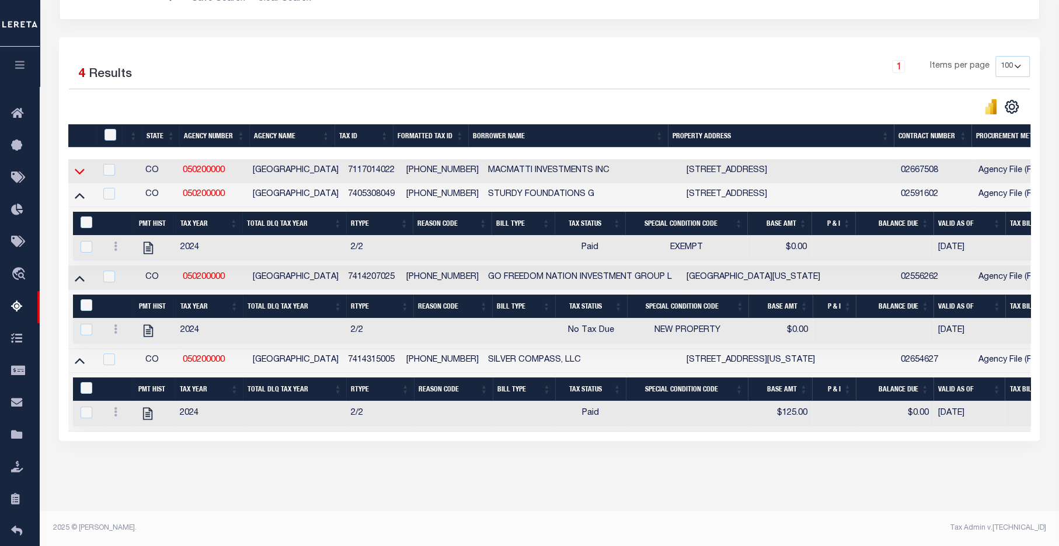
click at [81, 165] on icon at bounding box center [80, 171] width 10 height 12
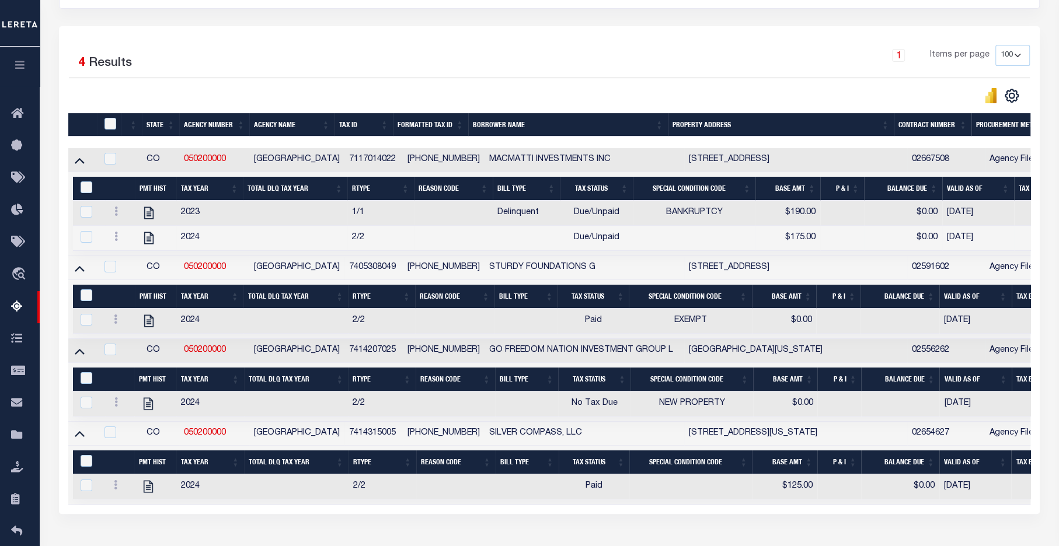
scroll to position [321, 0]
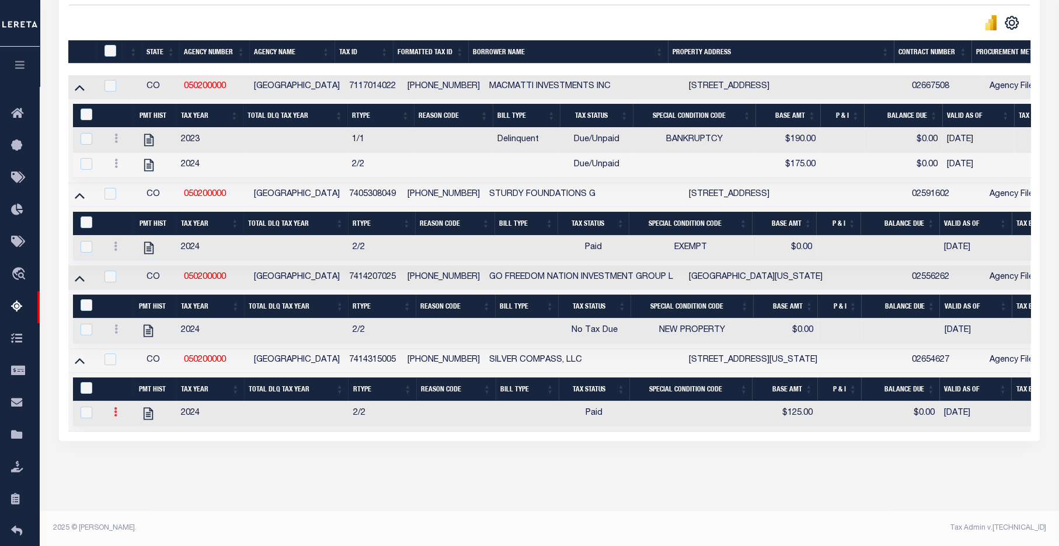
click at [115, 408] on icon at bounding box center [116, 412] width 4 height 9
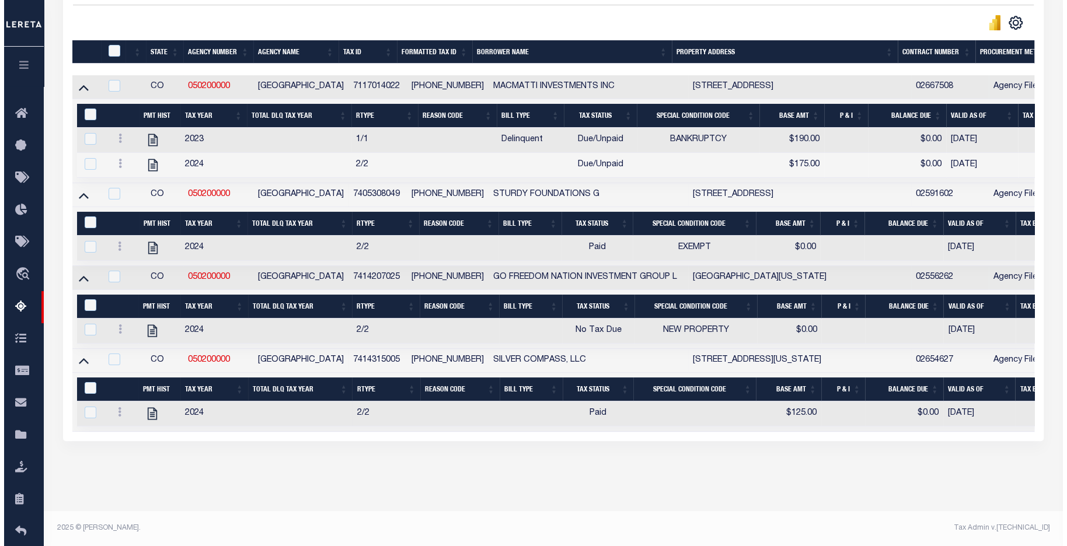
scroll to position [313, 0]
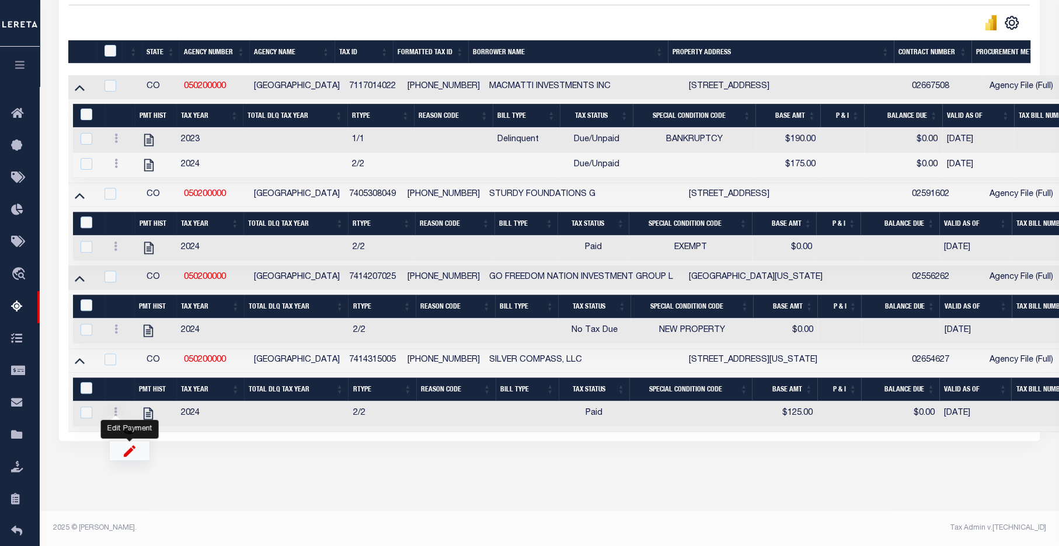
click at [130, 452] on img "" at bounding box center [130, 451] width 12 height 12
select select "PYD"
select select
type input "$125.00"
type input "$0.00"
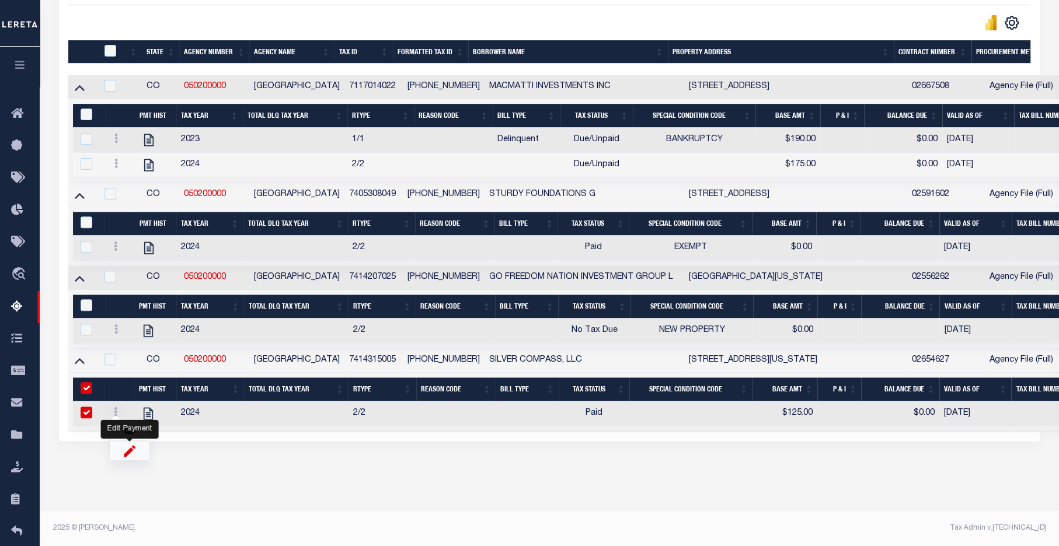
type input "[DATE]"
checkbox input "true"
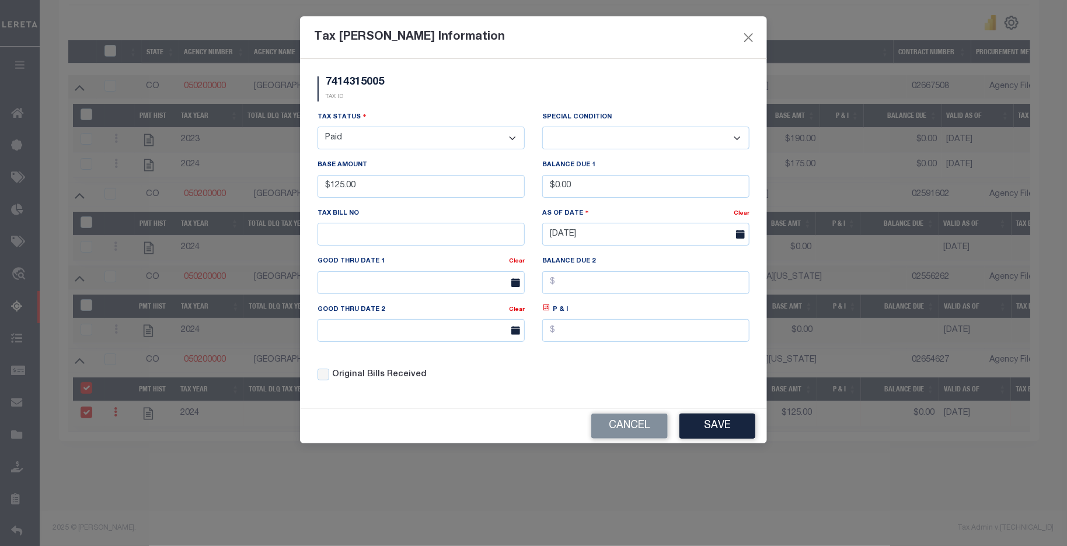
click at [401, 138] on select "- Select Status - Open Due/Unpaid Paid Incomplete No Tax Due Internal Refund Pr…" at bounding box center [421, 138] width 207 height 23
select select "DUE"
click at [318, 127] on select "- Select Status - Open Due/Unpaid Paid Incomplete No Tax Due Internal Refund Pr…" at bounding box center [421, 138] width 207 height 23
select select "0"
click at [724, 429] on button "Save" at bounding box center [718, 426] width 76 height 25
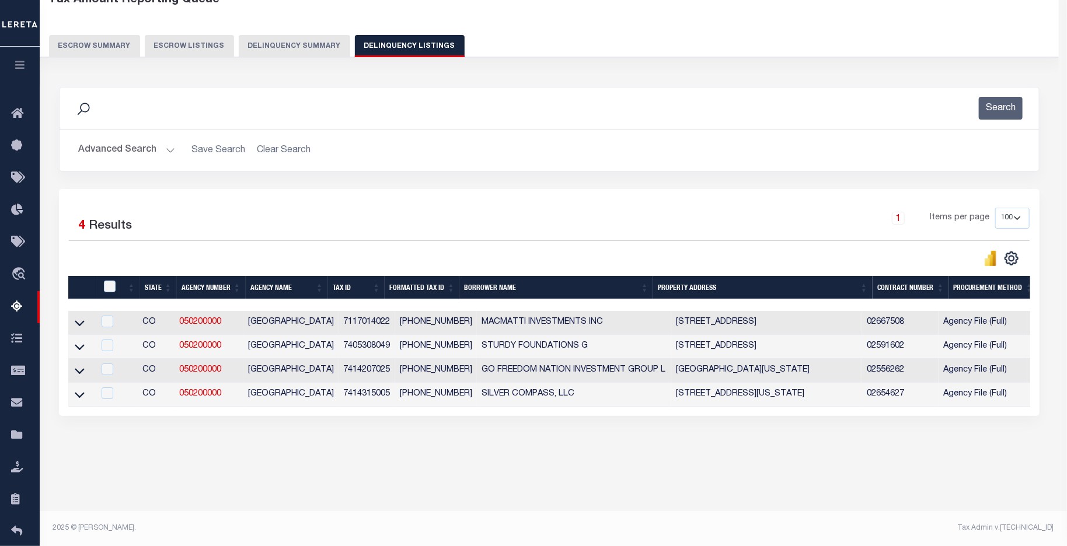
click at [246, 488] on body "Home Tax Amount Reporting Queue Profile" at bounding box center [533, 237] width 1067 height 619
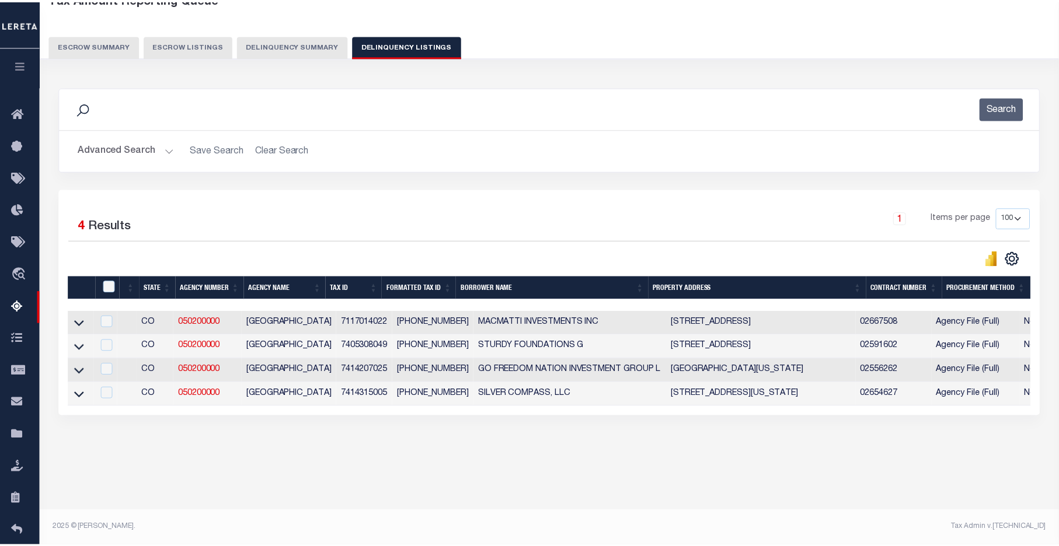
scroll to position [72, 0]
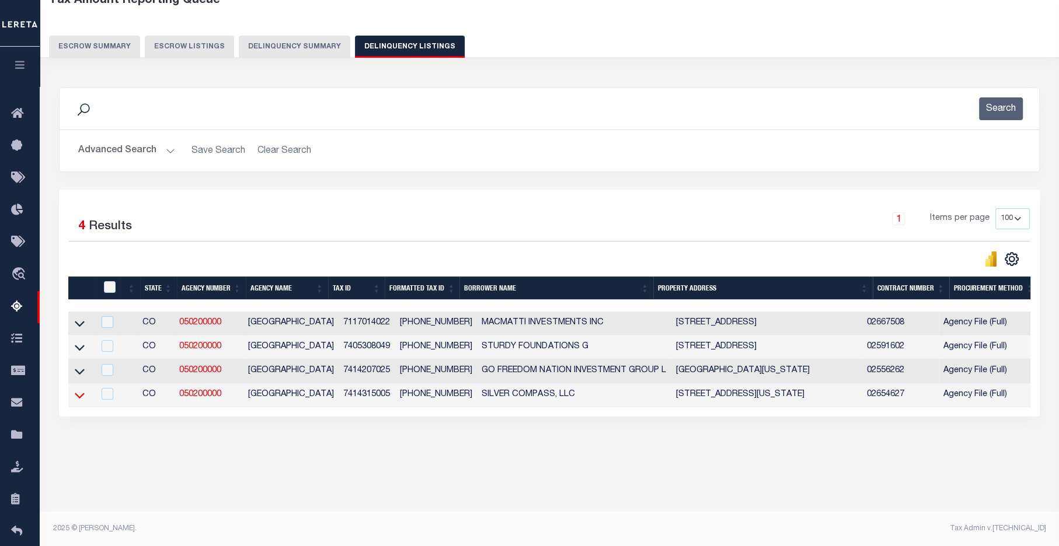
click at [79, 398] on icon at bounding box center [80, 395] width 10 height 12
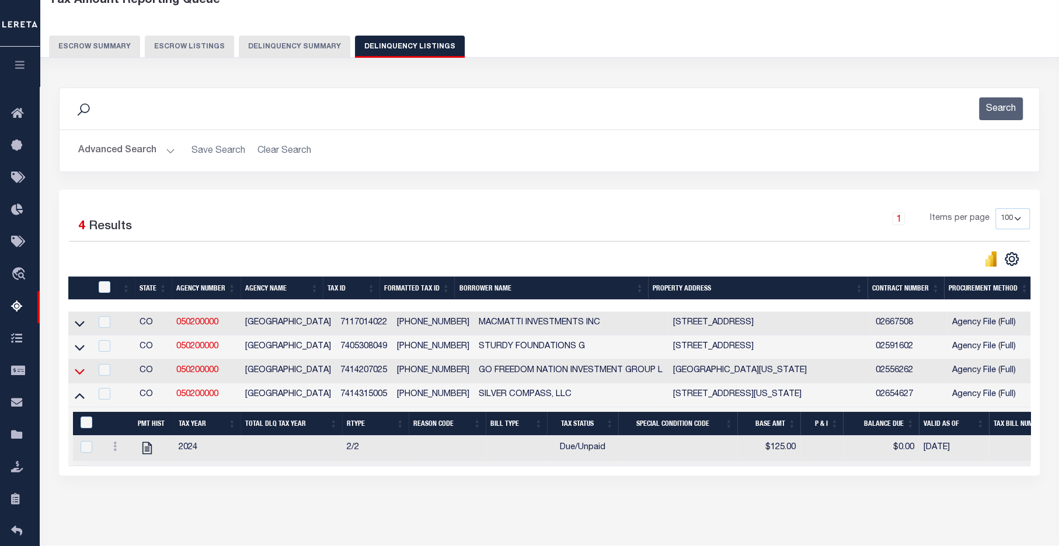
click at [76, 374] on icon at bounding box center [80, 372] width 10 height 6
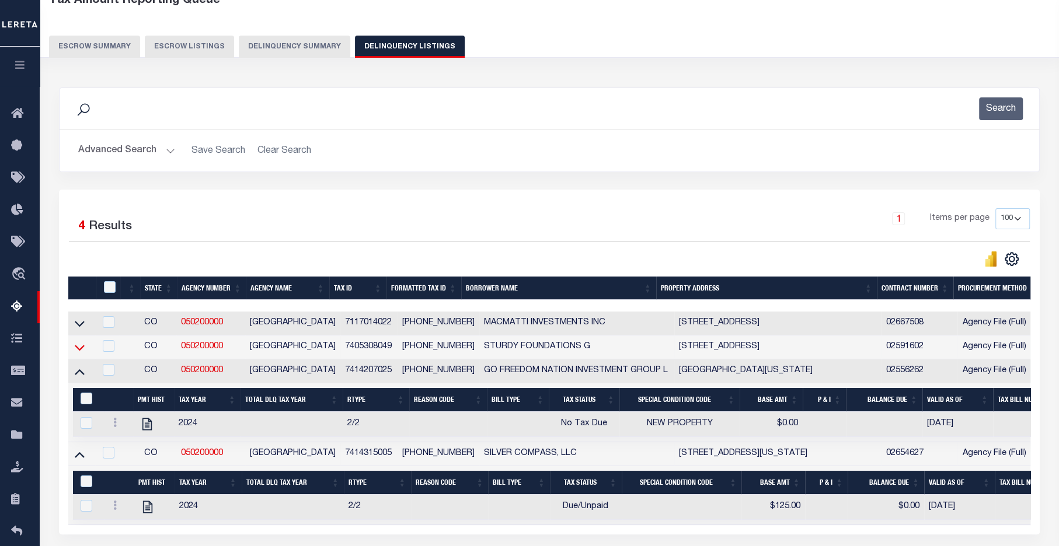
click at [79, 352] on icon at bounding box center [80, 348] width 10 height 12
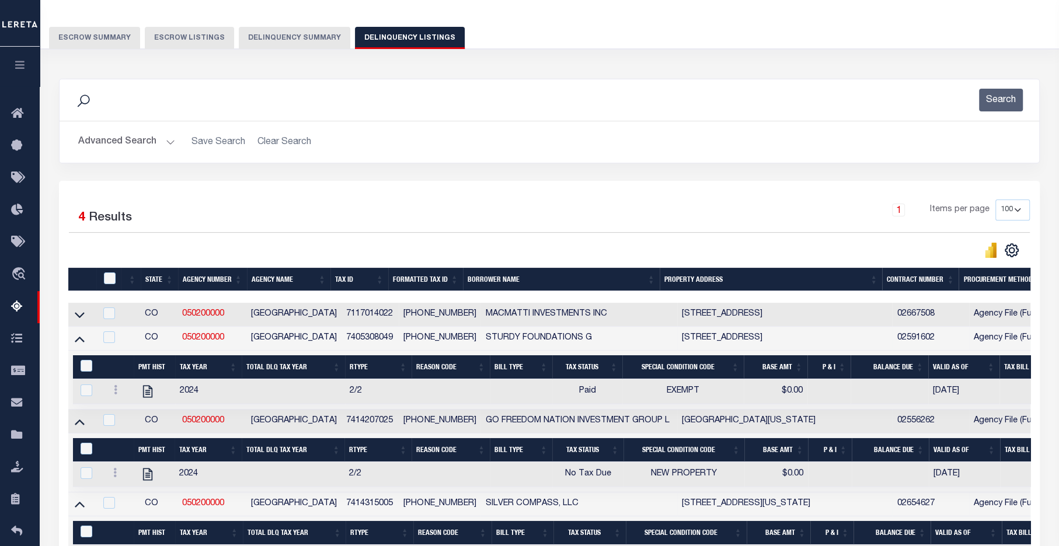
scroll to position [235, 0]
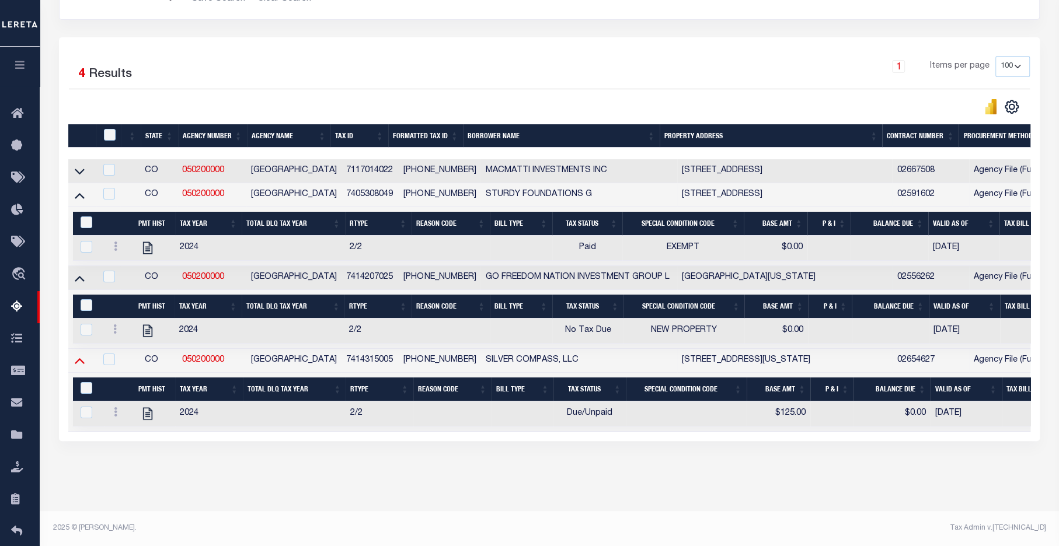
click at [79, 359] on icon at bounding box center [80, 362] width 10 height 6
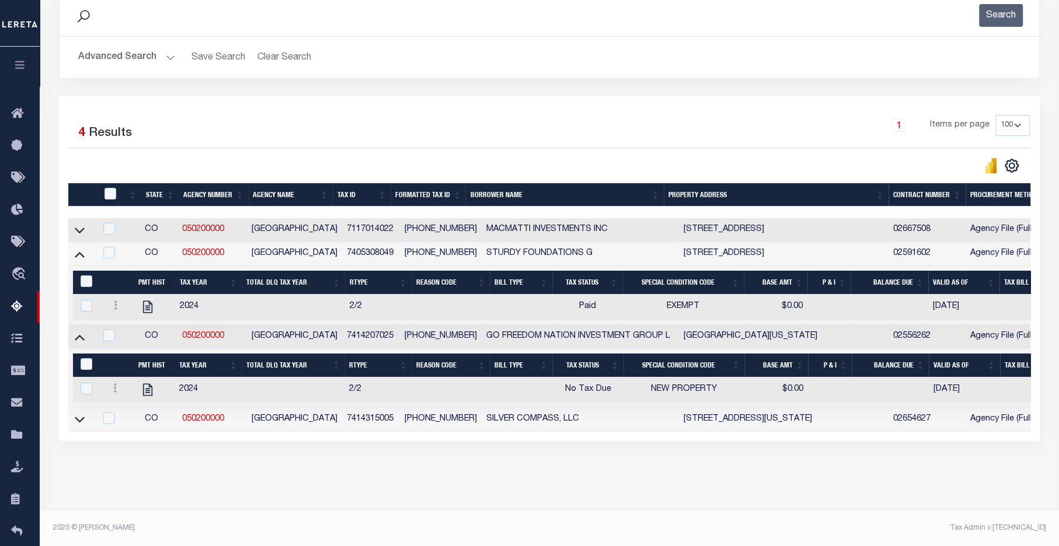
scroll to position [176, 0]
click at [149, 384] on icon "" at bounding box center [147, 390] width 9 height 12
checkbox input "true"
